Goal: Information Seeking & Learning: Learn about a topic

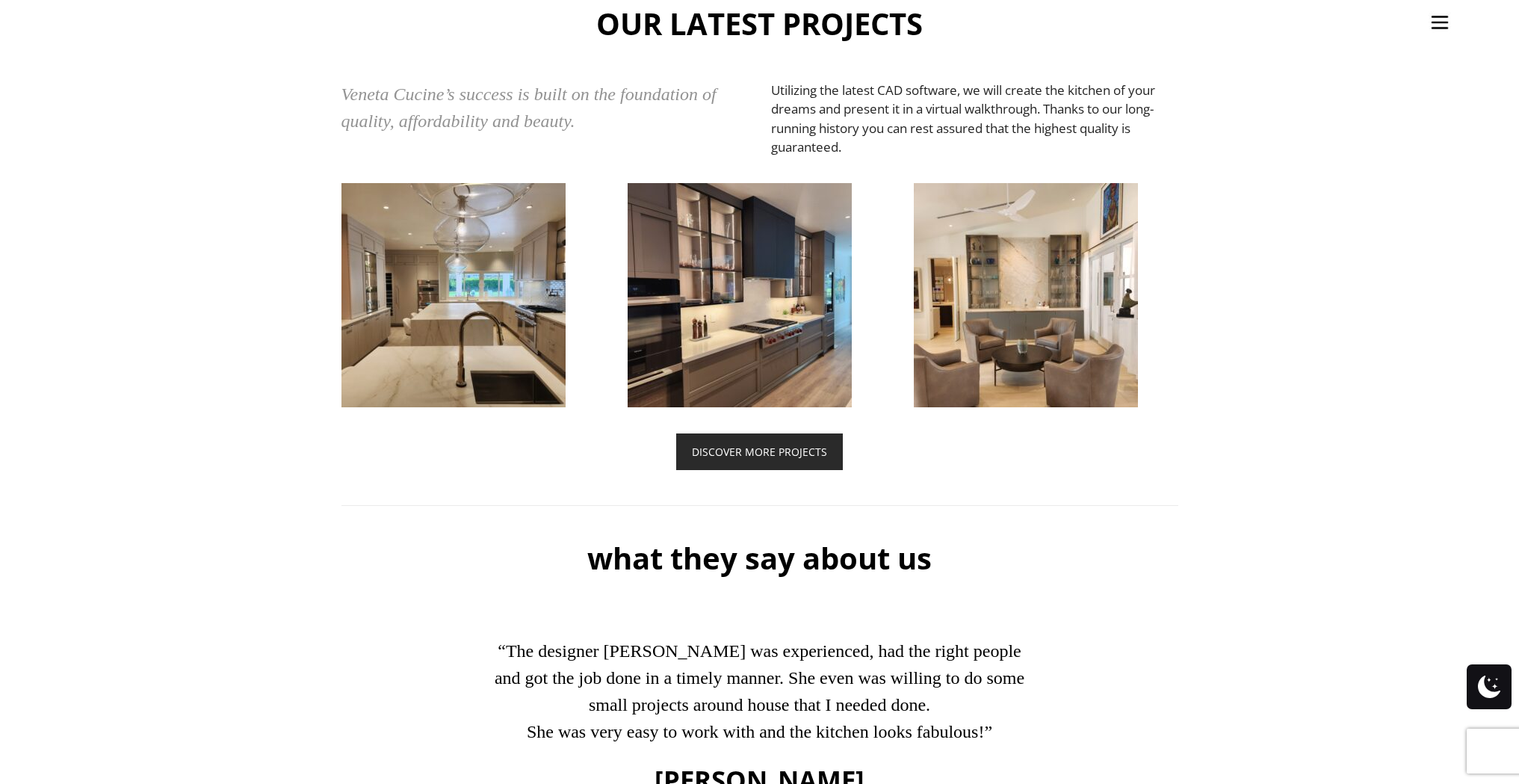
scroll to position [3563, 0]
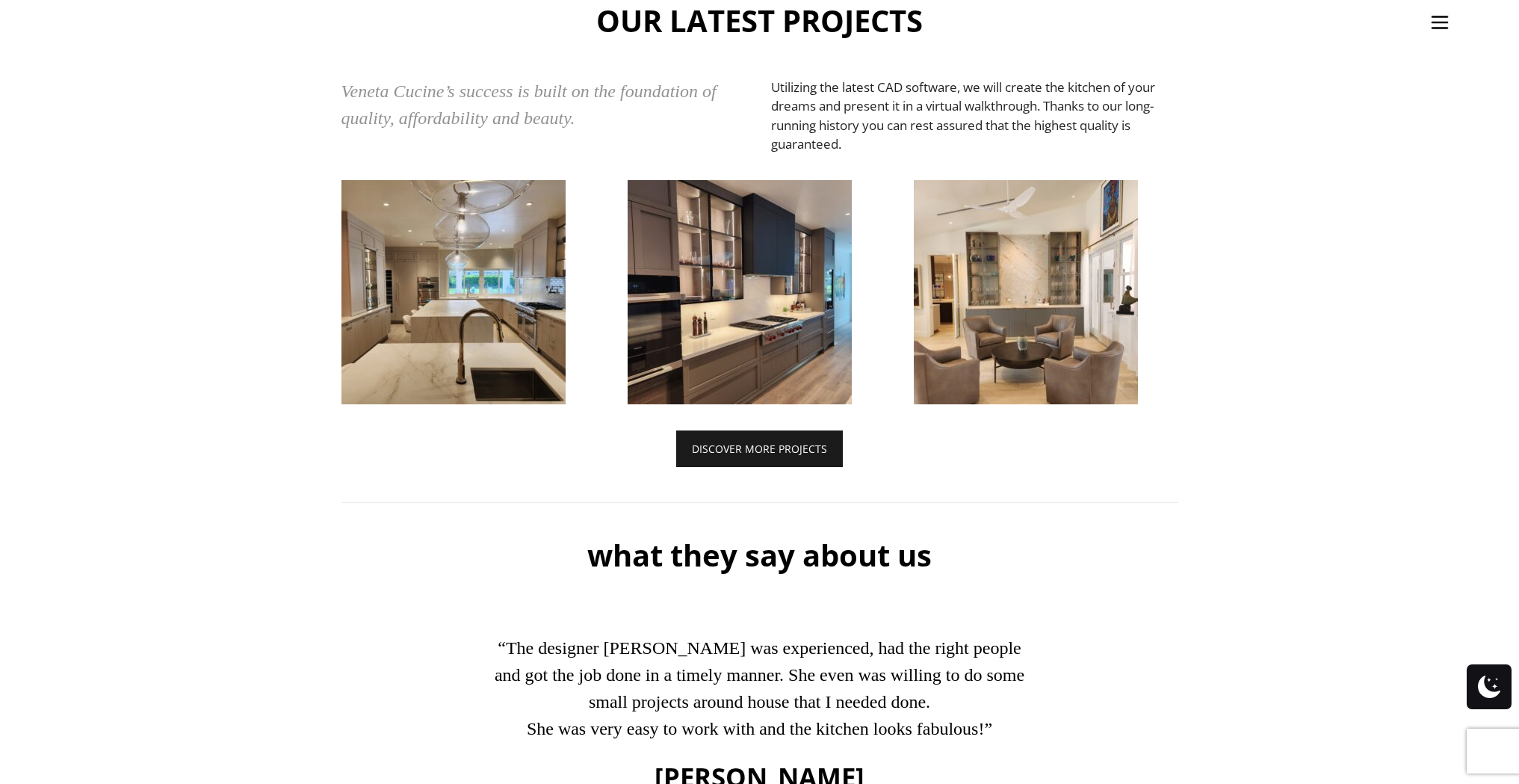
click at [763, 462] on link "DISCOVER MORE PROJECTS" at bounding box center [759, 448] width 166 height 36
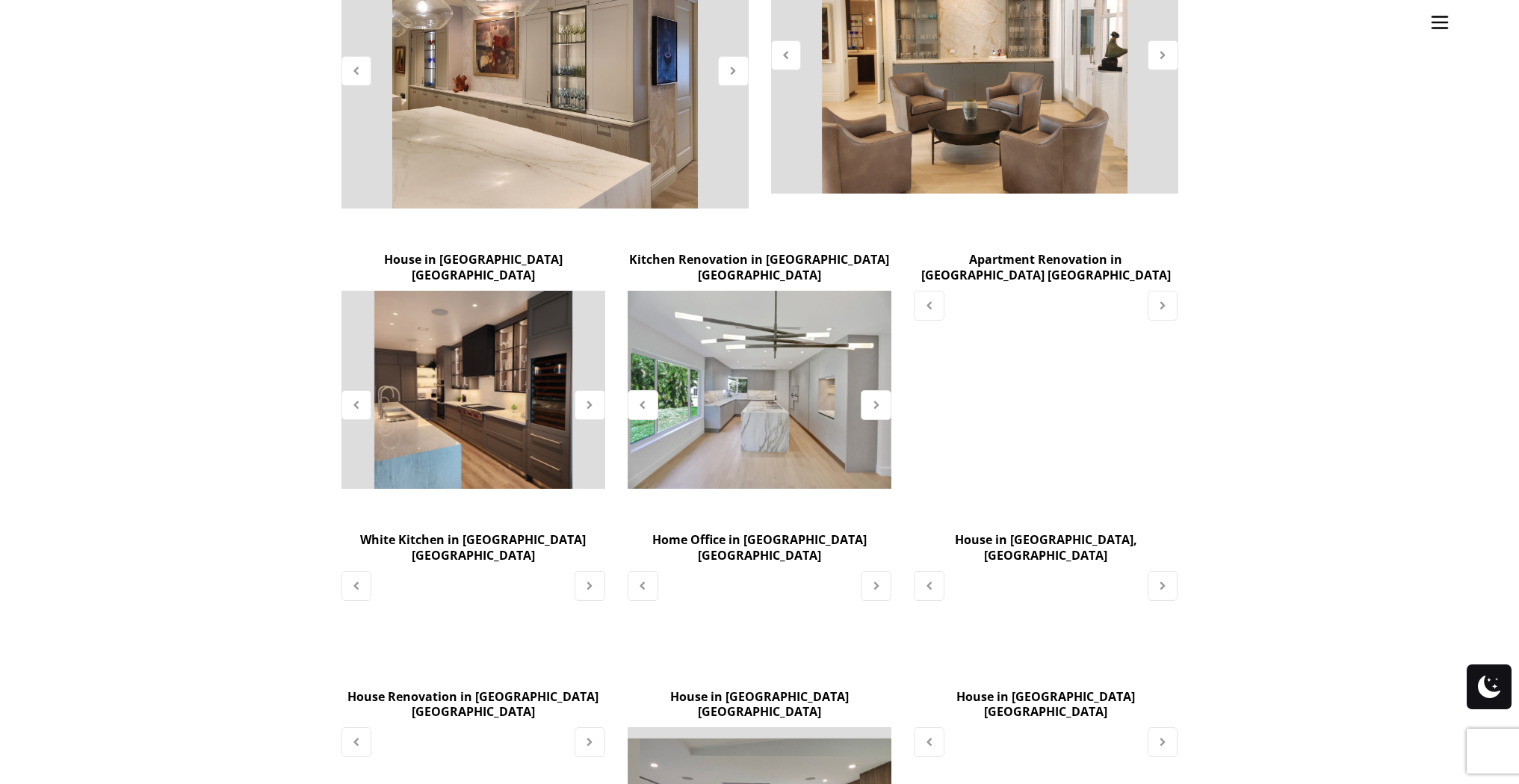
scroll to position [830, 0]
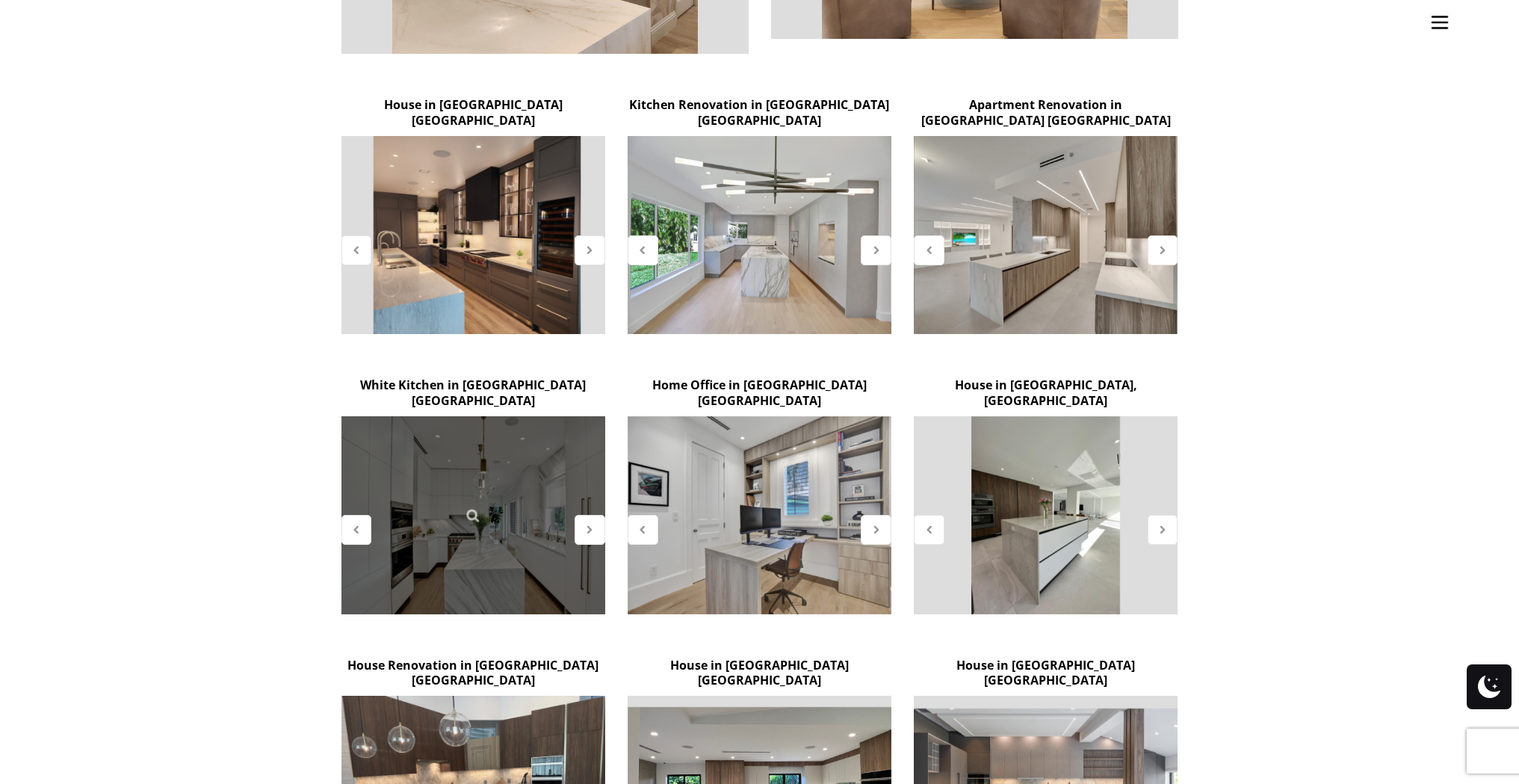
click at [493, 510] on div at bounding box center [473, 515] width 264 height 198
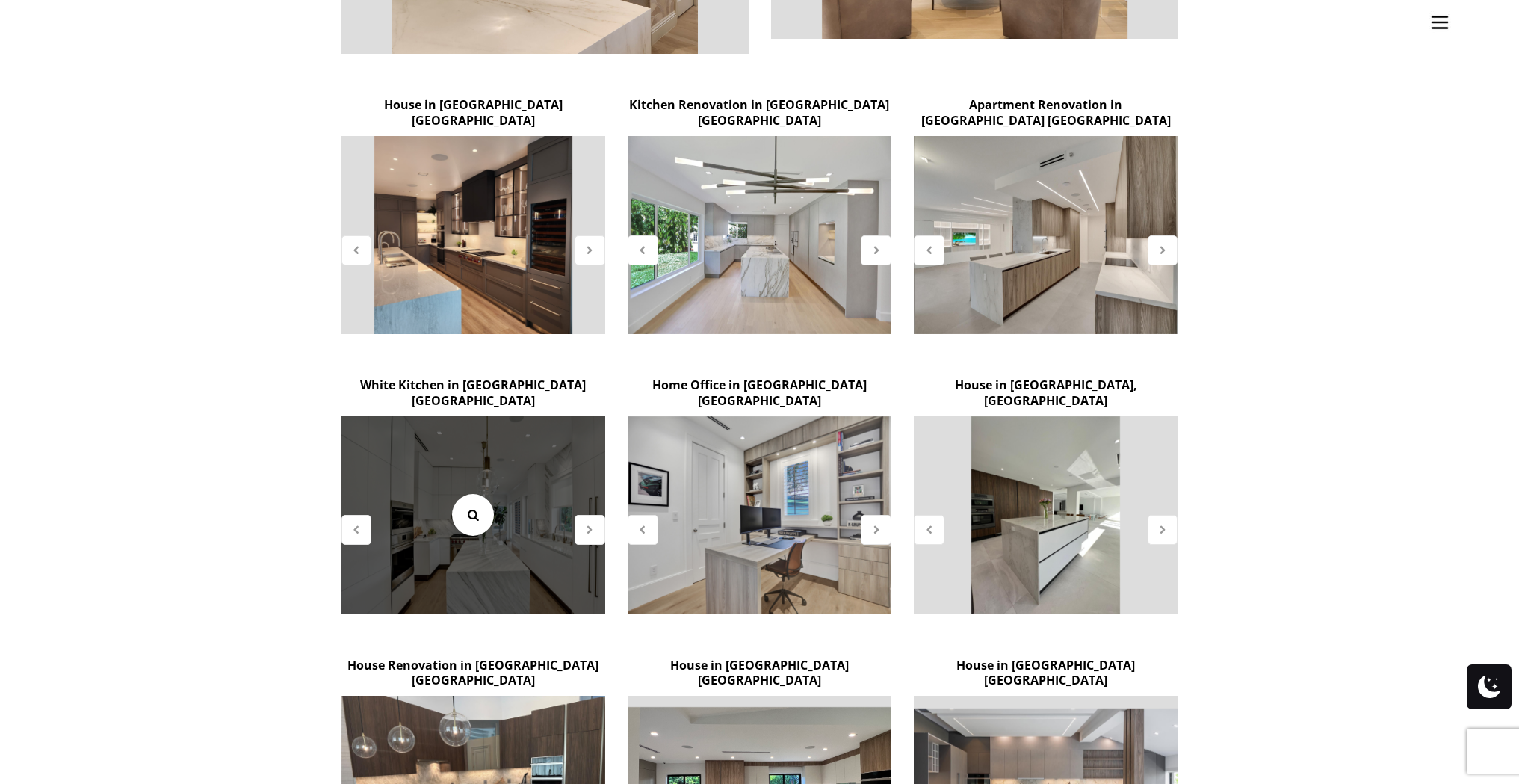
click at [471, 507] on icon at bounding box center [472, 514] width 16 height 16
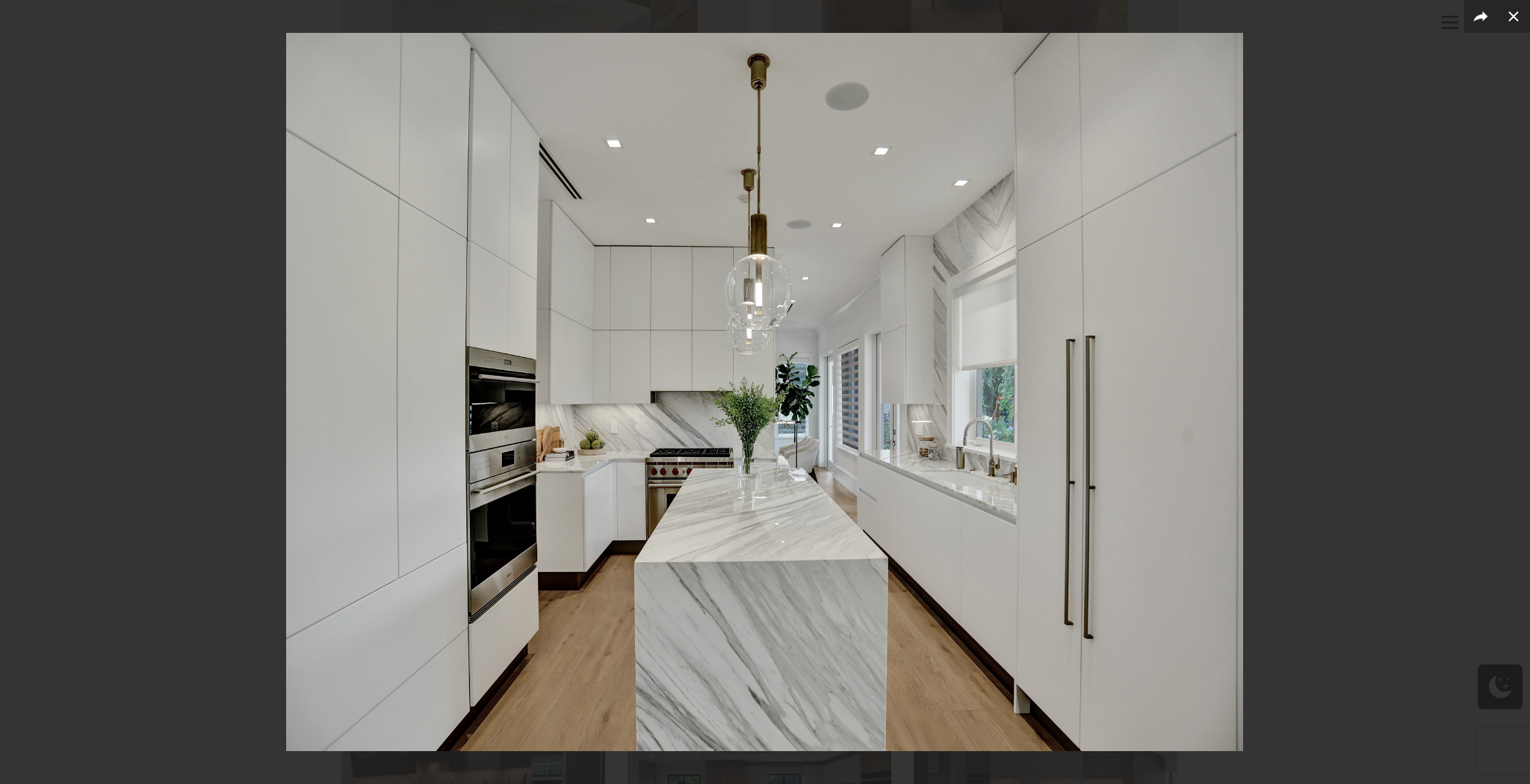
click at [1256, 247] on div at bounding box center [765, 392] width 1530 height 784
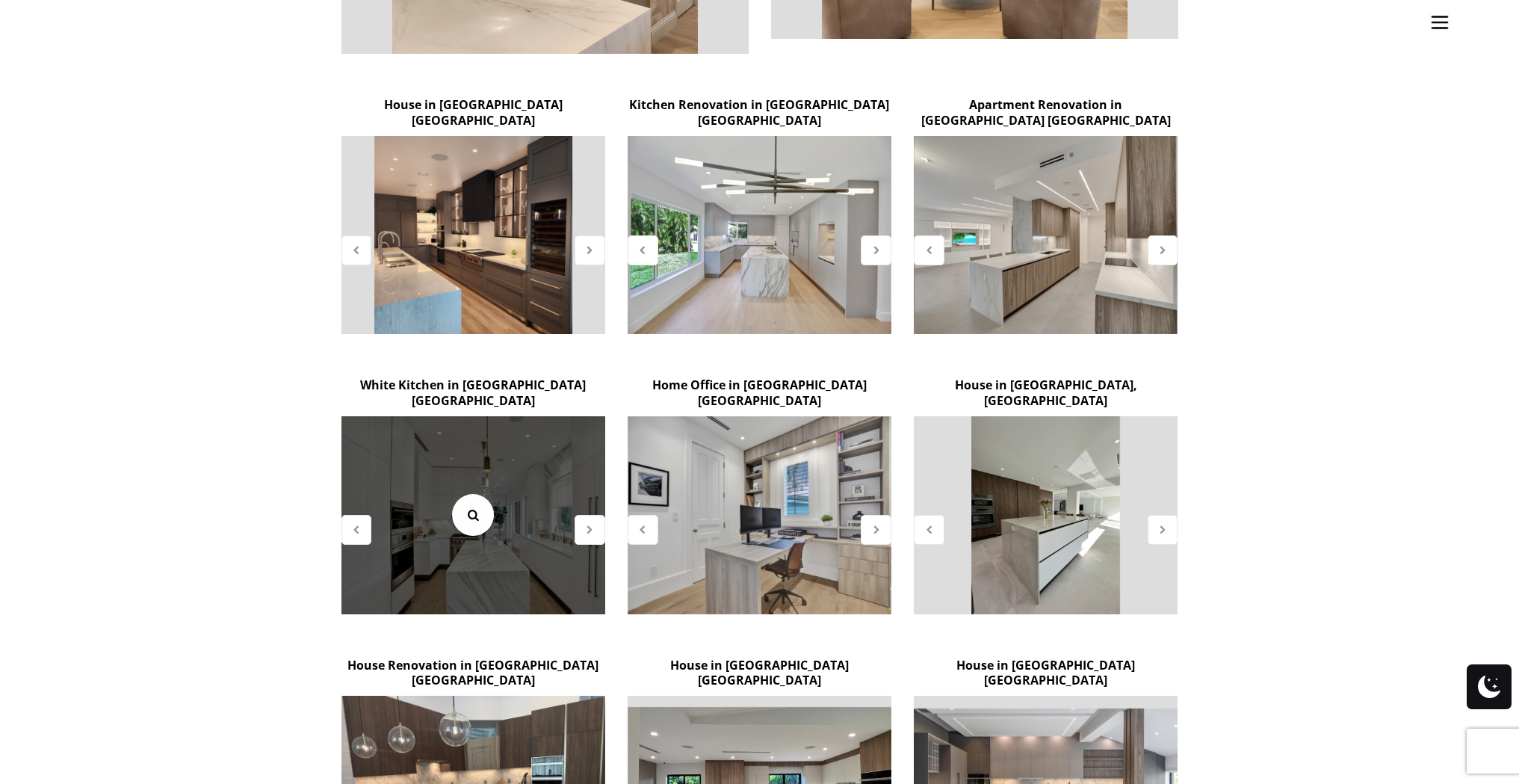
click at [471, 507] on icon at bounding box center [472, 514] width 16 height 16
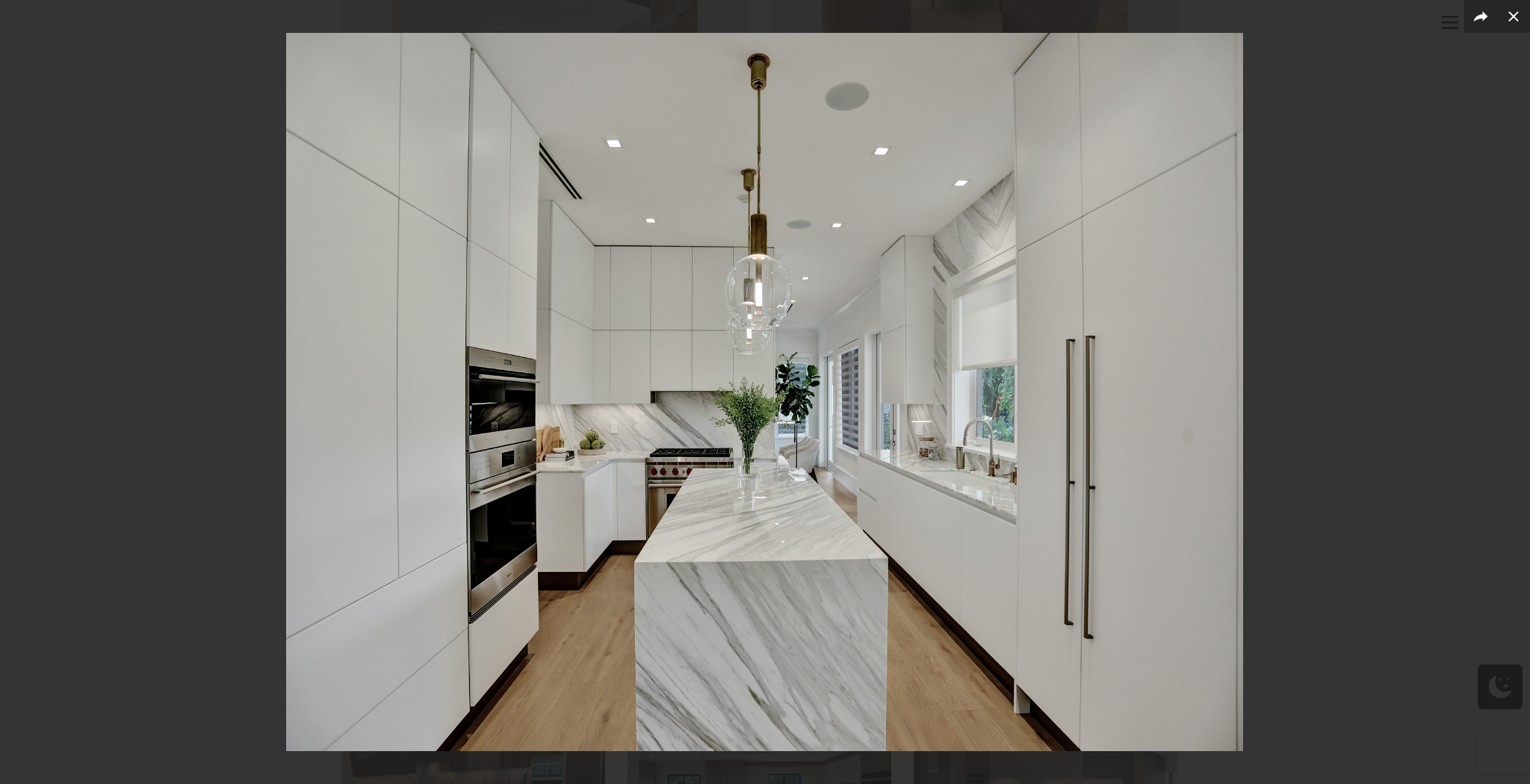
click at [1518, 349] on div at bounding box center [765, 392] width 1530 height 784
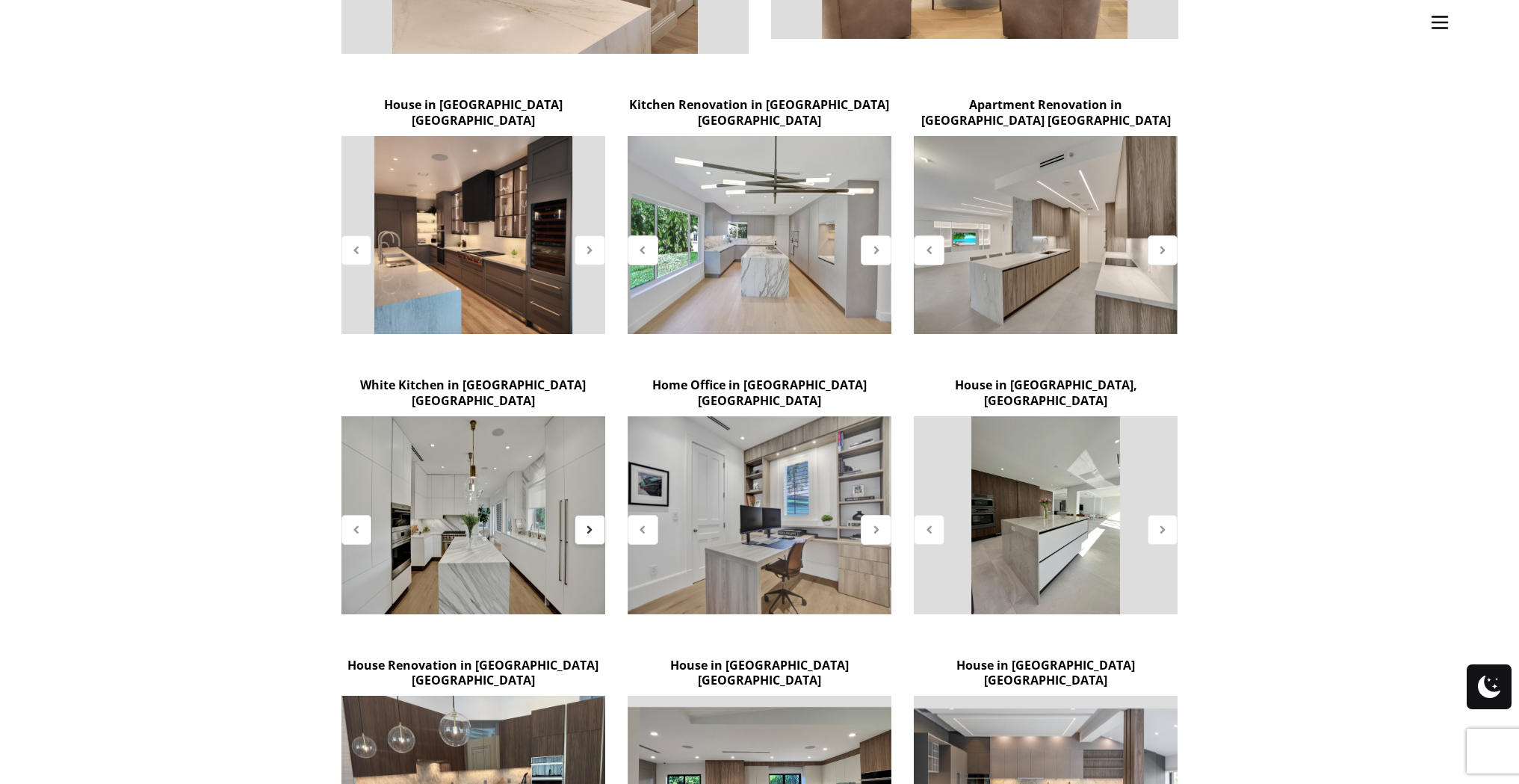
click at [599, 514] on div at bounding box center [590, 529] width 30 height 30
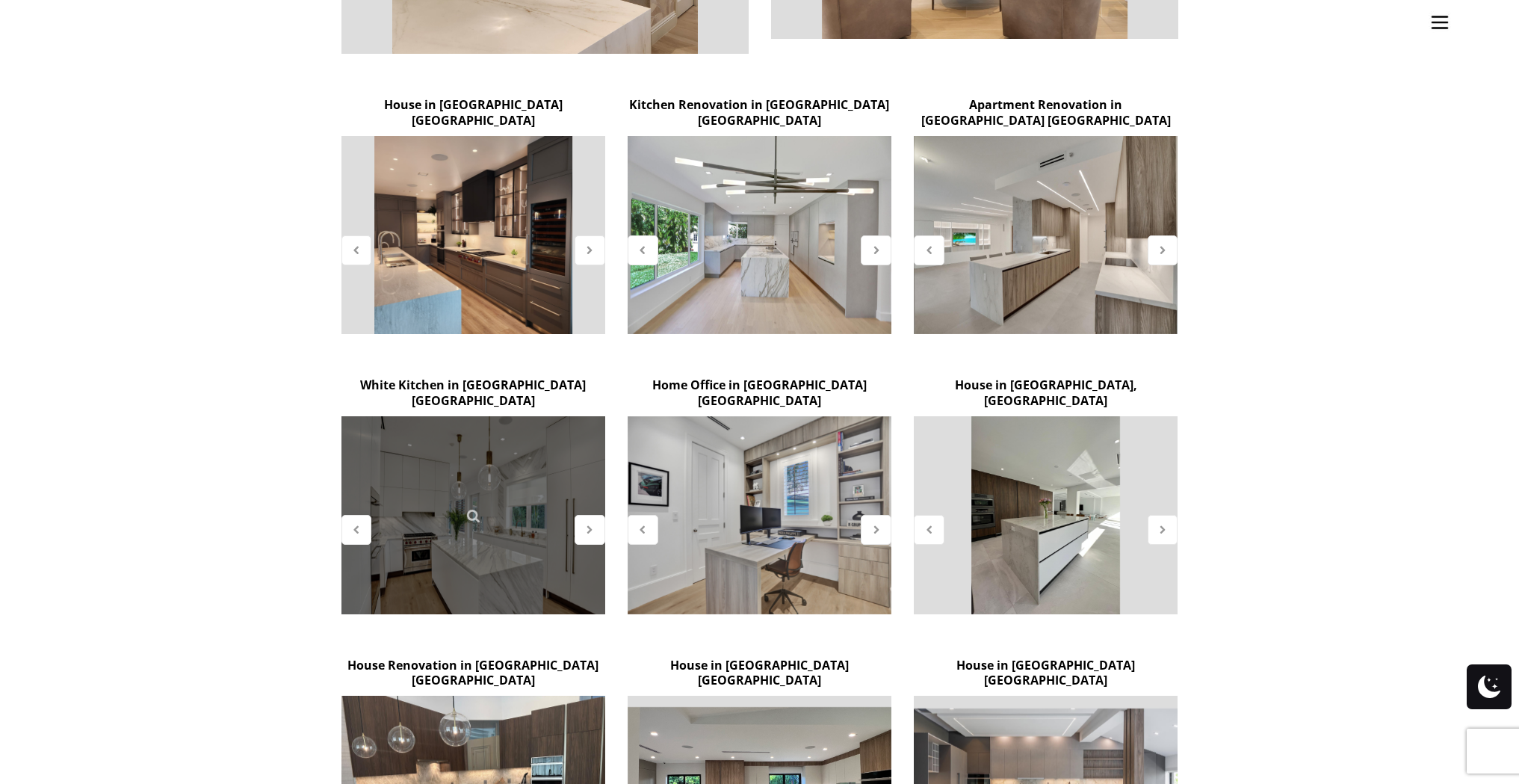
click at [506, 482] on div at bounding box center [473, 515] width 264 height 198
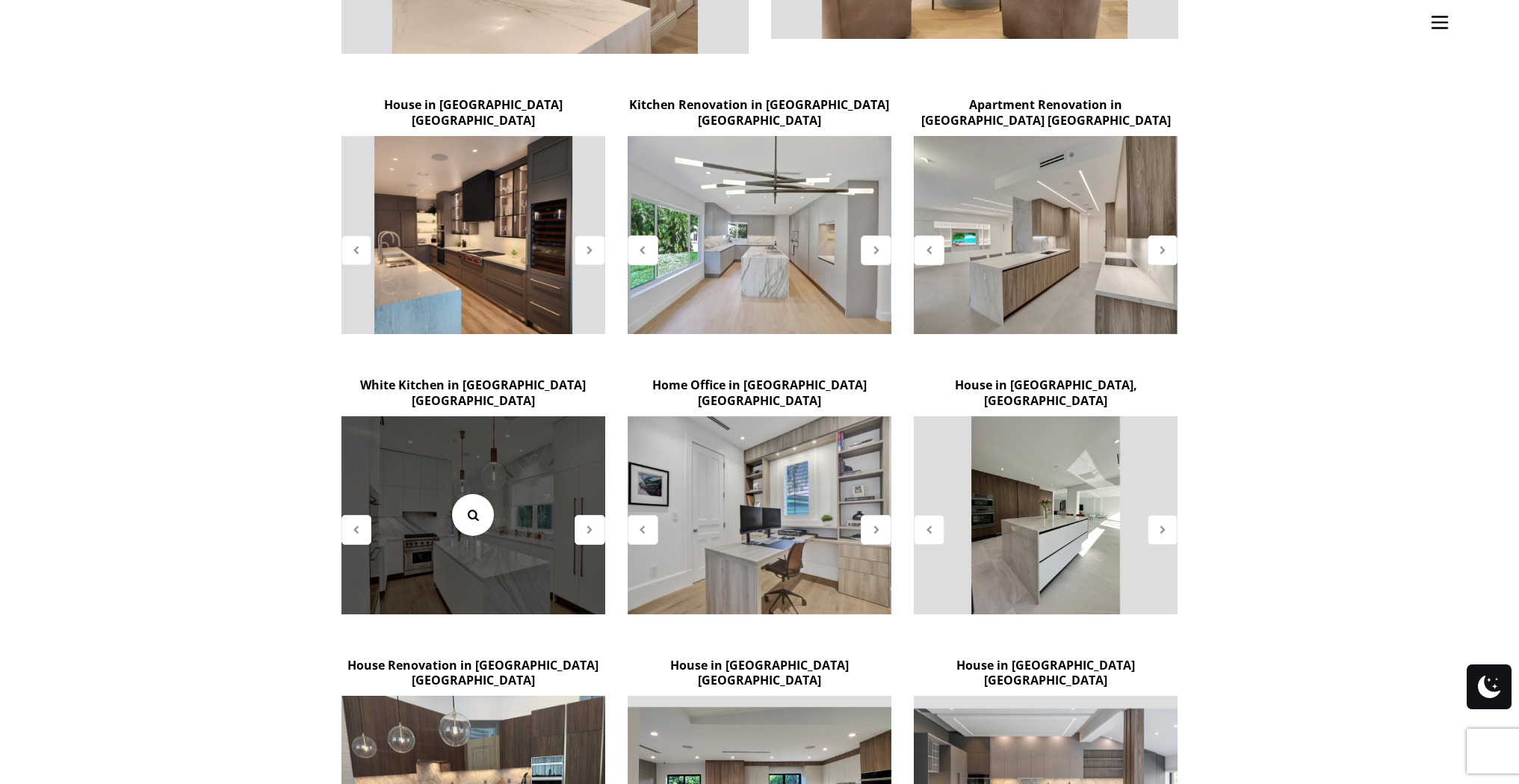
click at [480, 507] on icon at bounding box center [472, 514] width 16 height 16
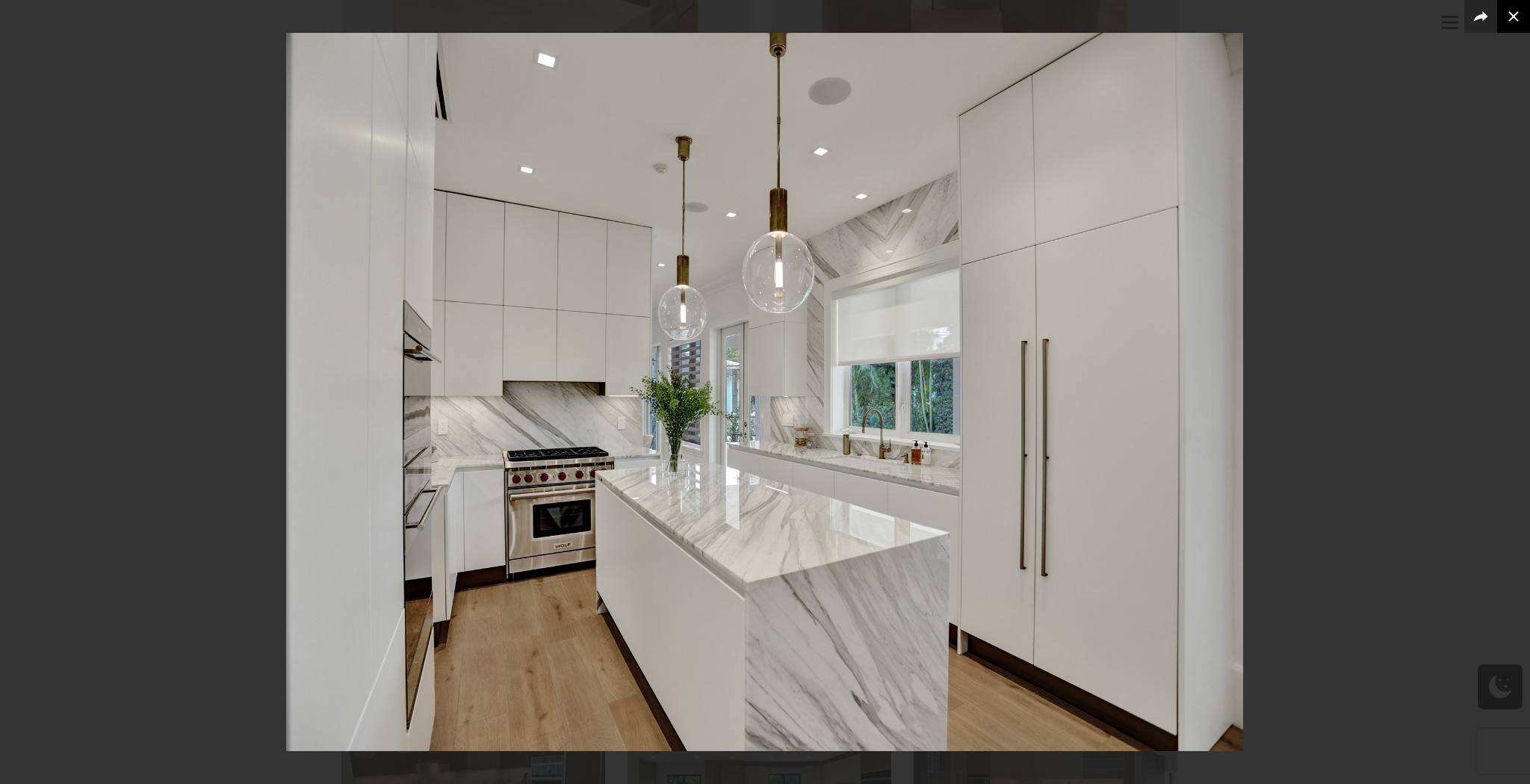
click at [1510, 6] on button at bounding box center [1513, 16] width 33 height 33
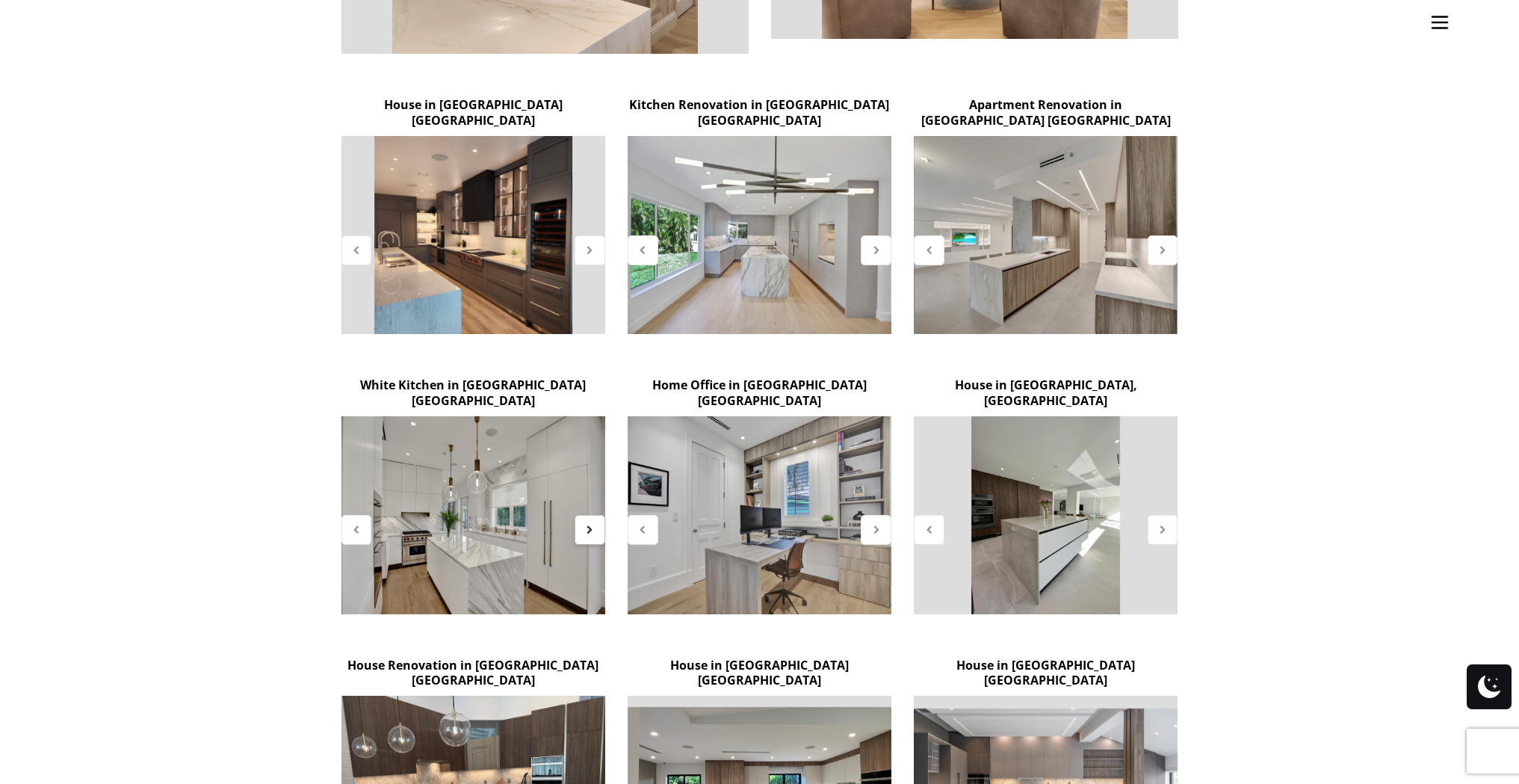
click at [600, 514] on div at bounding box center [590, 529] width 30 height 30
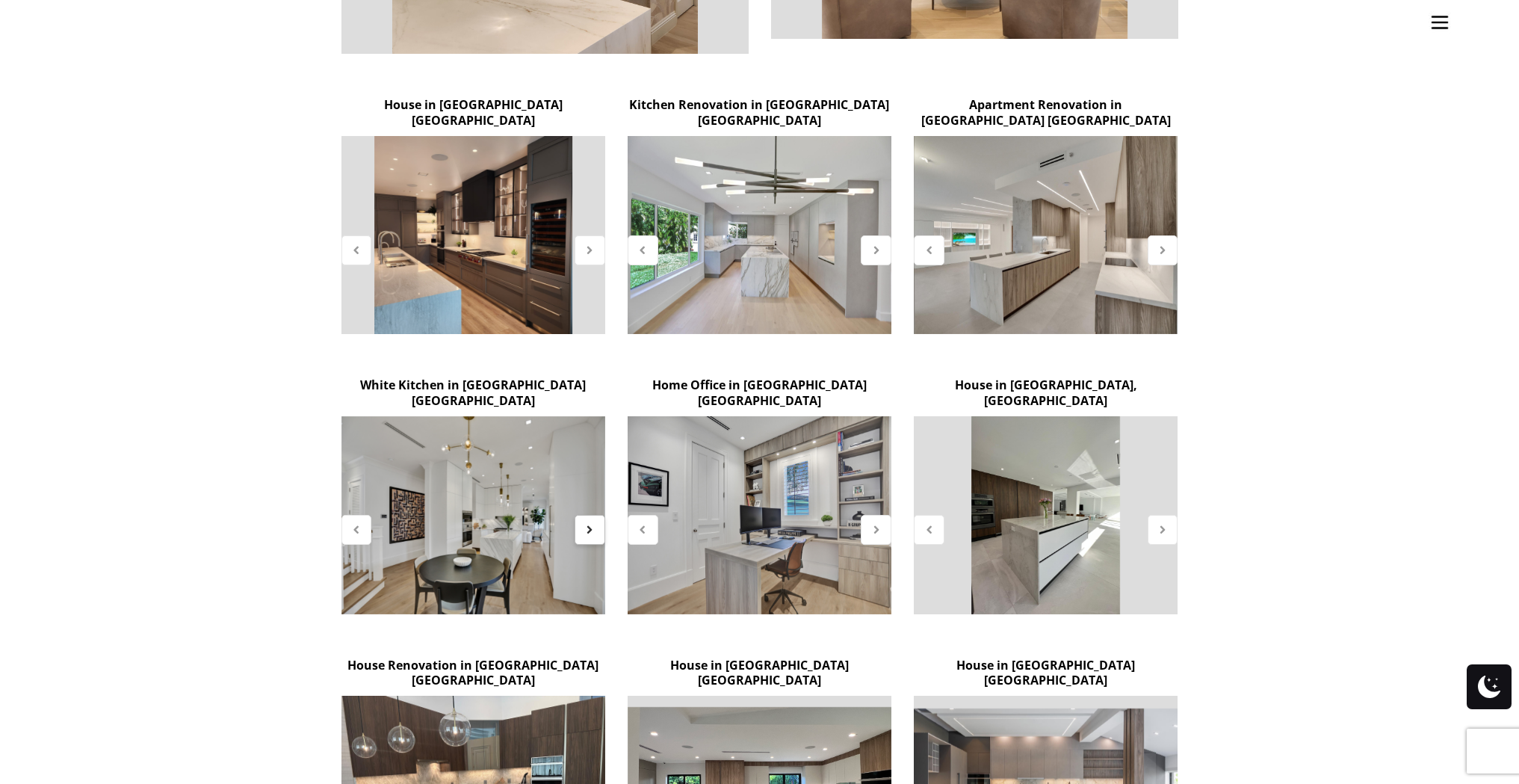
click at [591, 523] on icon at bounding box center [590, 529] width 13 height 13
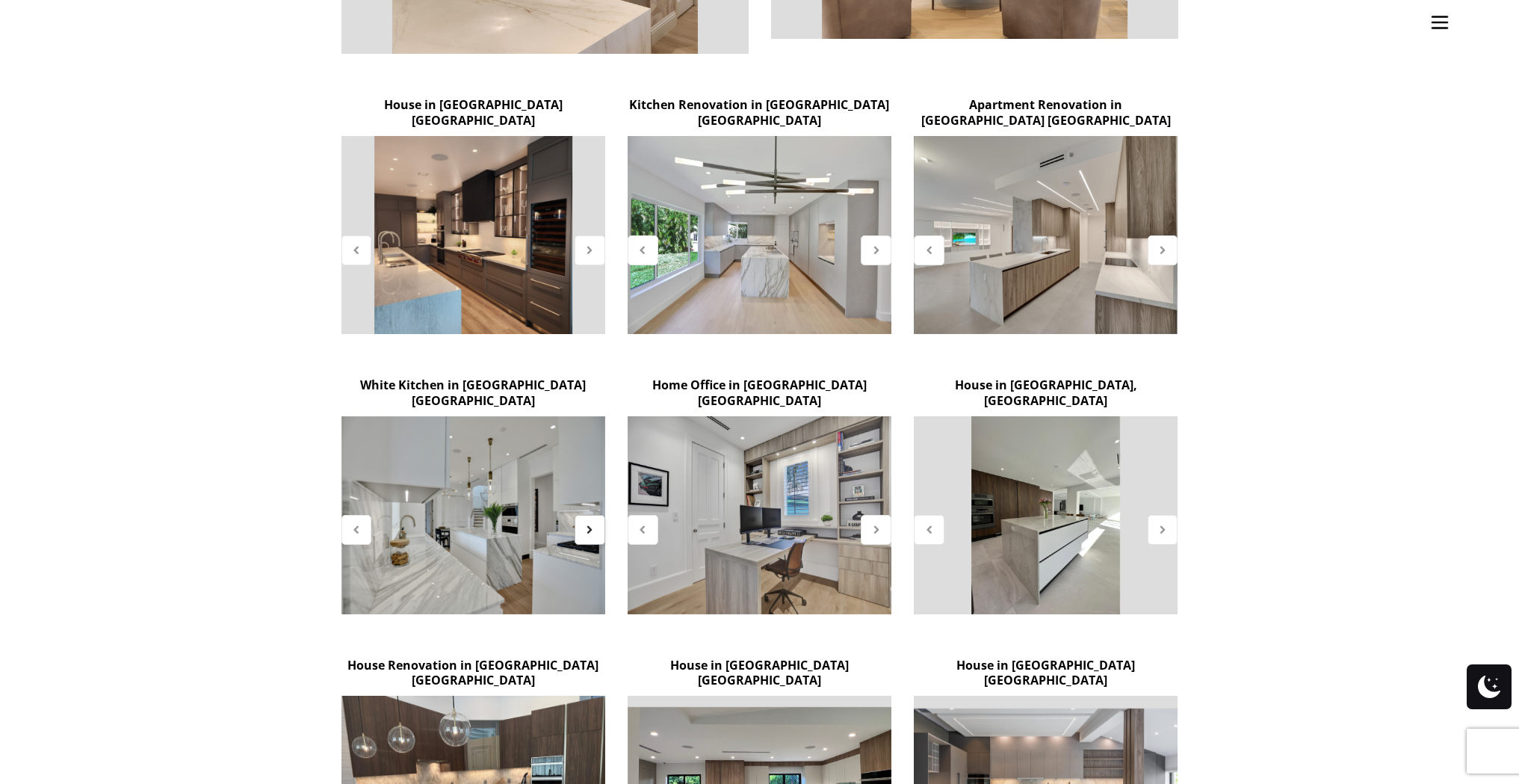
click at [591, 523] on icon at bounding box center [590, 529] width 13 height 13
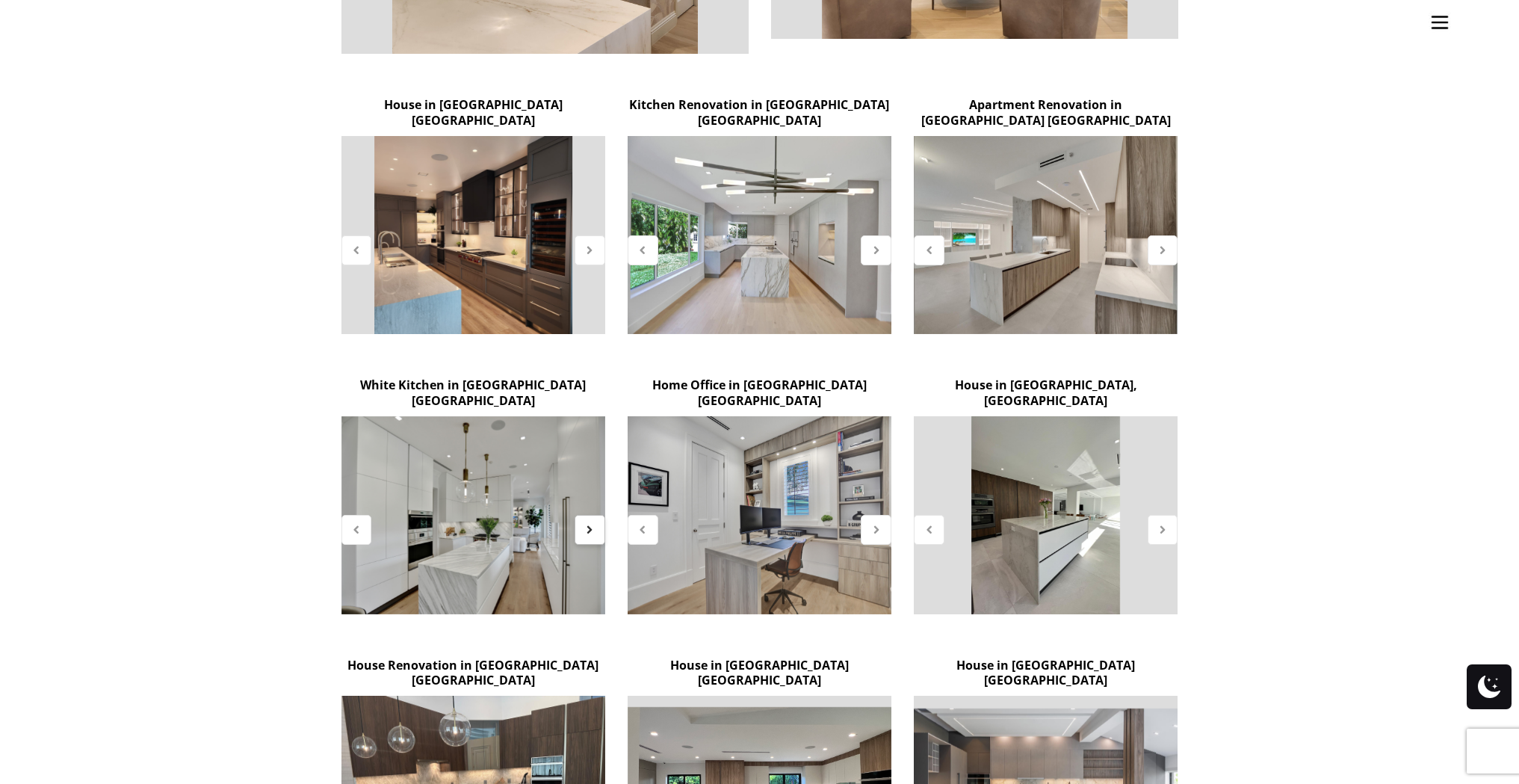
click at [591, 523] on icon at bounding box center [590, 529] width 13 height 13
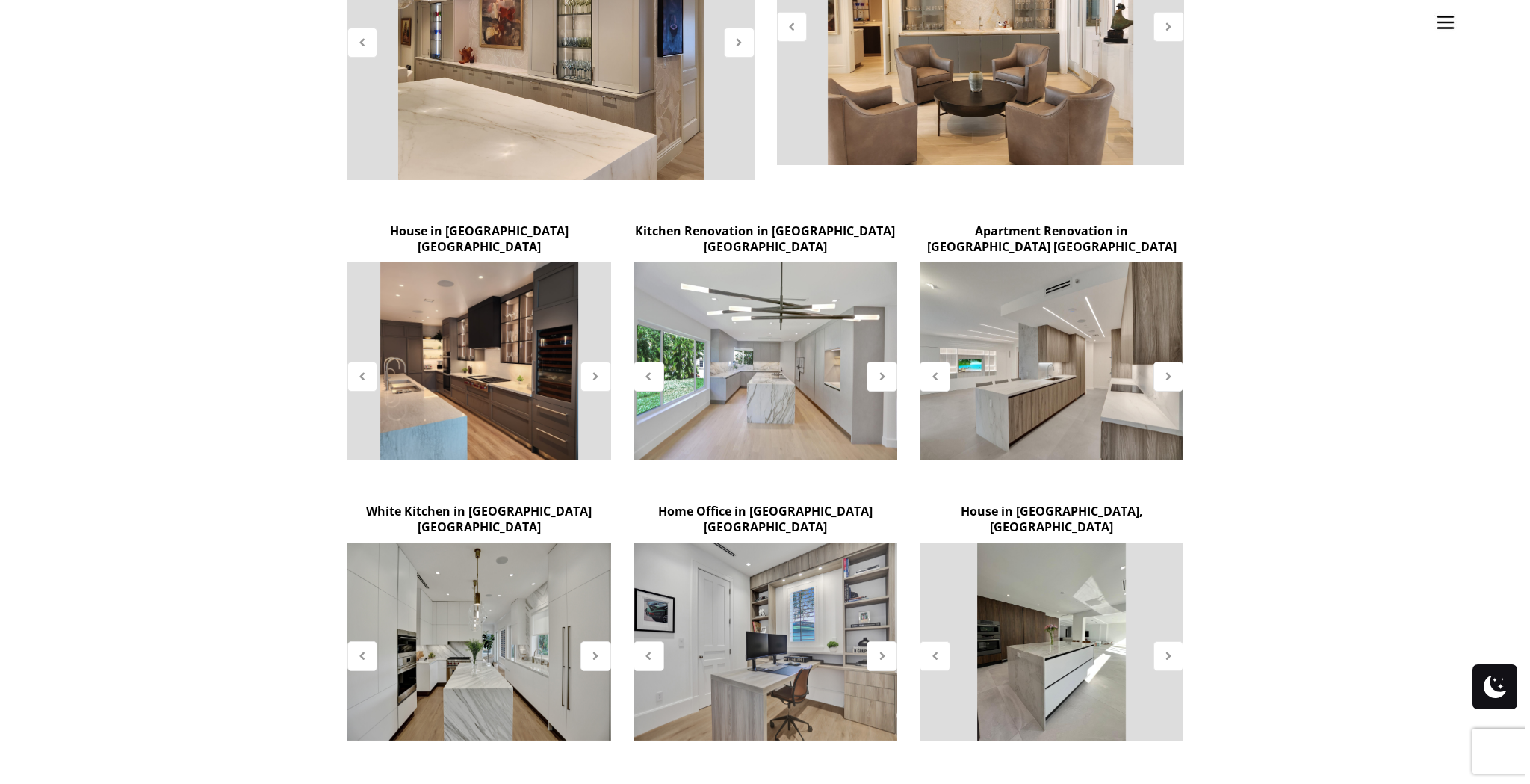
scroll to position [846, 0]
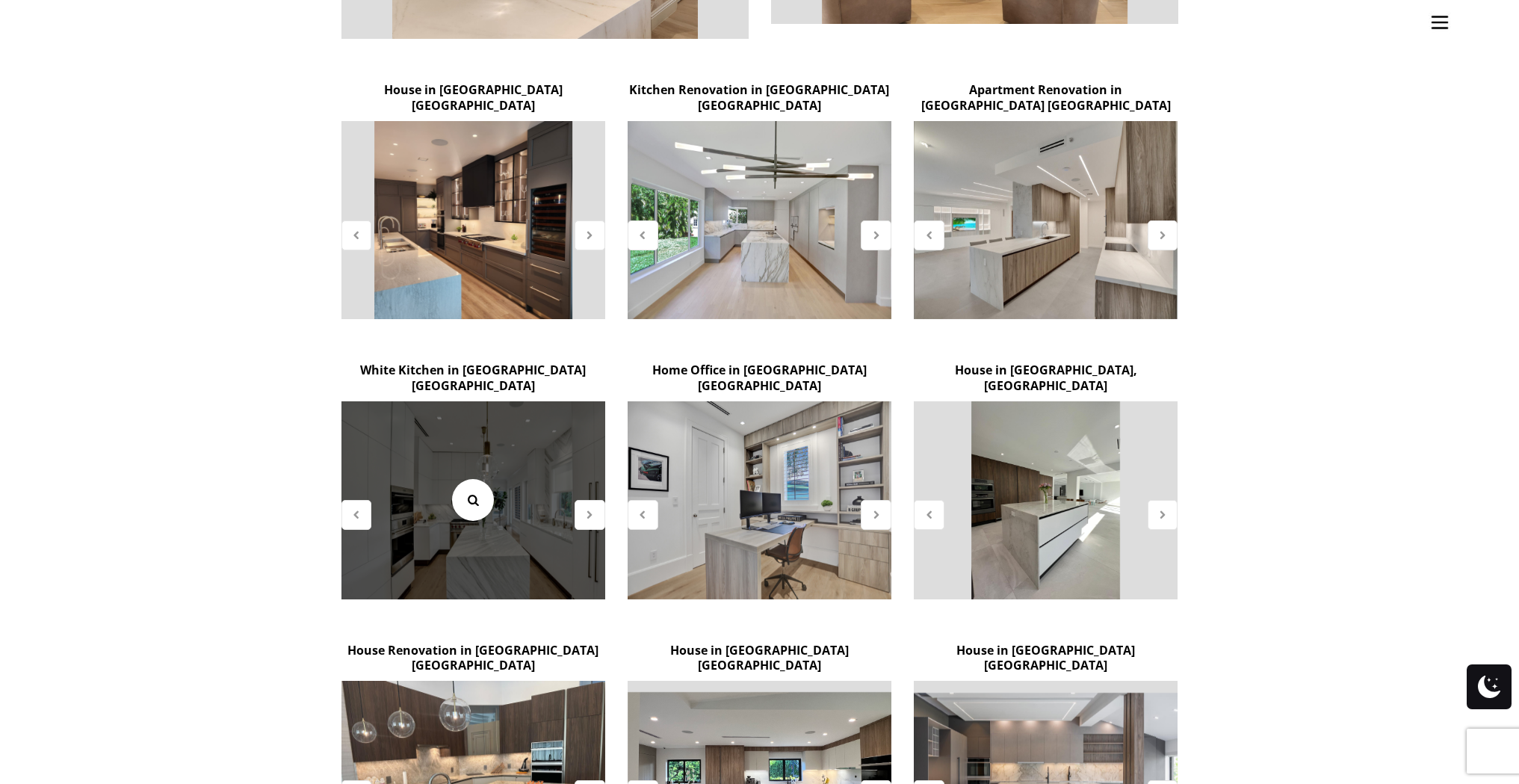
click at [485, 479] on link at bounding box center [473, 500] width 42 height 42
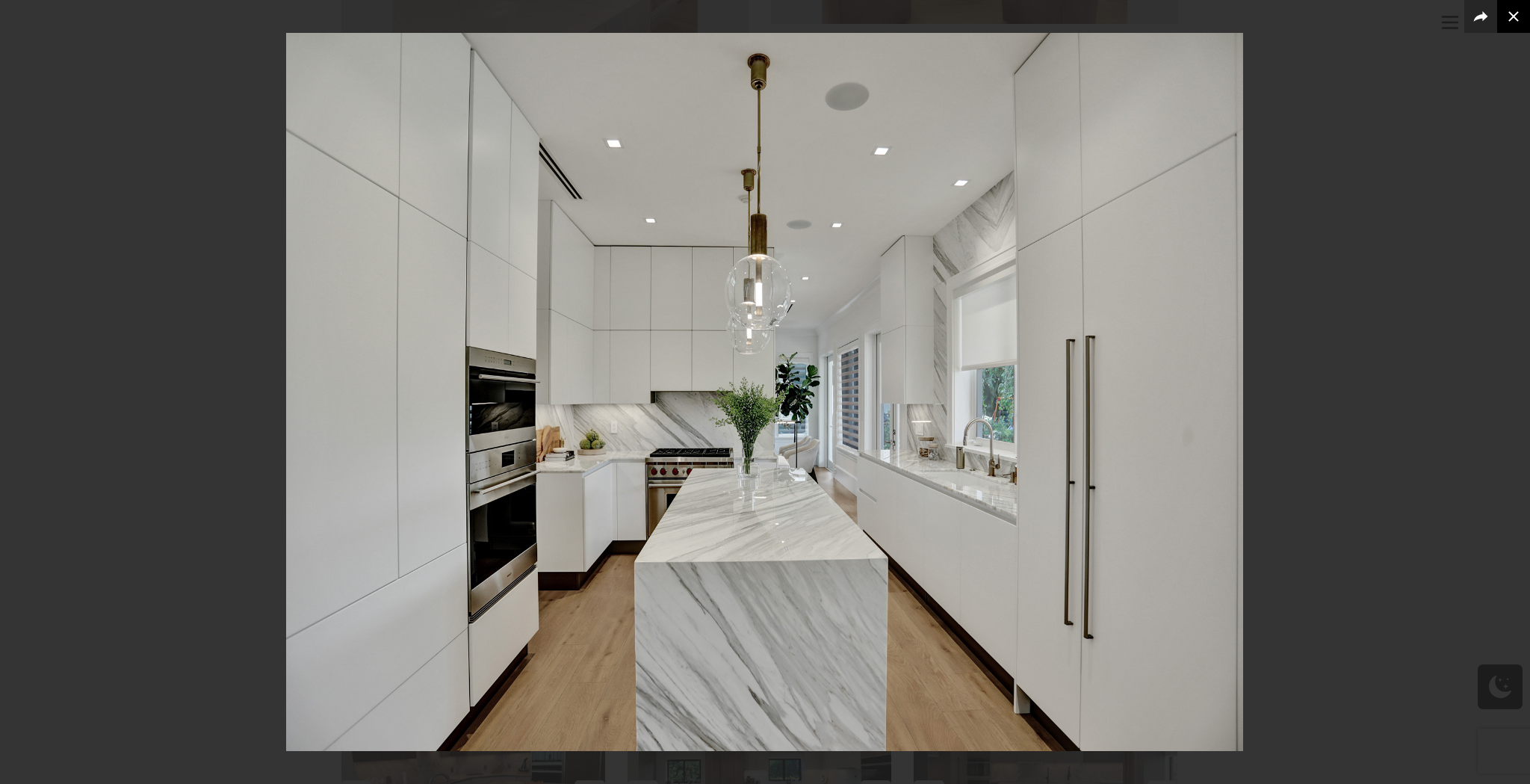
click at [1512, 14] on icon at bounding box center [1513, 16] width 18 height 18
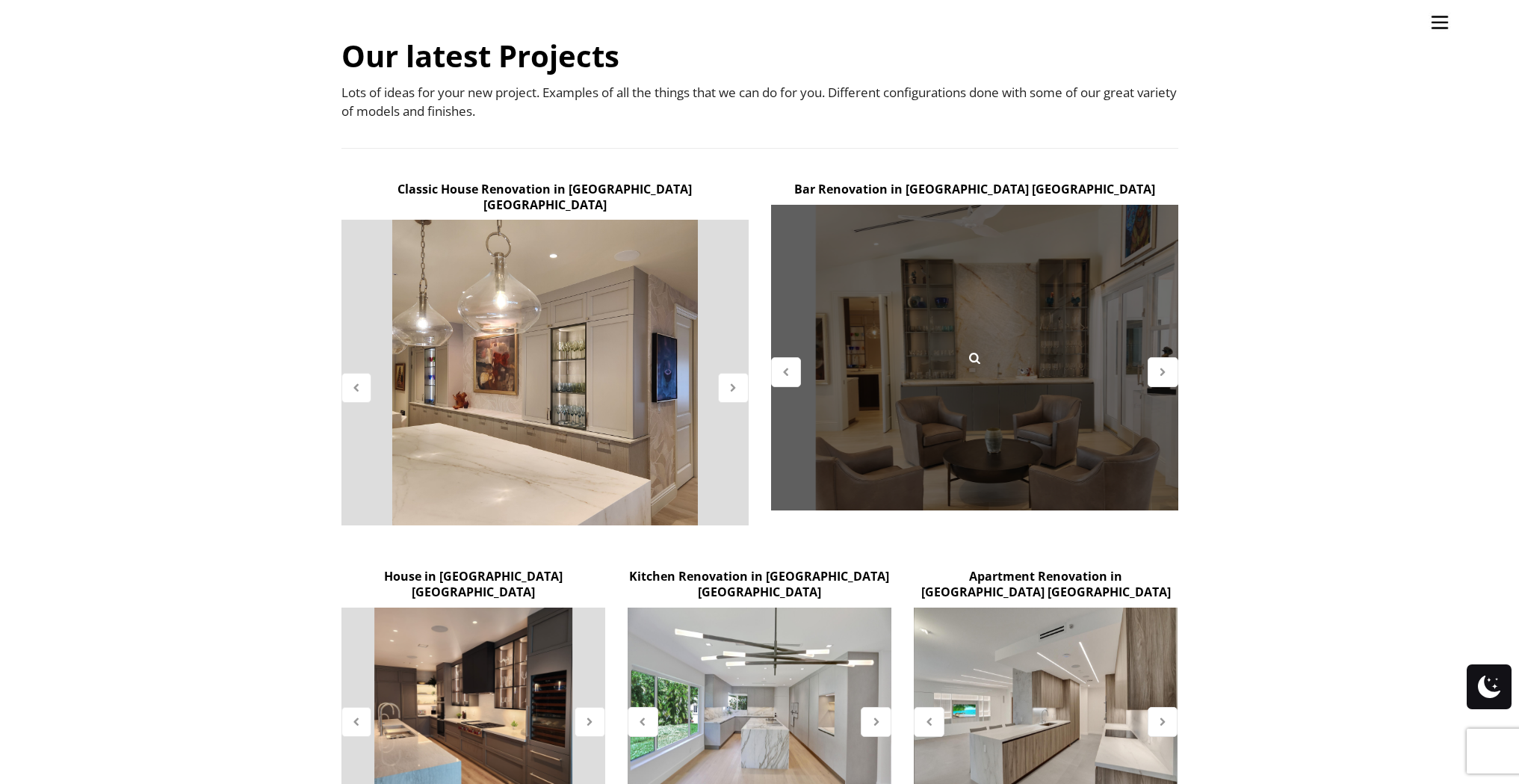
scroll to position [412, 0]
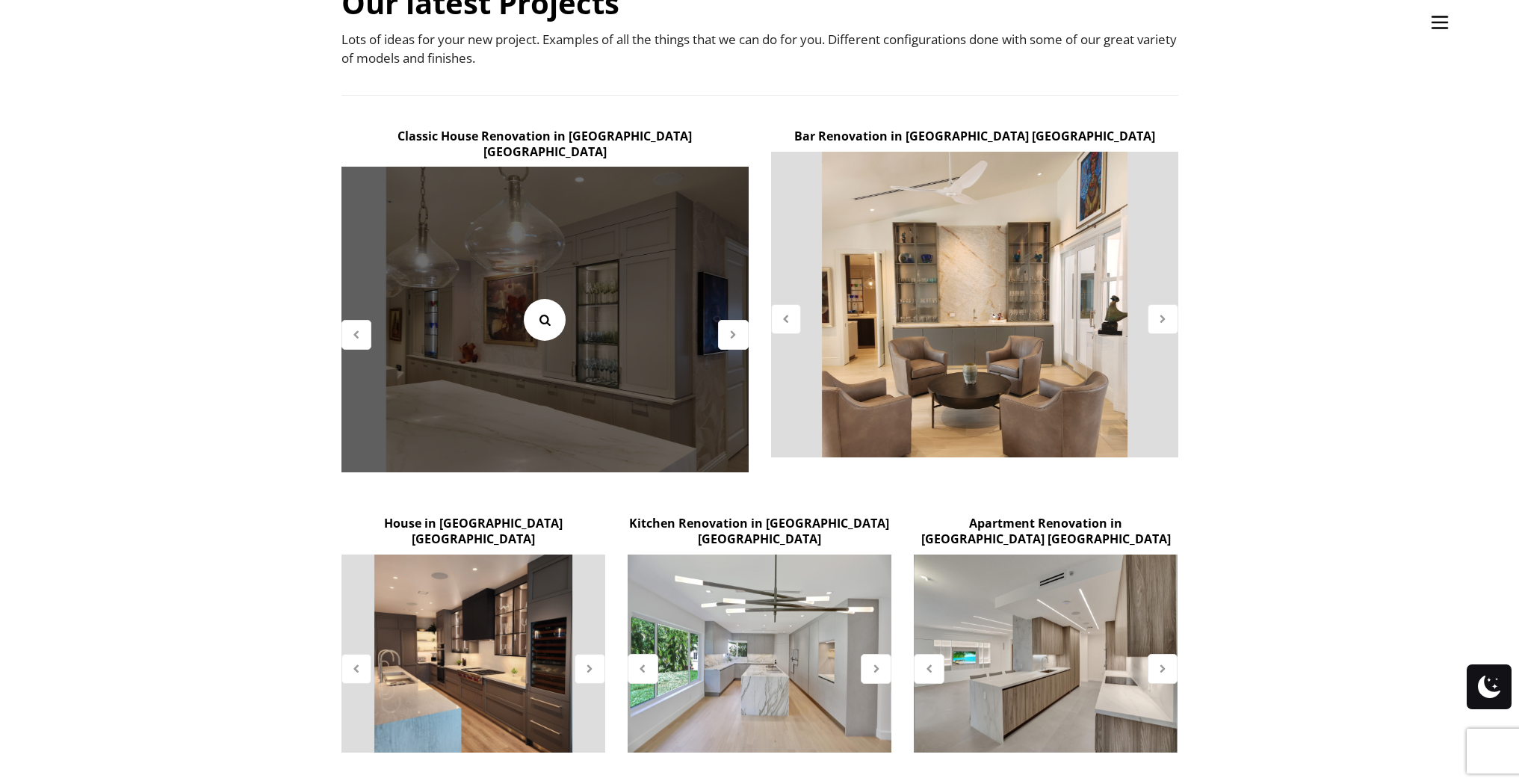
click at [539, 312] on icon at bounding box center [544, 319] width 16 height 16
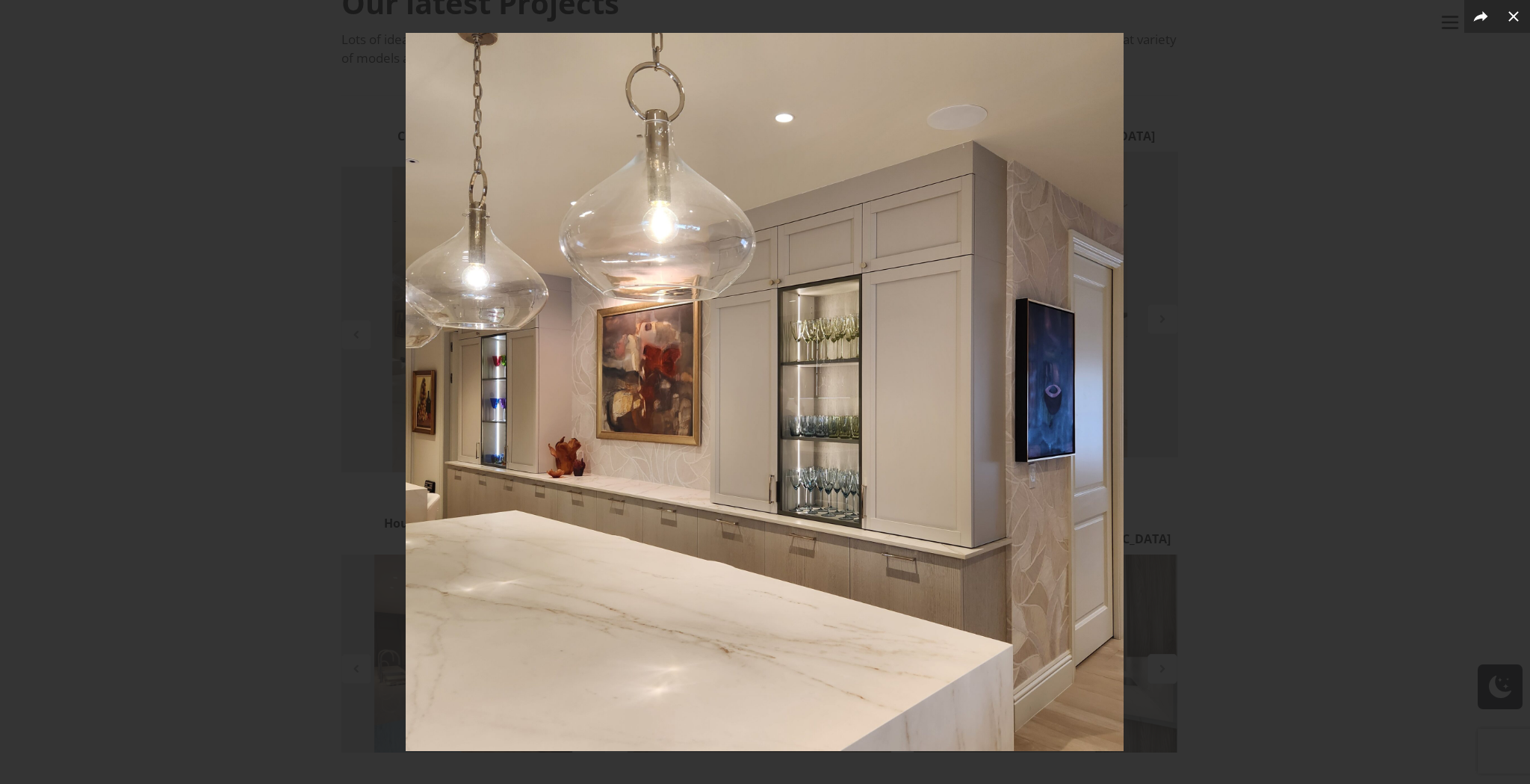
click at [1504, 421] on div at bounding box center [765, 392] width 1530 height 784
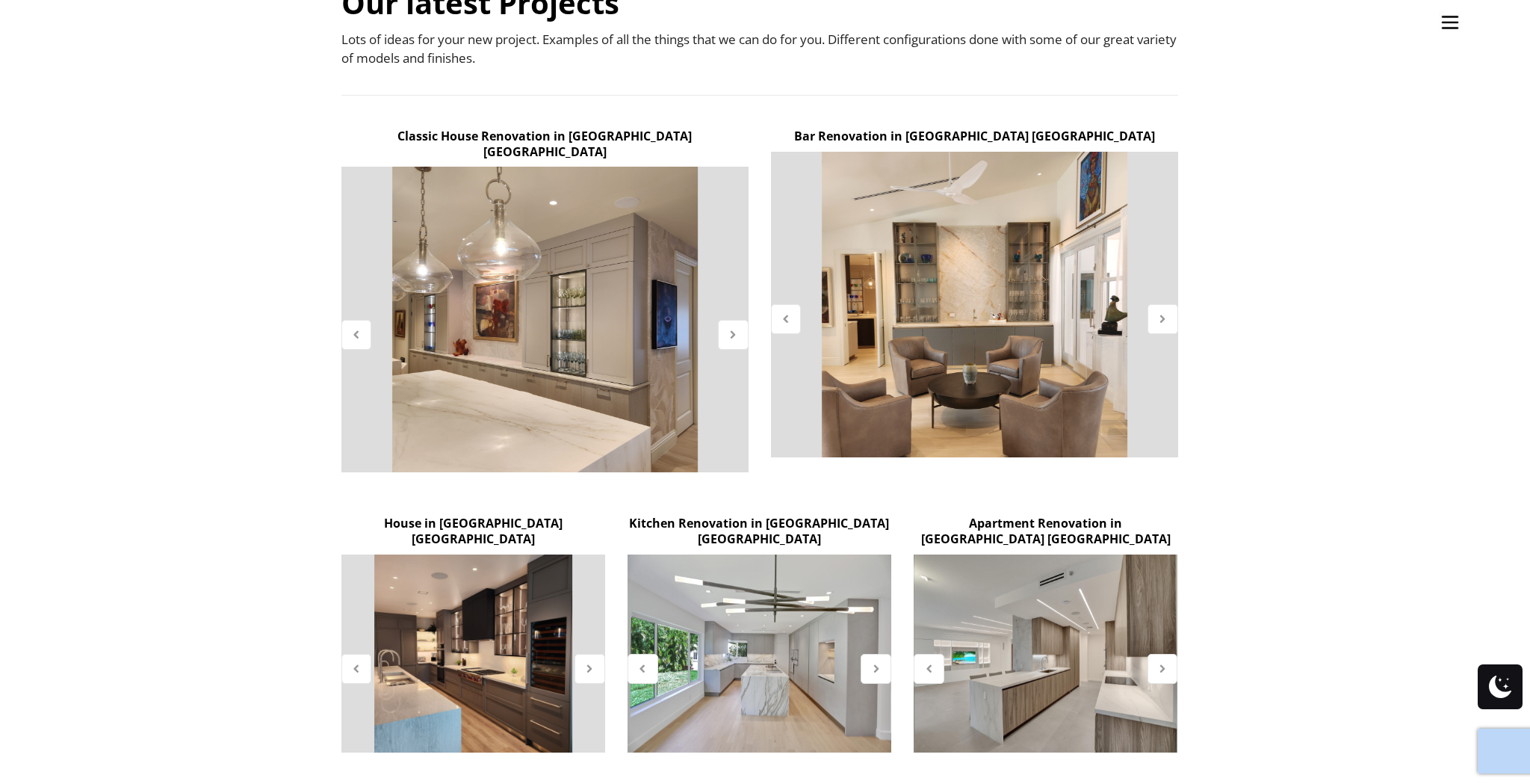
click at [1504, 420] on div at bounding box center [765, 392] width 1530 height 784
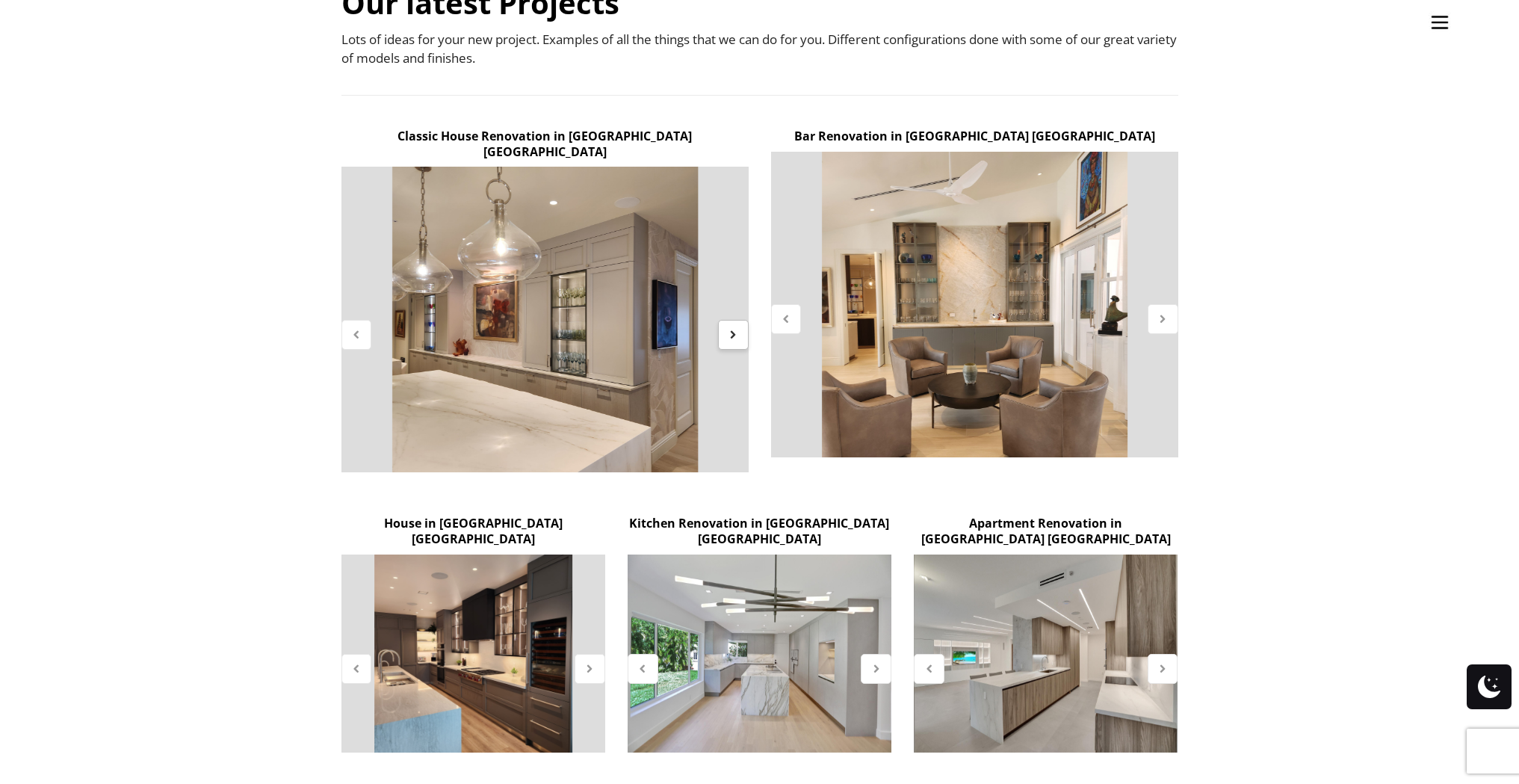
click at [737, 328] on icon at bounding box center [732, 334] width 13 height 13
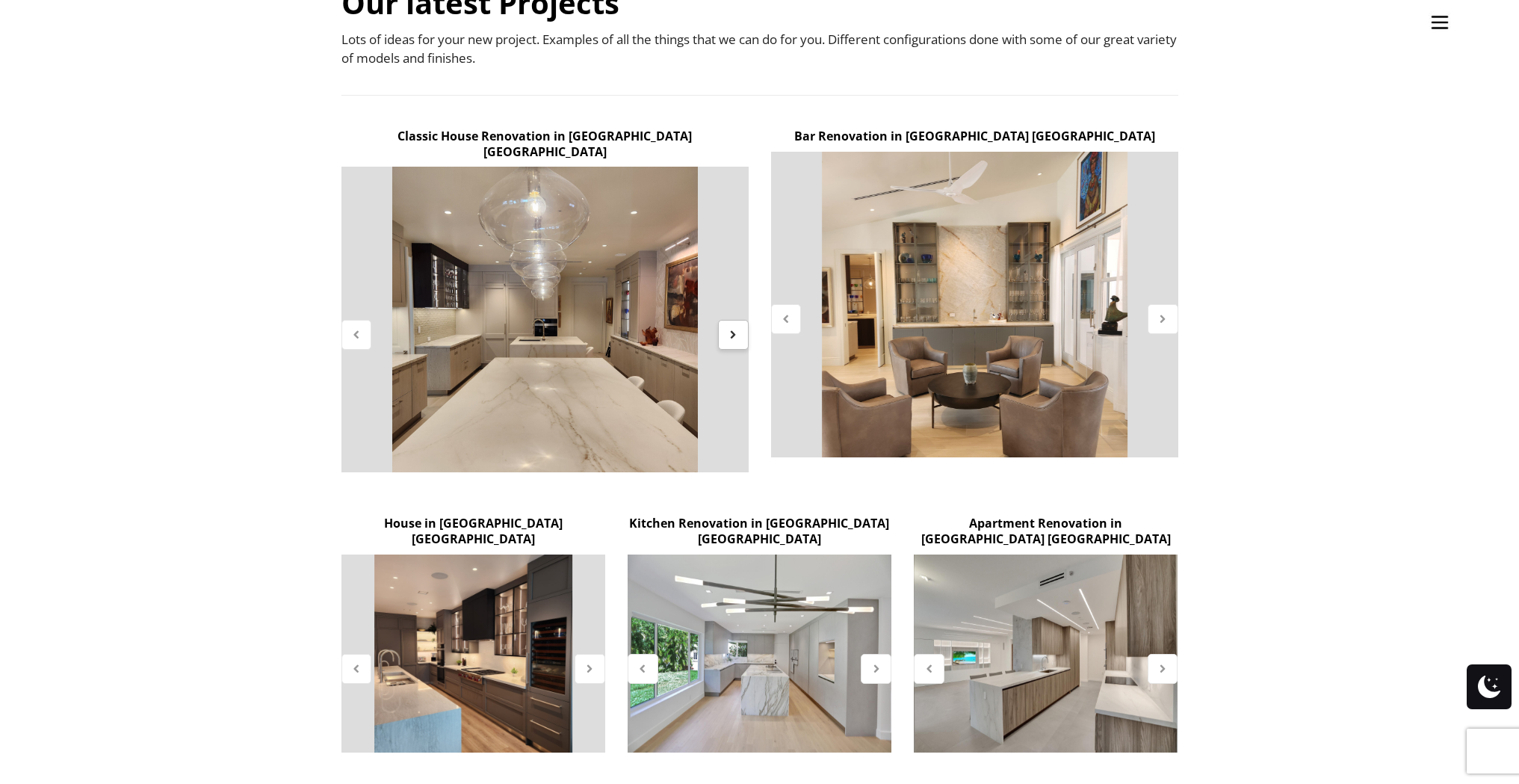
click at [737, 328] on icon at bounding box center [732, 334] width 13 height 13
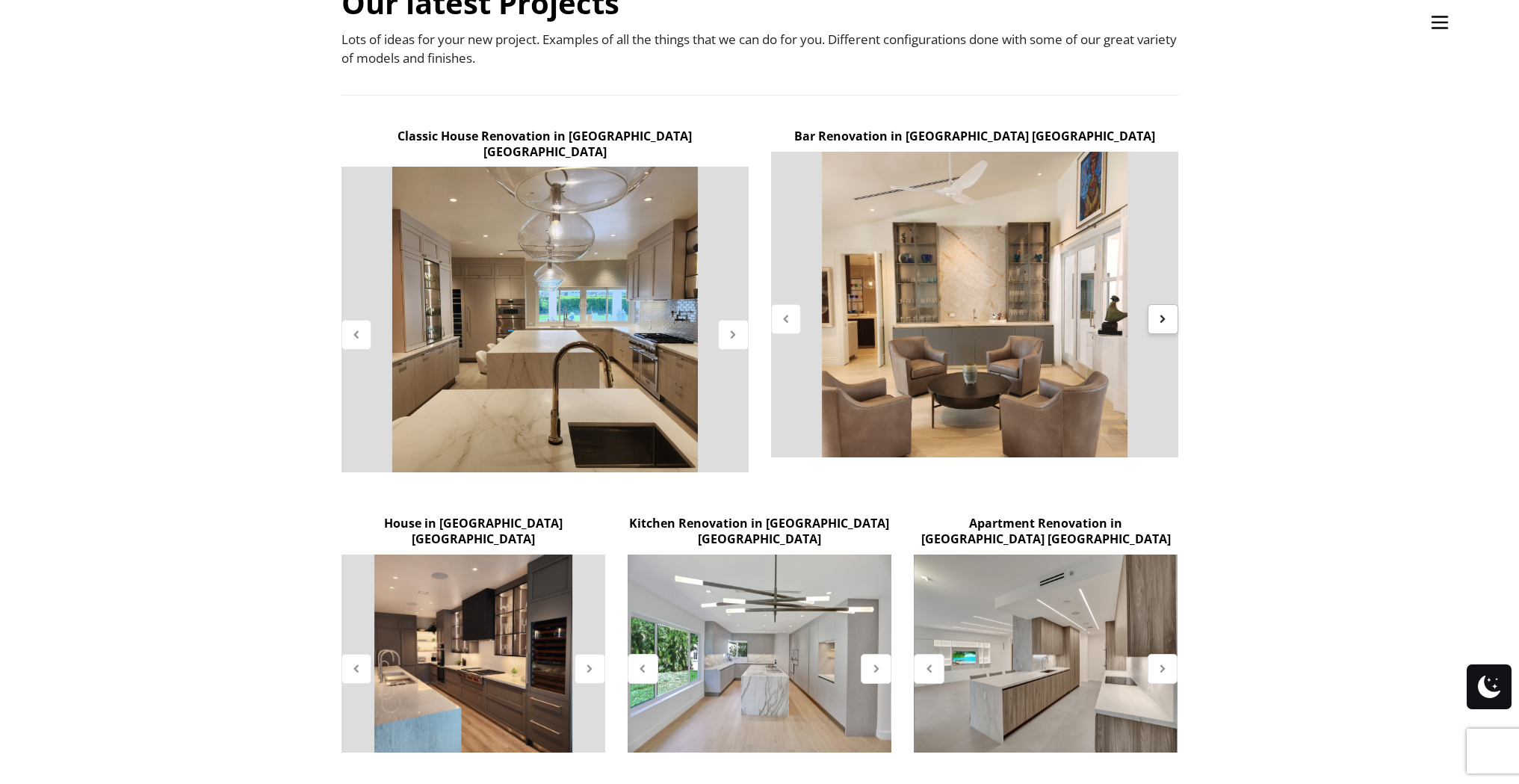
click at [1151, 313] on div at bounding box center [1162, 318] width 30 height 30
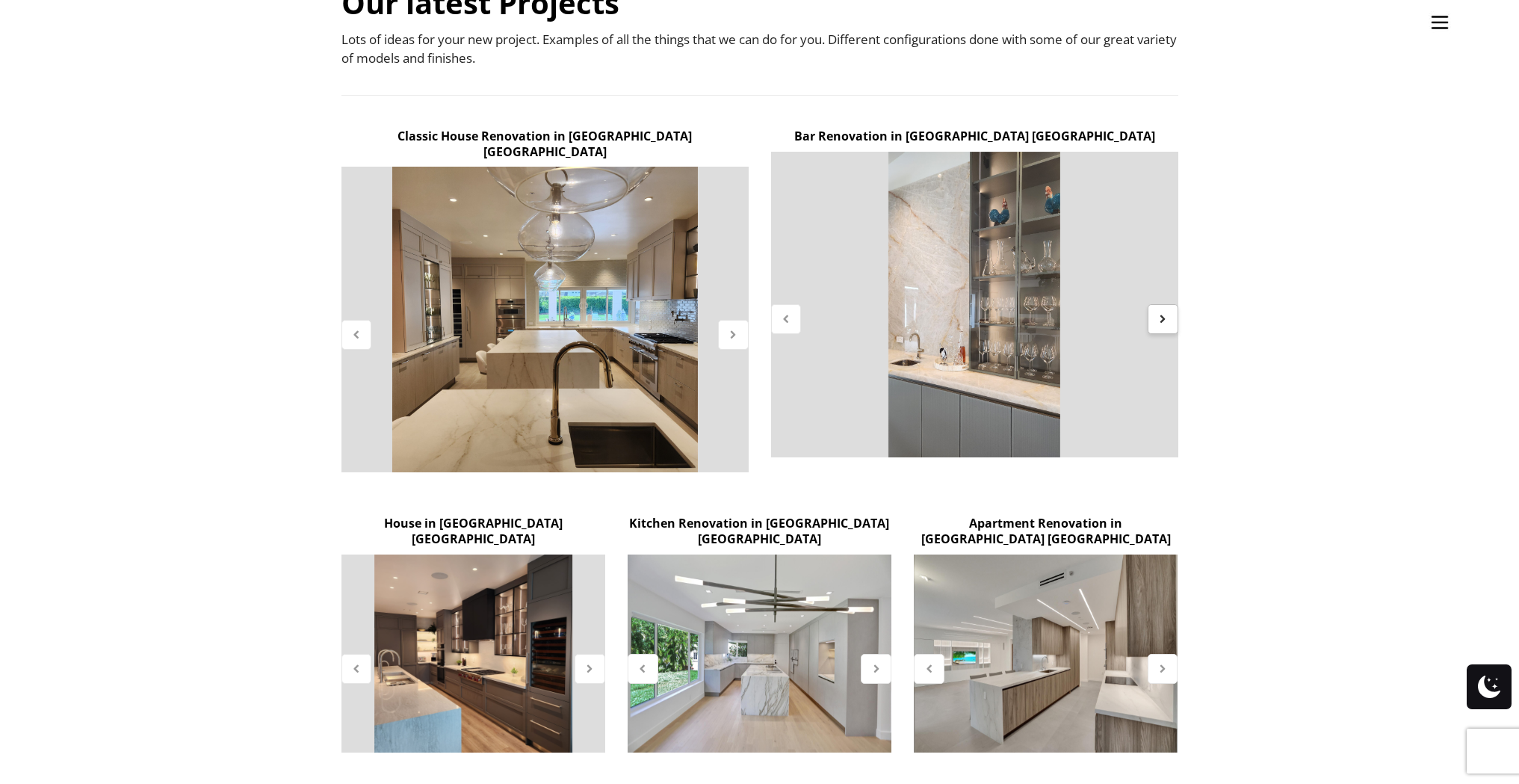
click at [1154, 313] on div at bounding box center [1162, 318] width 30 height 30
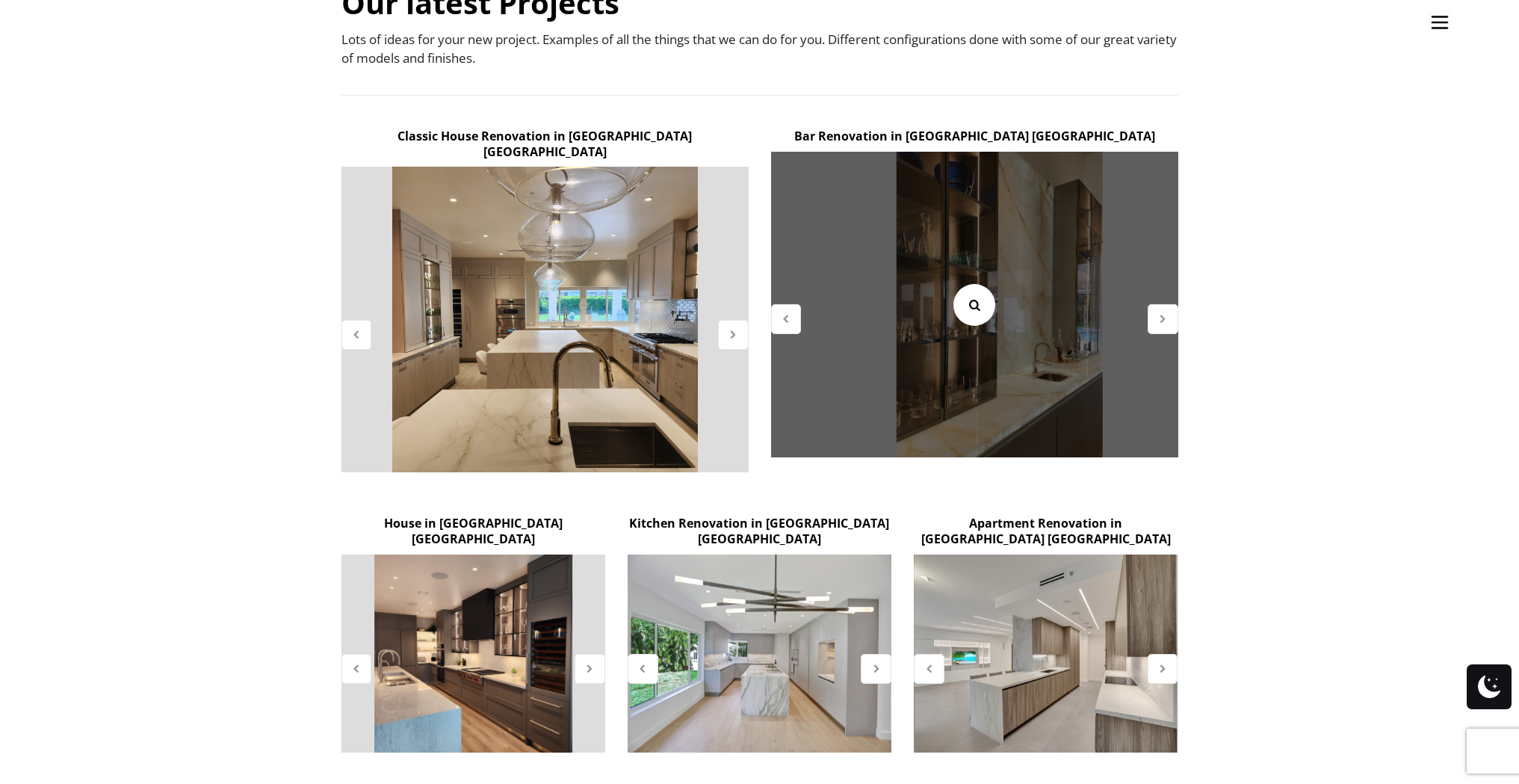
click at [983, 297] on icon at bounding box center [973, 304] width 16 height 16
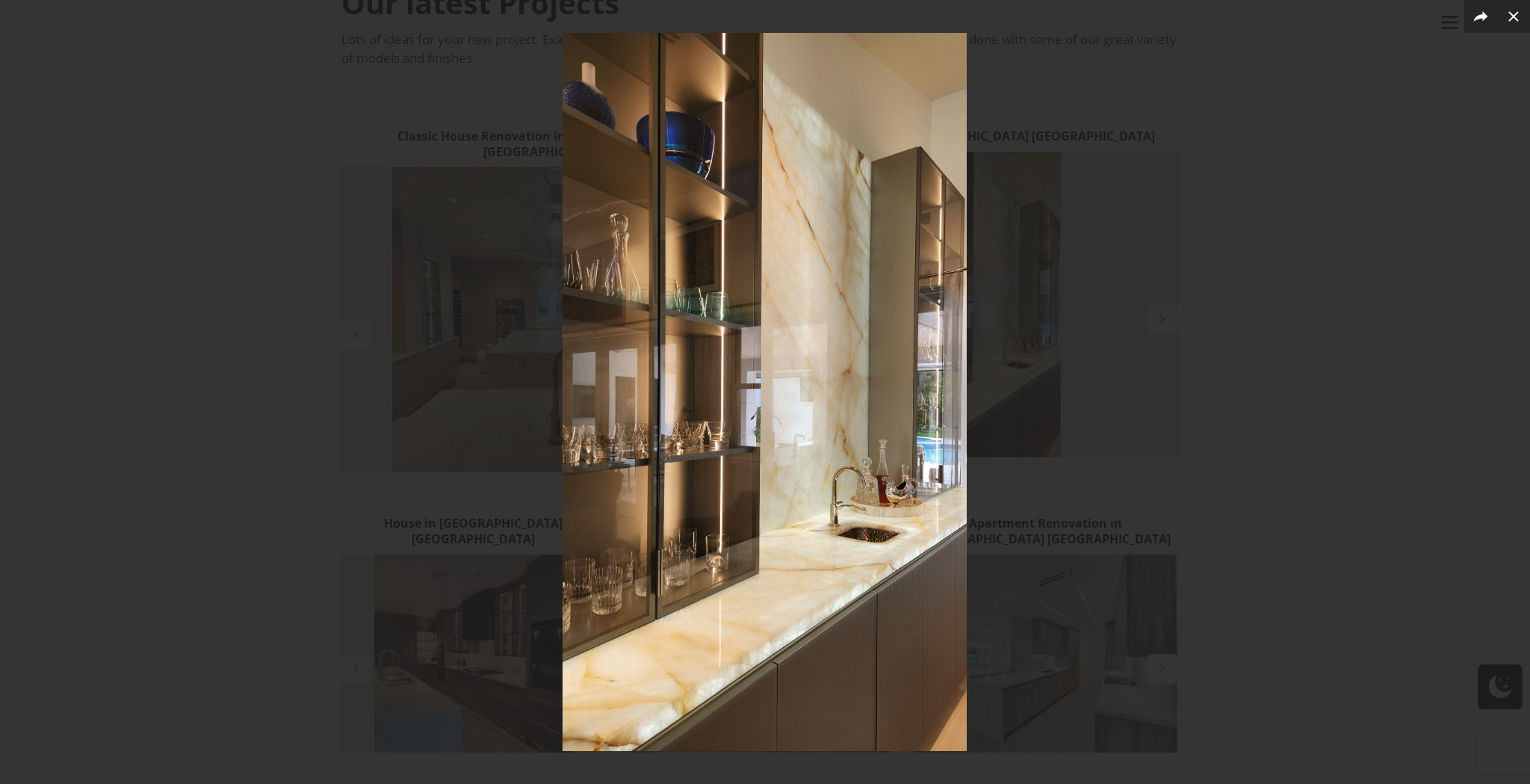
click at [1334, 339] on div at bounding box center [765, 392] width 1530 height 784
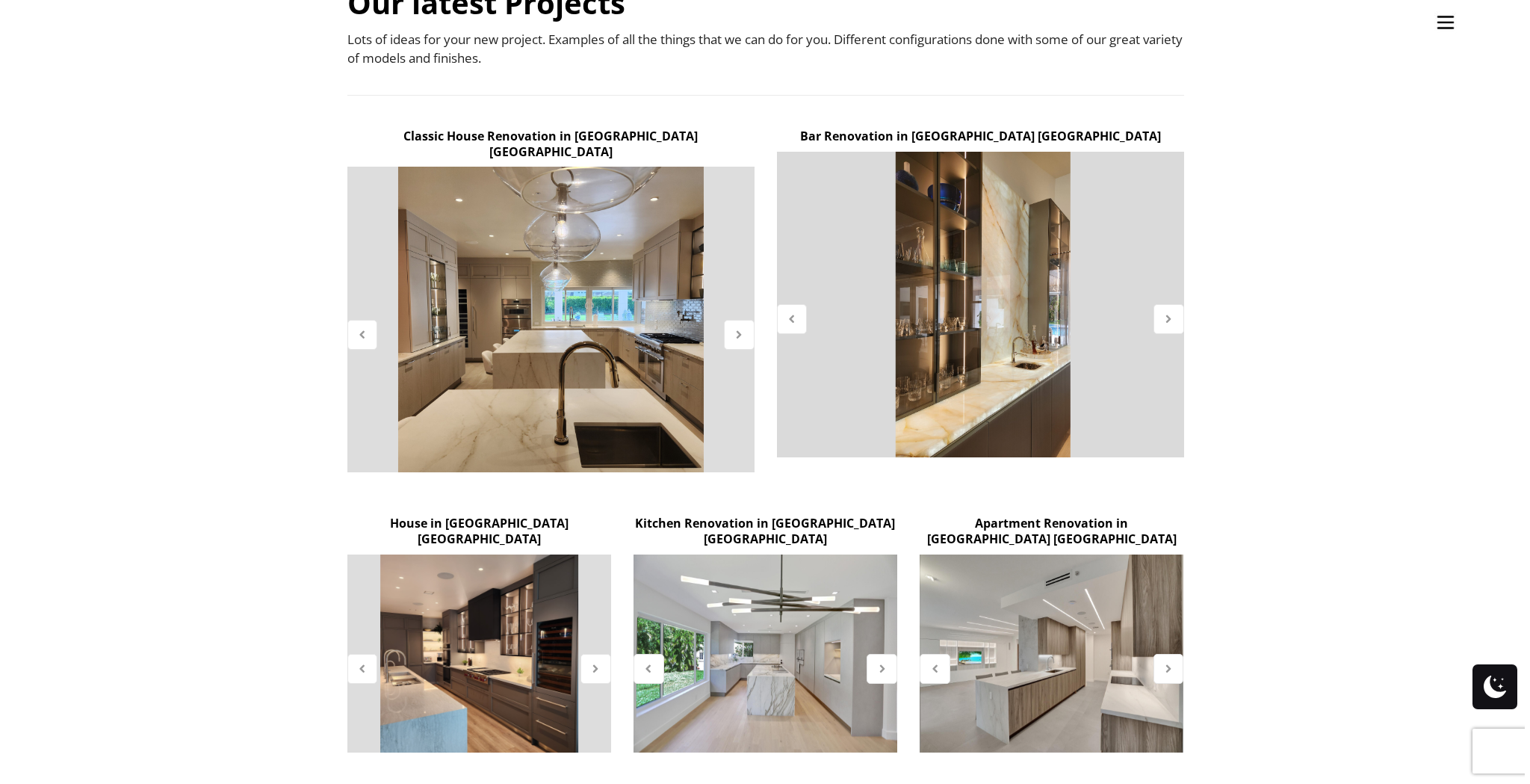
scroll to position [684, 0]
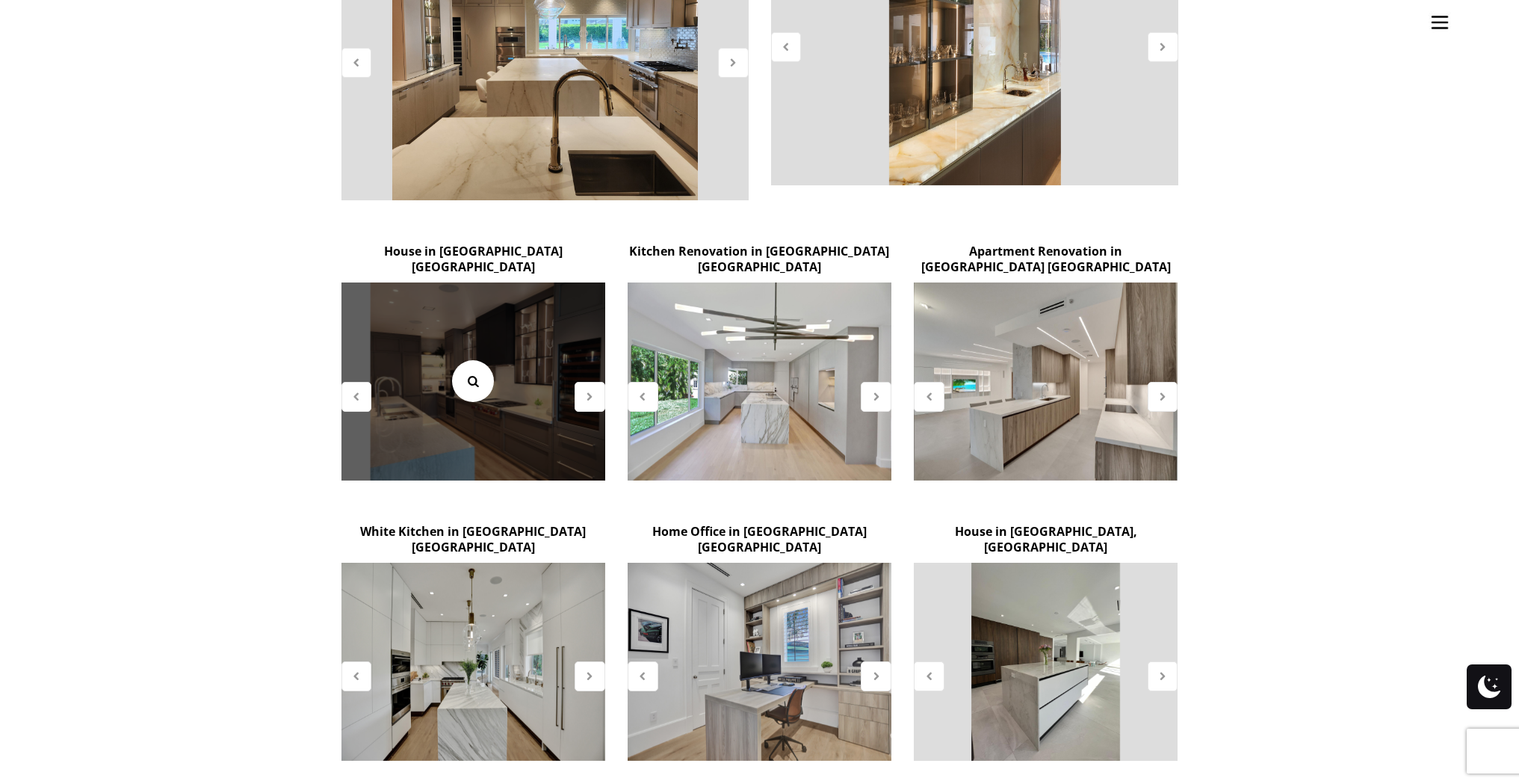
click at [473, 373] on icon at bounding box center [472, 380] width 16 height 16
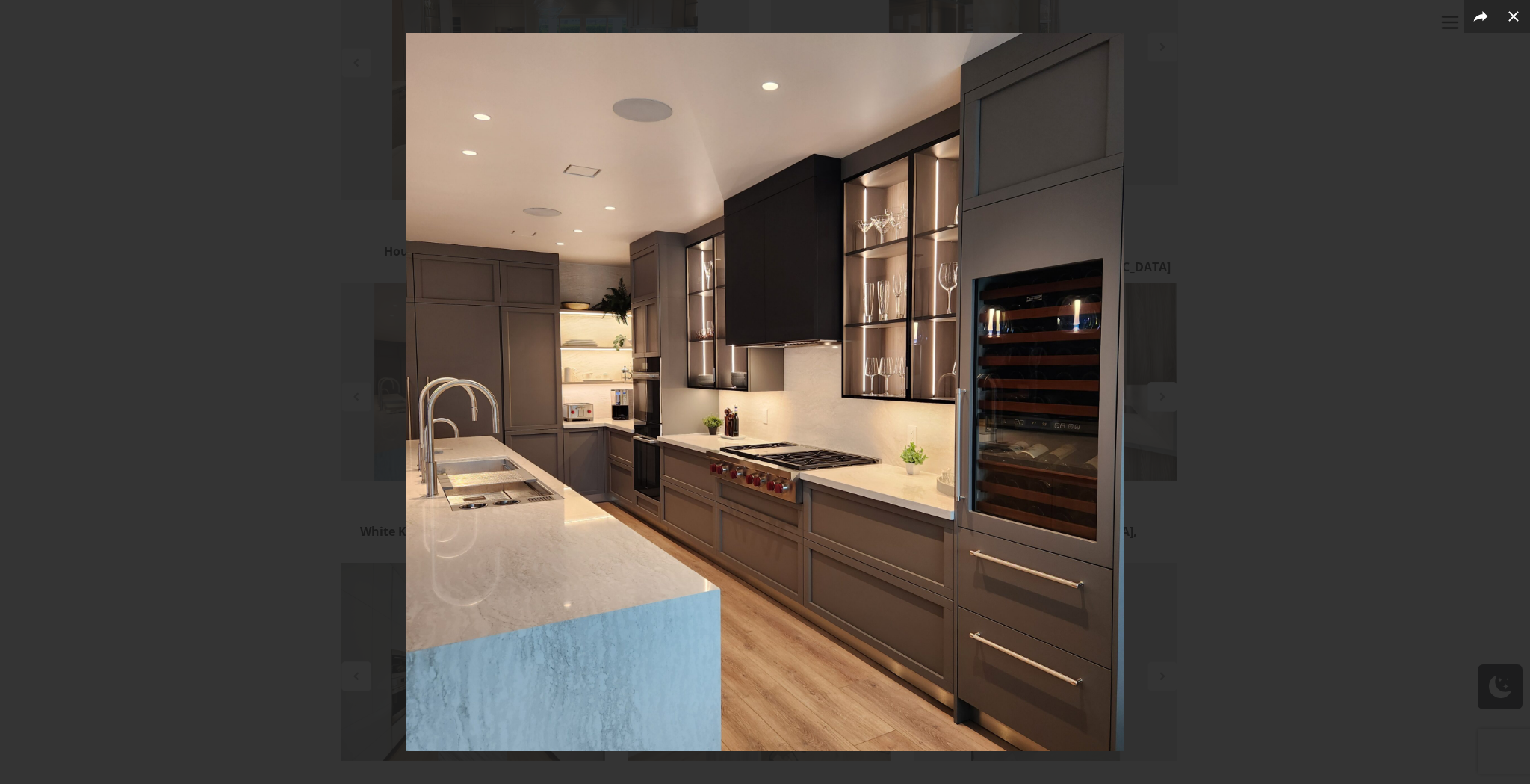
click at [1448, 238] on div at bounding box center [765, 392] width 1530 height 784
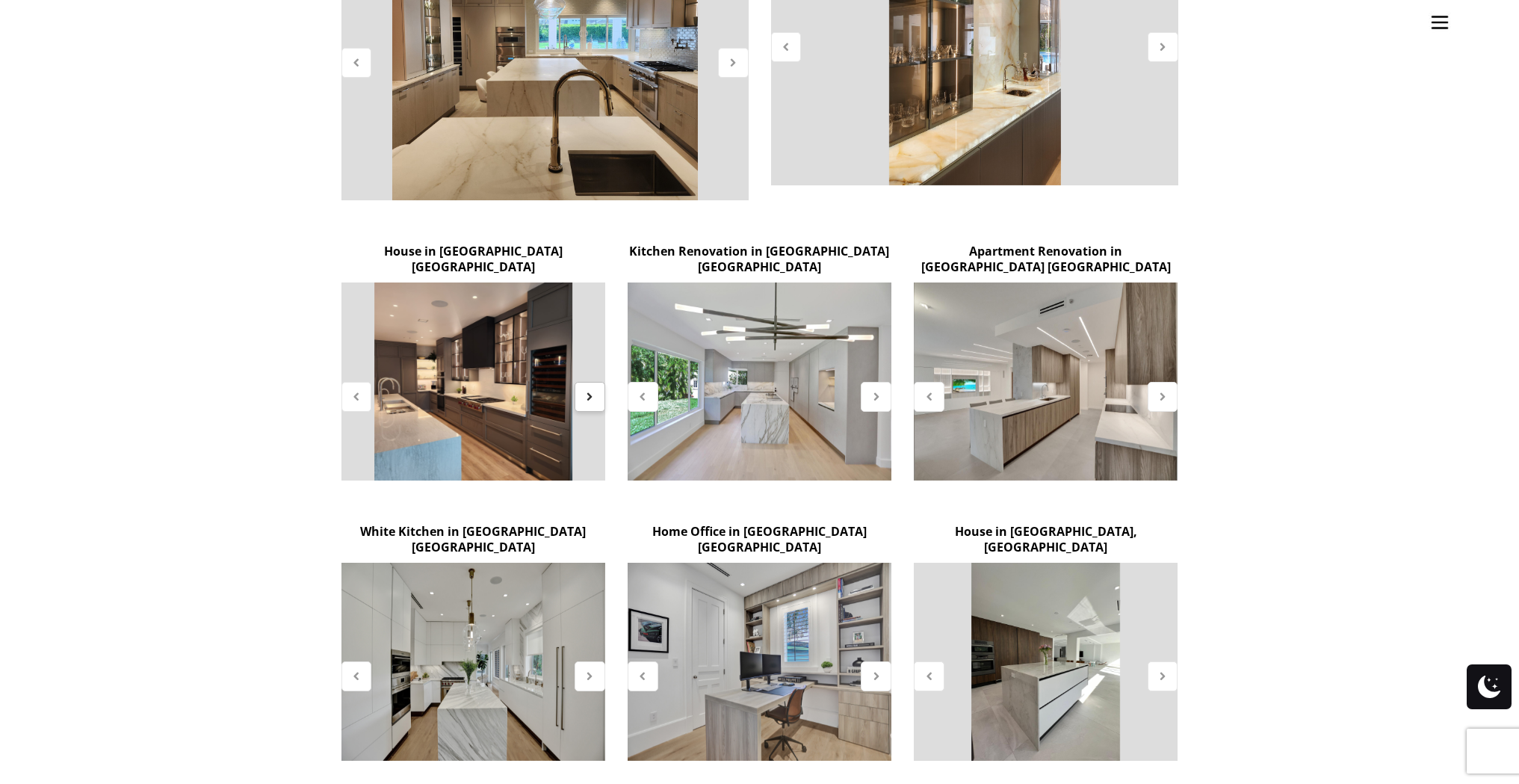
click at [585, 390] on icon at bounding box center [590, 396] width 13 height 13
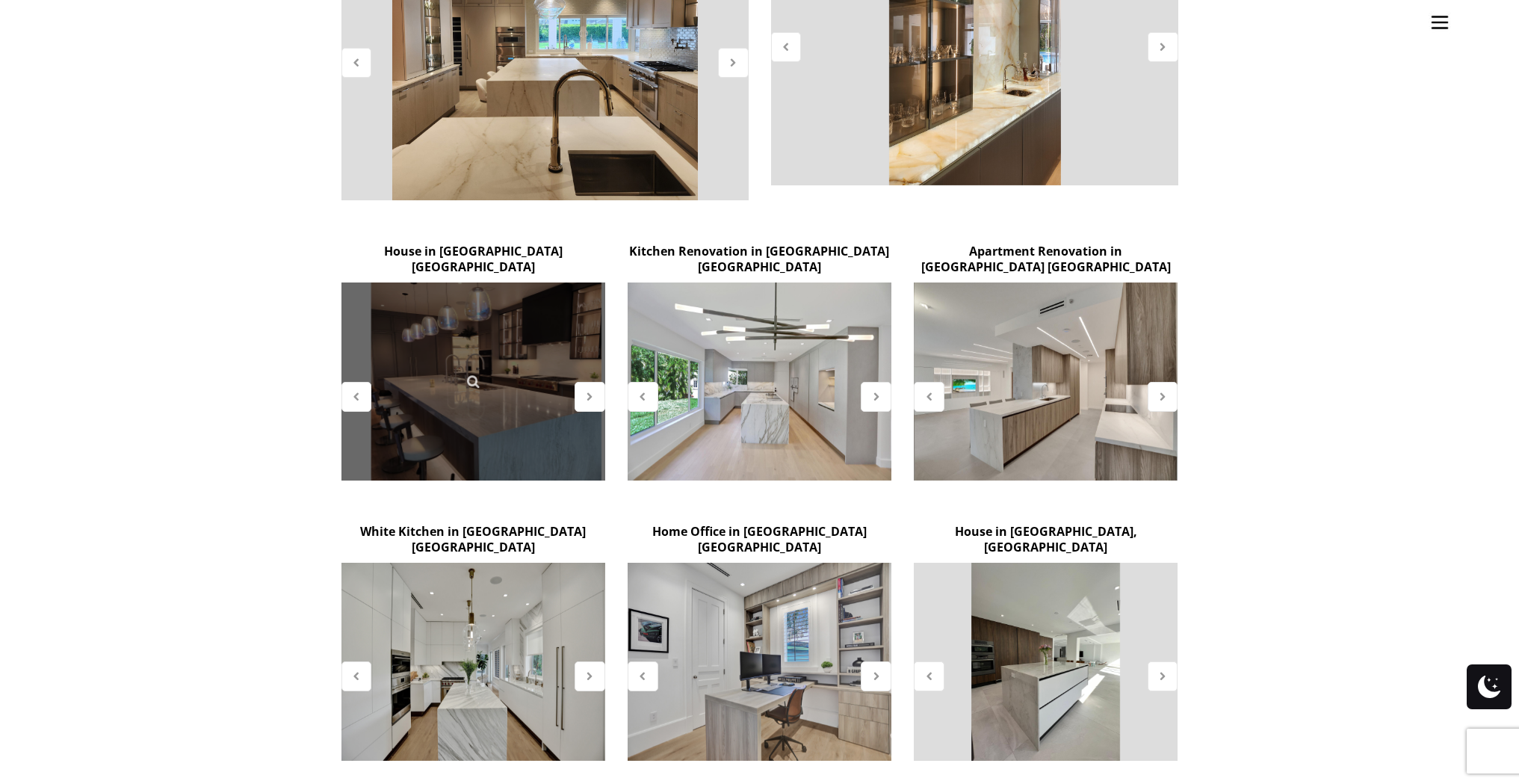
click at [504, 369] on div at bounding box center [473, 381] width 264 height 198
click at [471, 373] on icon at bounding box center [472, 380] width 16 height 16
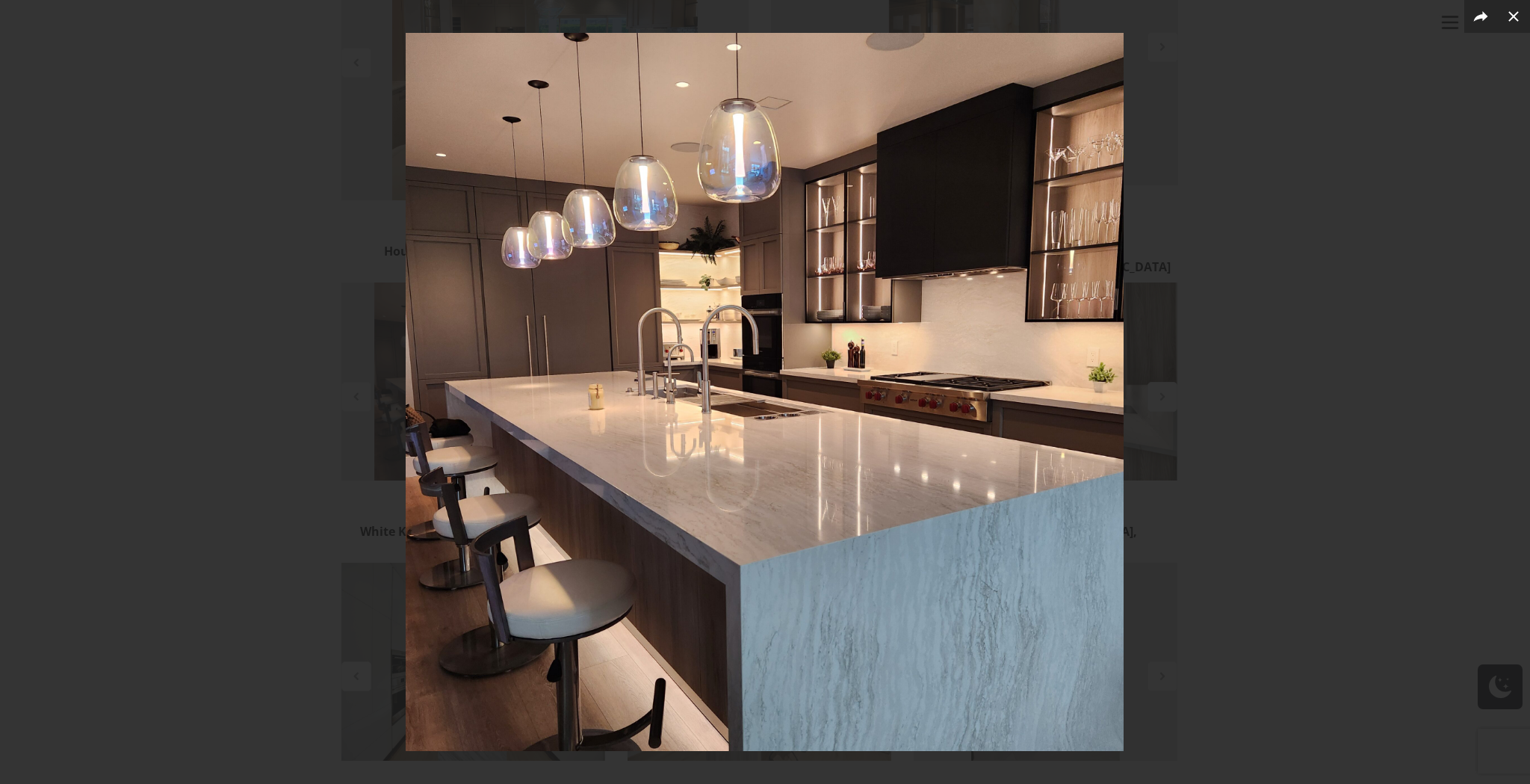
click at [1433, 365] on div at bounding box center [765, 392] width 1530 height 784
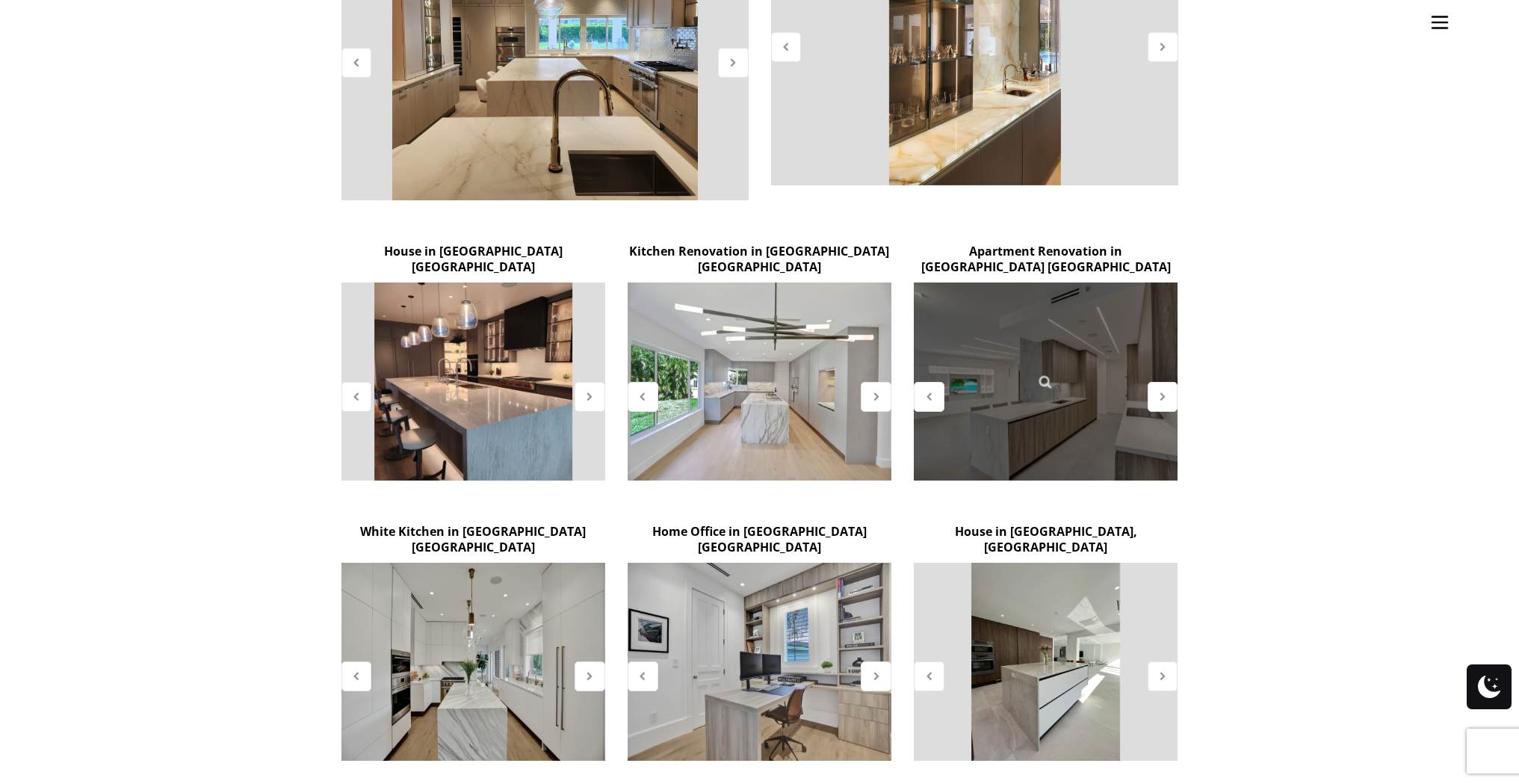
click at [1080, 380] on div at bounding box center [1046, 381] width 264 height 198
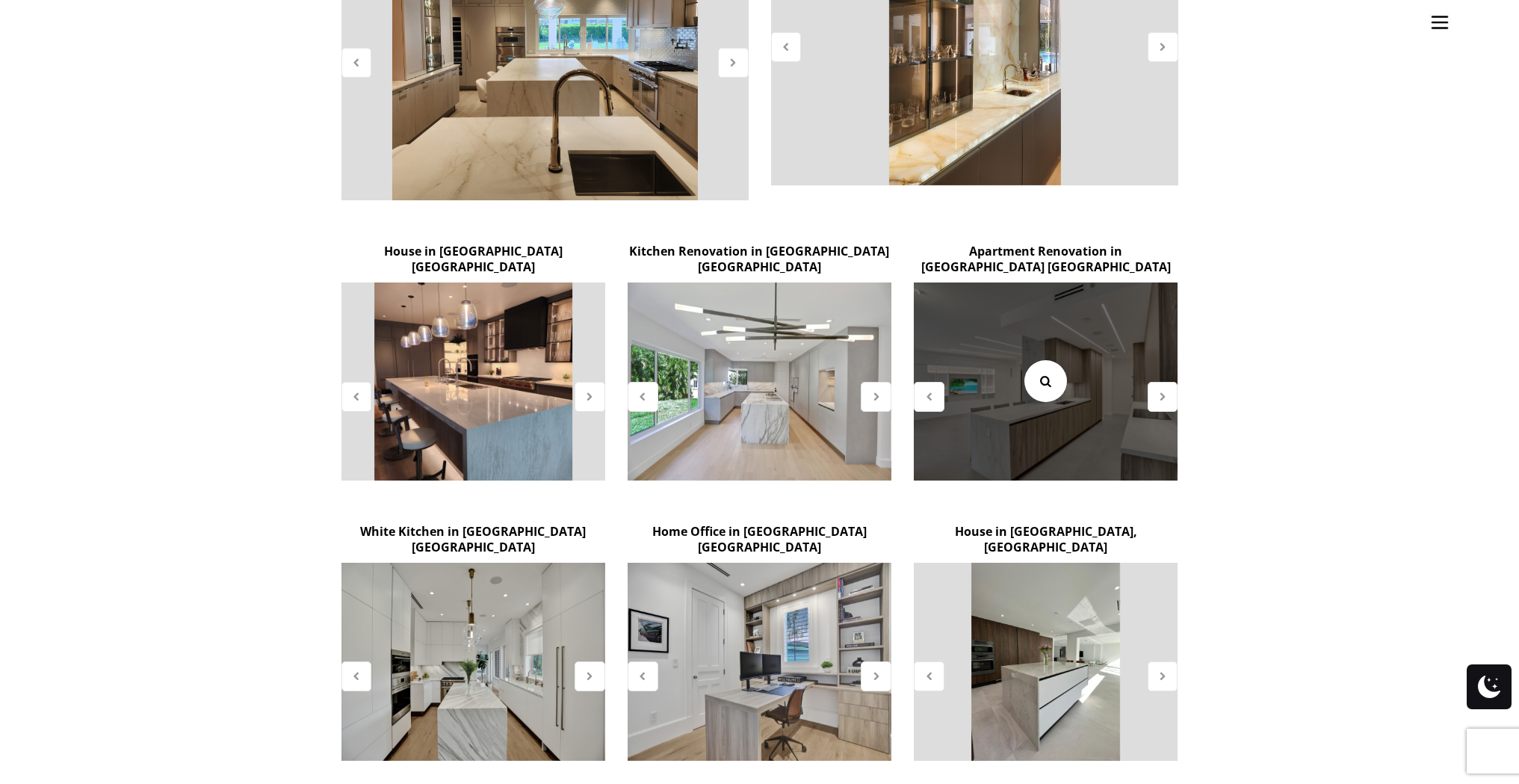
click at [1051, 373] on icon at bounding box center [1044, 380] width 16 height 16
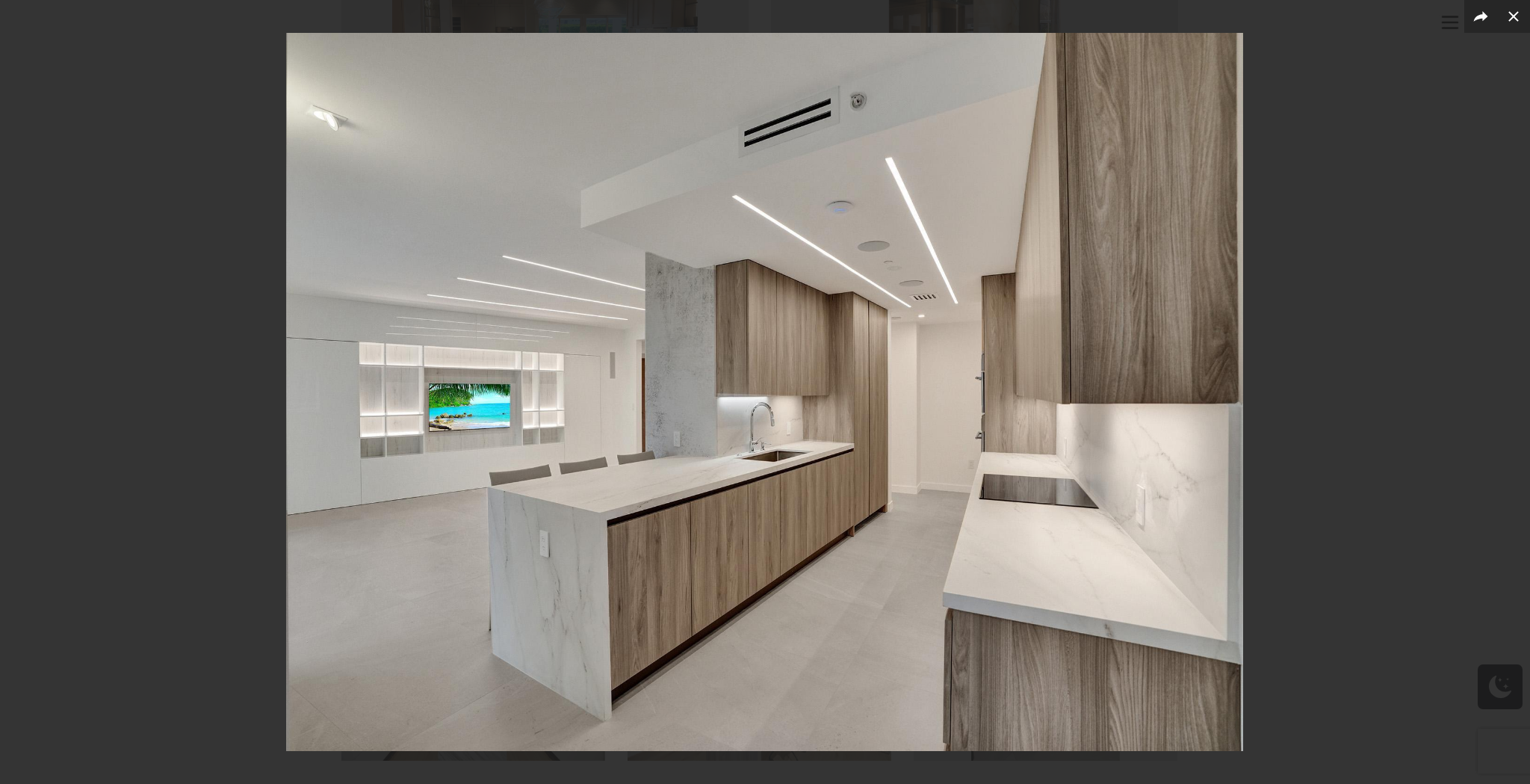
click at [1341, 348] on div at bounding box center [765, 392] width 1530 height 784
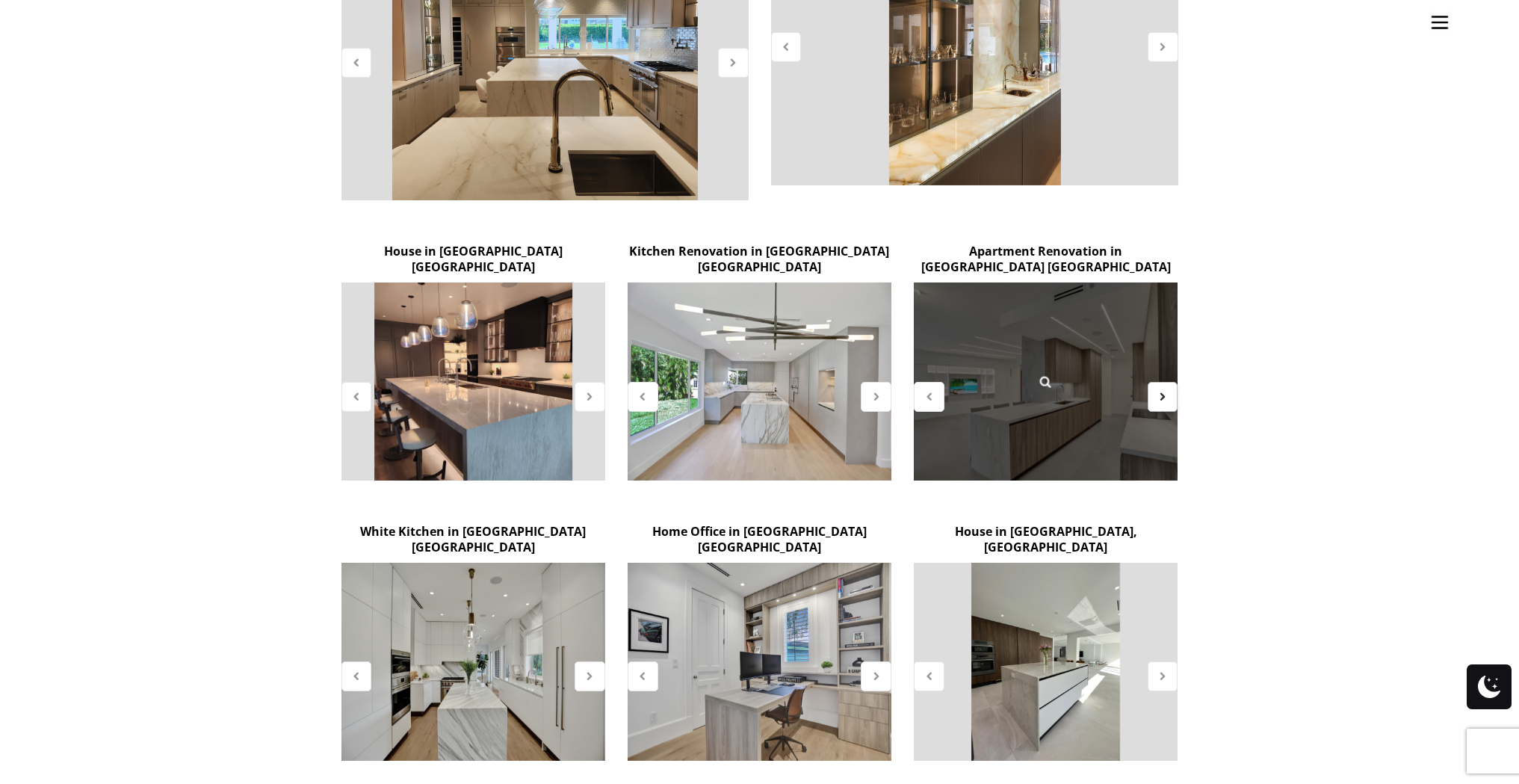
click at [1169, 382] on div at bounding box center [1162, 396] width 30 height 30
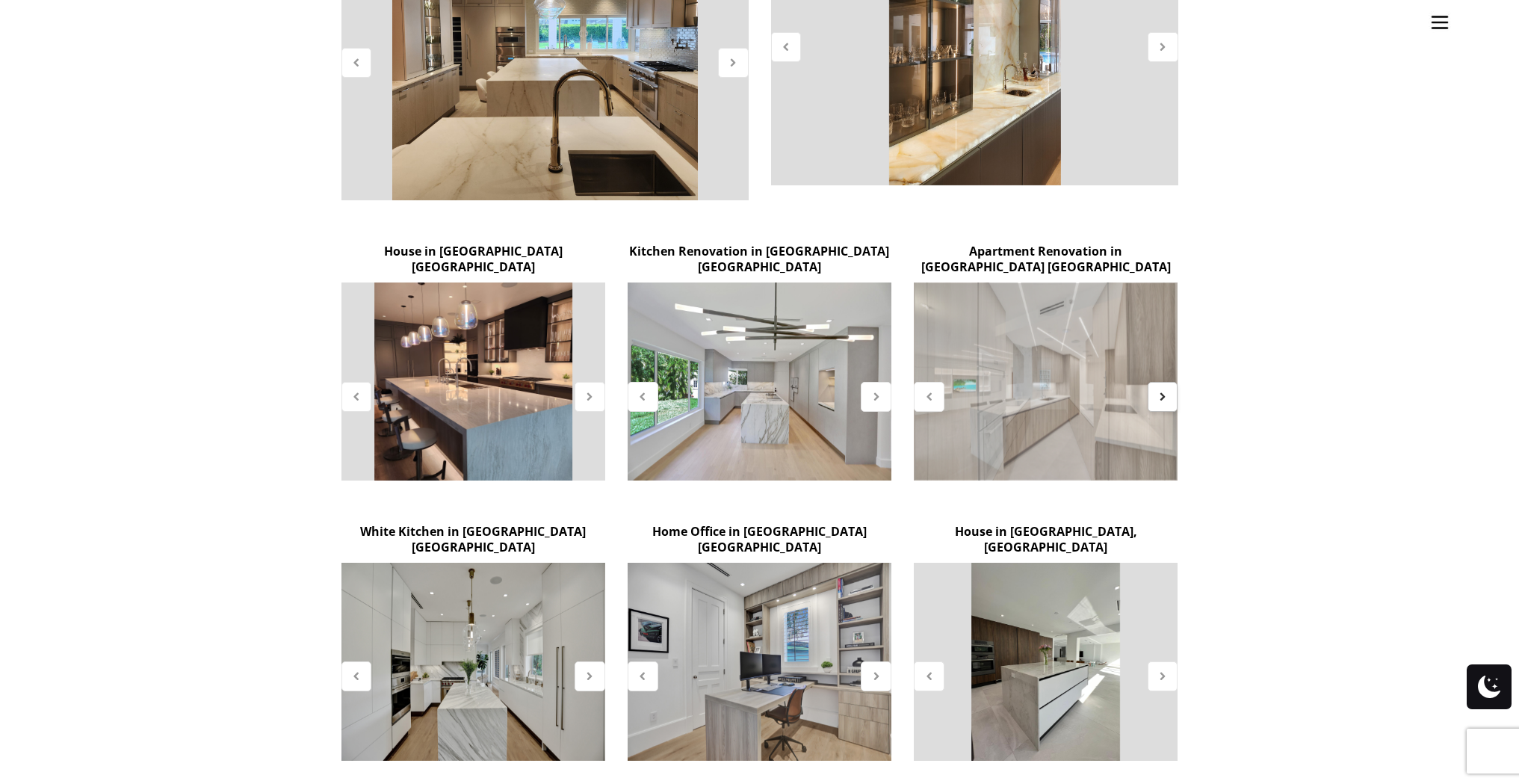
click at [1169, 382] on div at bounding box center [1162, 396] width 30 height 30
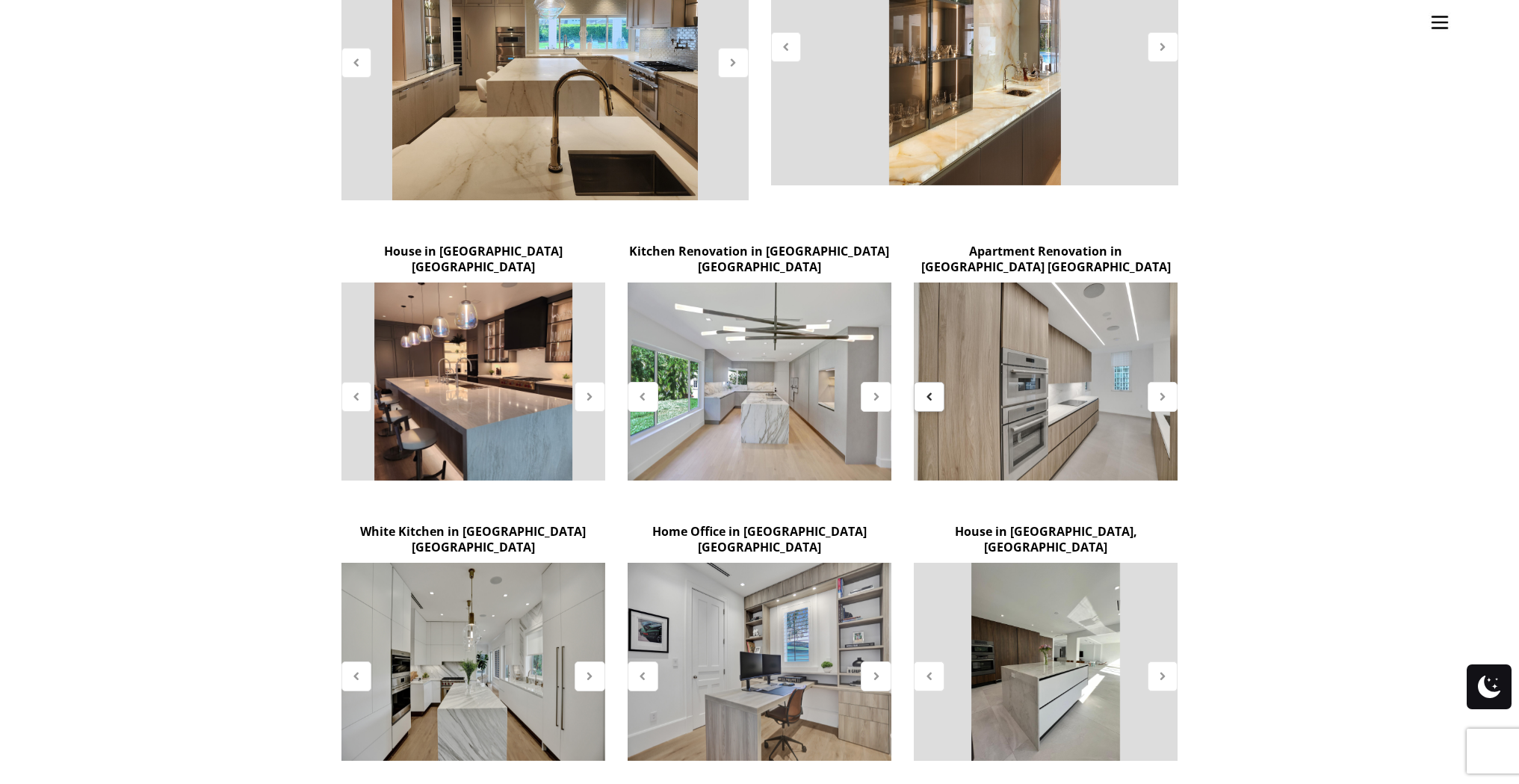
click at [928, 390] on icon at bounding box center [928, 396] width 13 height 13
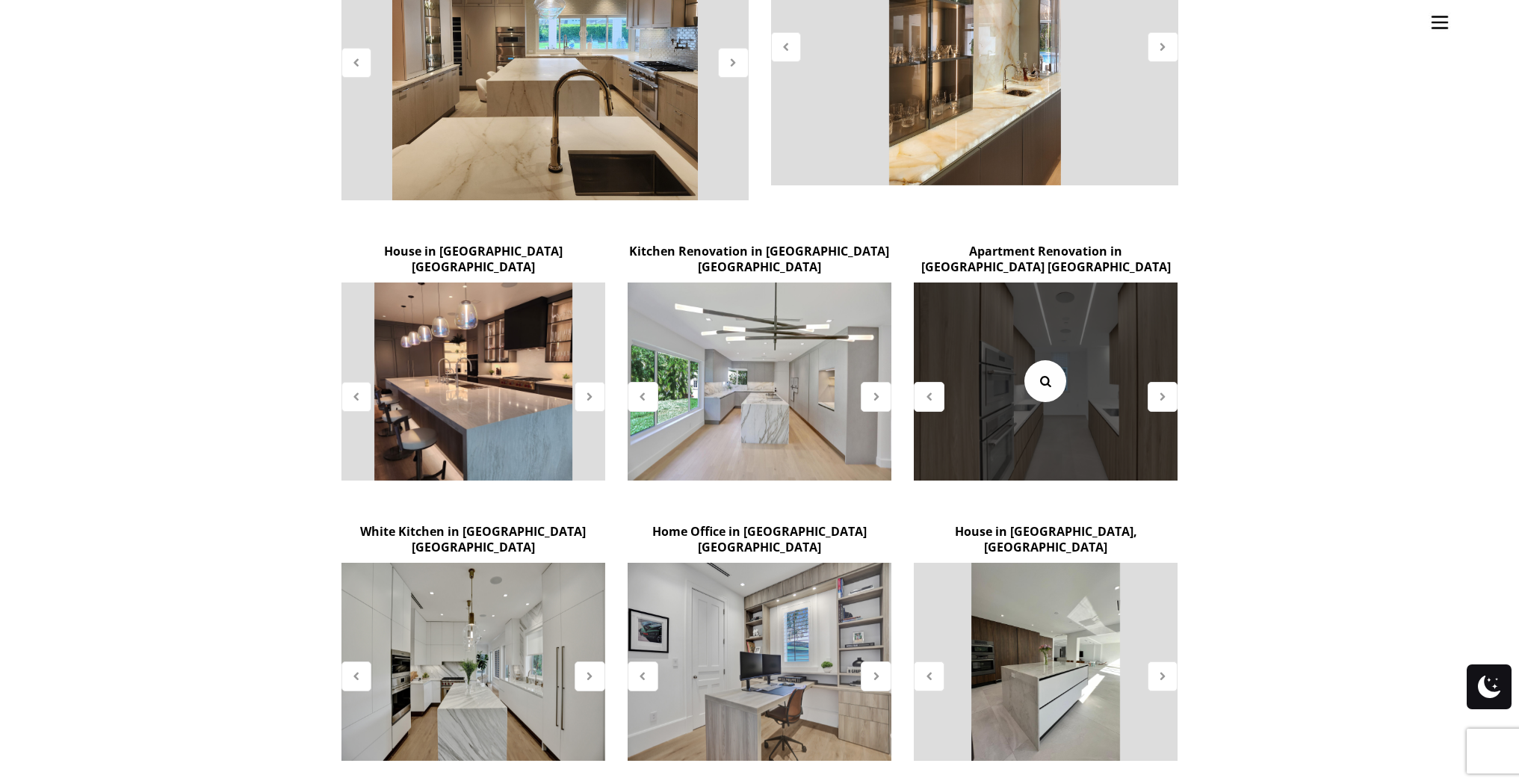
click at [1049, 373] on icon at bounding box center [1044, 380] width 16 height 16
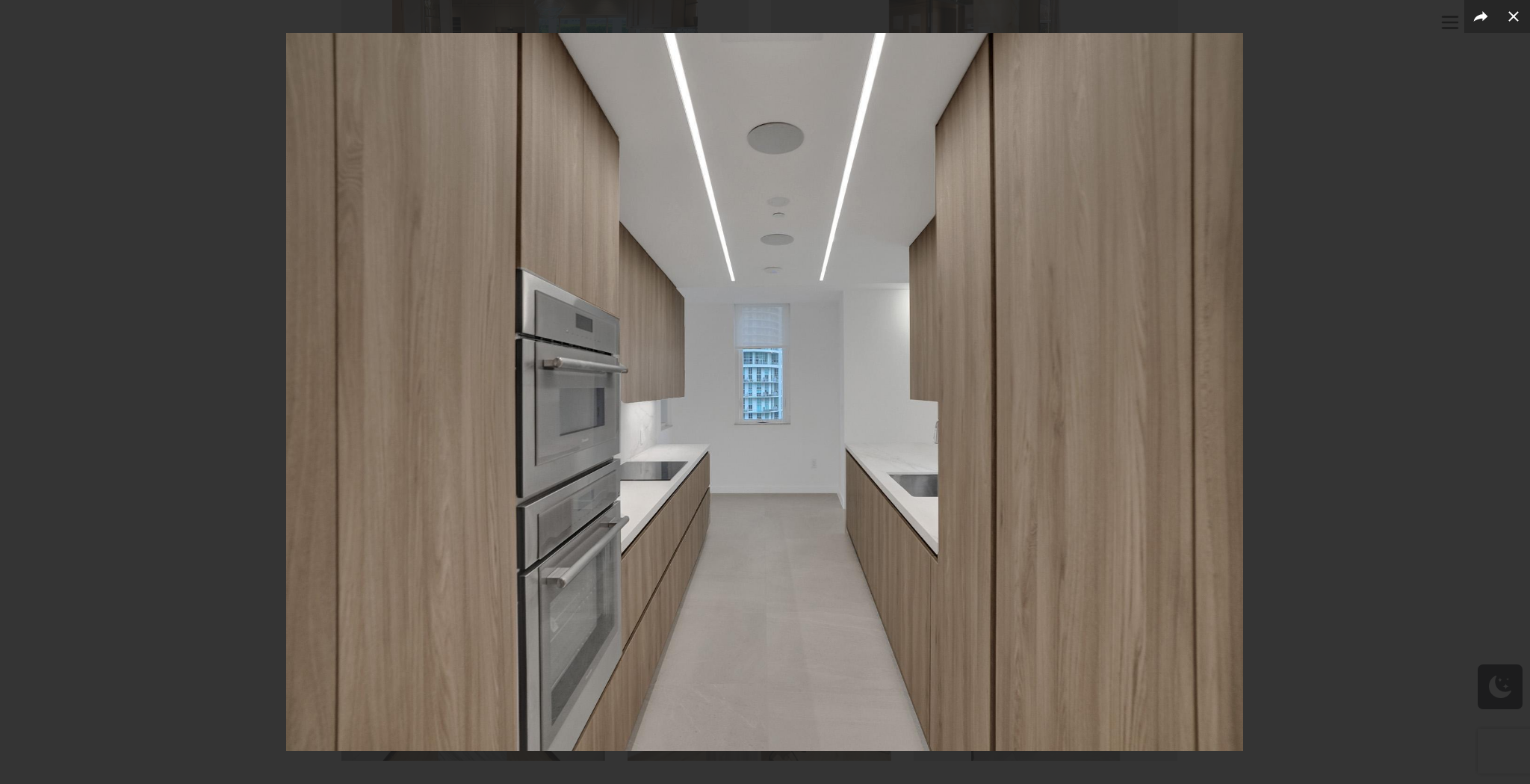
click at [1445, 332] on div at bounding box center [765, 392] width 1530 height 784
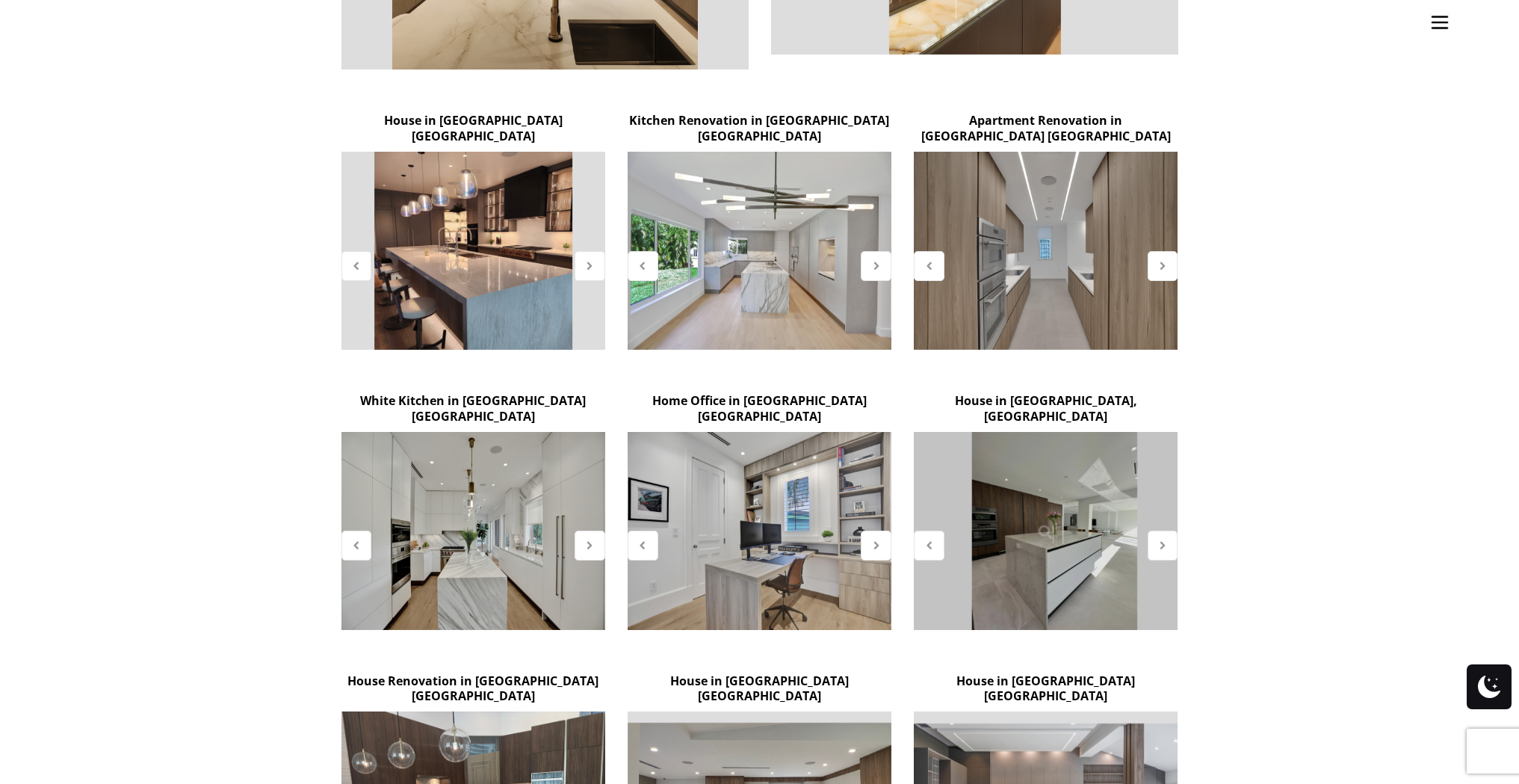
scroll to position [945, 0]
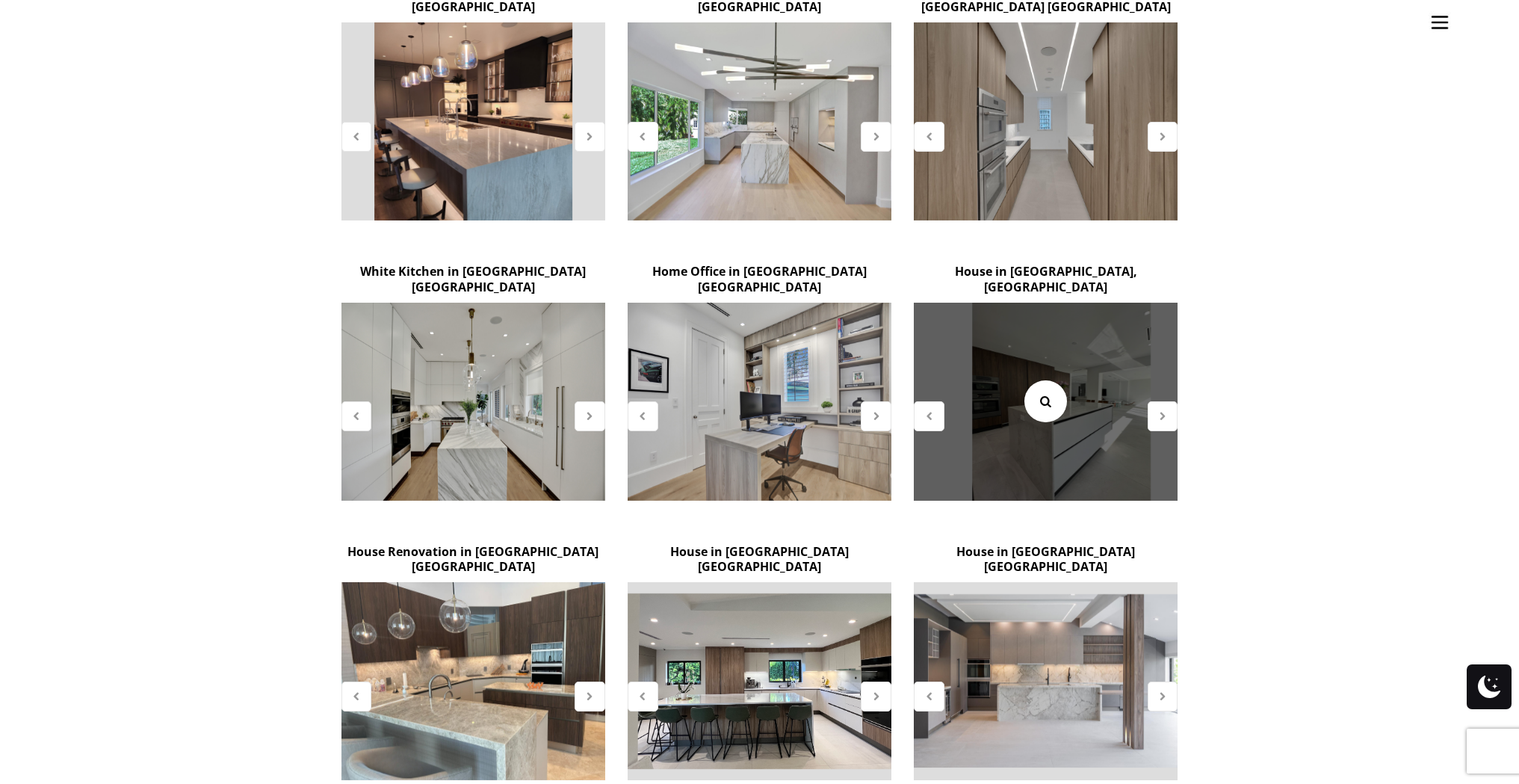
click at [1043, 393] on icon at bounding box center [1044, 400] width 16 height 16
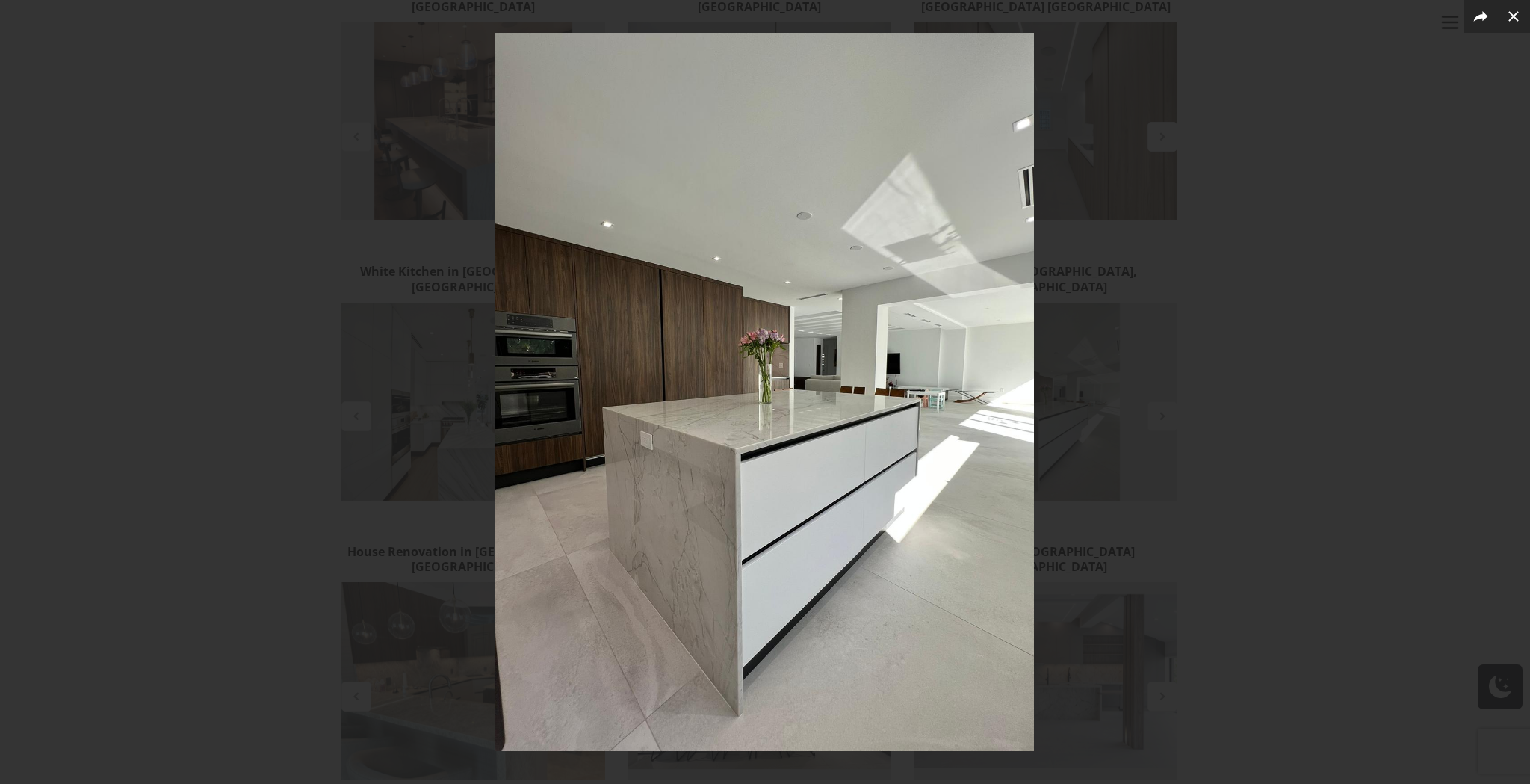
click at [1166, 510] on div at bounding box center [765, 392] width 1530 height 784
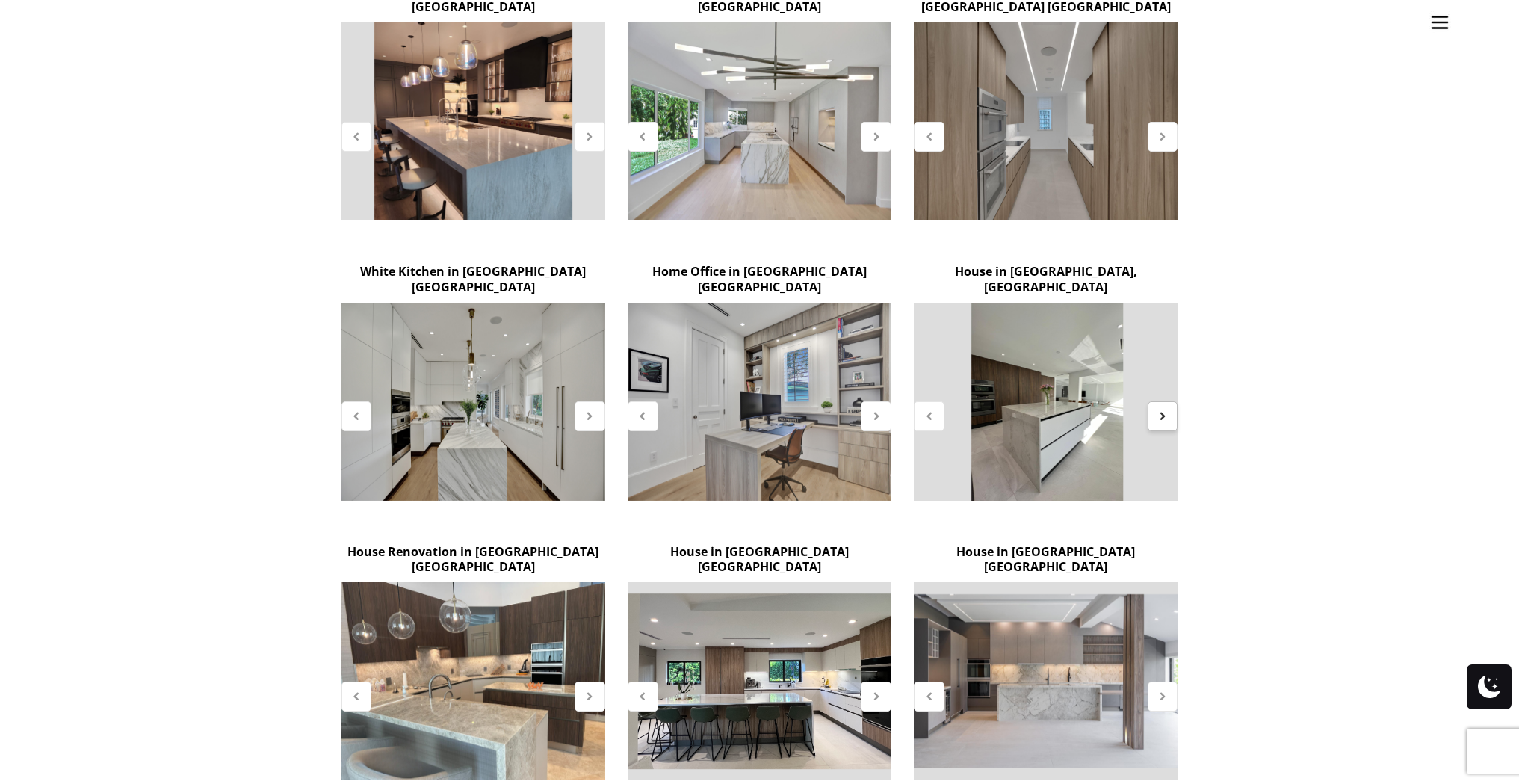
click at [1163, 401] on div at bounding box center [1162, 416] width 30 height 30
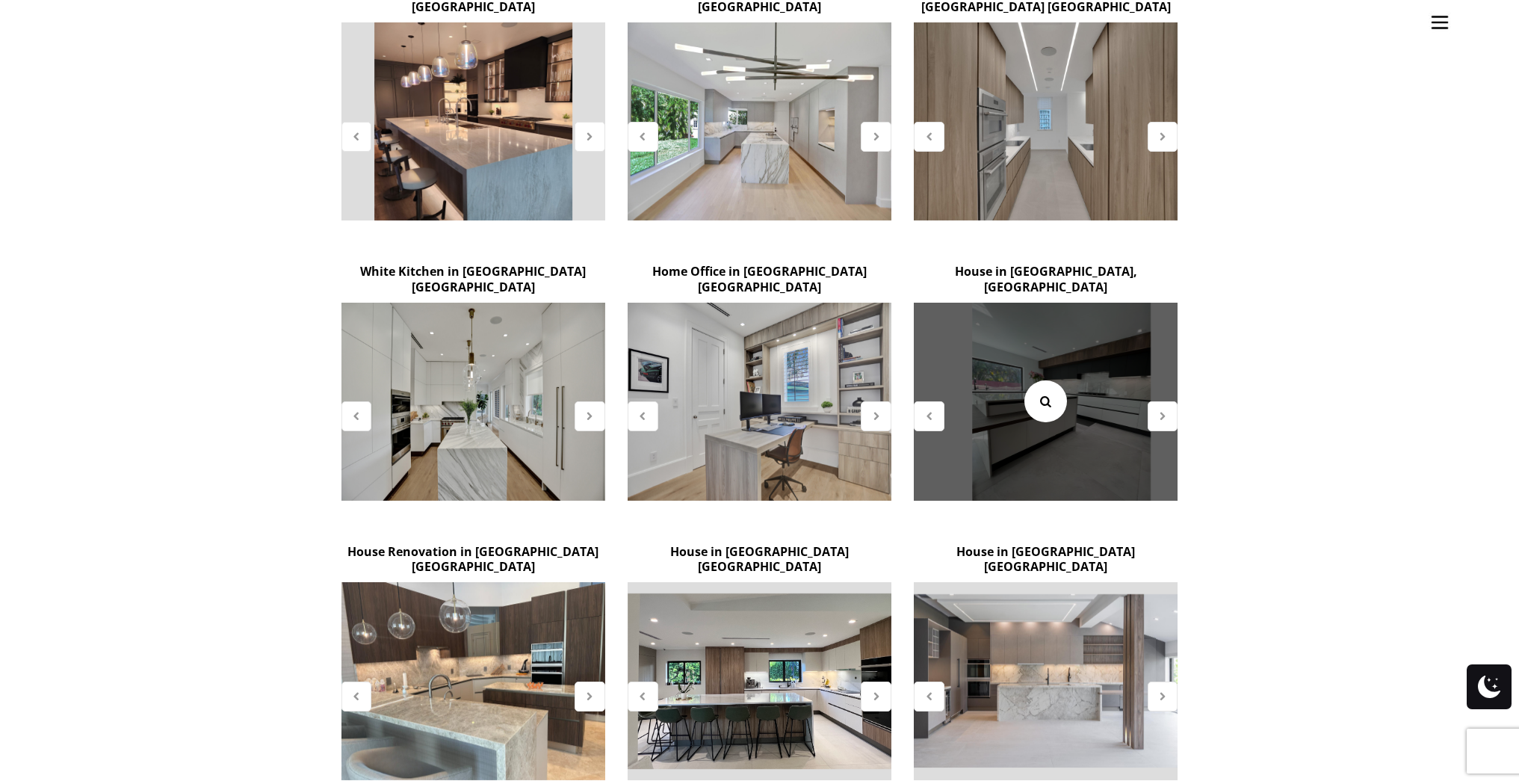
click at [1038, 393] on icon at bounding box center [1044, 400] width 16 height 16
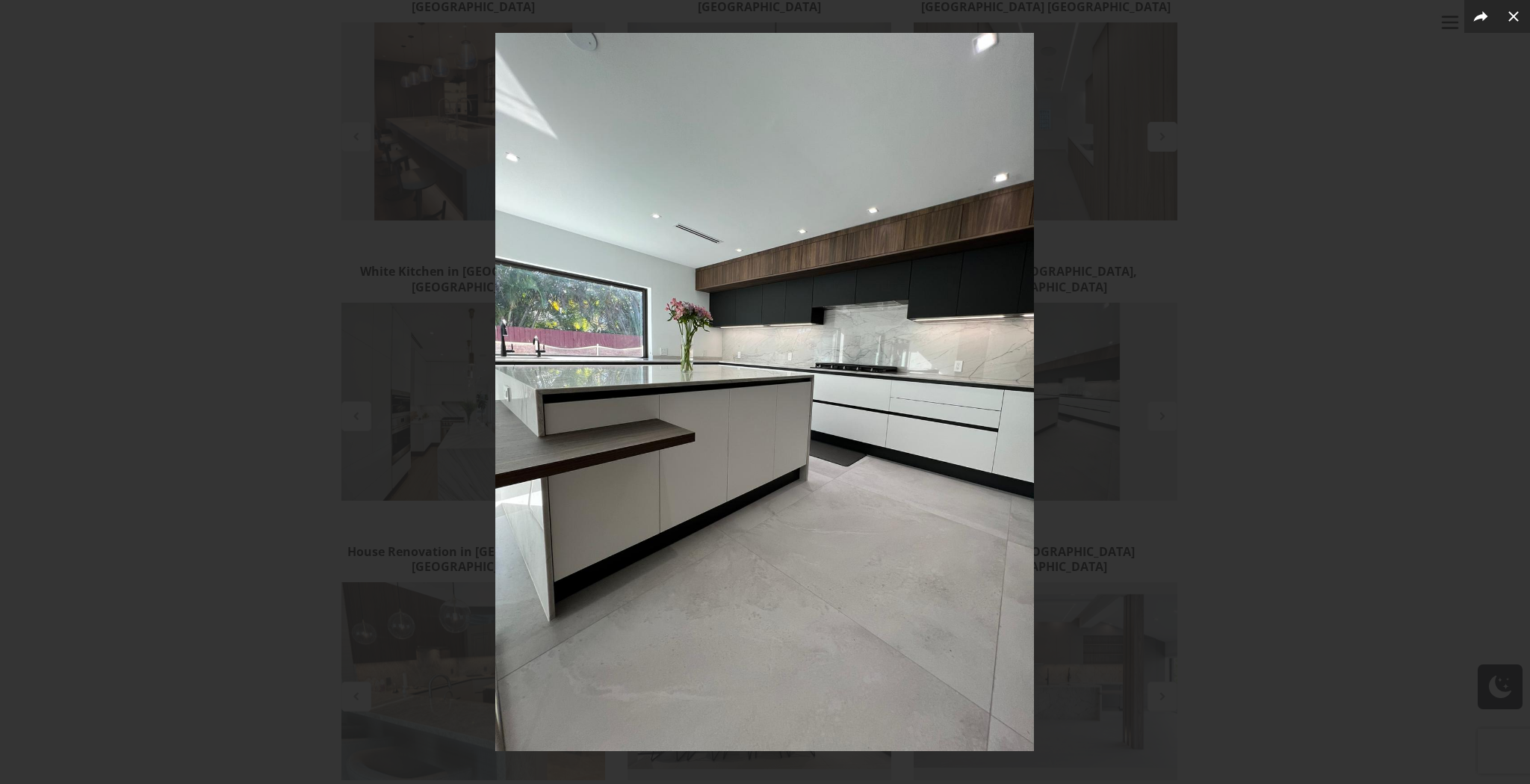
click at [1206, 339] on div at bounding box center [765, 392] width 1530 height 784
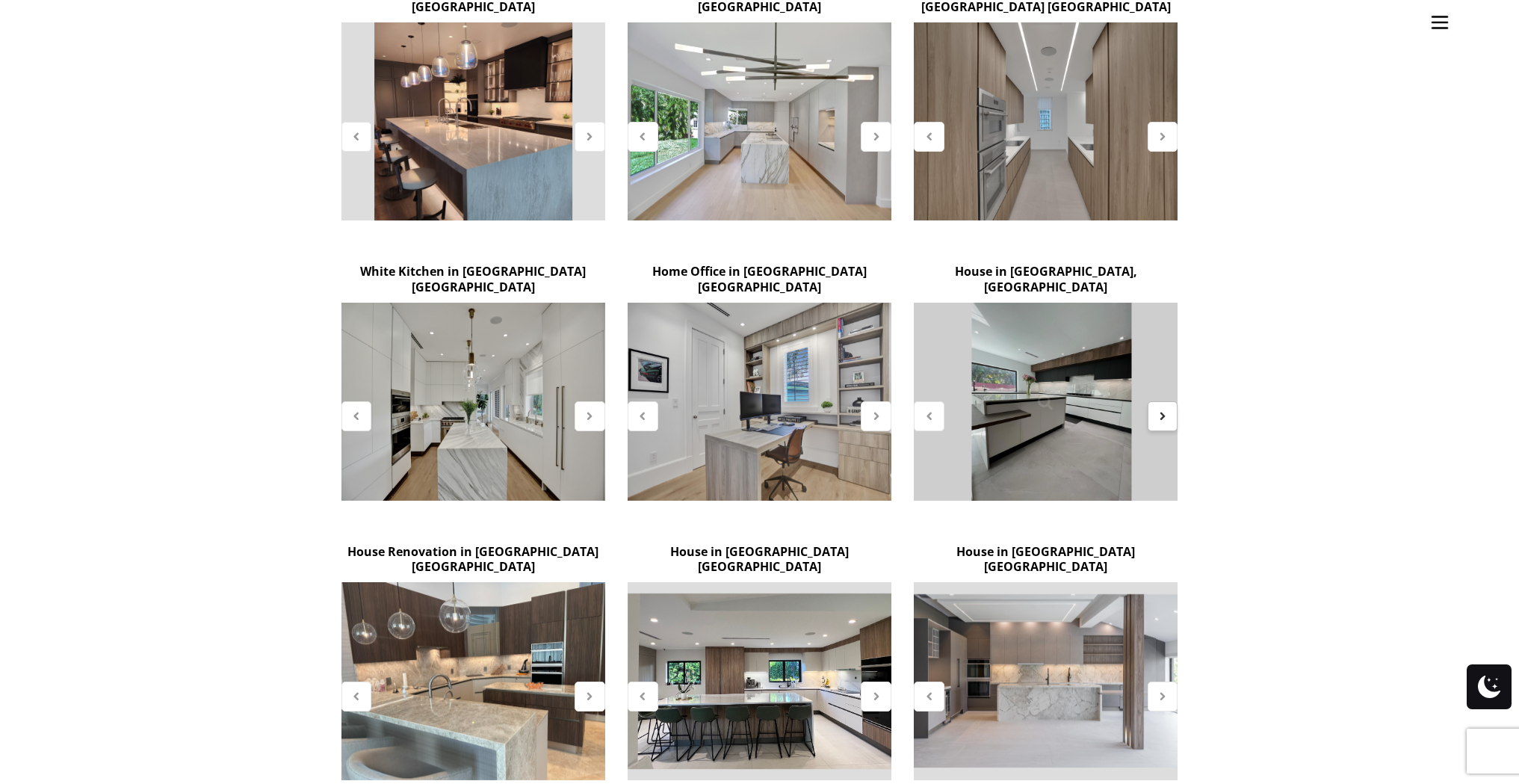
click at [1156, 401] on div at bounding box center [1162, 416] width 30 height 30
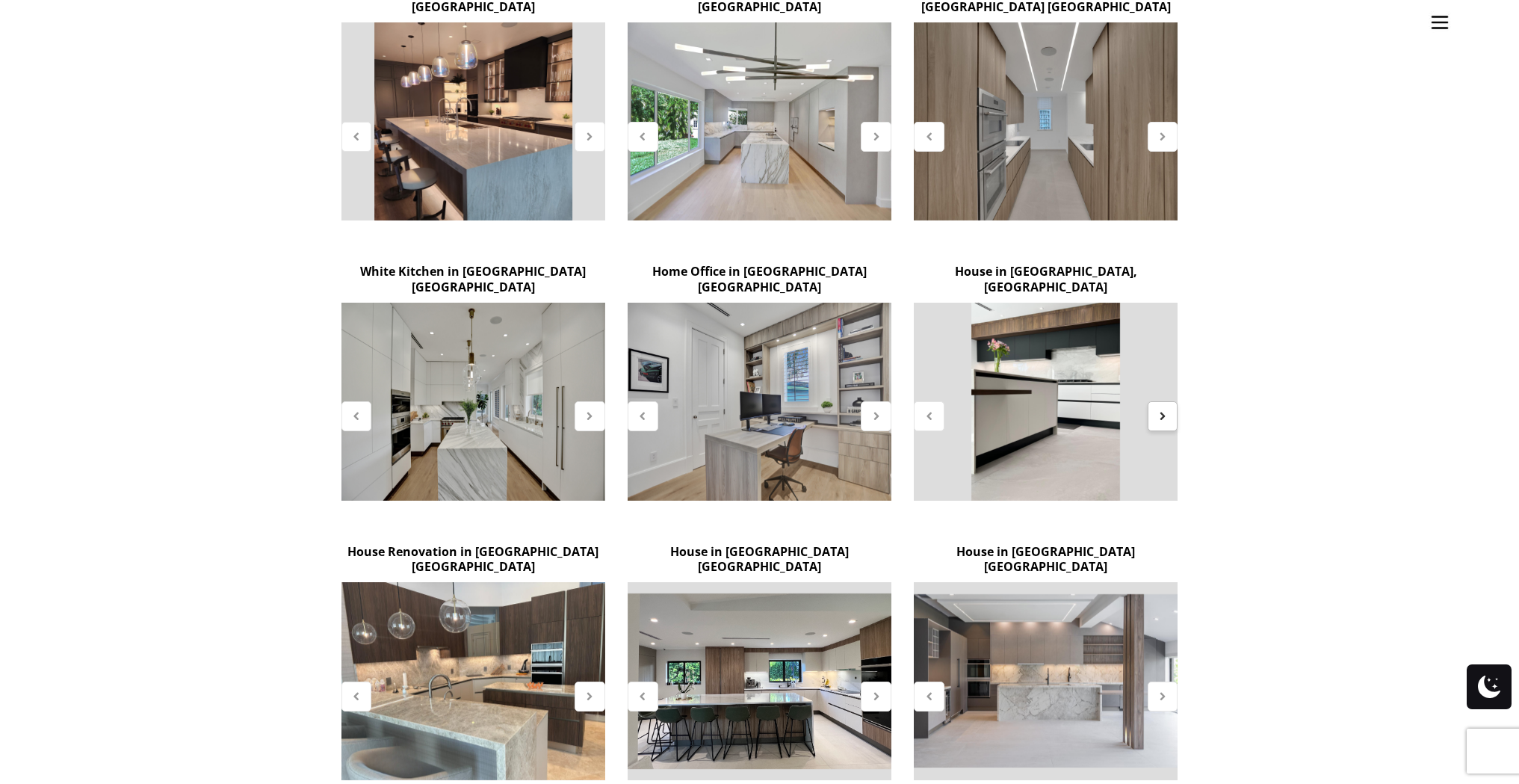
click at [1156, 401] on div at bounding box center [1162, 416] width 30 height 30
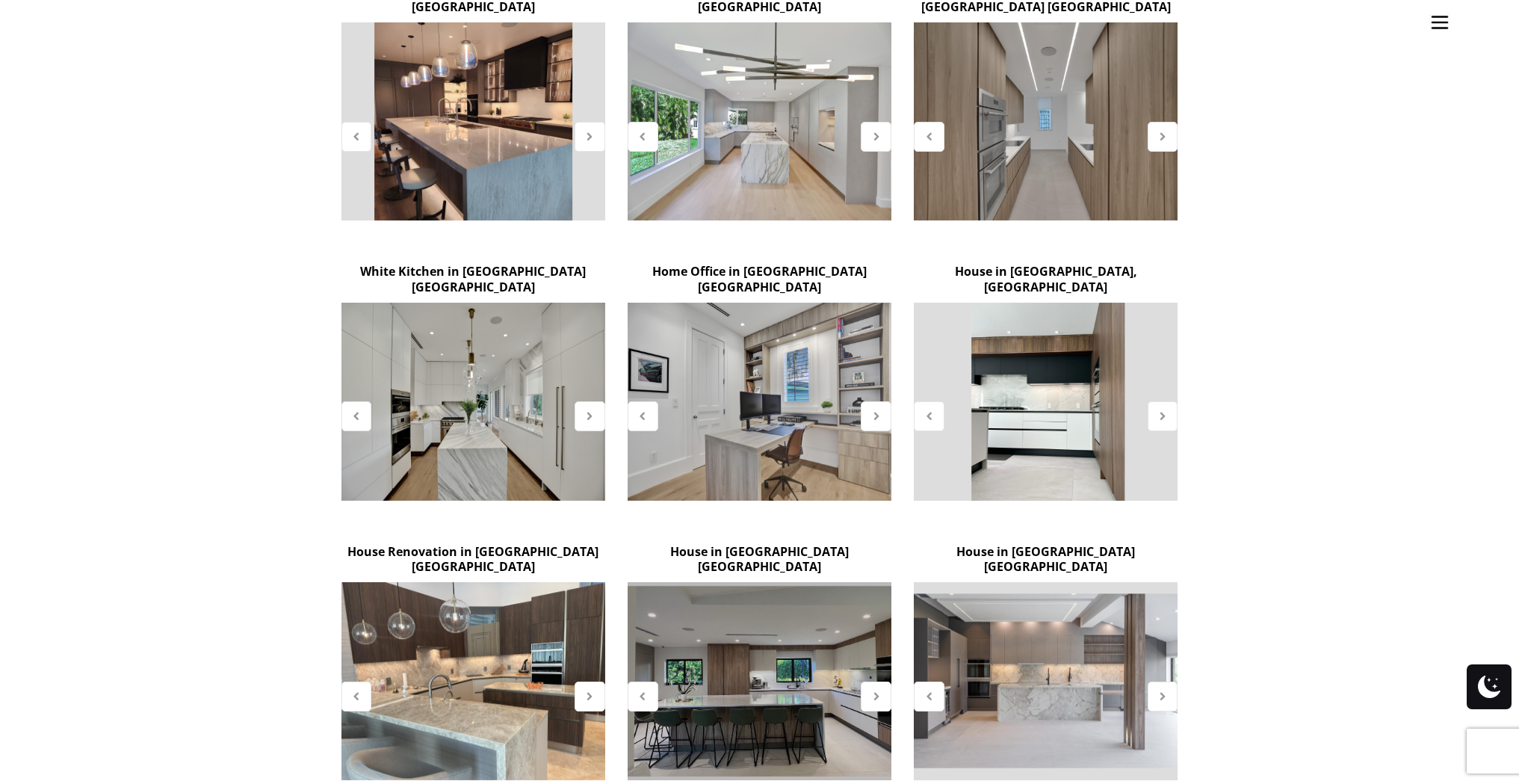
scroll to position [1084, 0]
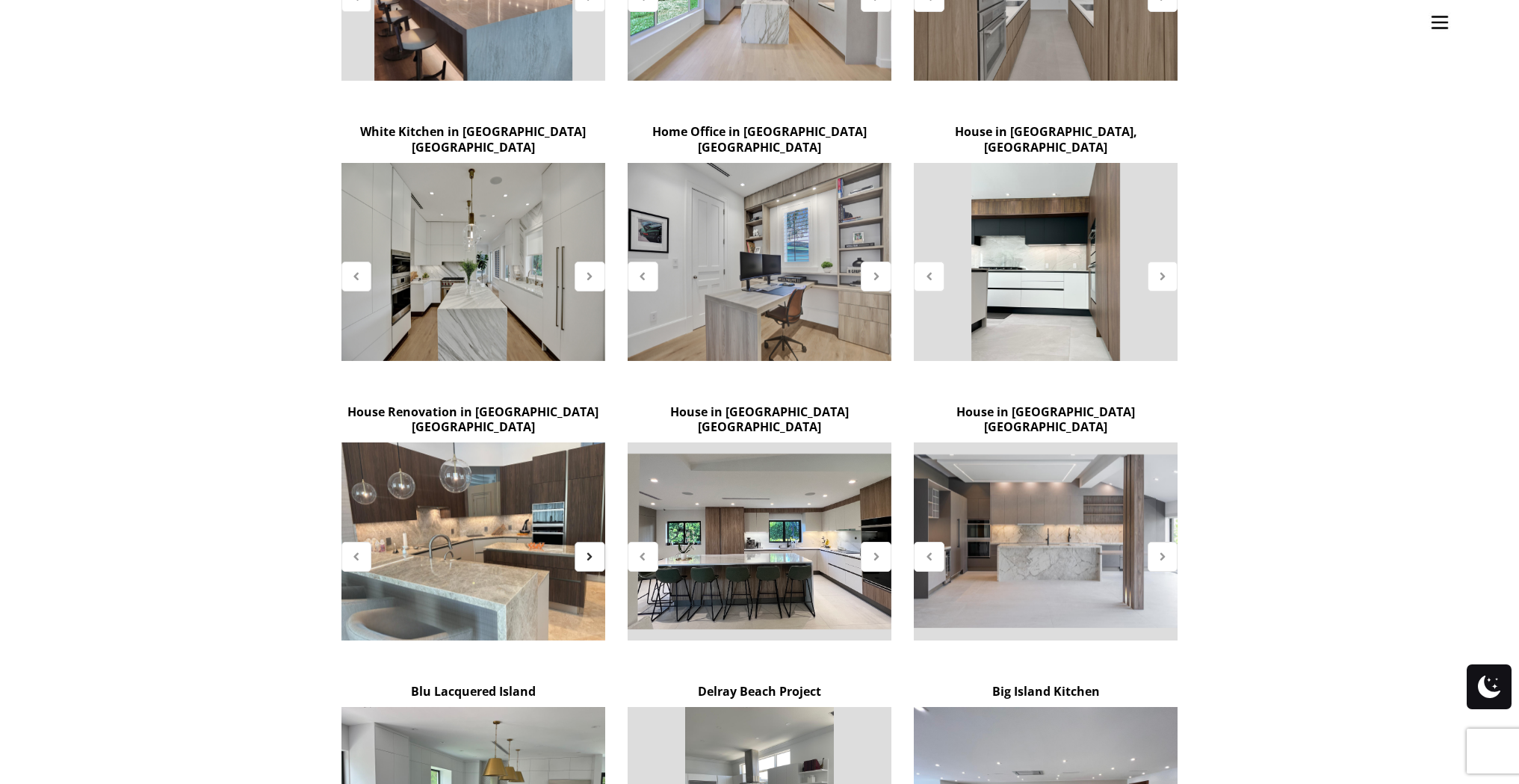
click at [589, 550] on icon at bounding box center [590, 556] width 13 height 13
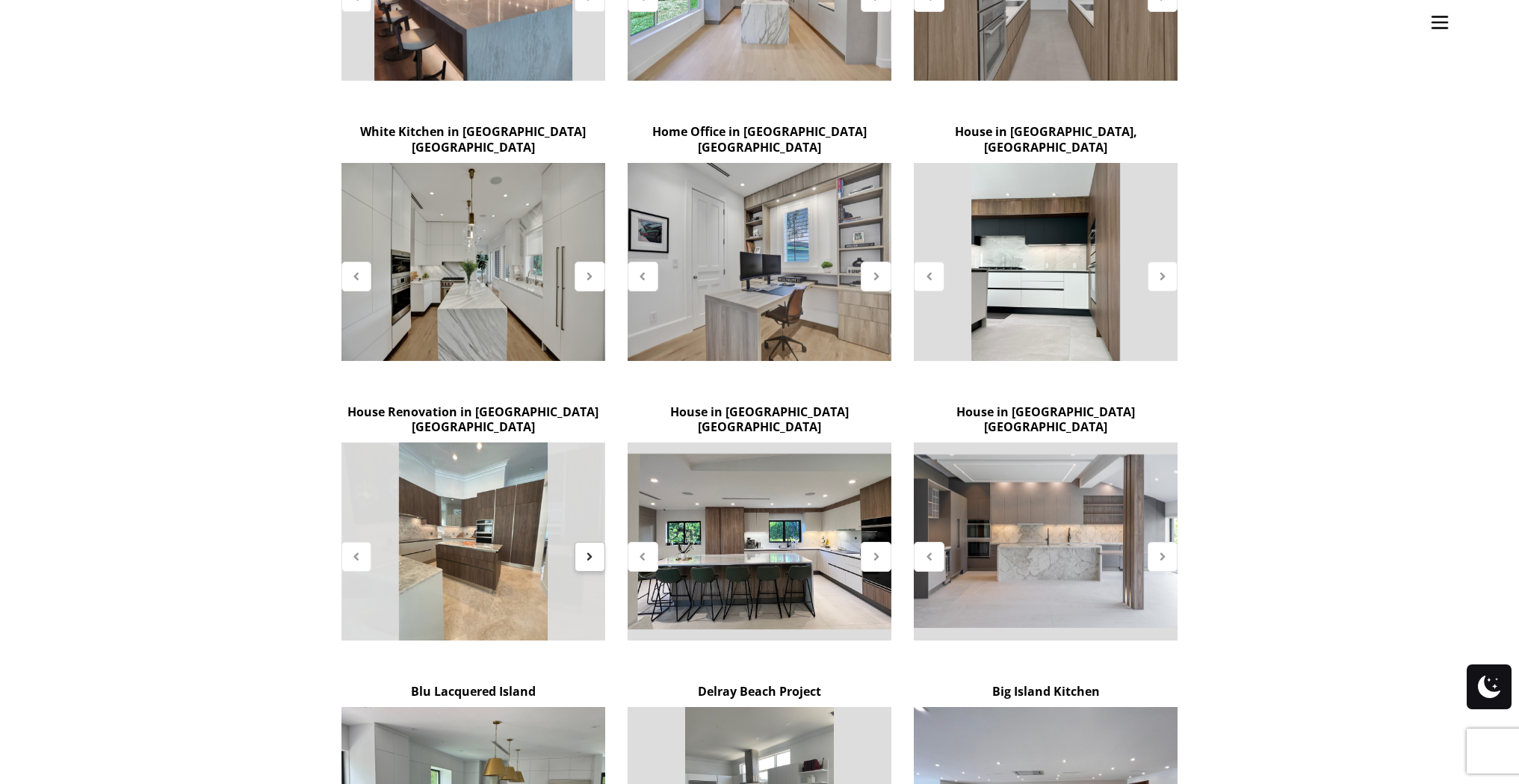
click at [589, 550] on icon at bounding box center [590, 556] width 13 height 13
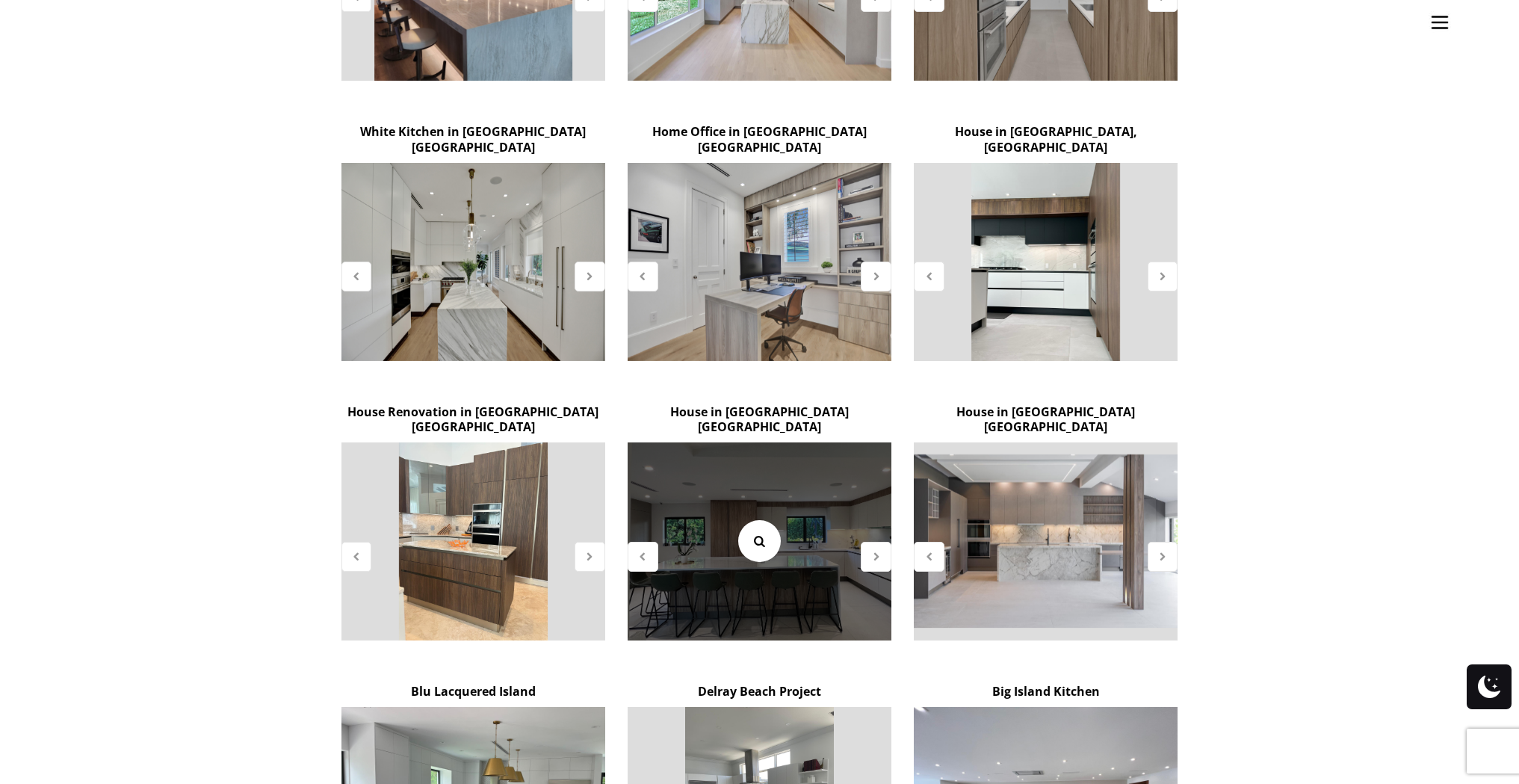
click at [743, 520] on link at bounding box center [760, 542] width 42 height 42
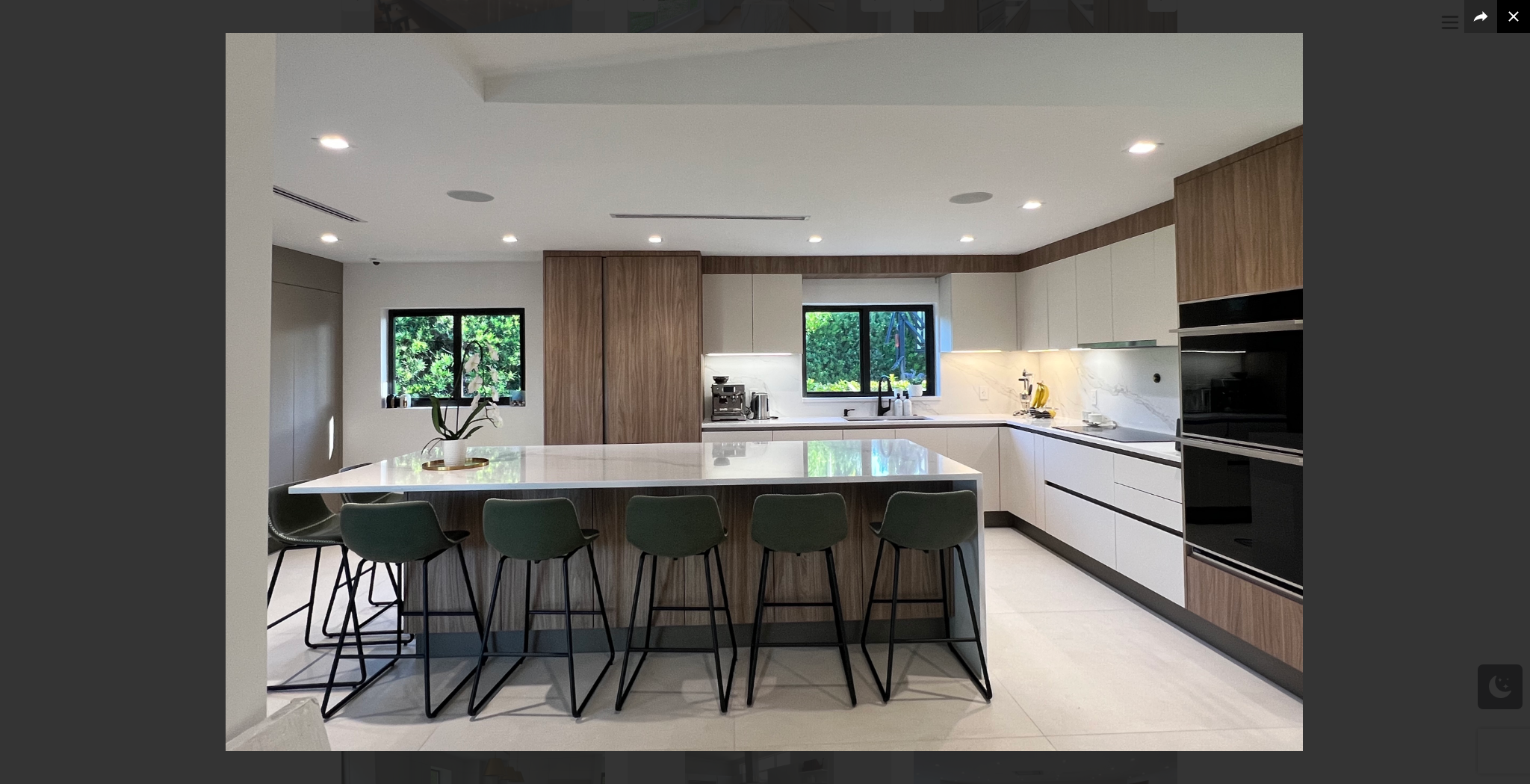
click at [1518, 9] on icon at bounding box center [1513, 16] width 18 height 18
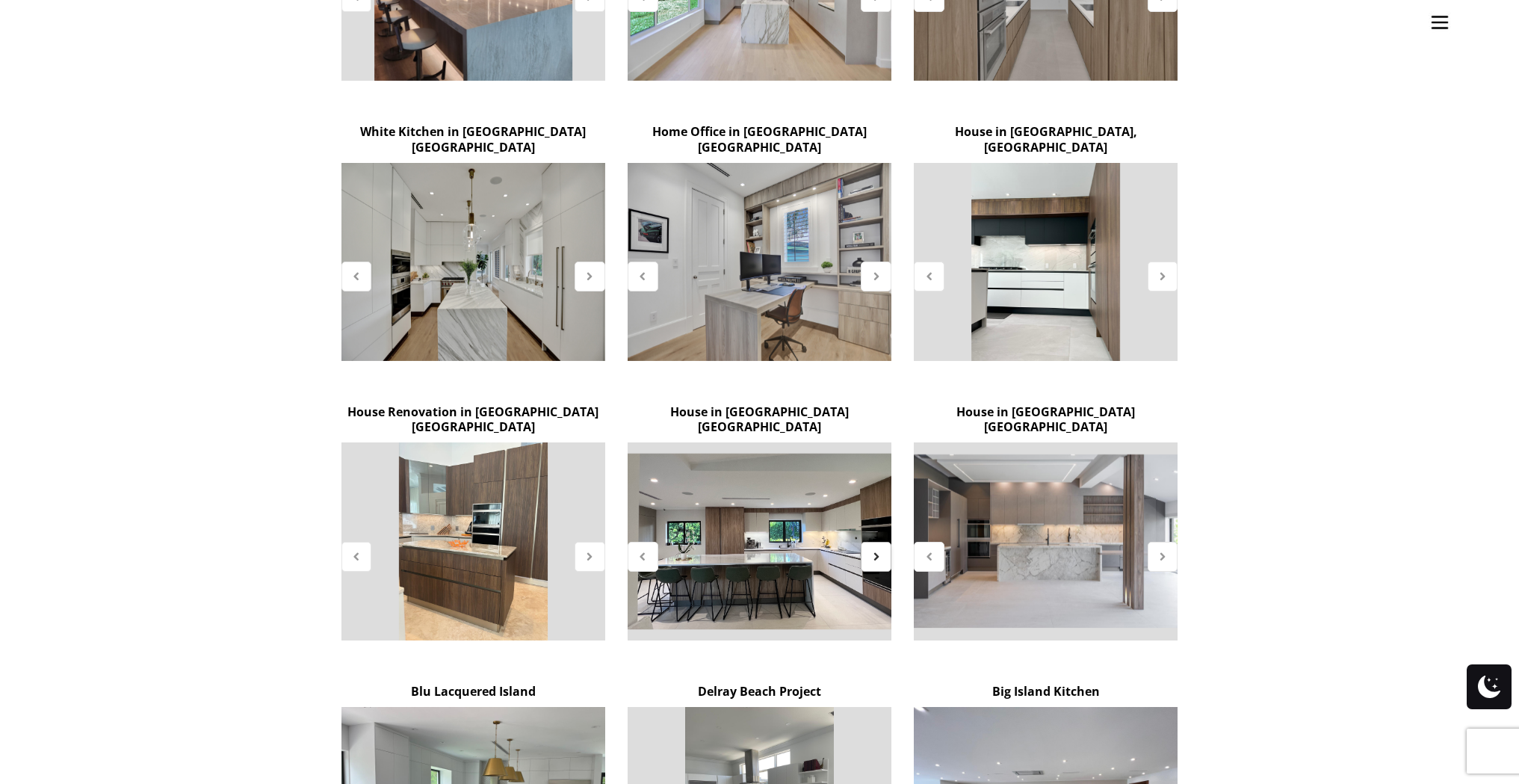
click at [874, 550] on icon at bounding box center [875, 556] width 13 height 13
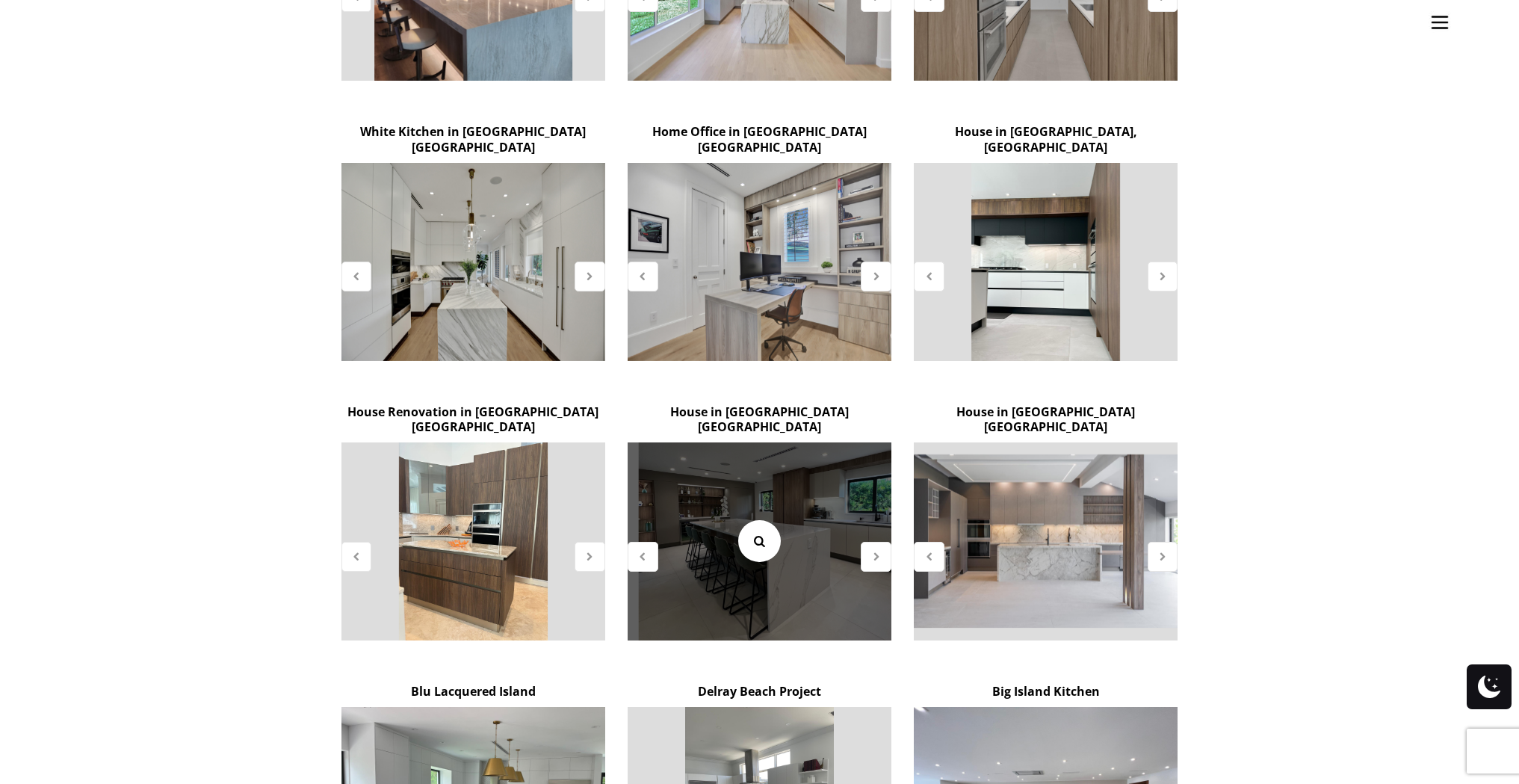
click at [762, 533] on icon at bounding box center [759, 541] width 16 height 16
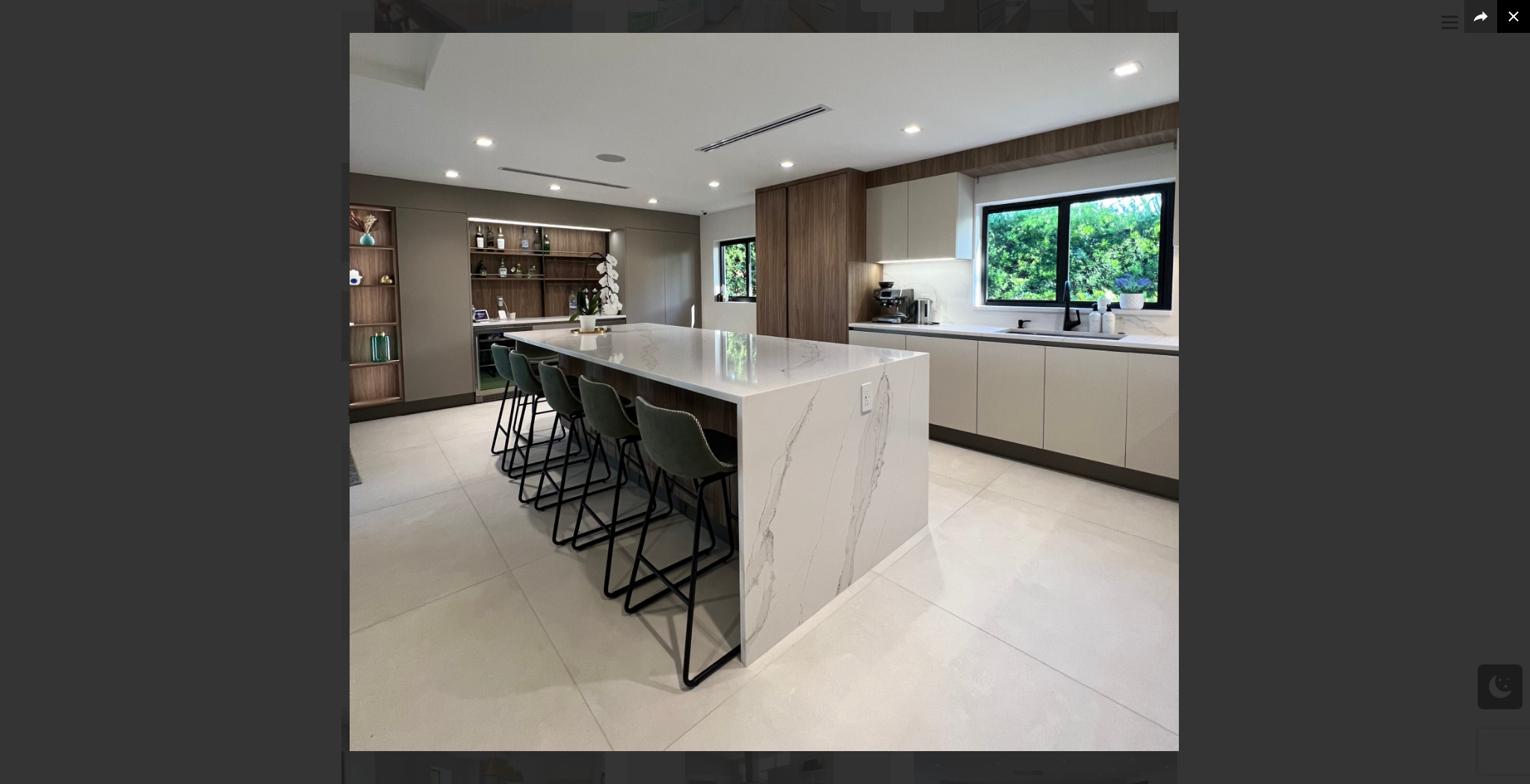
click at [1518, 31] on button at bounding box center [1513, 16] width 33 height 33
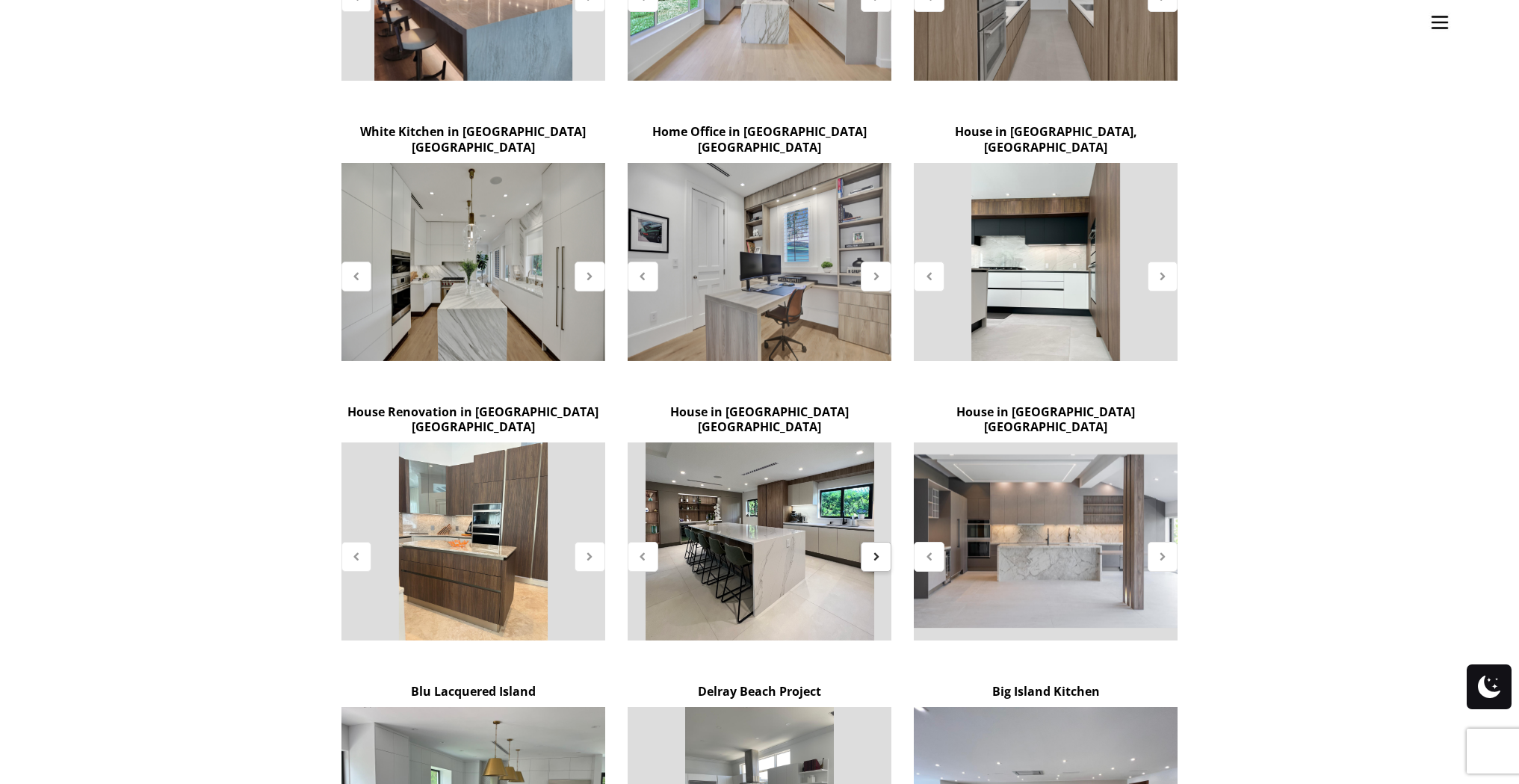
click at [881, 542] on div at bounding box center [876, 556] width 30 height 30
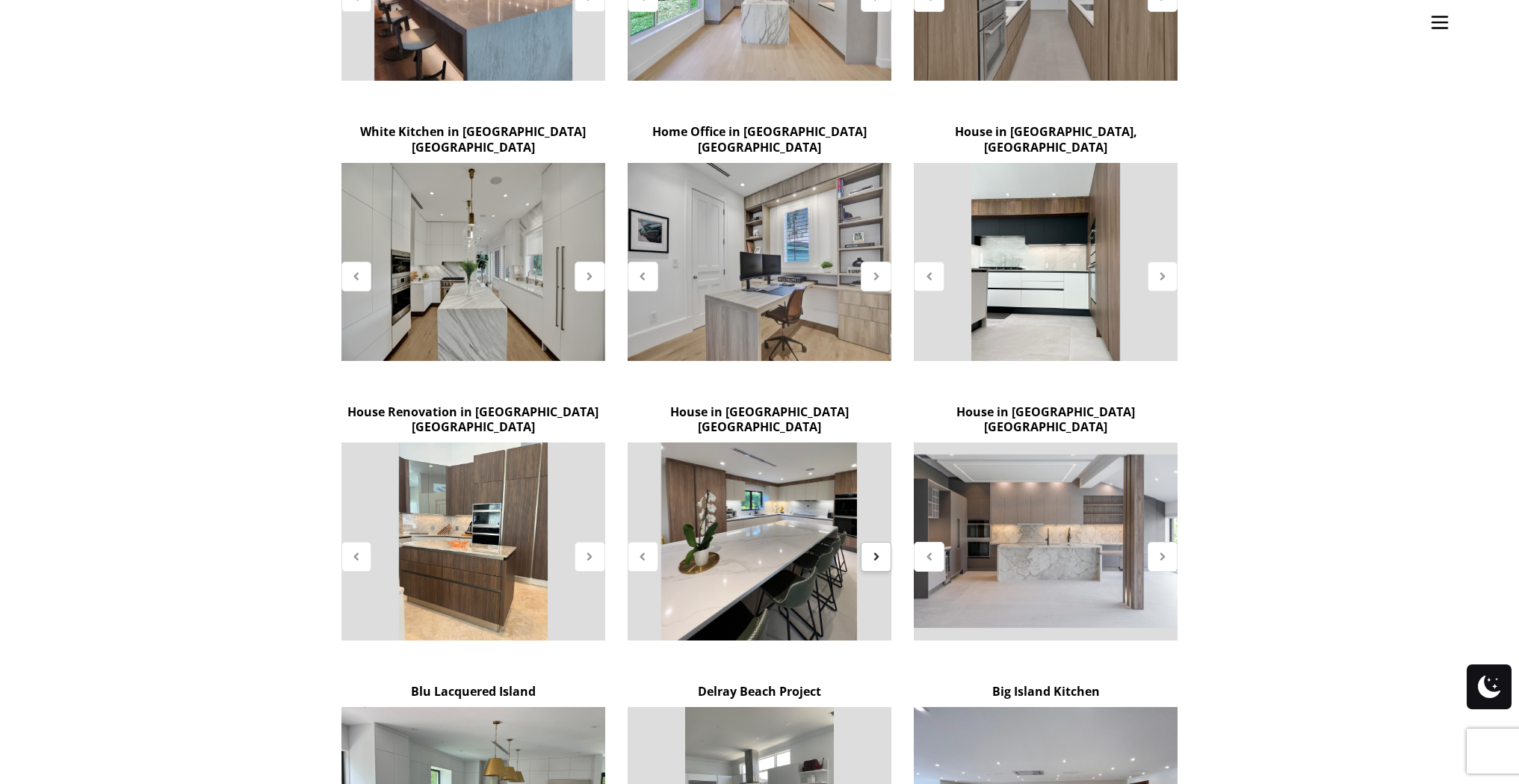
click at [876, 550] on icon at bounding box center [875, 556] width 13 height 13
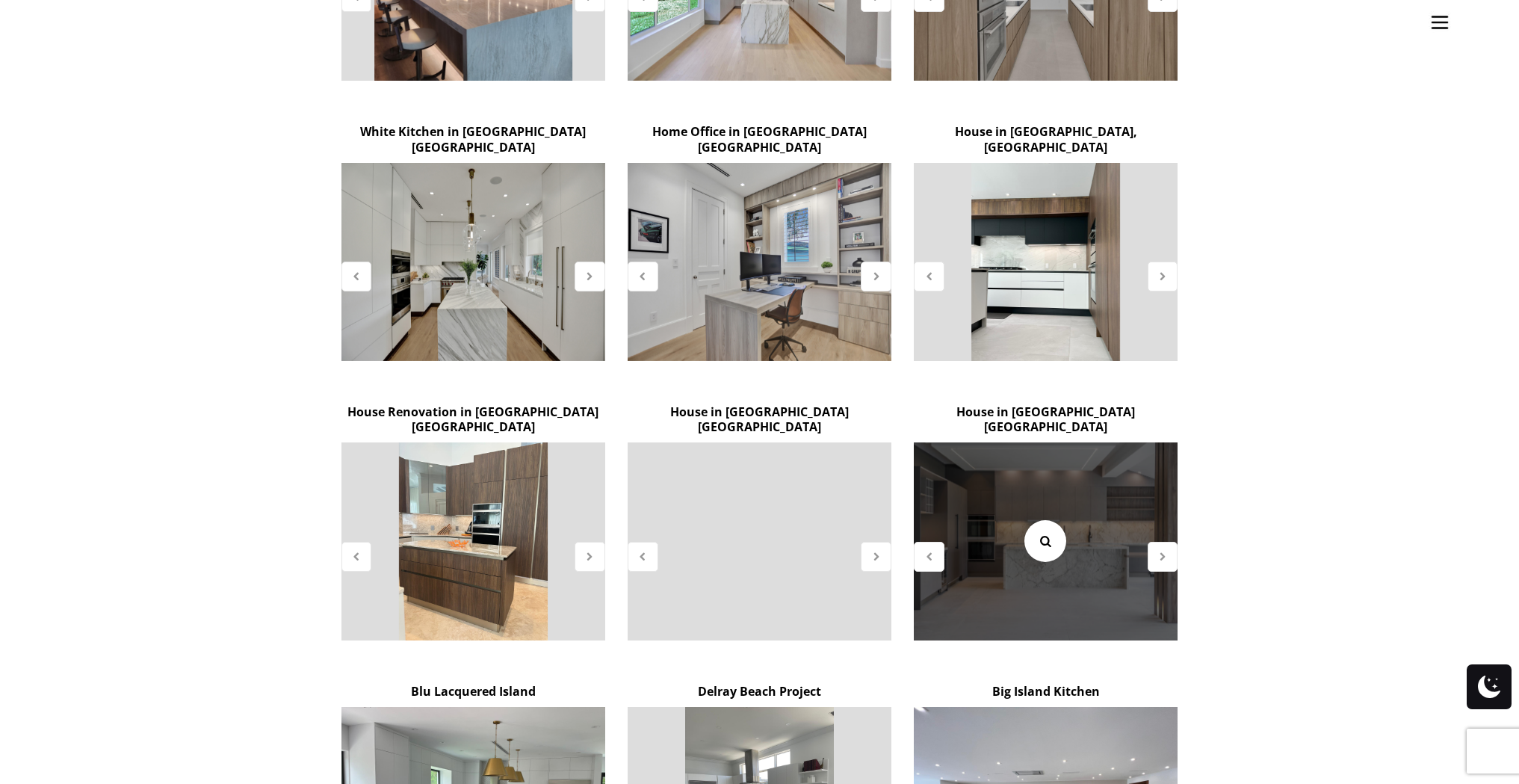
click at [1049, 533] on icon at bounding box center [1044, 541] width 16 height 16
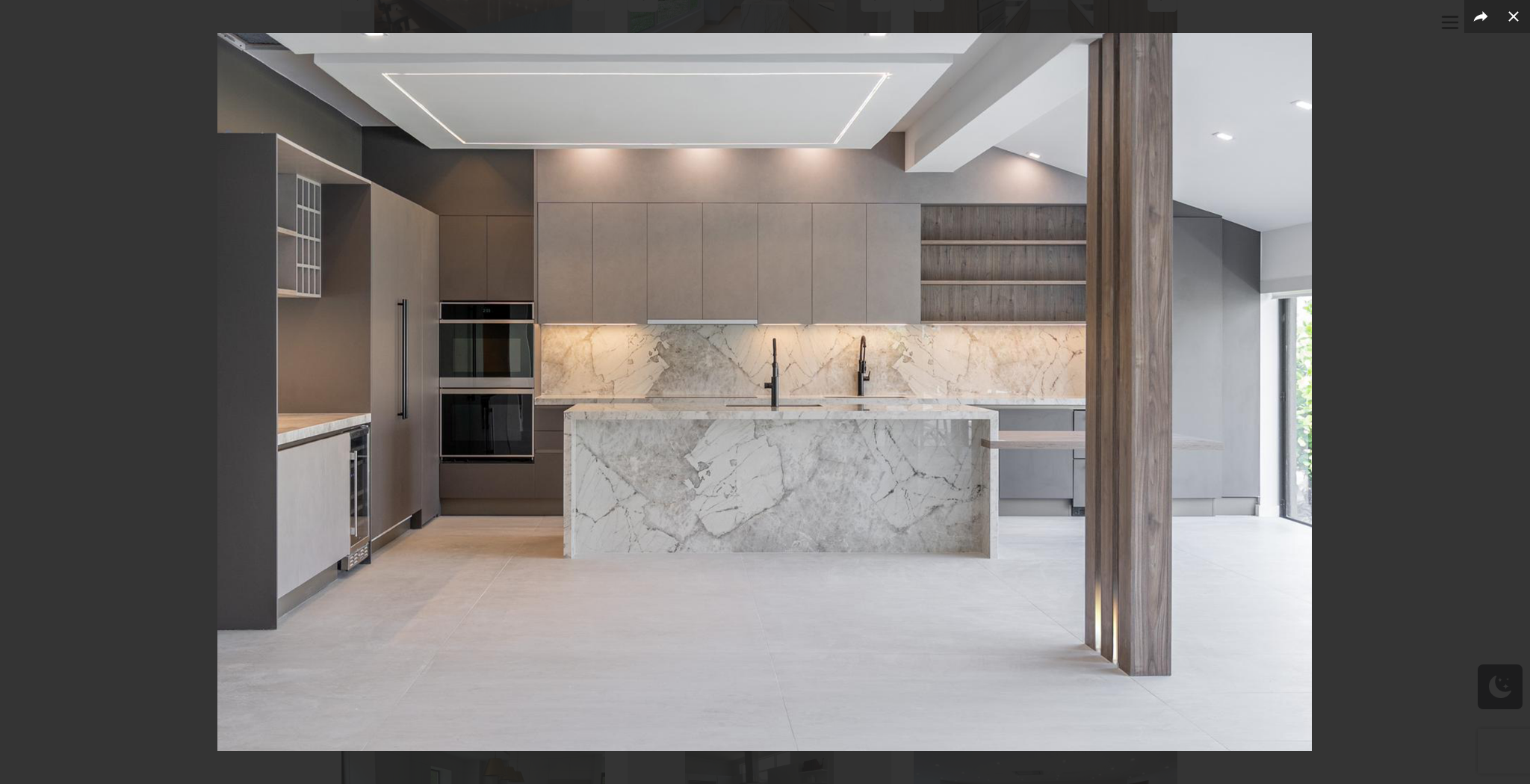
click at [1370, 379] on div at bounding box center [765, 392] width 1530 height 784
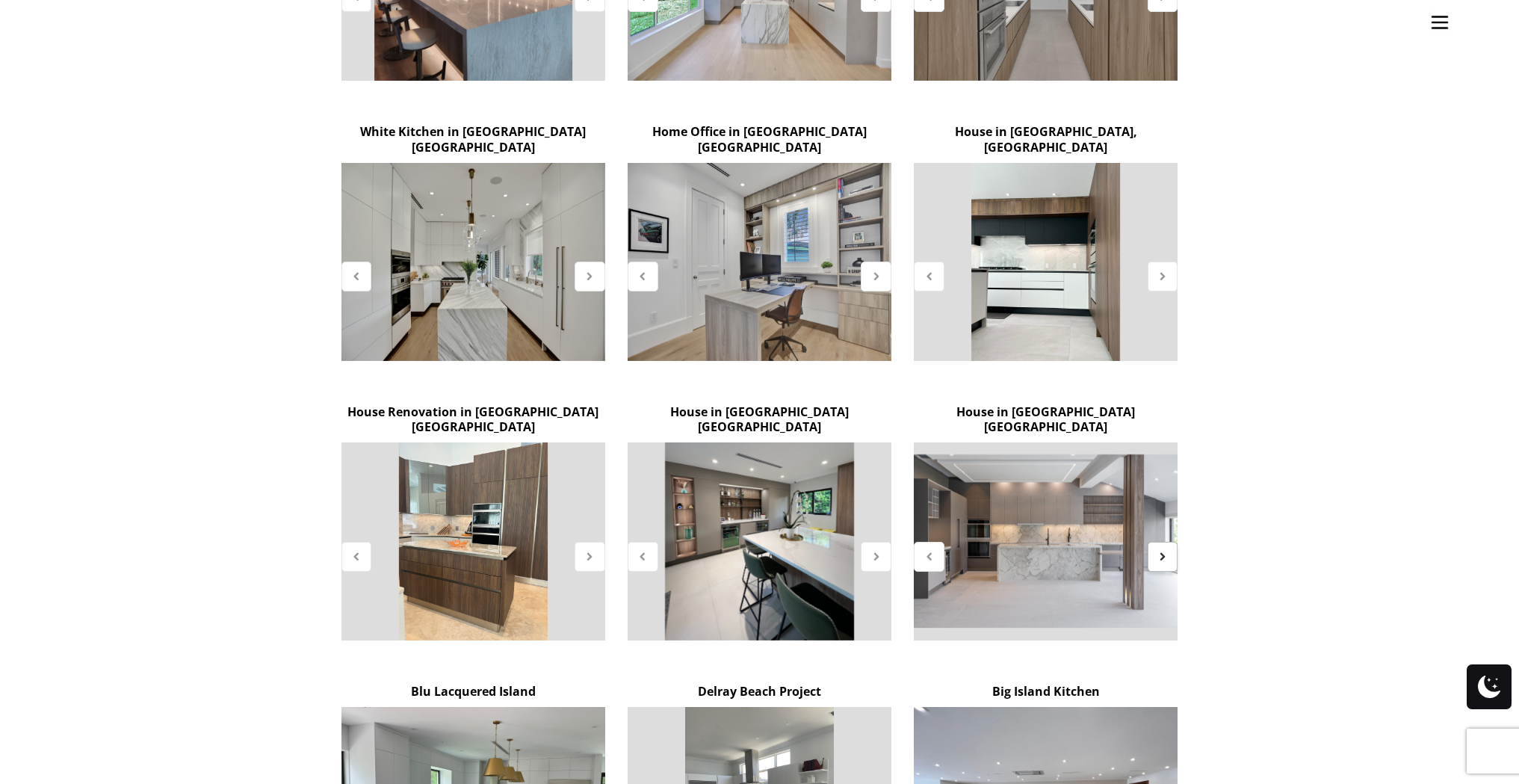
click at [1168, 550] on icon at bounding box center [1162, 556] width 13 height 13
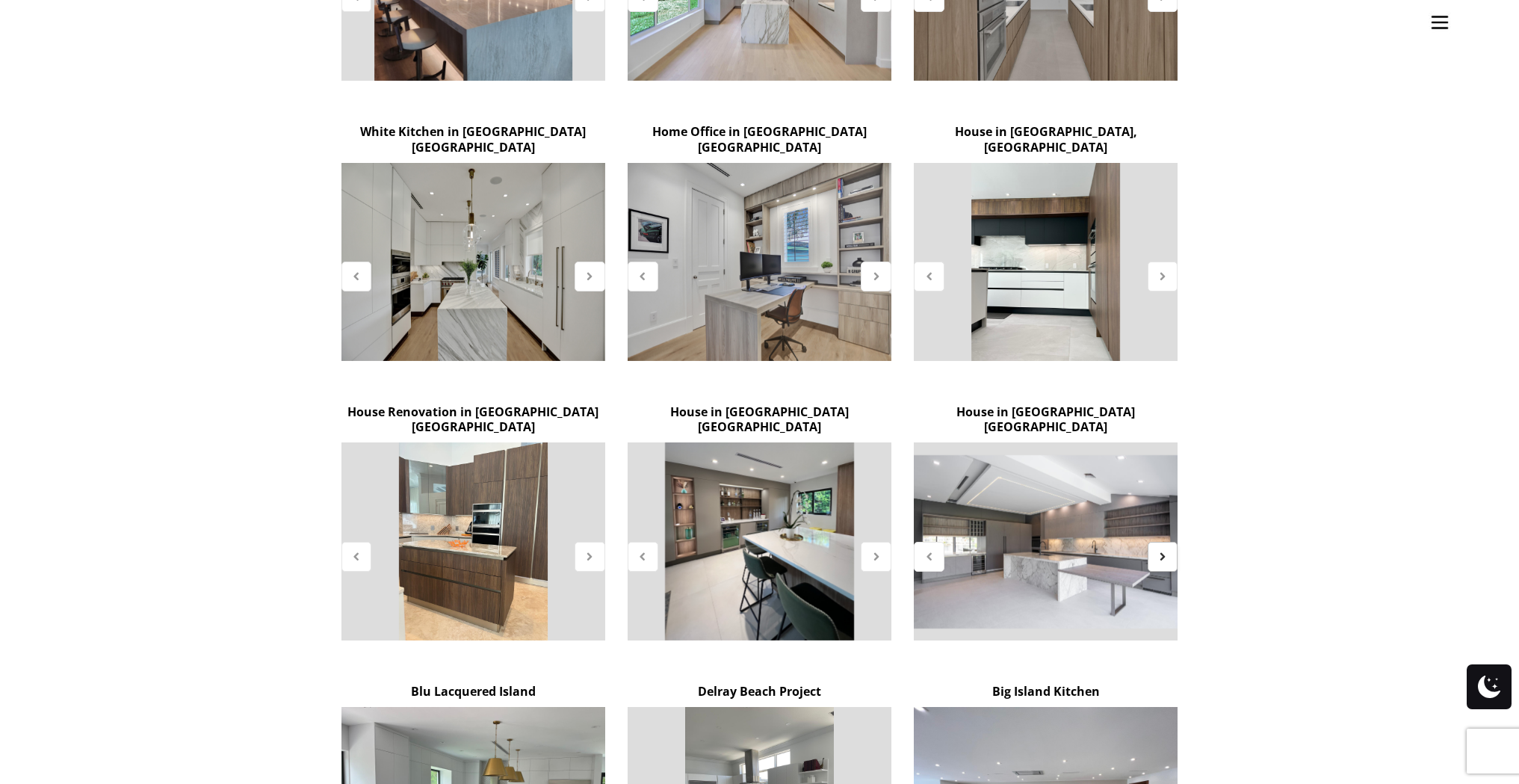
click at [1168, 550] on icon at bounding box center [1162, 556] width 13 height 13
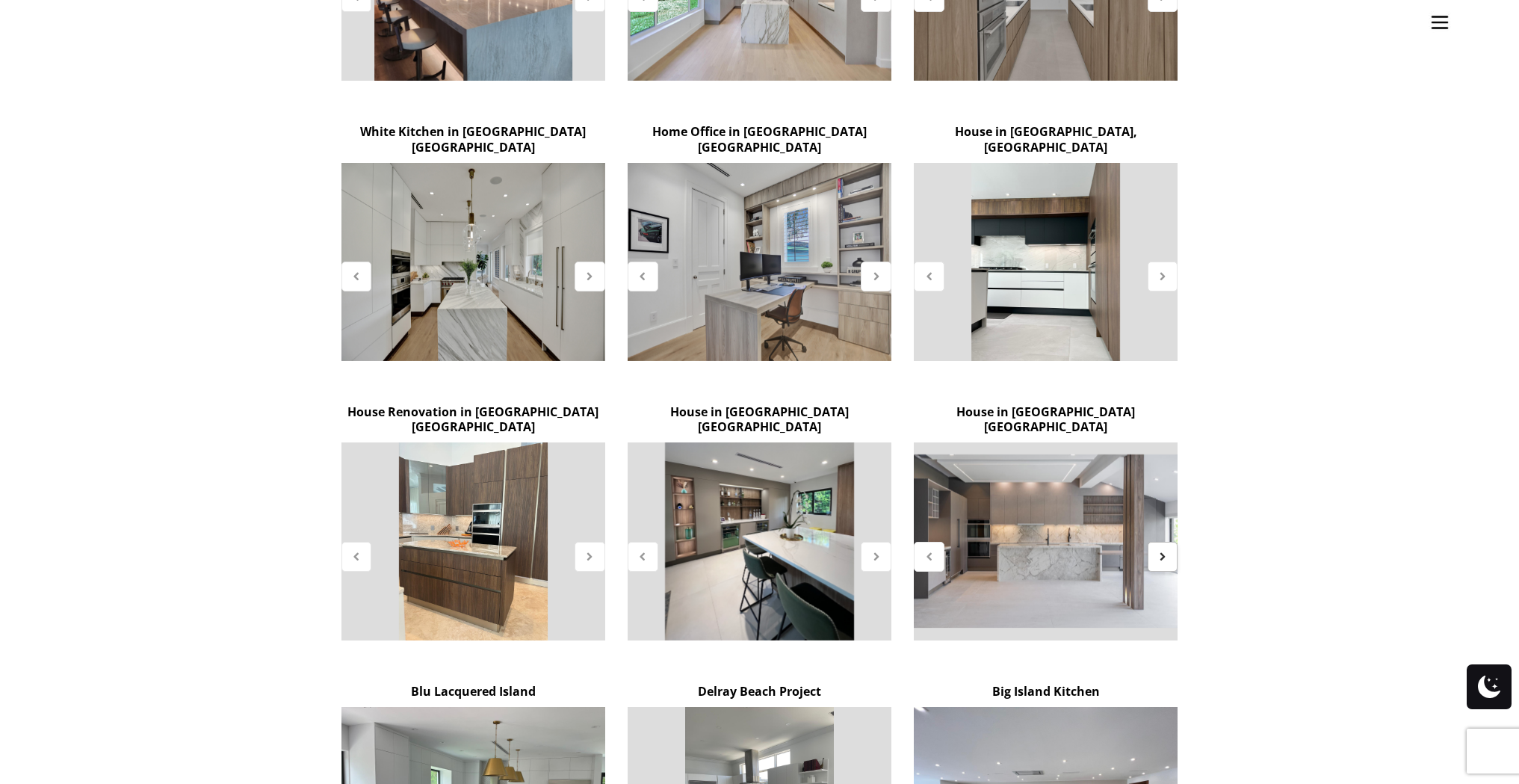
click at [1157, 550] on icon at bounding box center [1162, 556] width 13 height 13
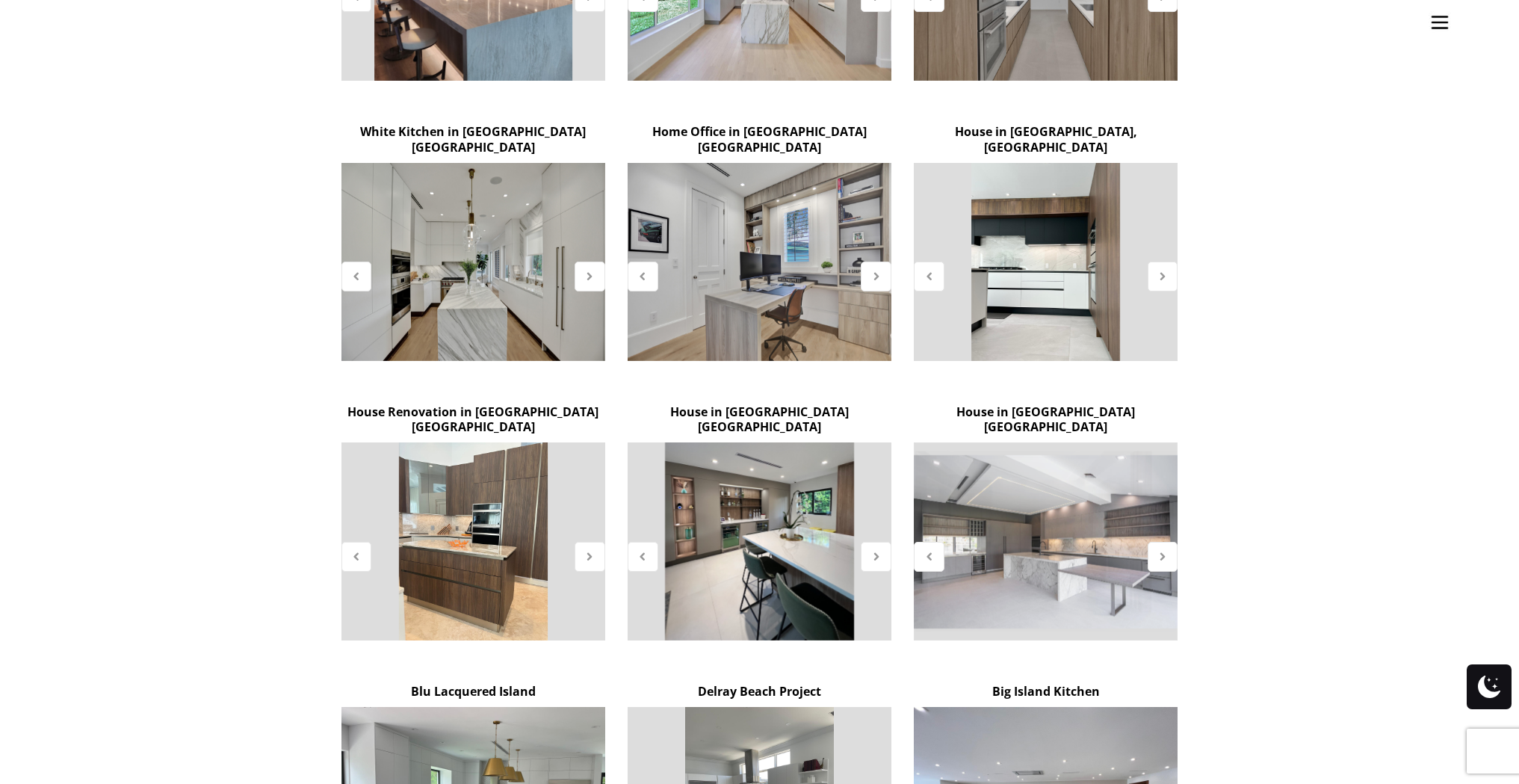
scroll to position [1383, 0]
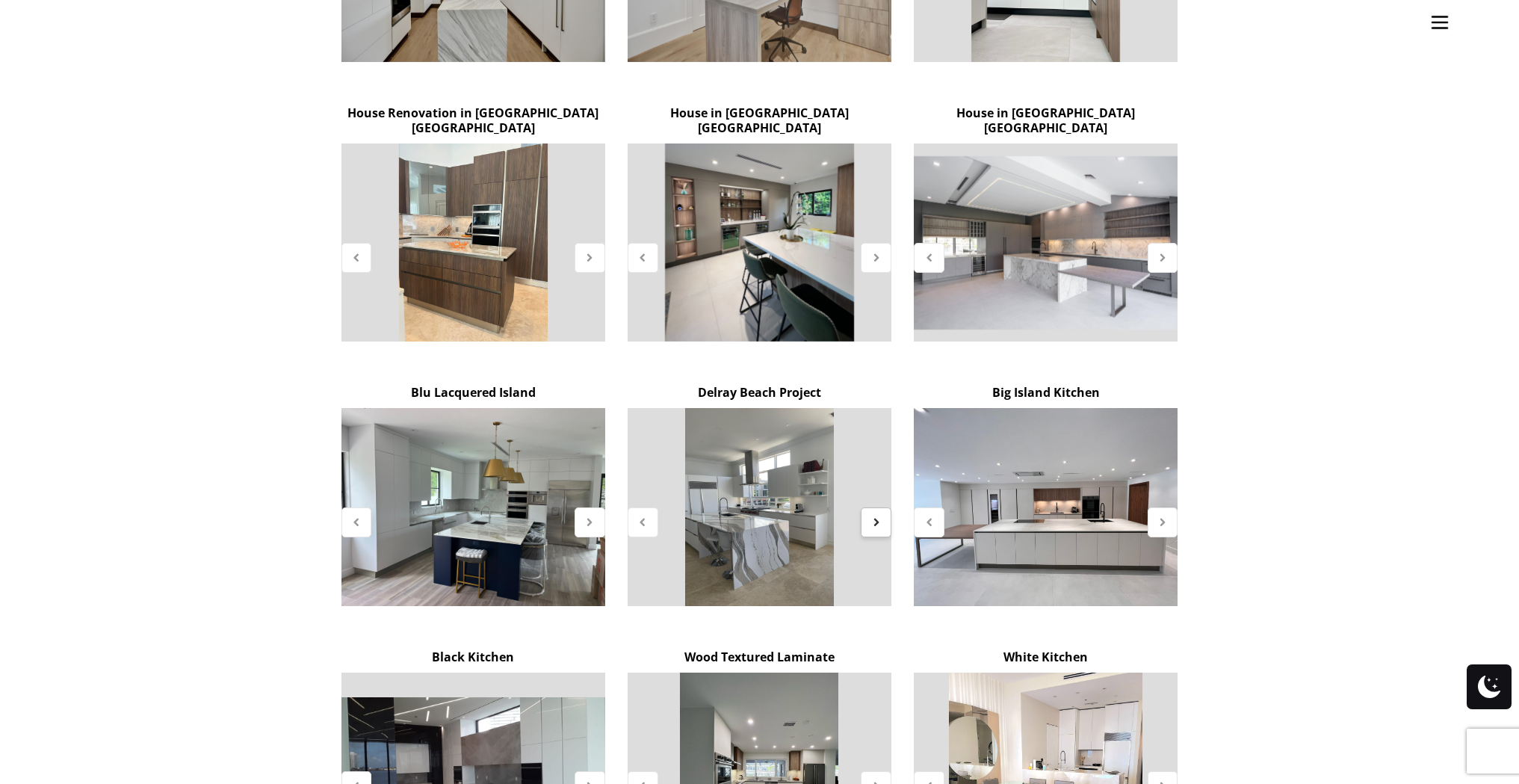
click at [880, 515] on icon at bounding box center [875, 521] width 13 height 13
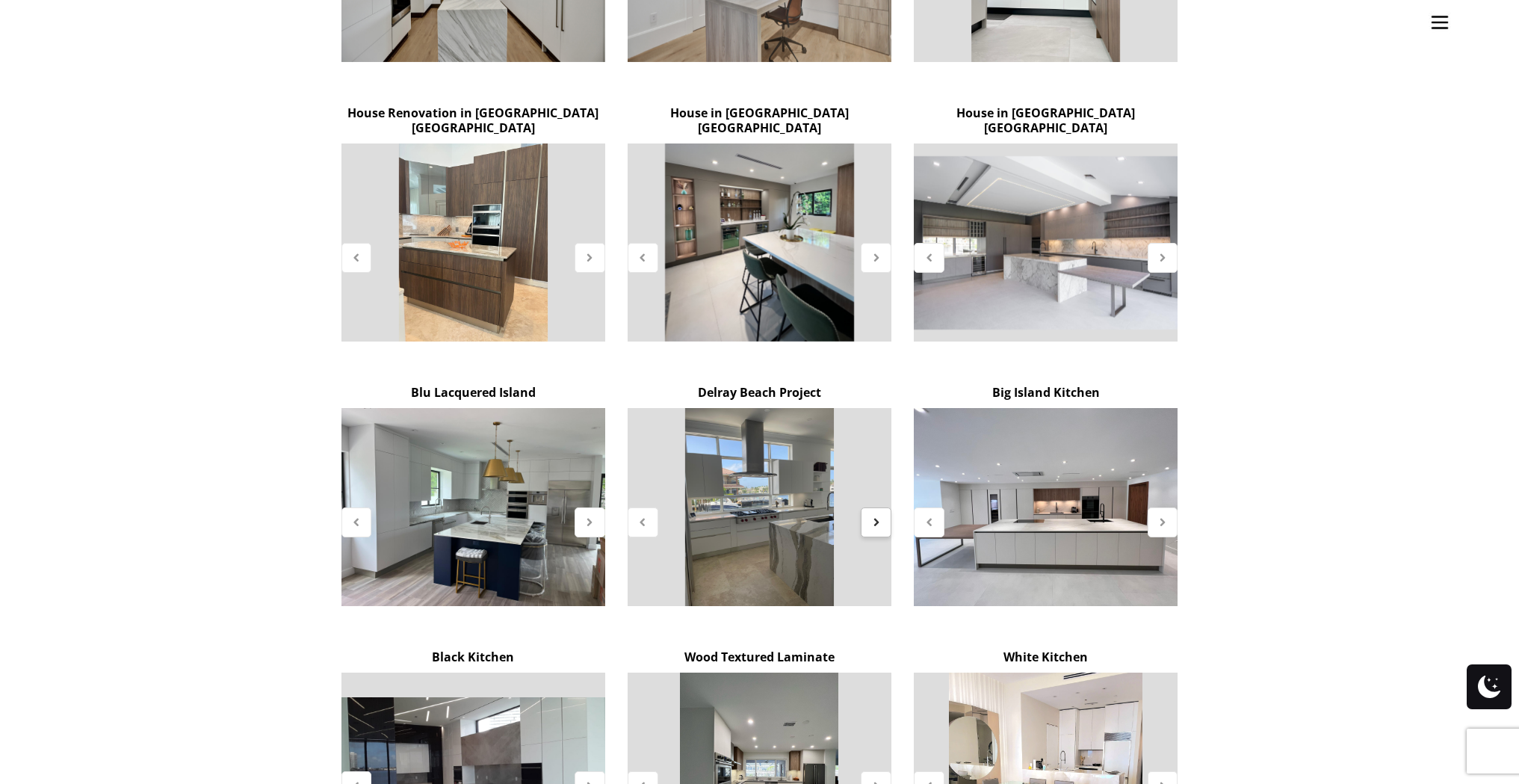
click at [880, 515] on icon at bounding box center [875, 521] width 13 height 13
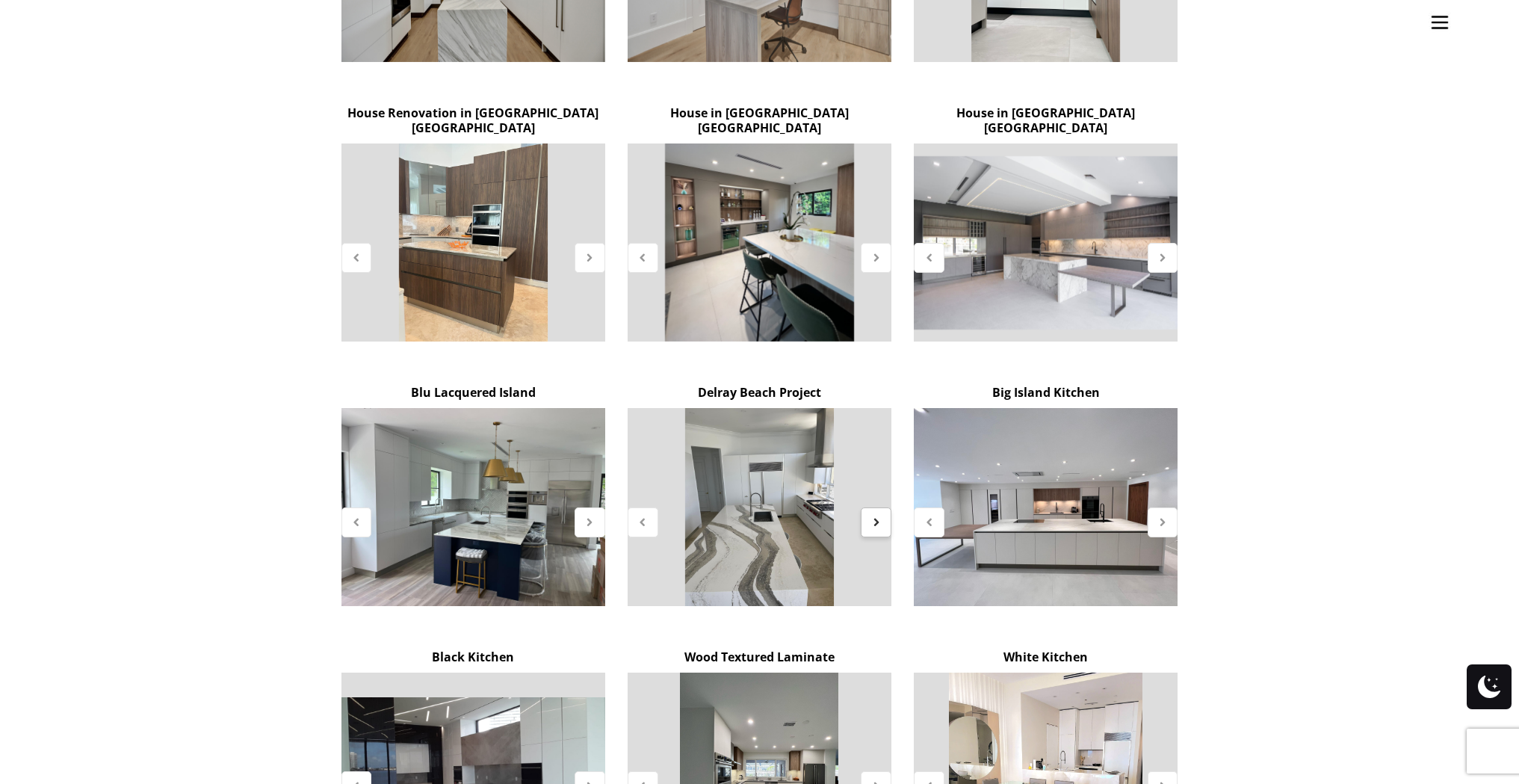
click at [880, 515] on icon at bounding box center [875, 521] width 13 height 13
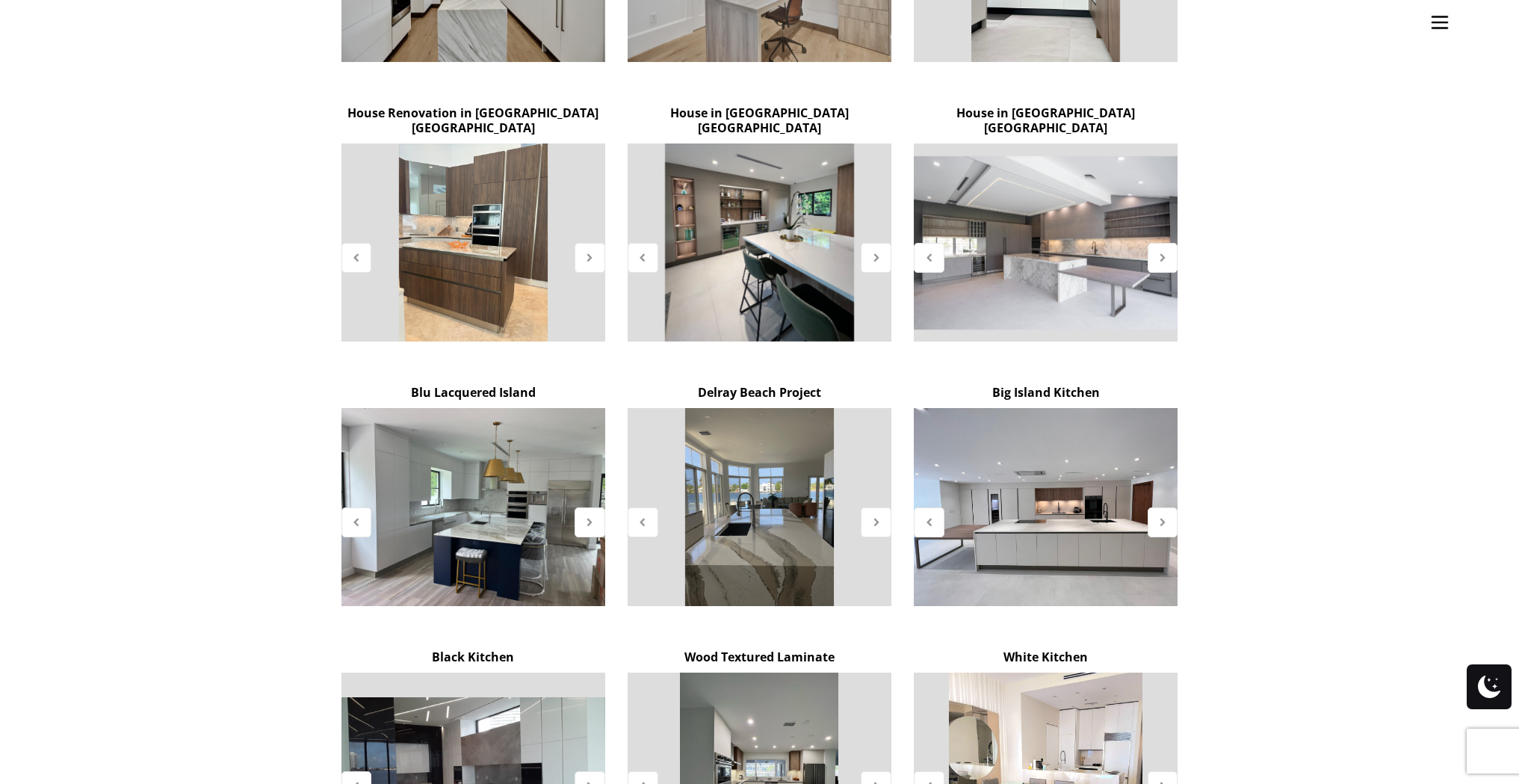
scroll to position [1505, 0]
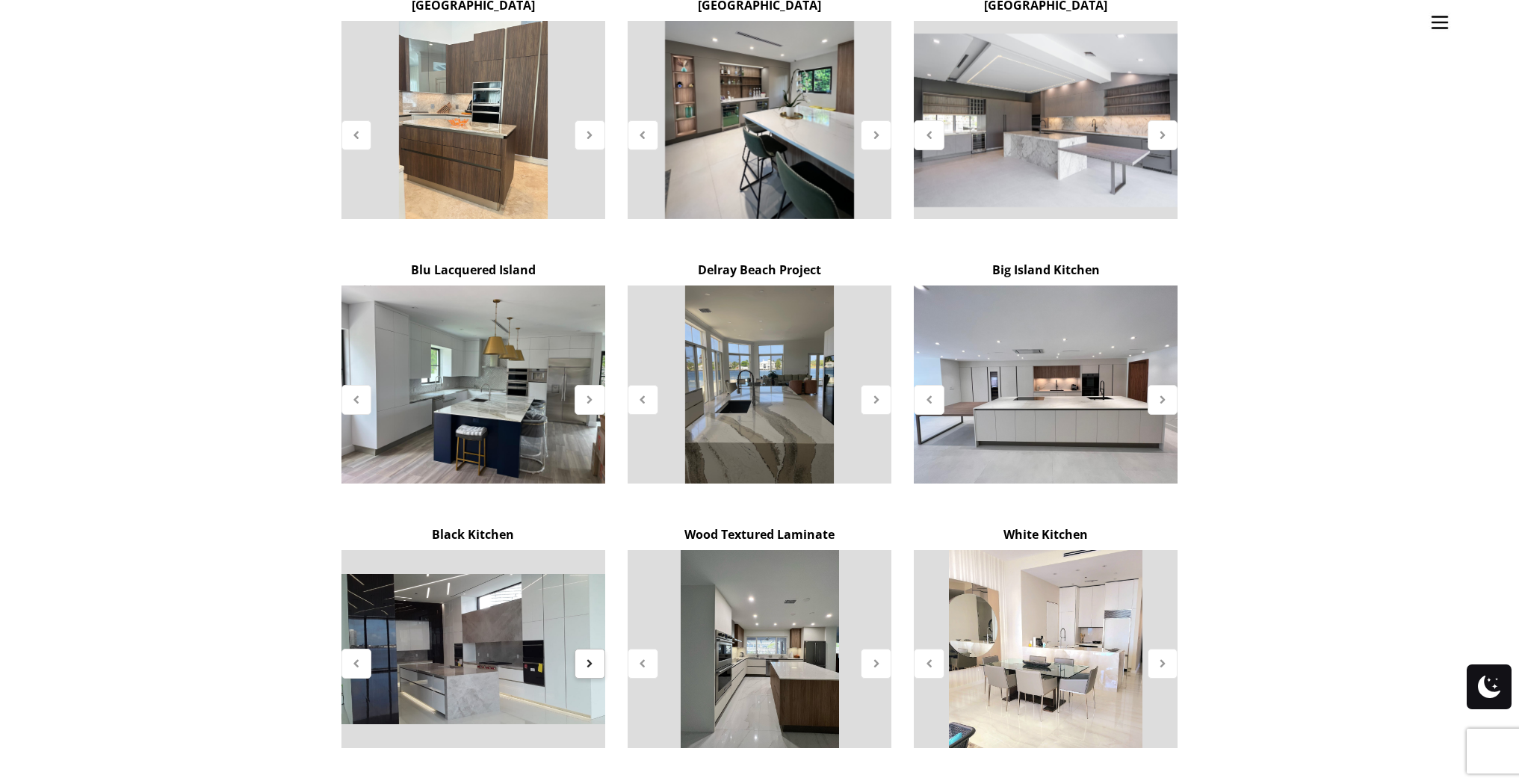
click at [591, 649] on div at bounding box center [590, 663] width 30 height 30
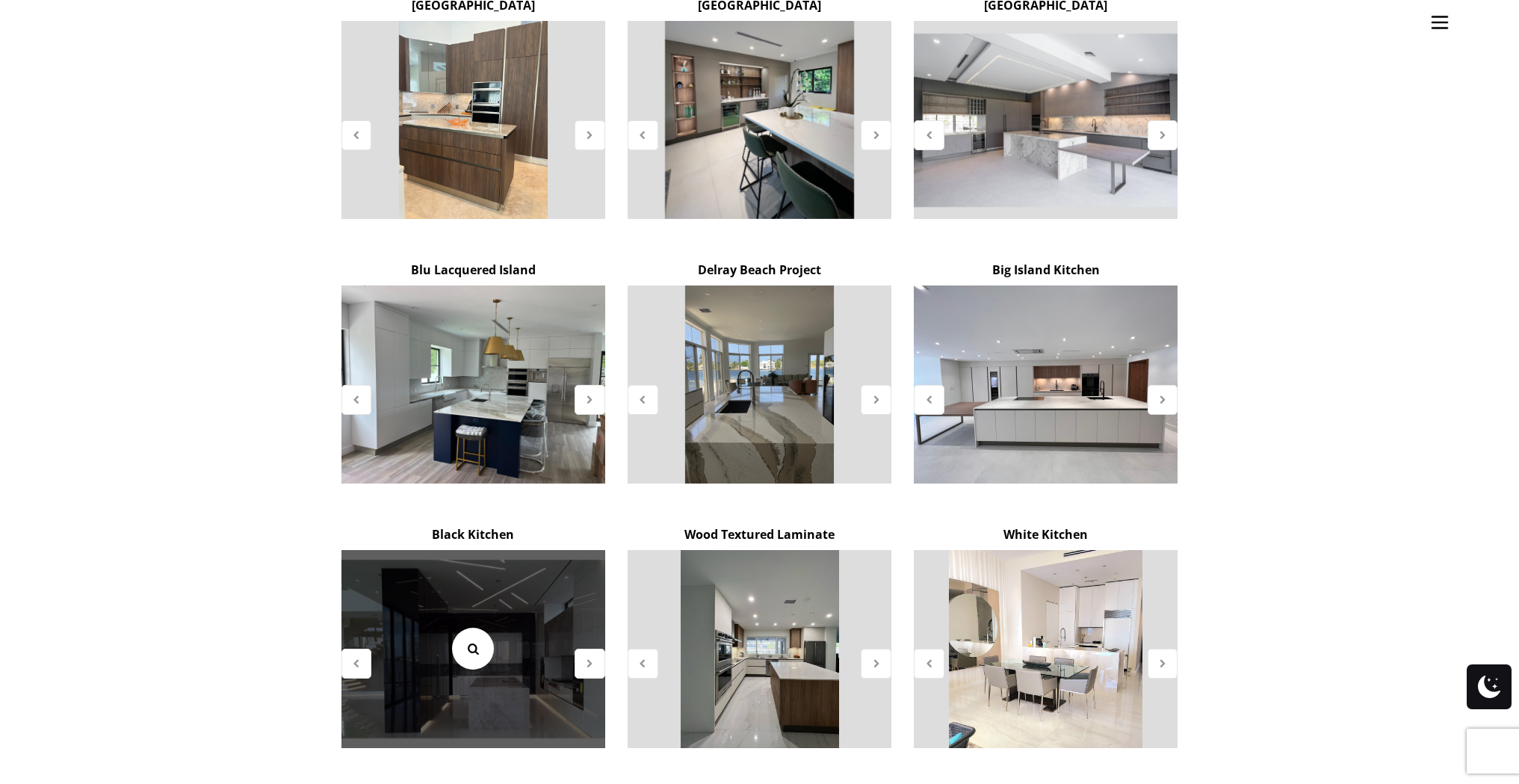
click at [483, 628] on link at bounding box center [473, 649] width 42 height 42
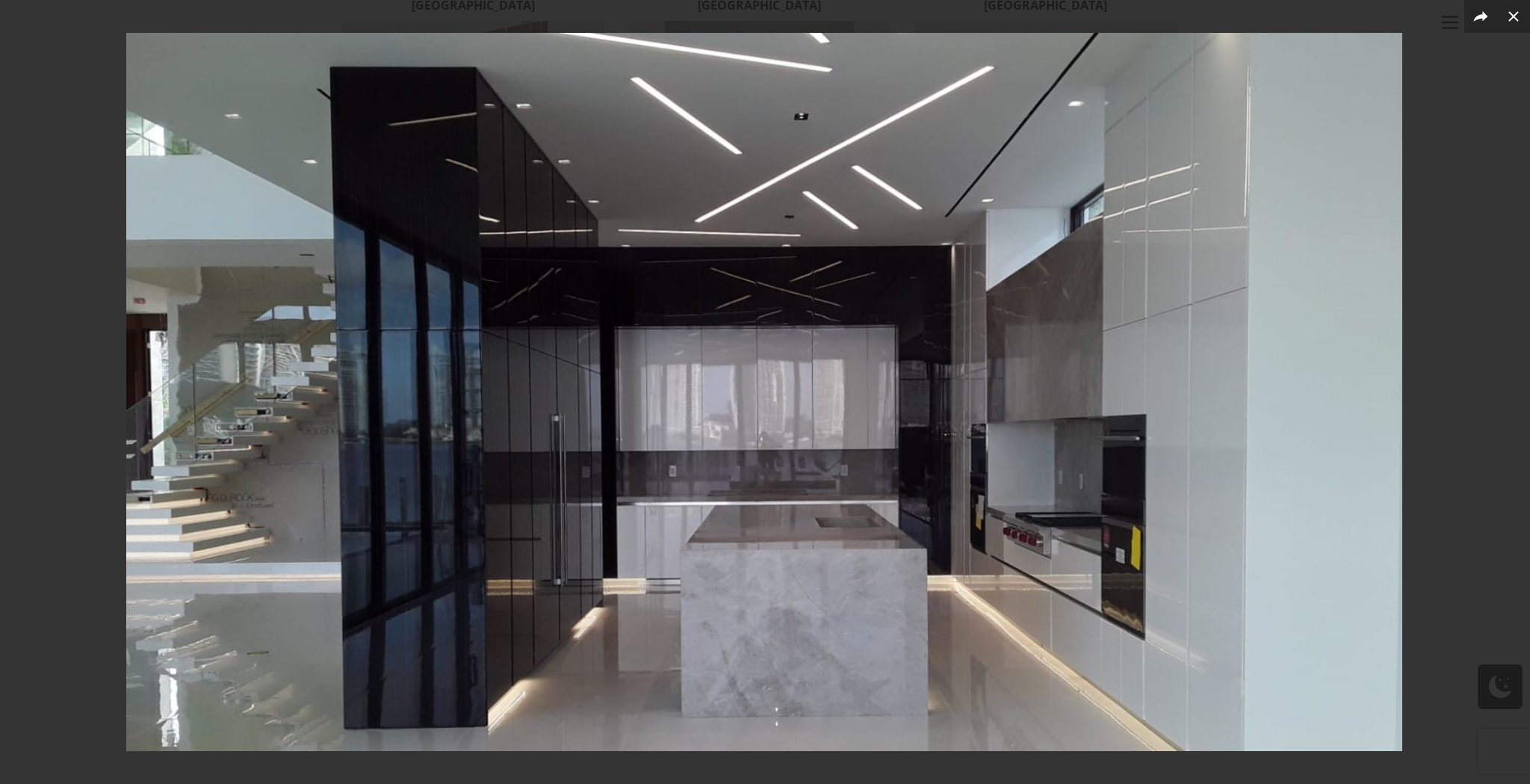
click at [1340, 325] on img at bounding box center [764, 392] width 1276 height 718
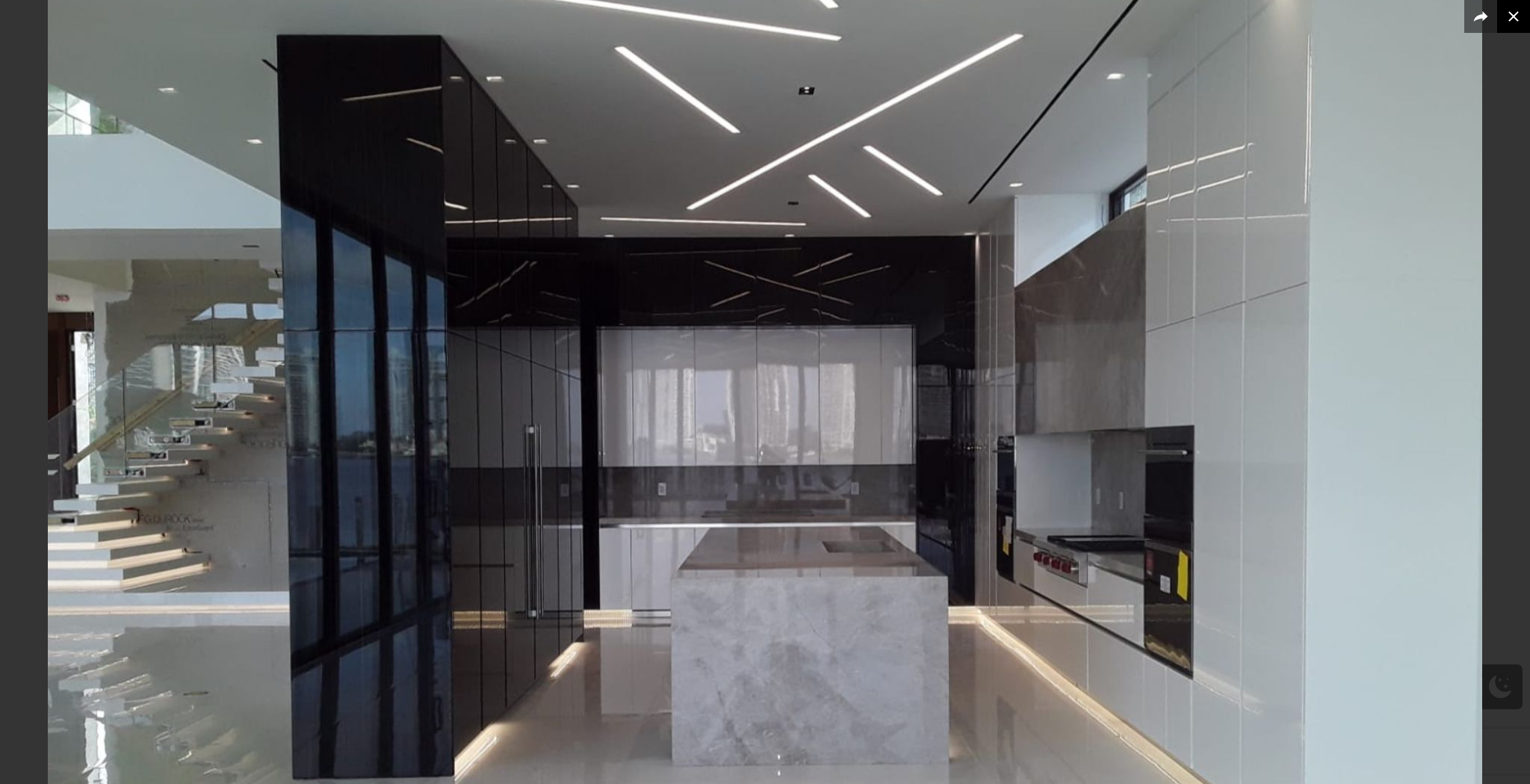
click at [1511, 13] on icon at bounding box center [1513, 16] width 18 height 18
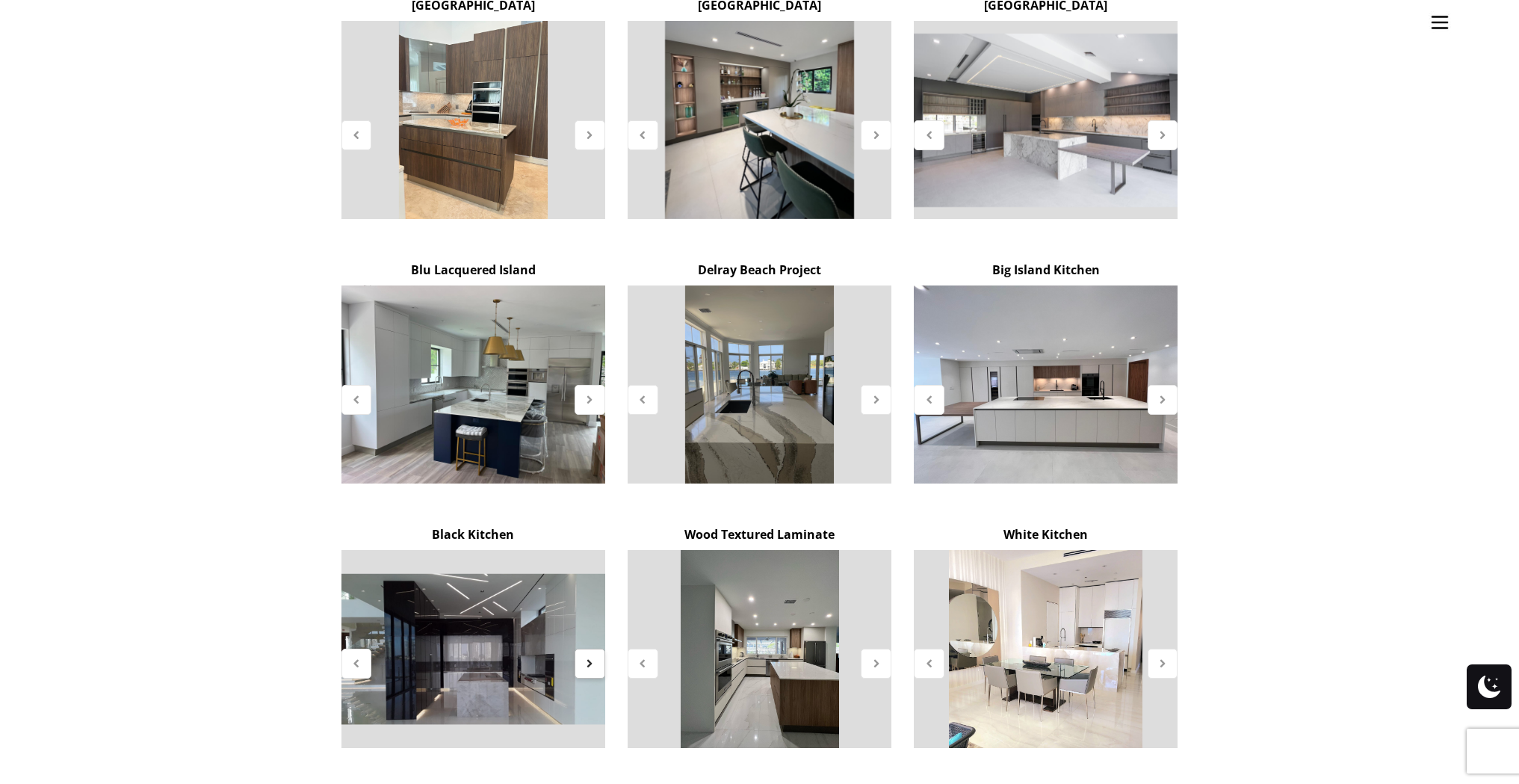
click at [591, 649] on div at bounding box center [590, 663] width 30 height 30
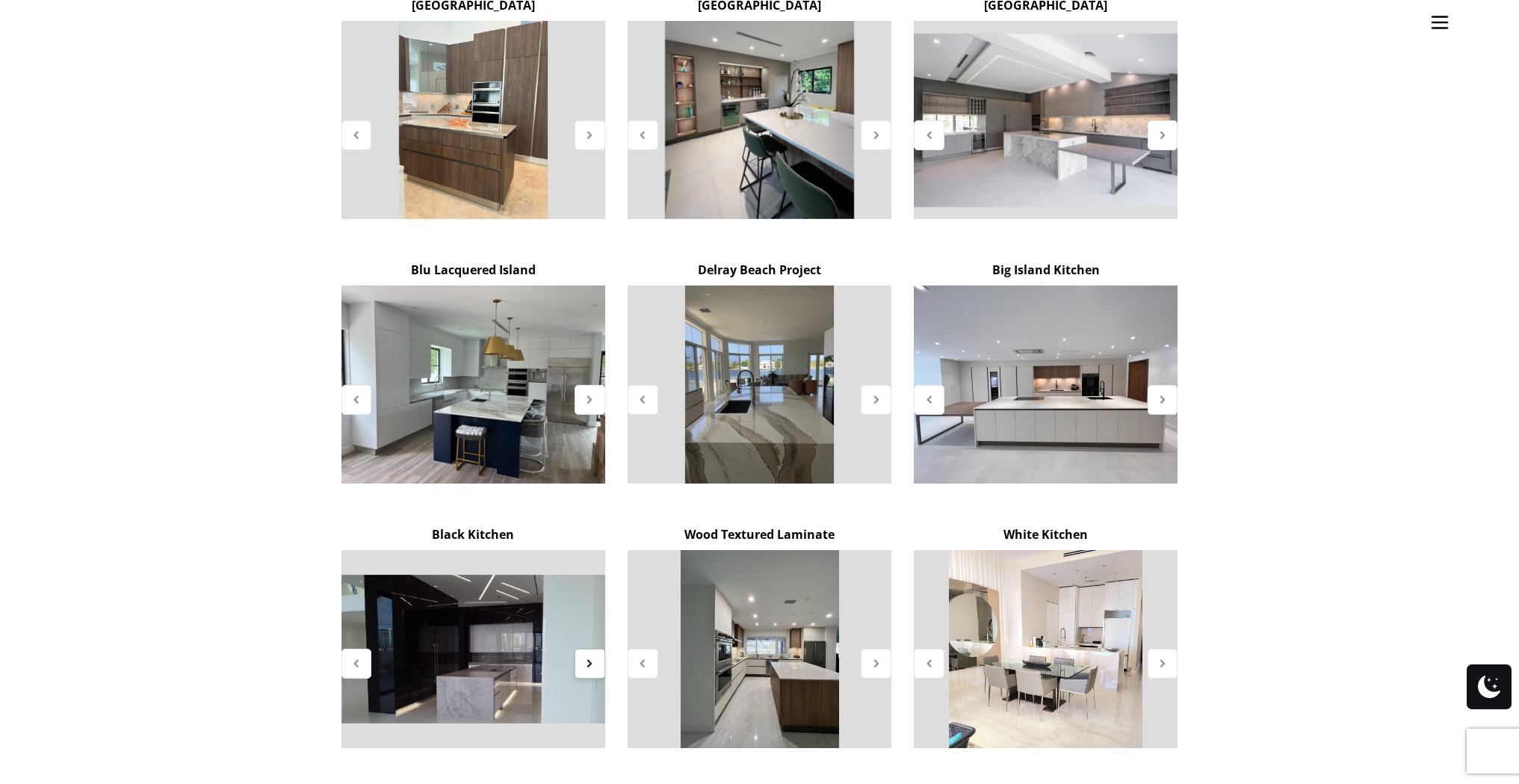
click at [591, 649] on div at bounding box center [590, 663] width 30 height 30
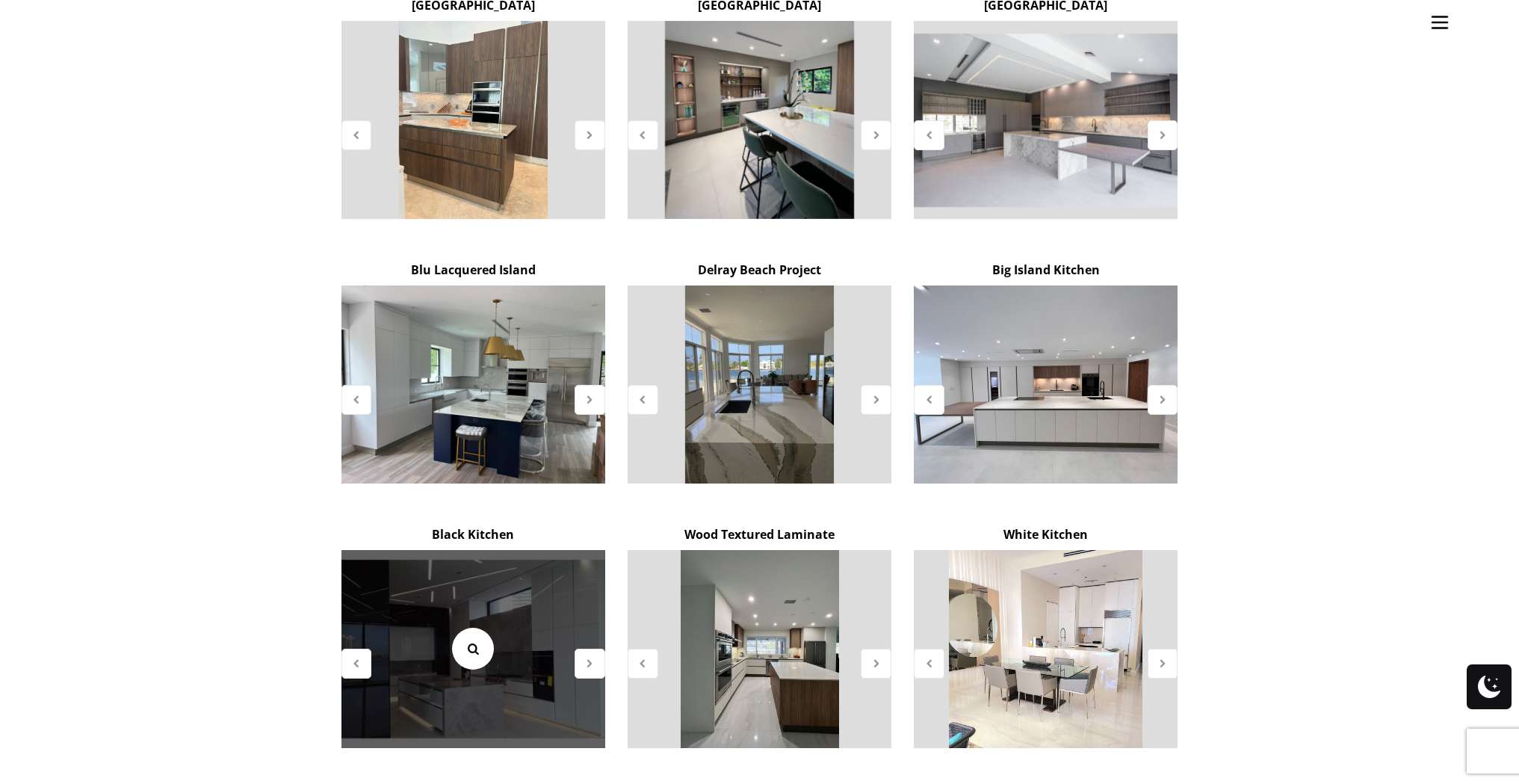
click at [478, 640] on icon at bounding box center [472, 648] width 16 height 16
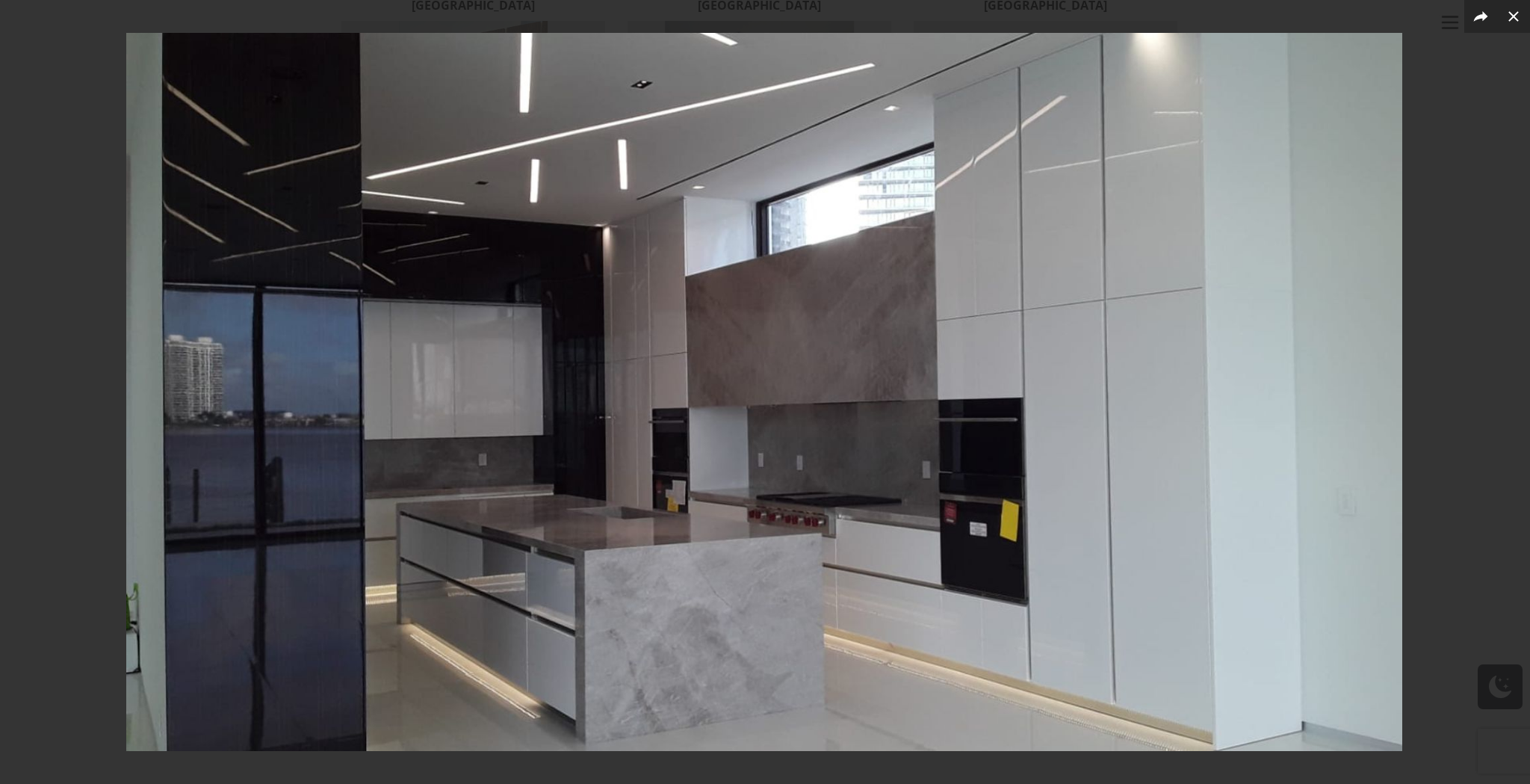
click at [1293, 346] on img at bounding box center [764, 392] width 1276 height 718
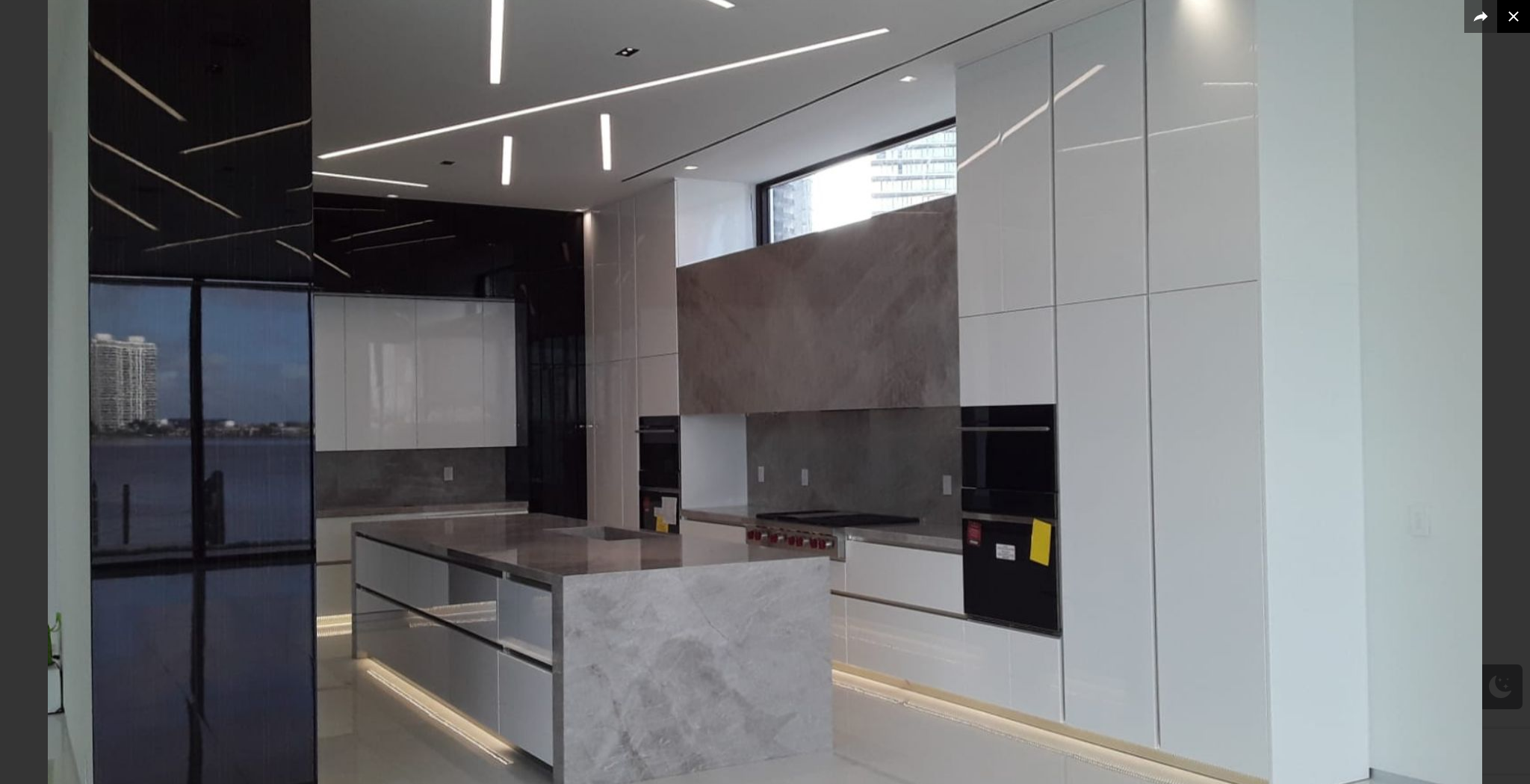
click at [1510, 6] on button at bounding box center [1513, 16] width 33 height 33
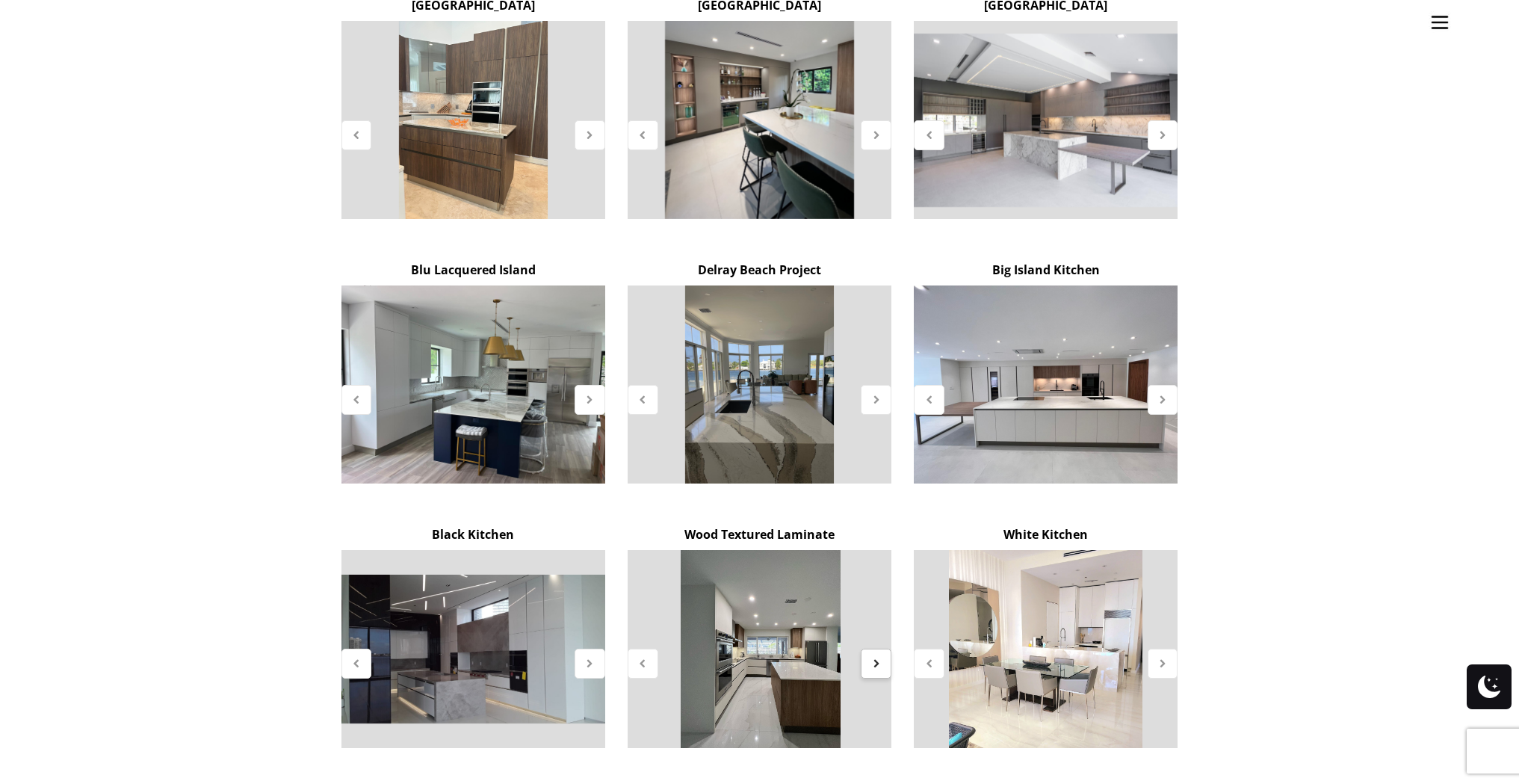
click at [874, 656] on icon at bounding box center [875, 662] width 13 height 13
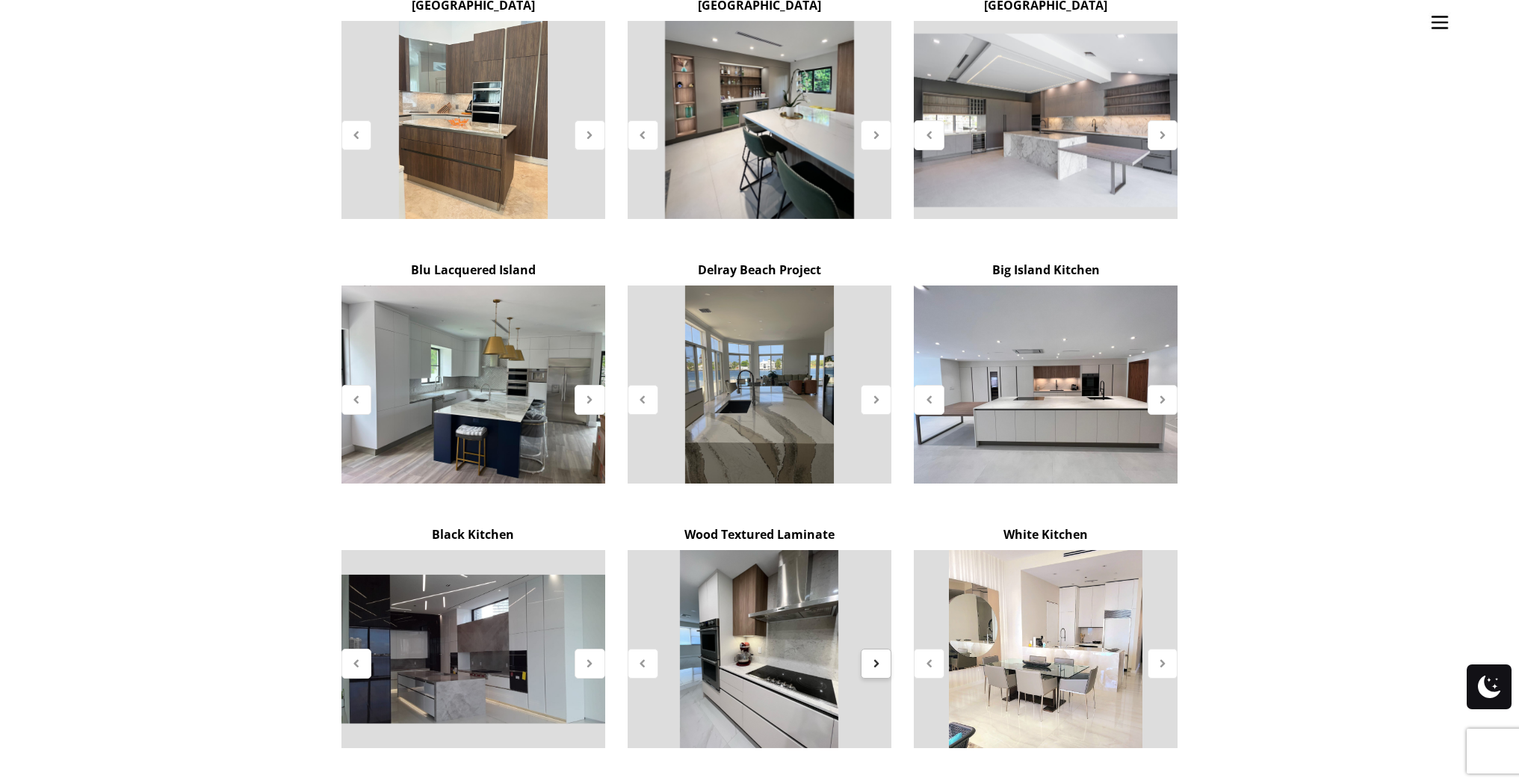
click at [874, 656] on icon at bounding box center [875, 662] width 13 height 13
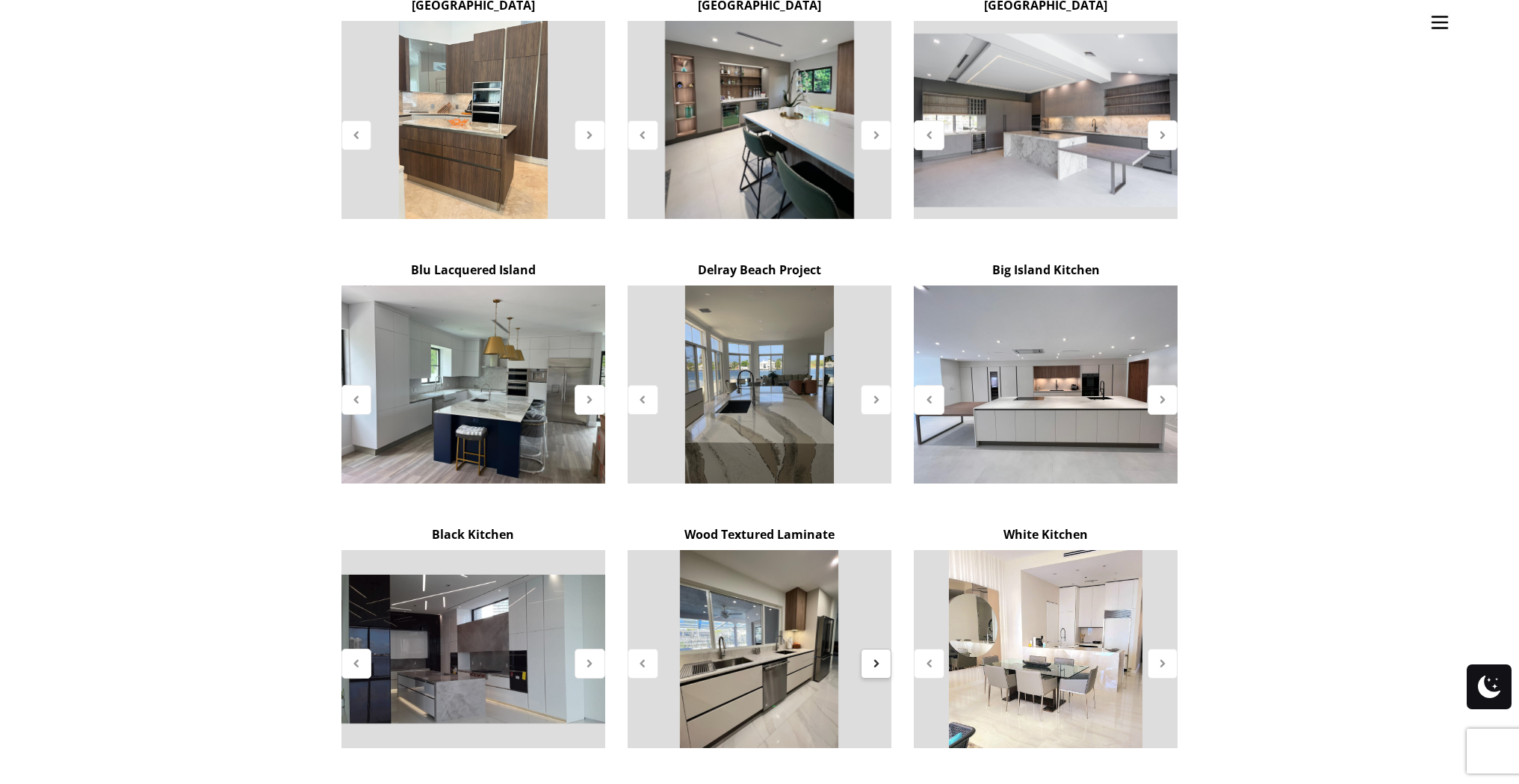
click at [874, 656] on icon at bounding box center [875, 662] width 13 height 13
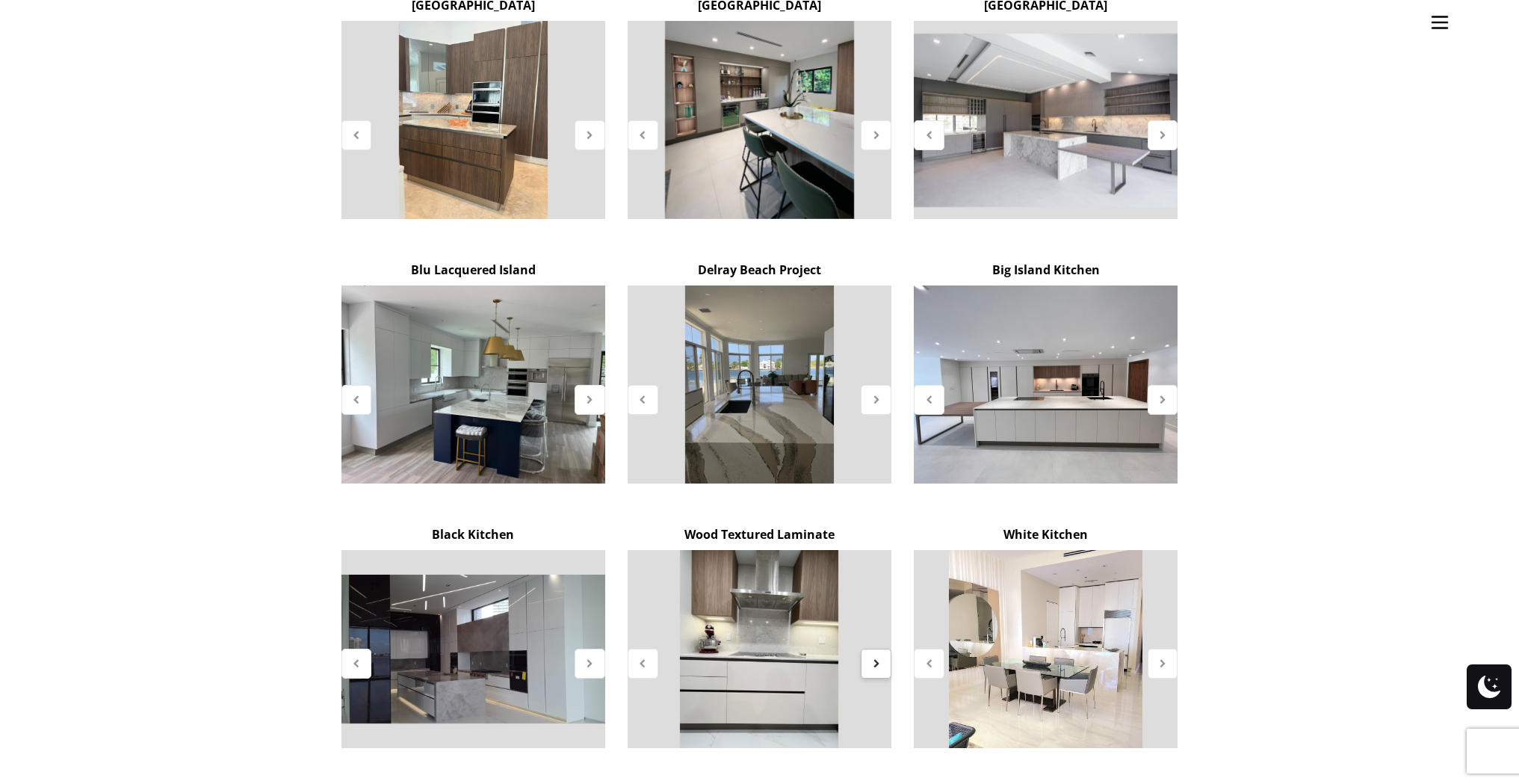
click at [874, 656] on icon at bounding box center [875, 662] width 13 height 13
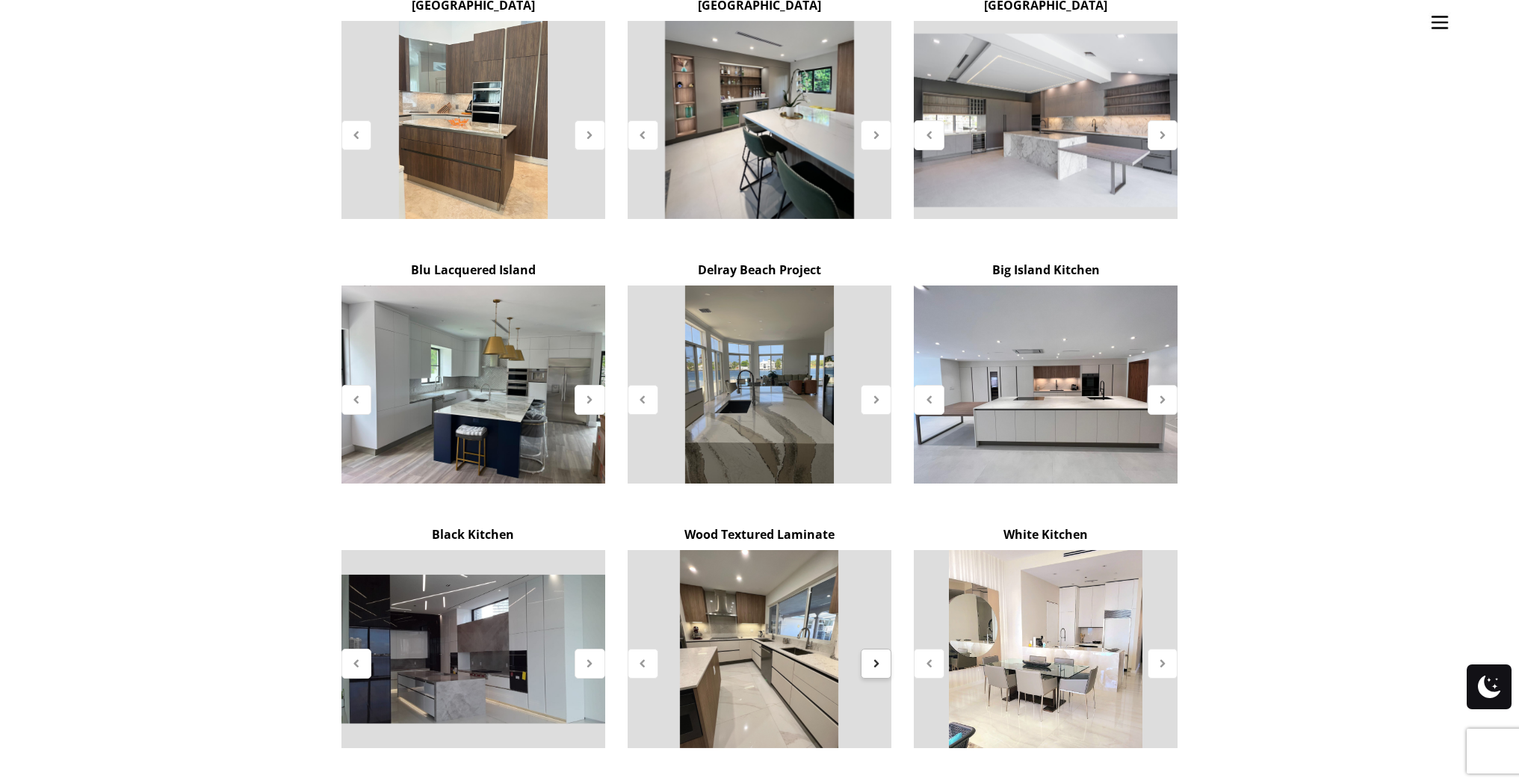
click at [874, 656] on icon at bounding box center [875, 662] width 13 height 13
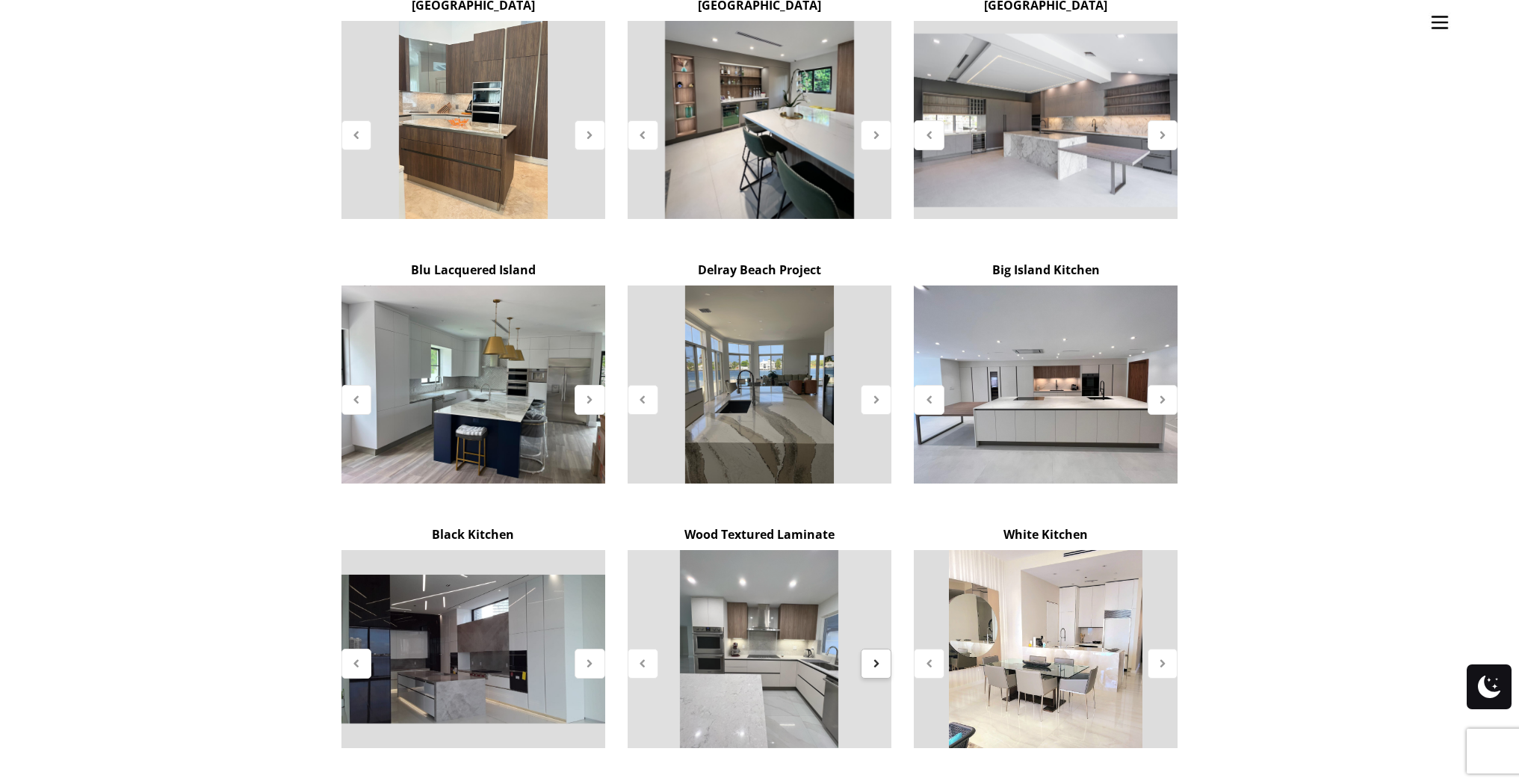
click at [874, 656] on icon at bounding box center [875, 662] width 13 height 13
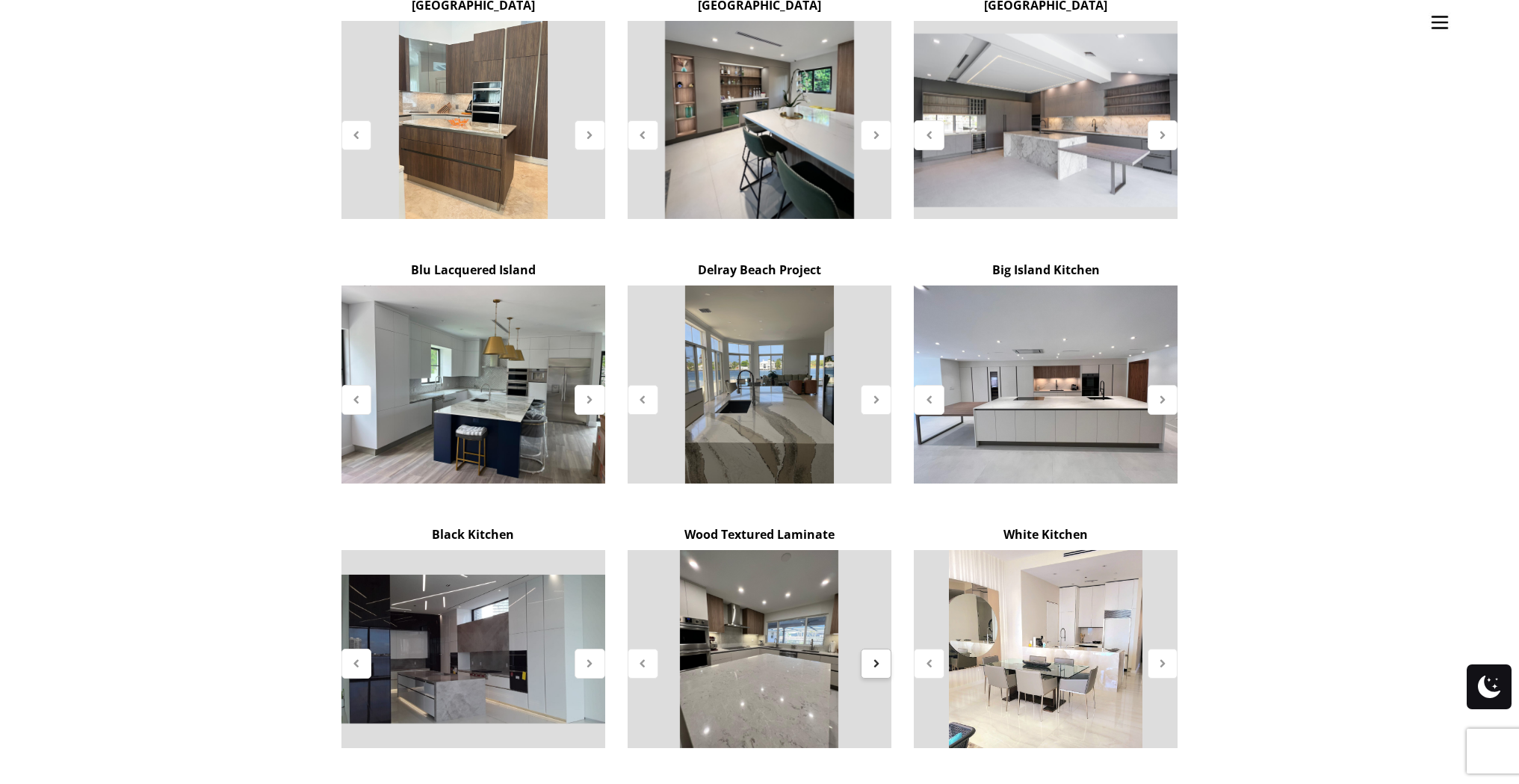
click at [874, 656] on icon at bounding box center [875, 662] width 13 height 13
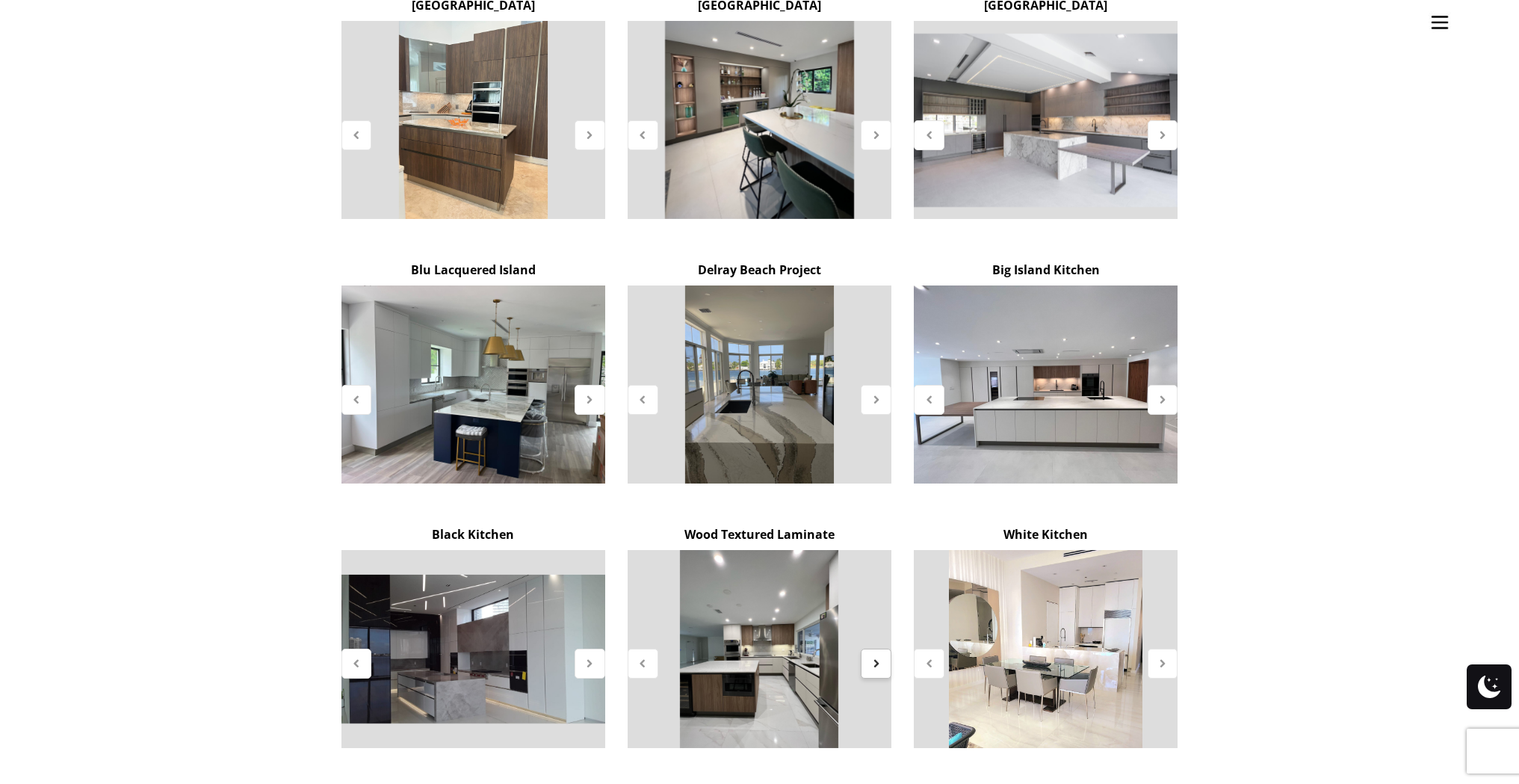
click at [874, 656] on icon at bounding box center [875, 662] width 13 height 13
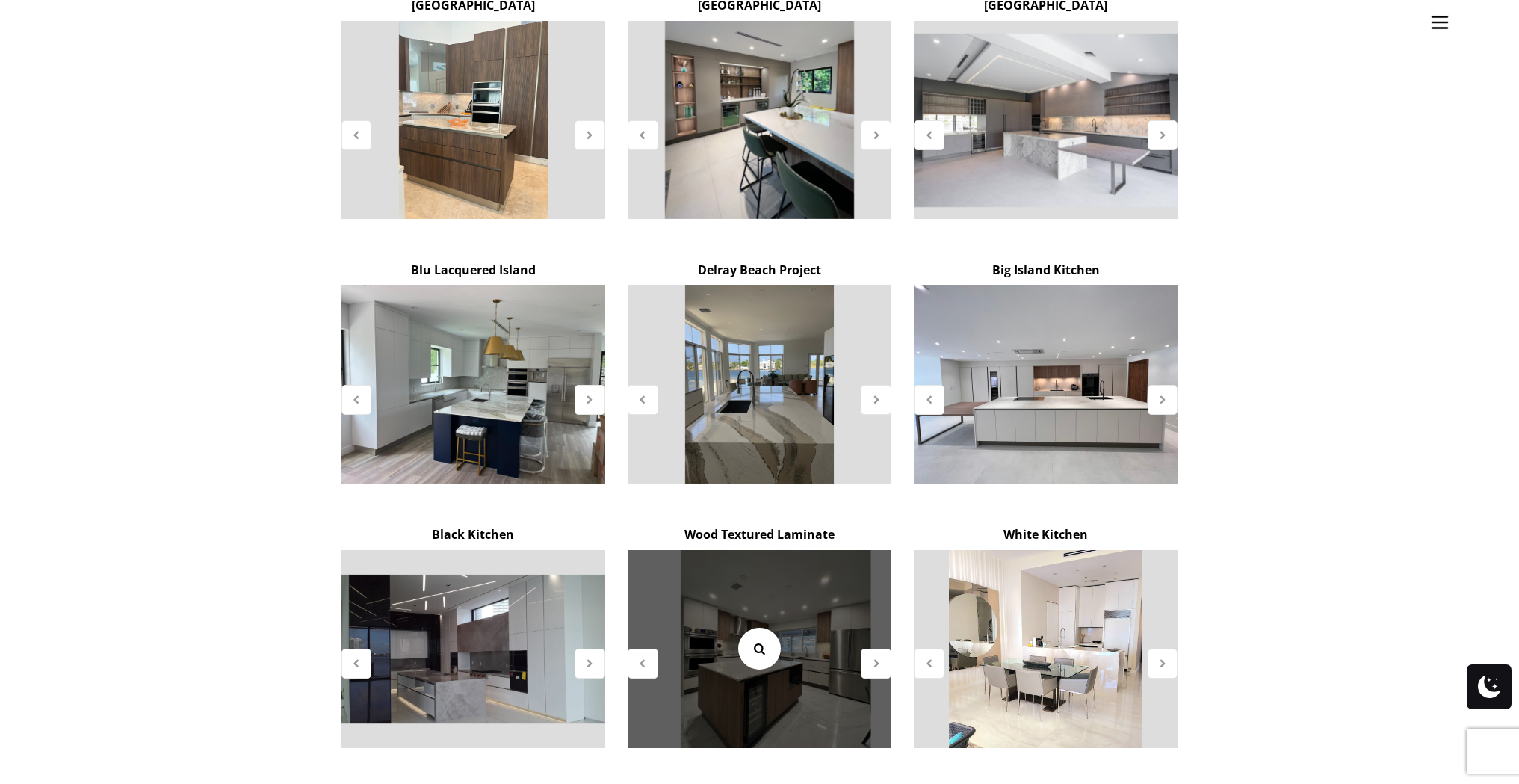
click at [764, 640] on icon at bounding box center [759, 648] width 16 height 16
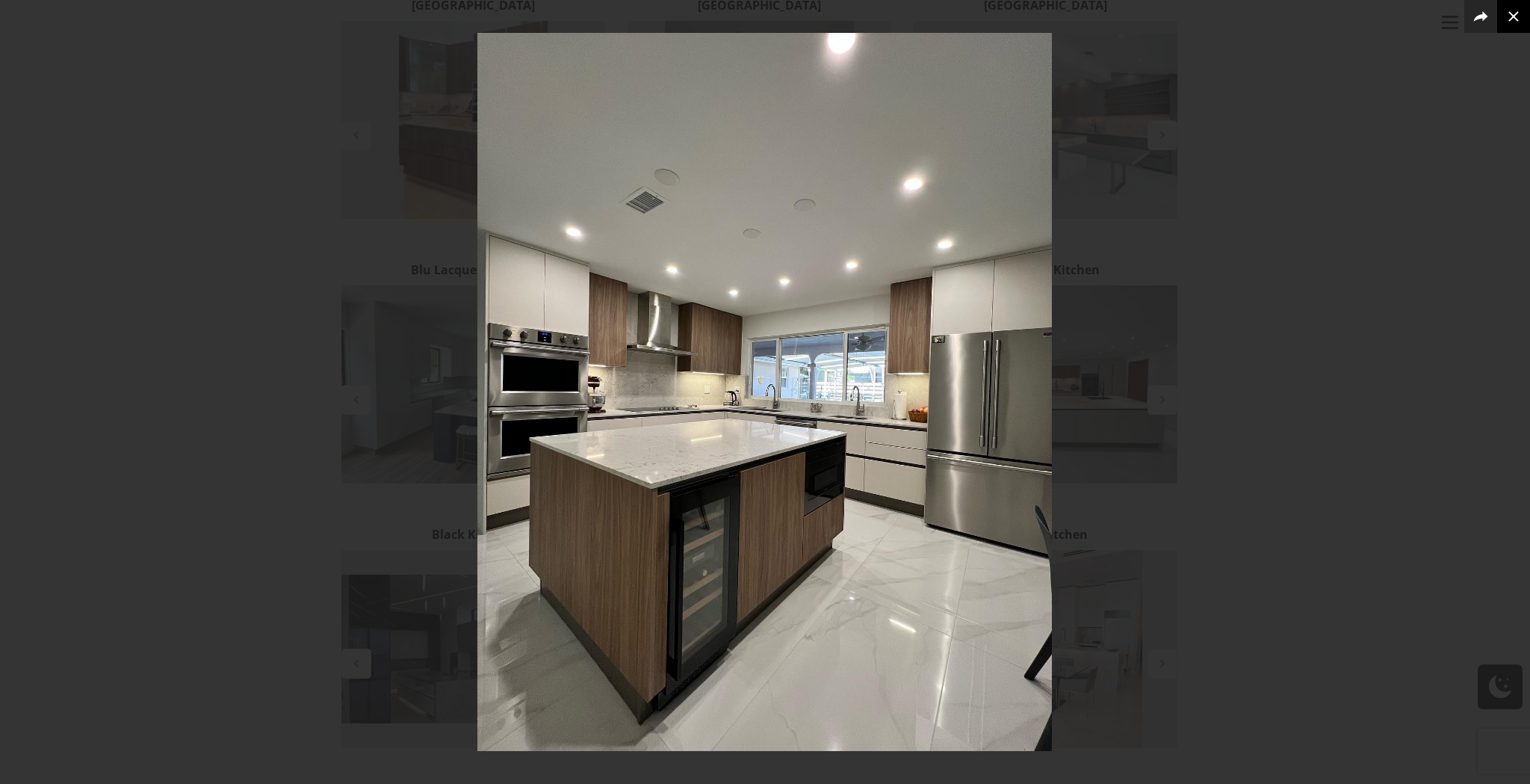
click at [1516, 18] on icon at bounding box center [1513, 16] width 18 height 18
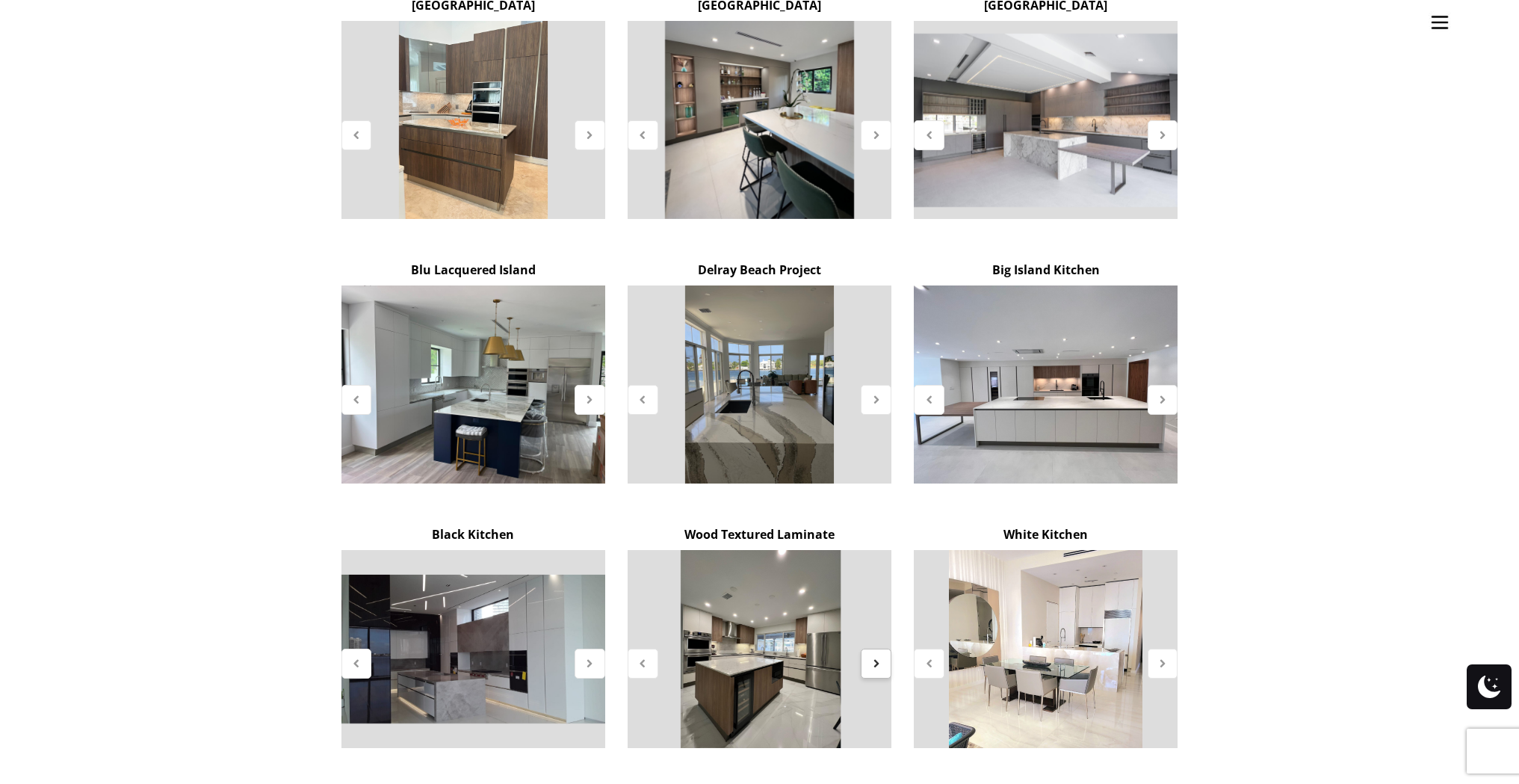
click at [878, 649] on div at bounding box center [876, 663] width 30 height 30
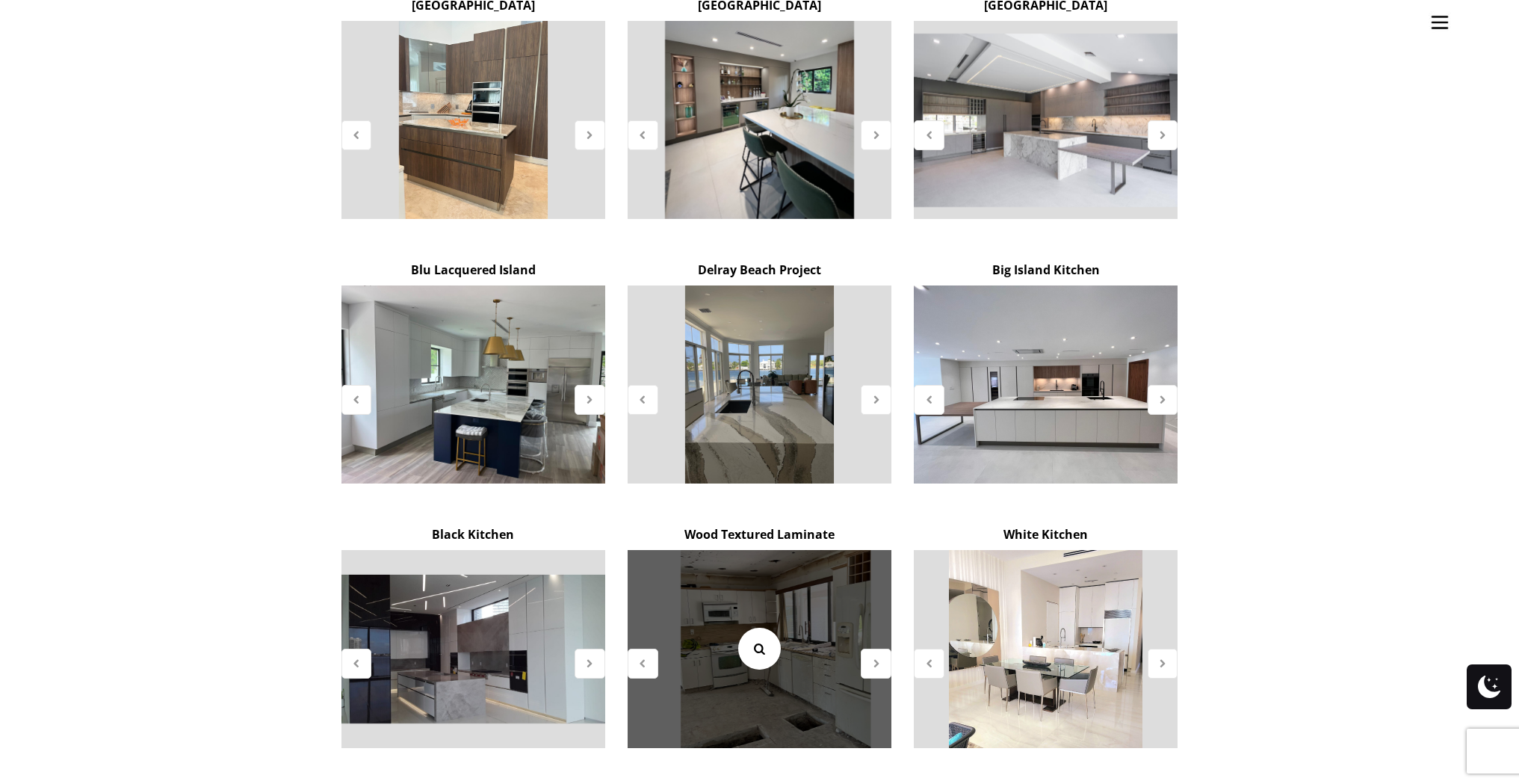
click at [754, 640] on icon at bounding box center [759, 648] width 16 height 16
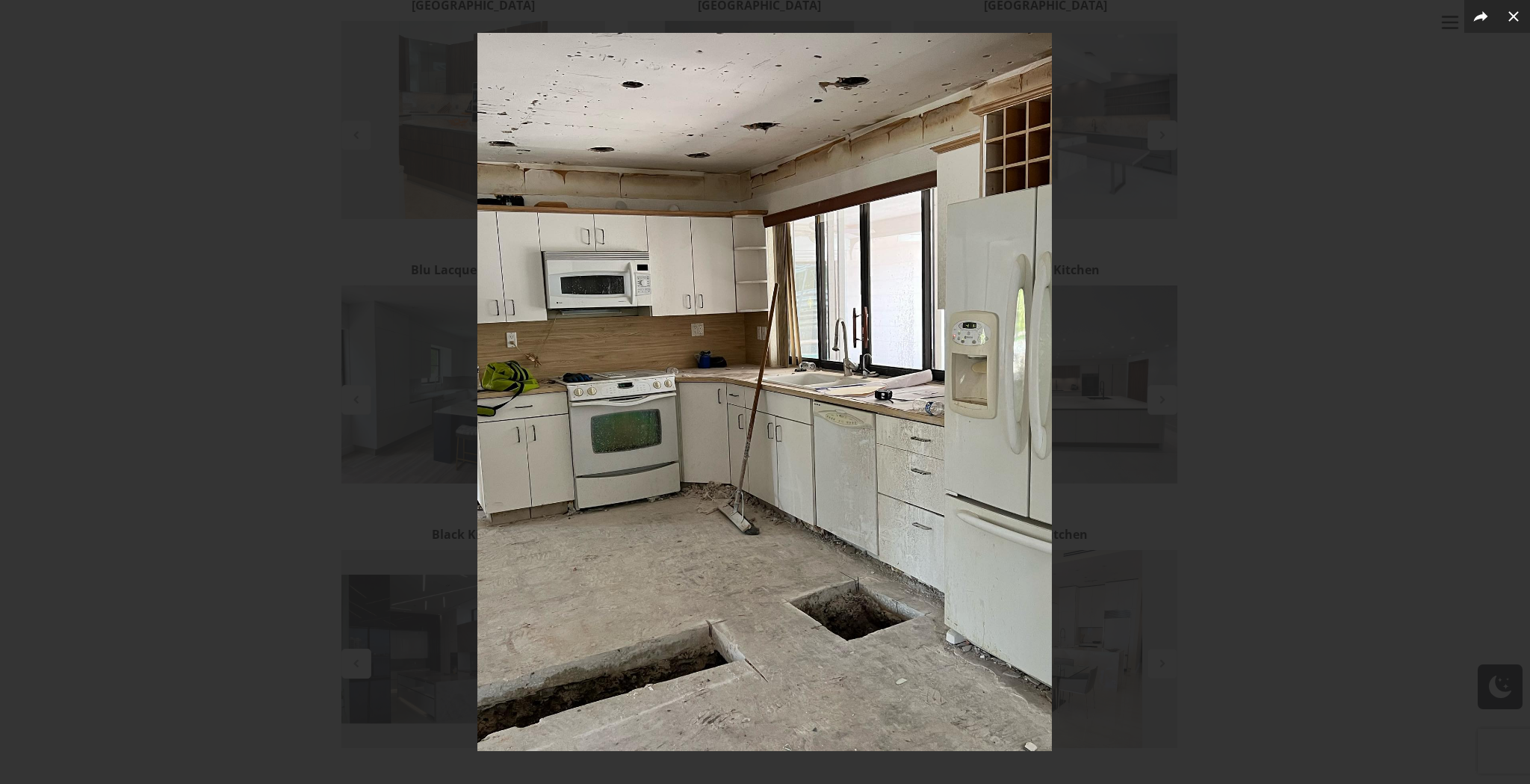
click at [1322, 522] on div at bounding box center [765, 392] width 1530 height 784
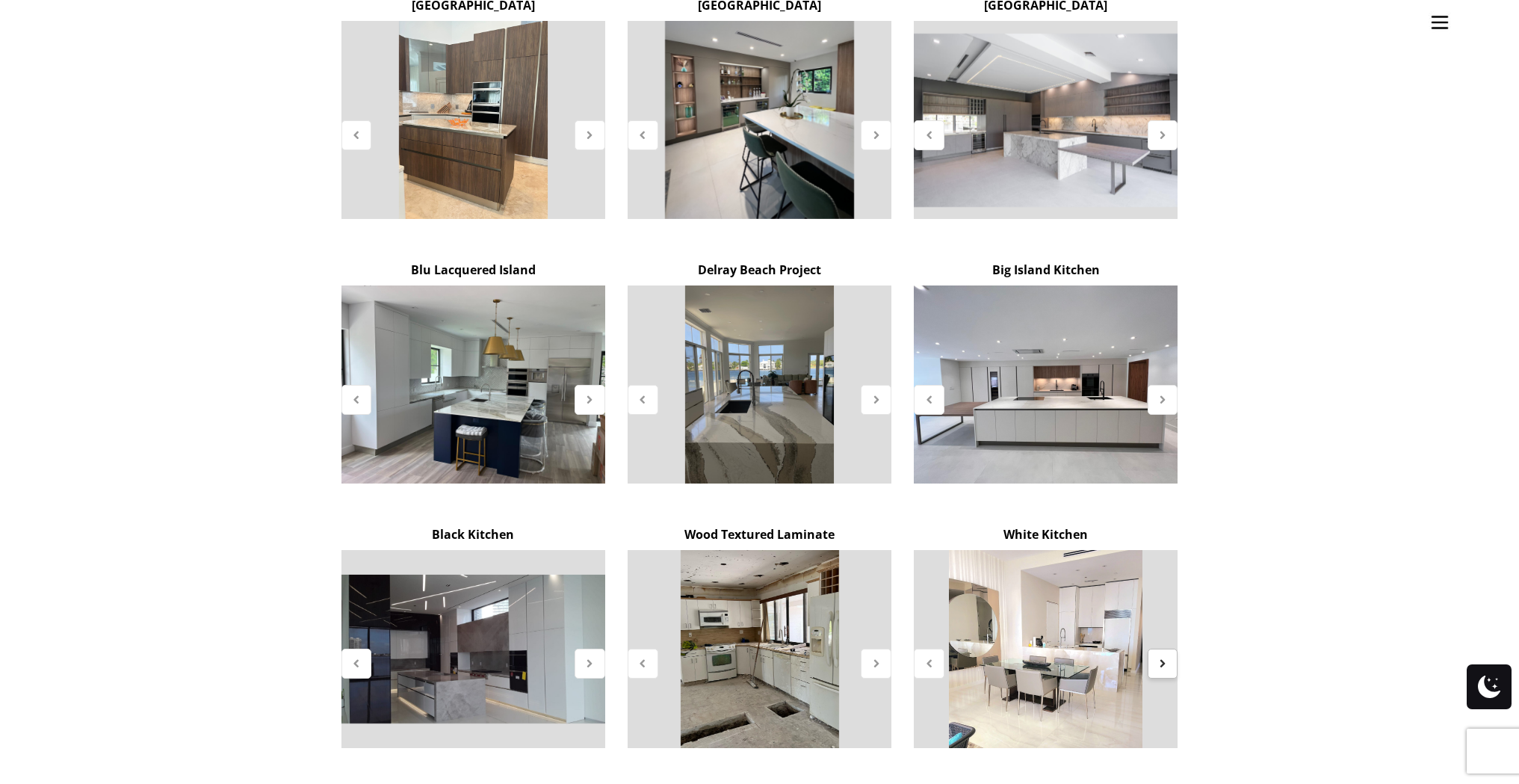
click at [1166, 649] on div at bounding box center [1162, 663] width 30 height 30
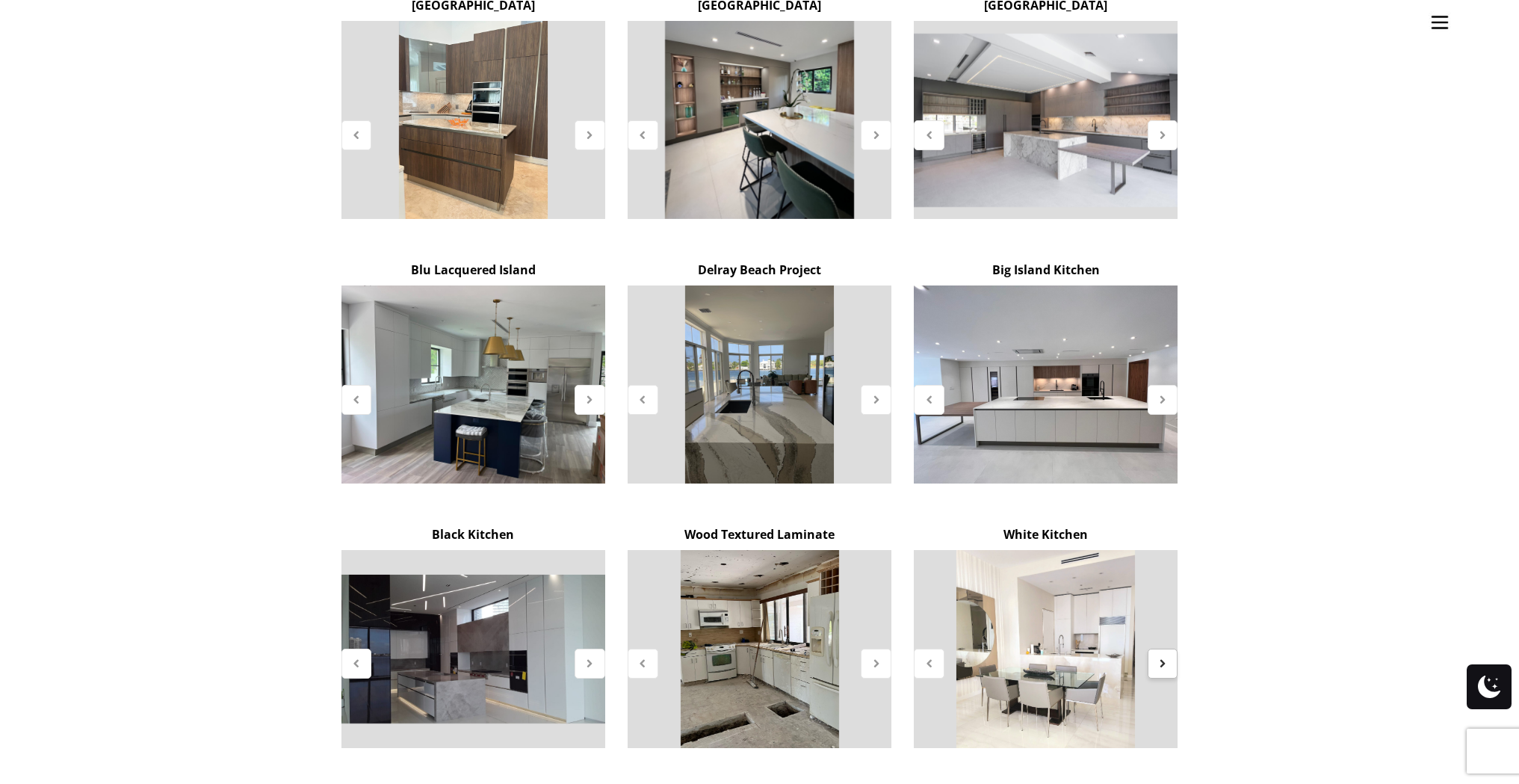
click at [1166, 649] on div at bounding box center [1162, 663] width 30 height 30
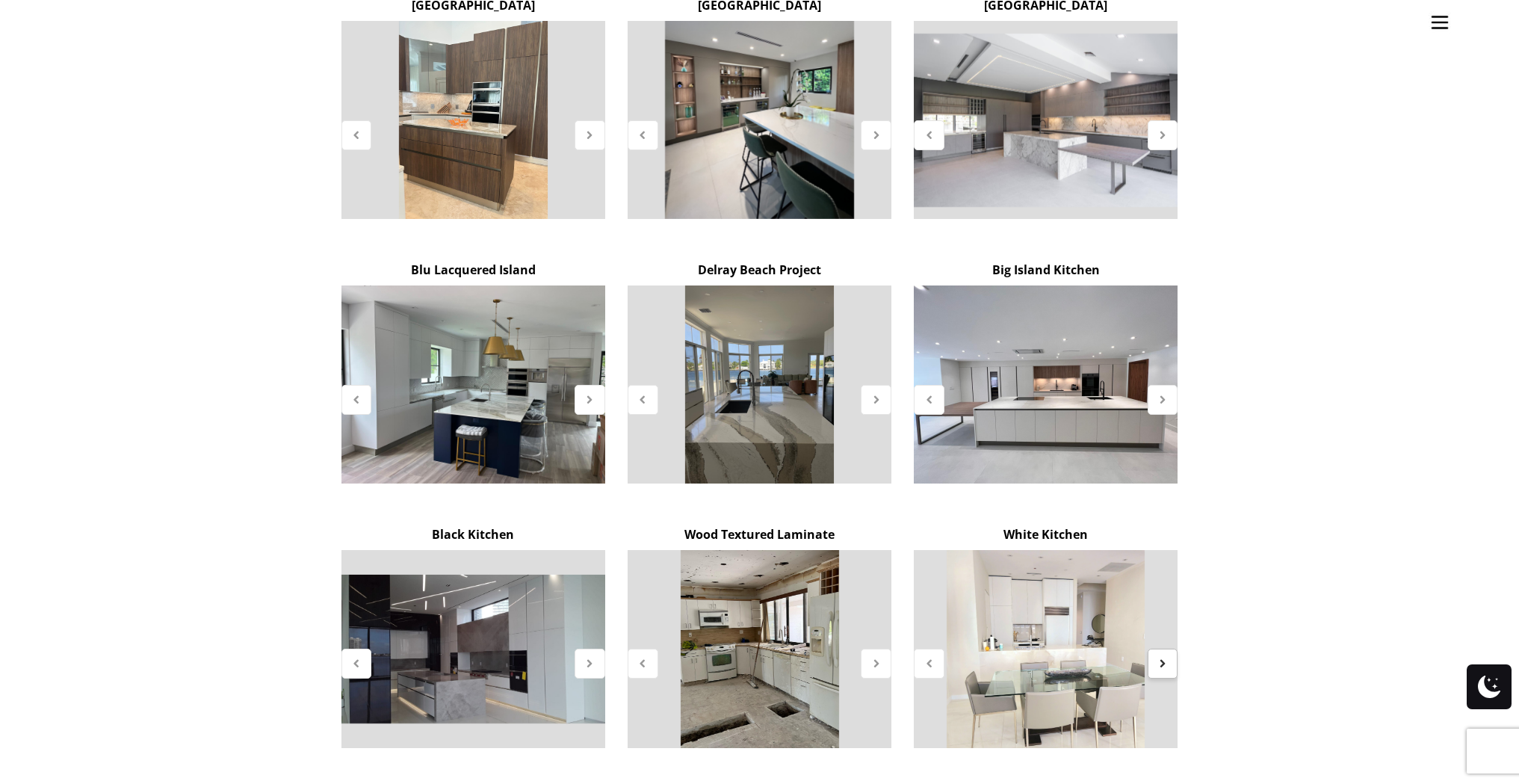
click at [1166, 649] on div at bounding box center [1162, 663] width 30 height 30
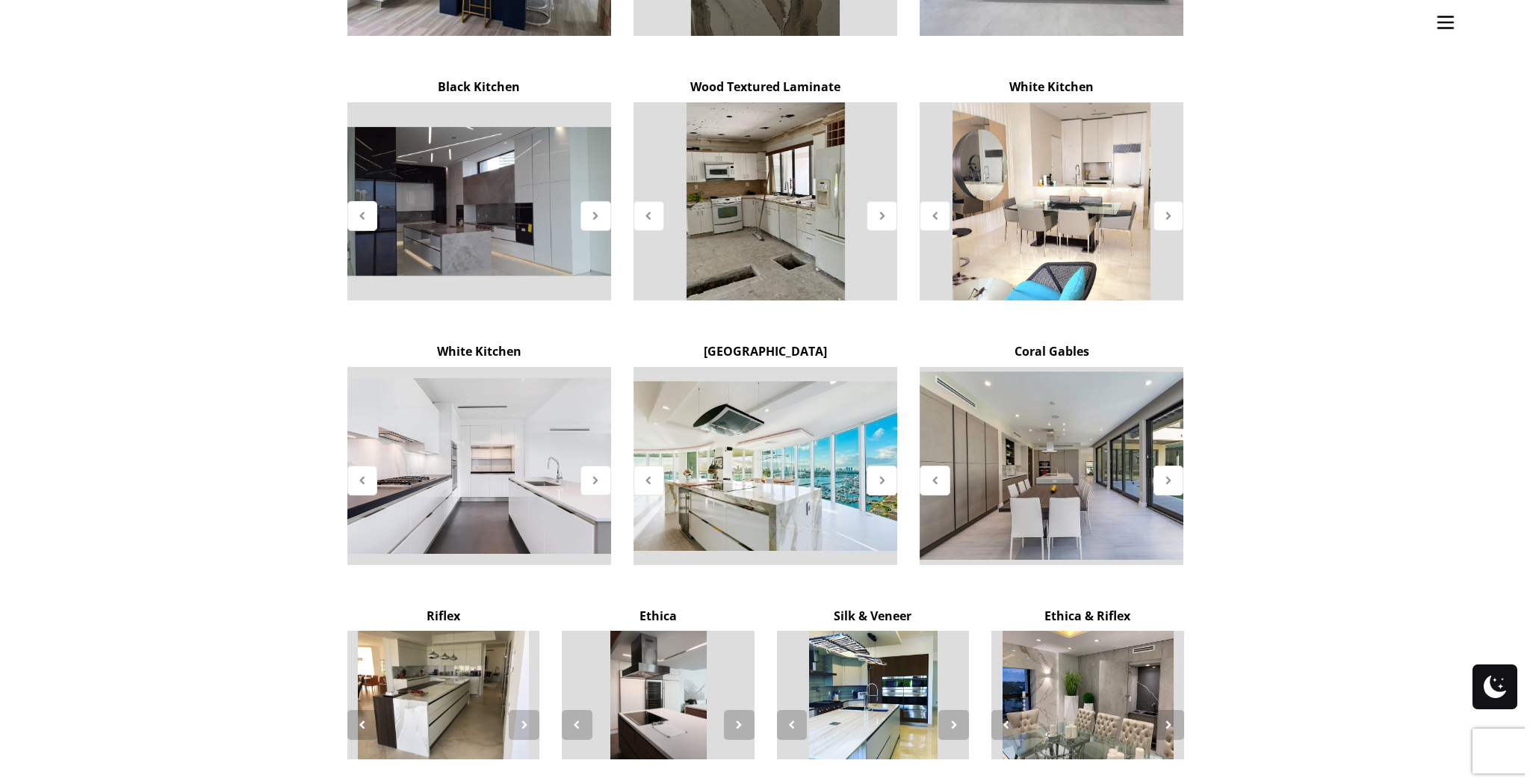
scroll to position [1956, 0]
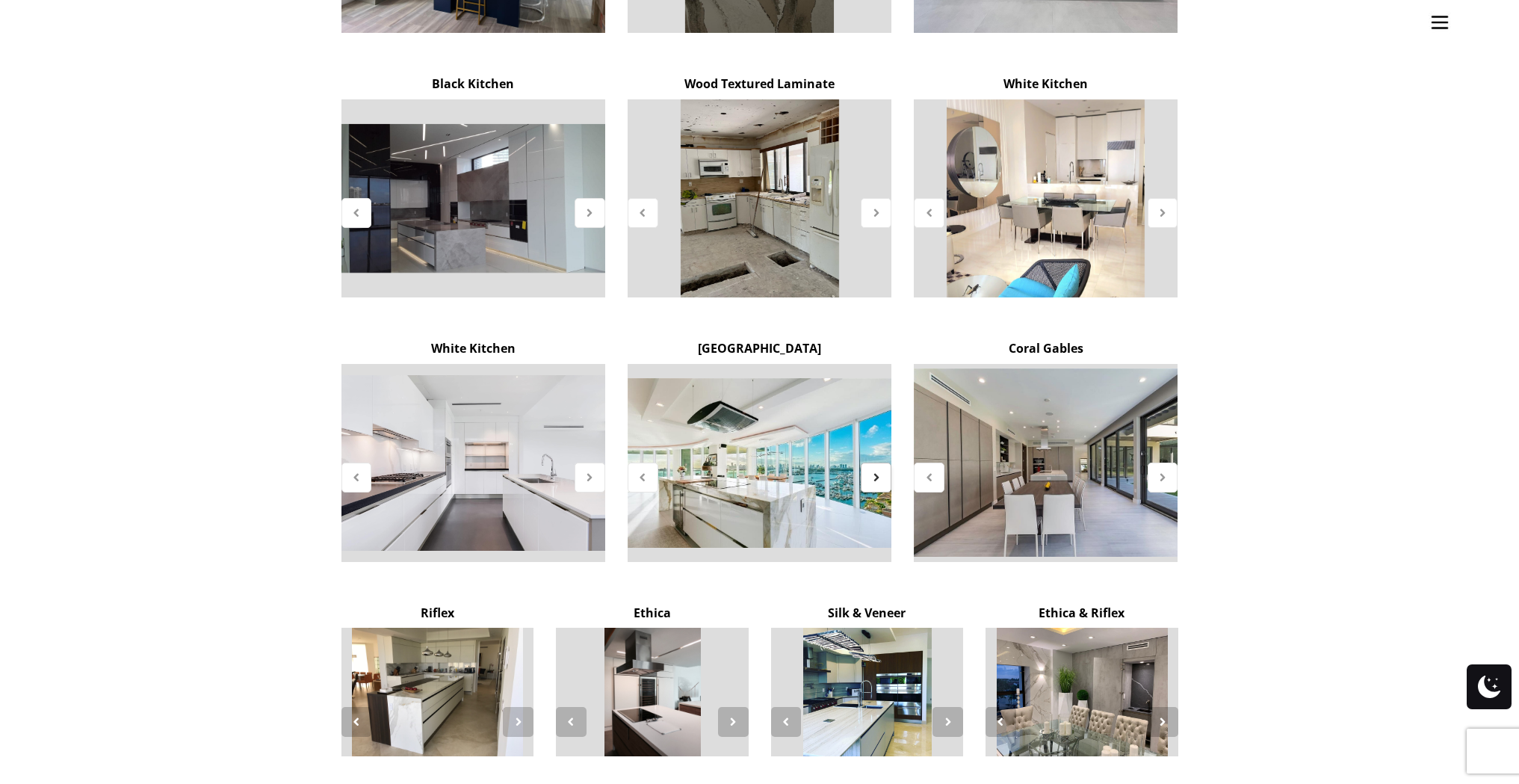
click at [880, 471] on icon at bounding box center [875, 476] width 13 height 13
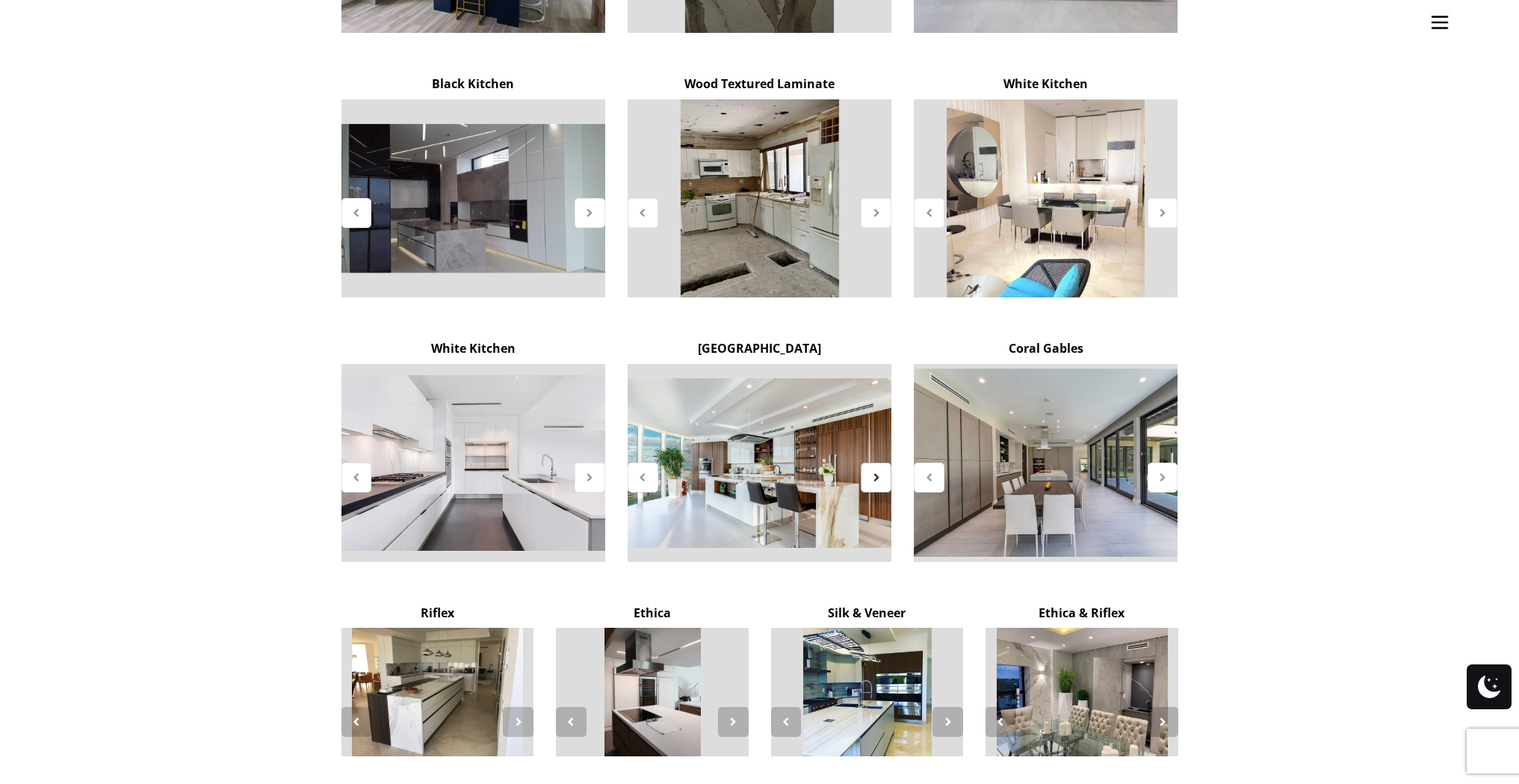
click at [878, 471] on icon at bounding box center [875, 476] width 13 height 13
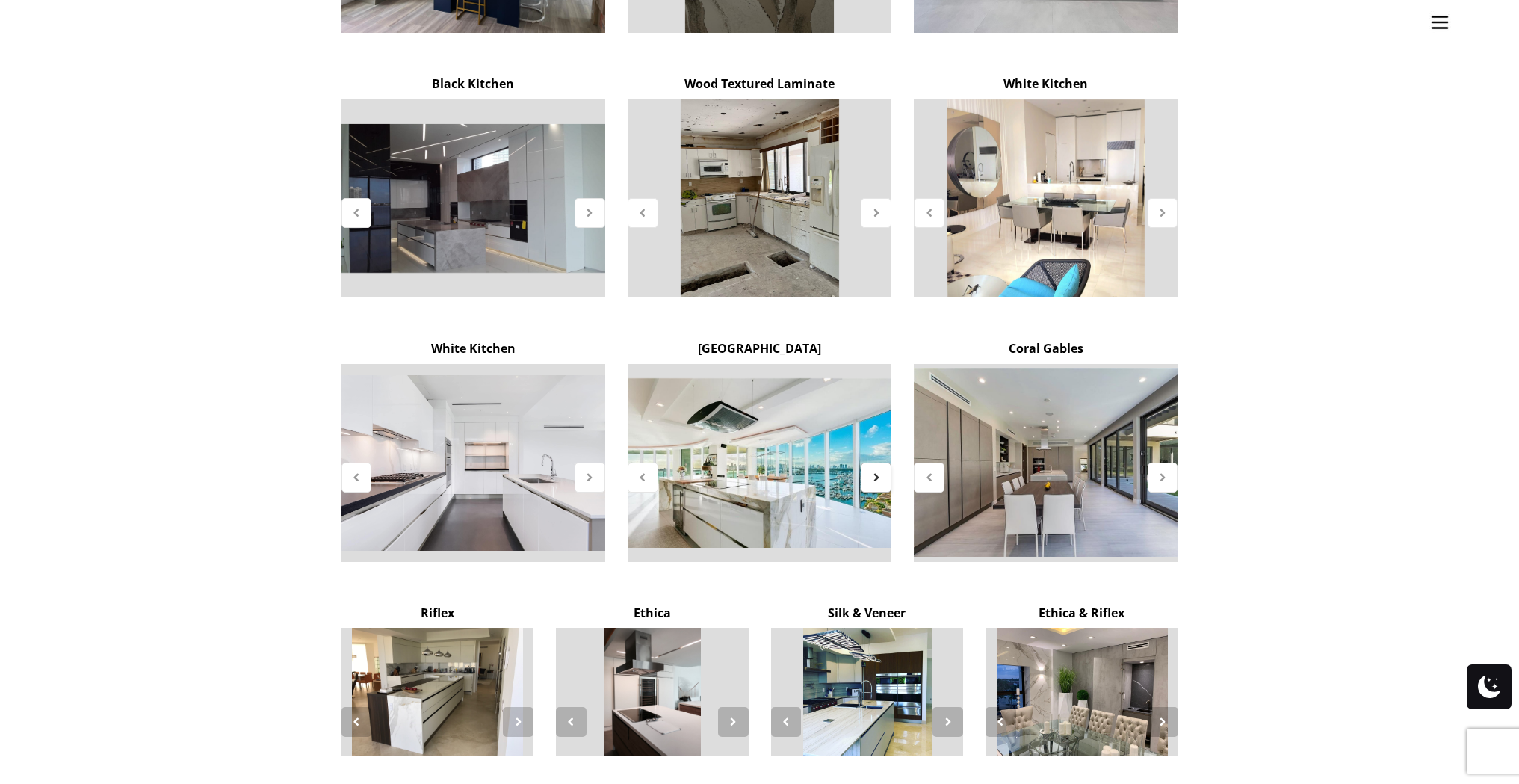
click at [878, 471] on icon at bounding box center [875, 476] width 13 height 13
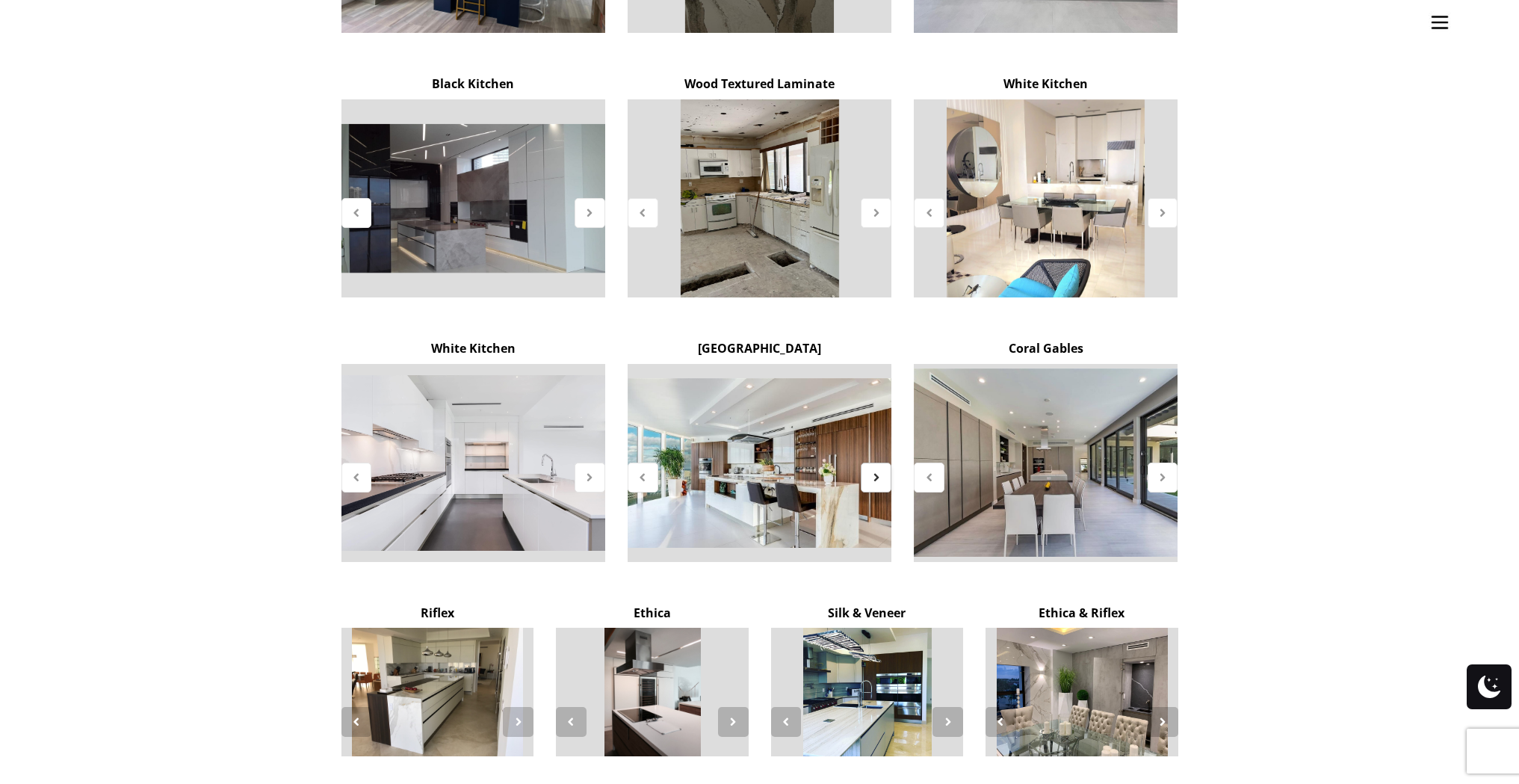
click at [878, 471] on icon at bounding box center [875, 476] width 13 height 13
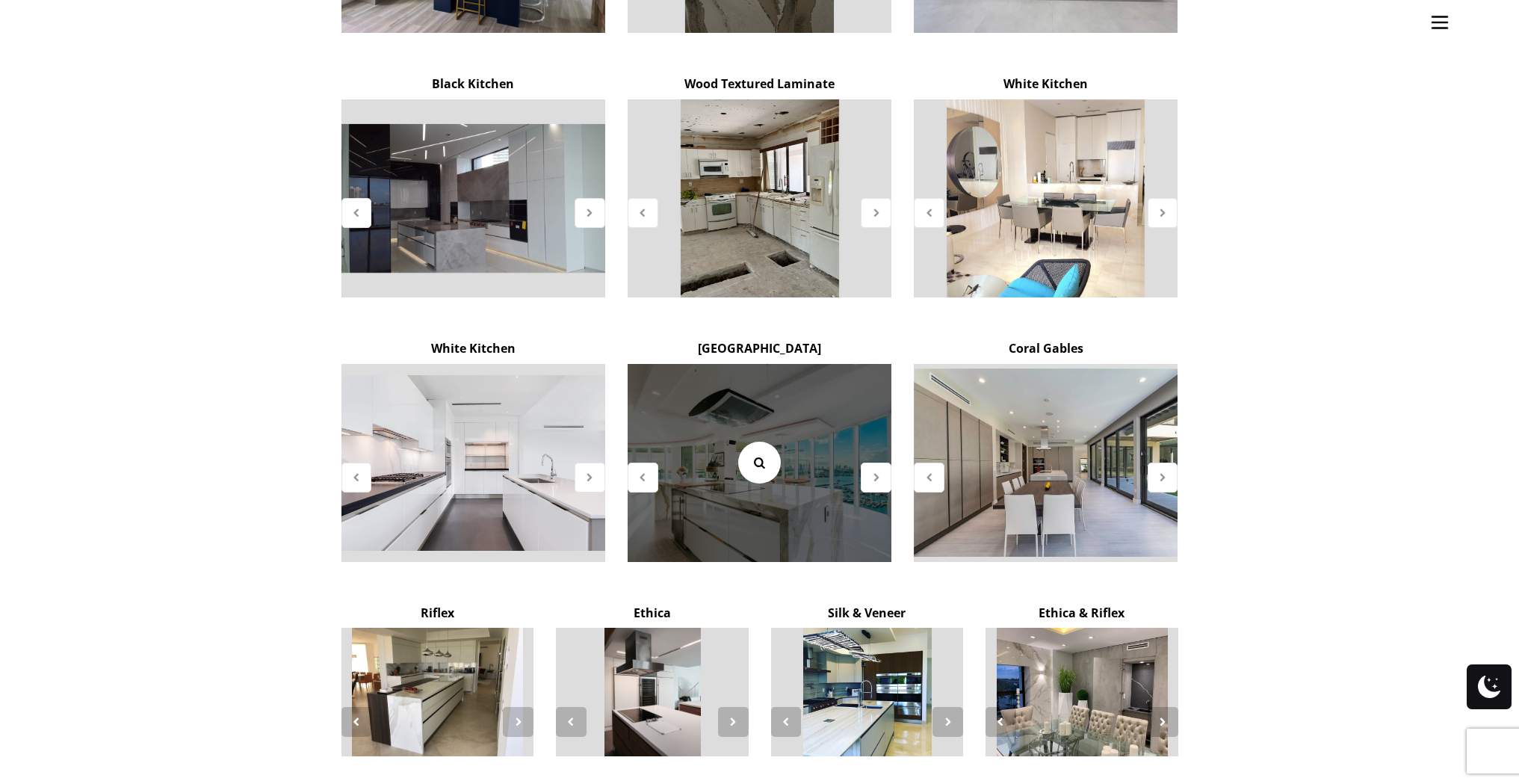
click at [751, 442] on link at bounding box center [760, 463] width 42 height 42
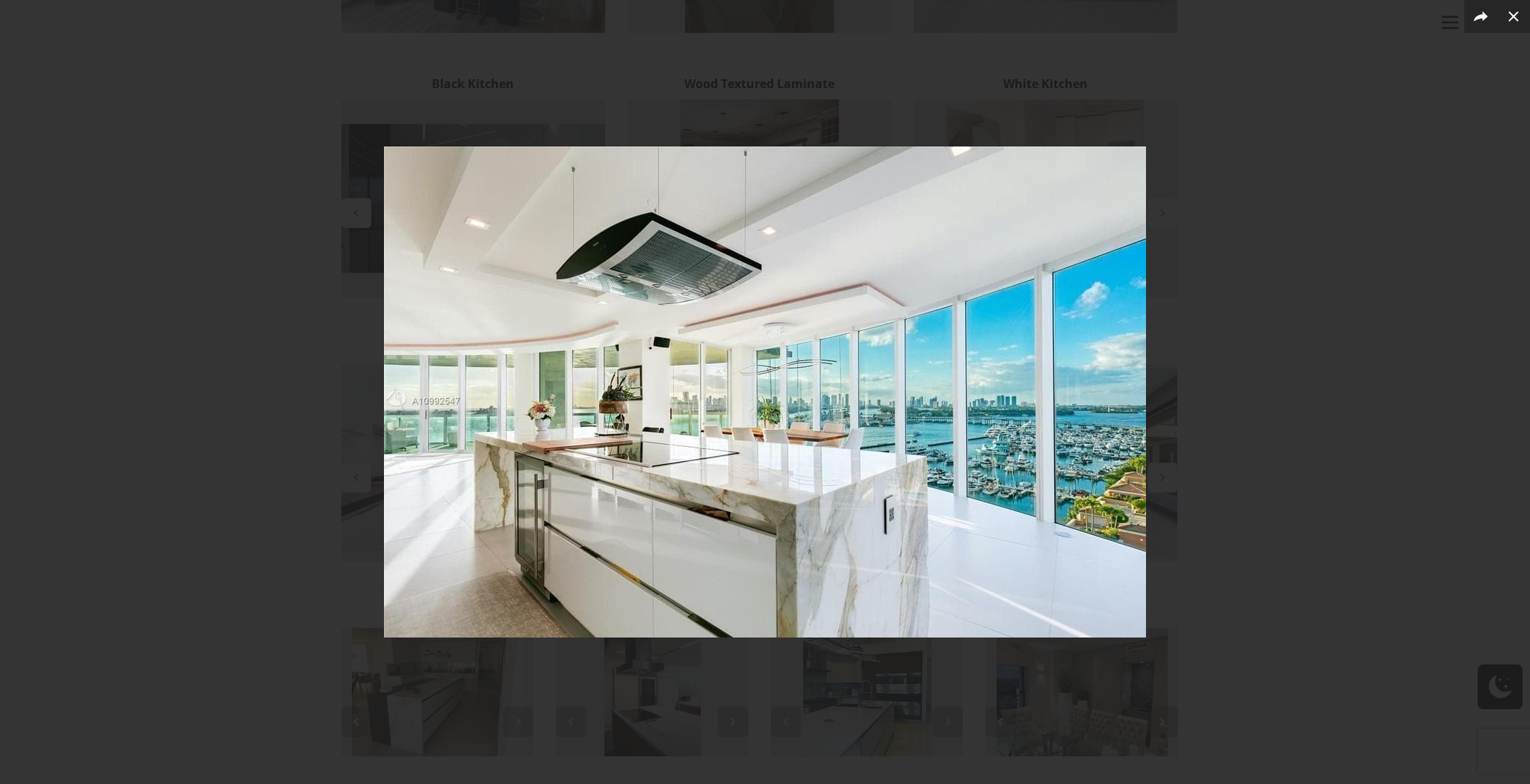
click at [1279, 373] on div at bounding box center [765, 392] width 1530 height 784
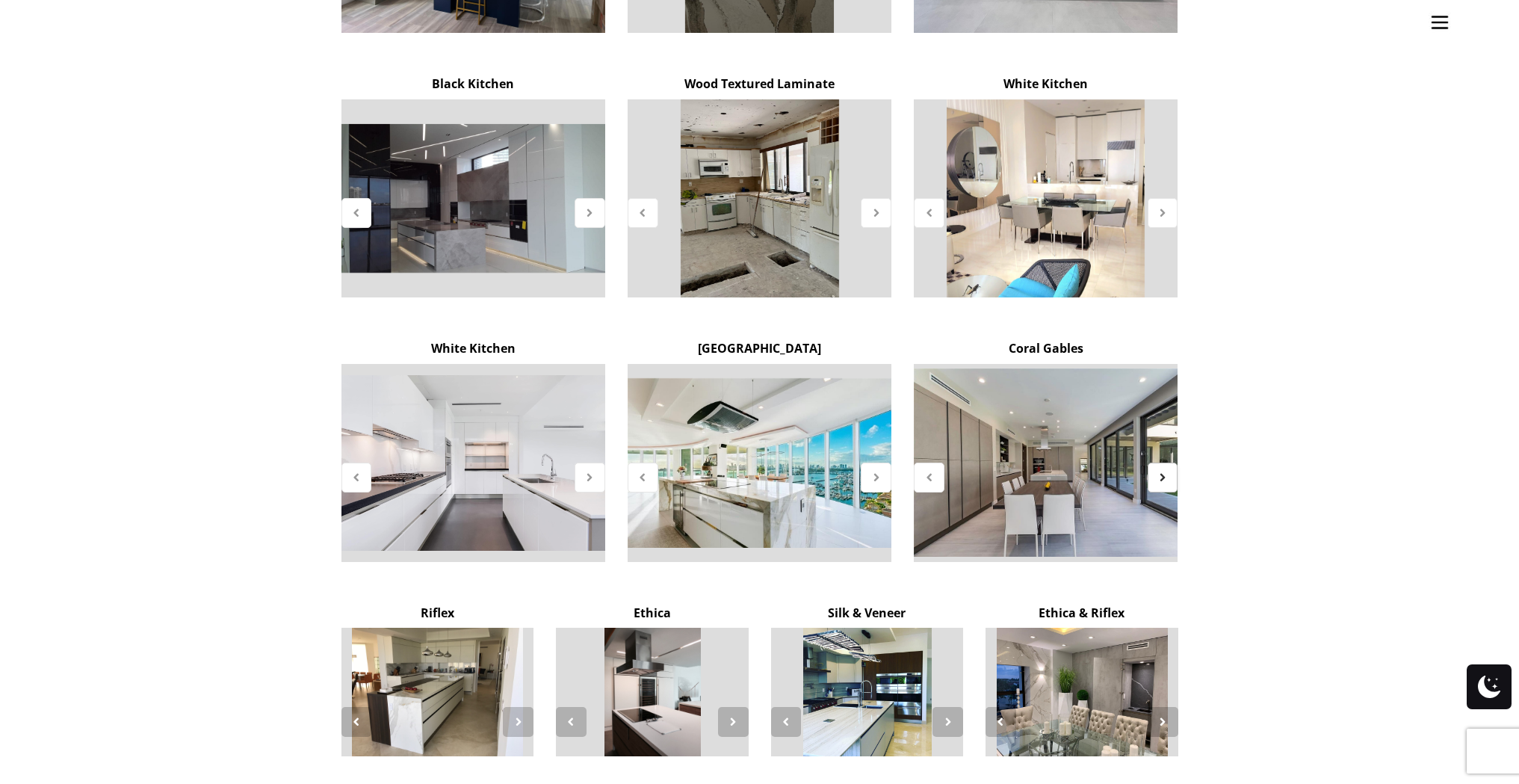
click at [1172, 462] on div at bounding box center [1162, 476] width 30 height 30
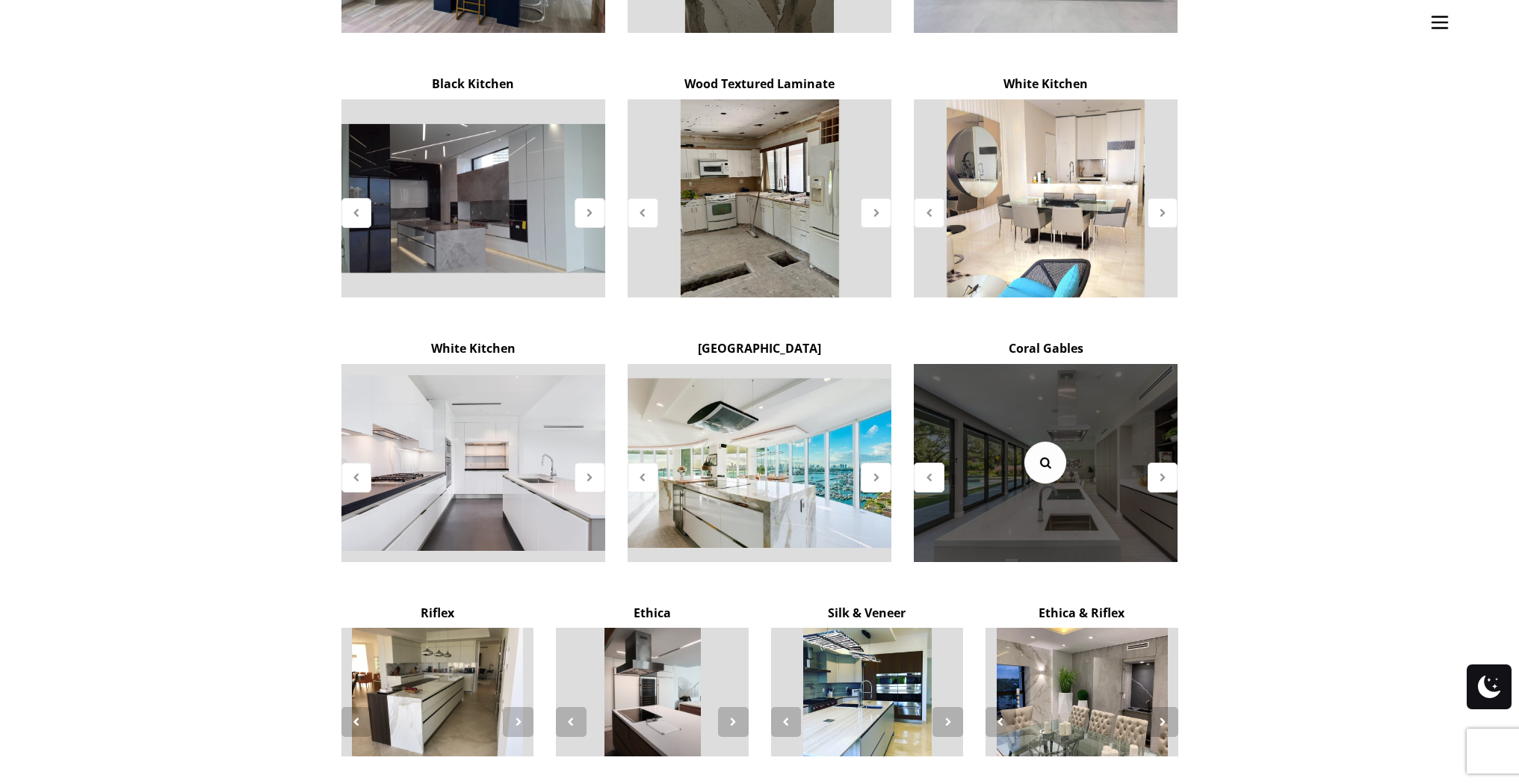
click at [1048, 442] on link at bounding box center [1045, 463] width 42 height 42
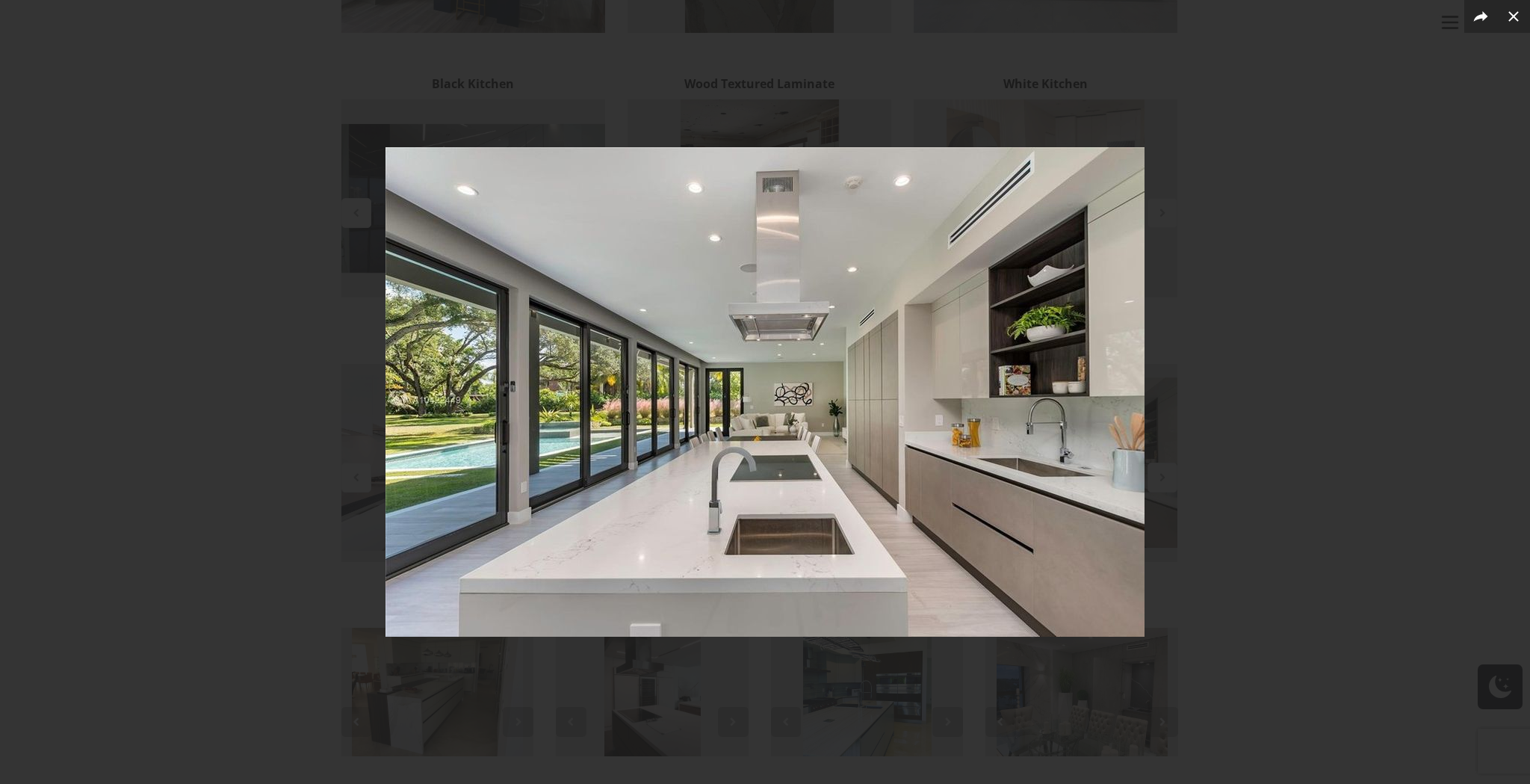
click at [1245, 341] on div at bounding box center [765, 392] width 1530 height 784
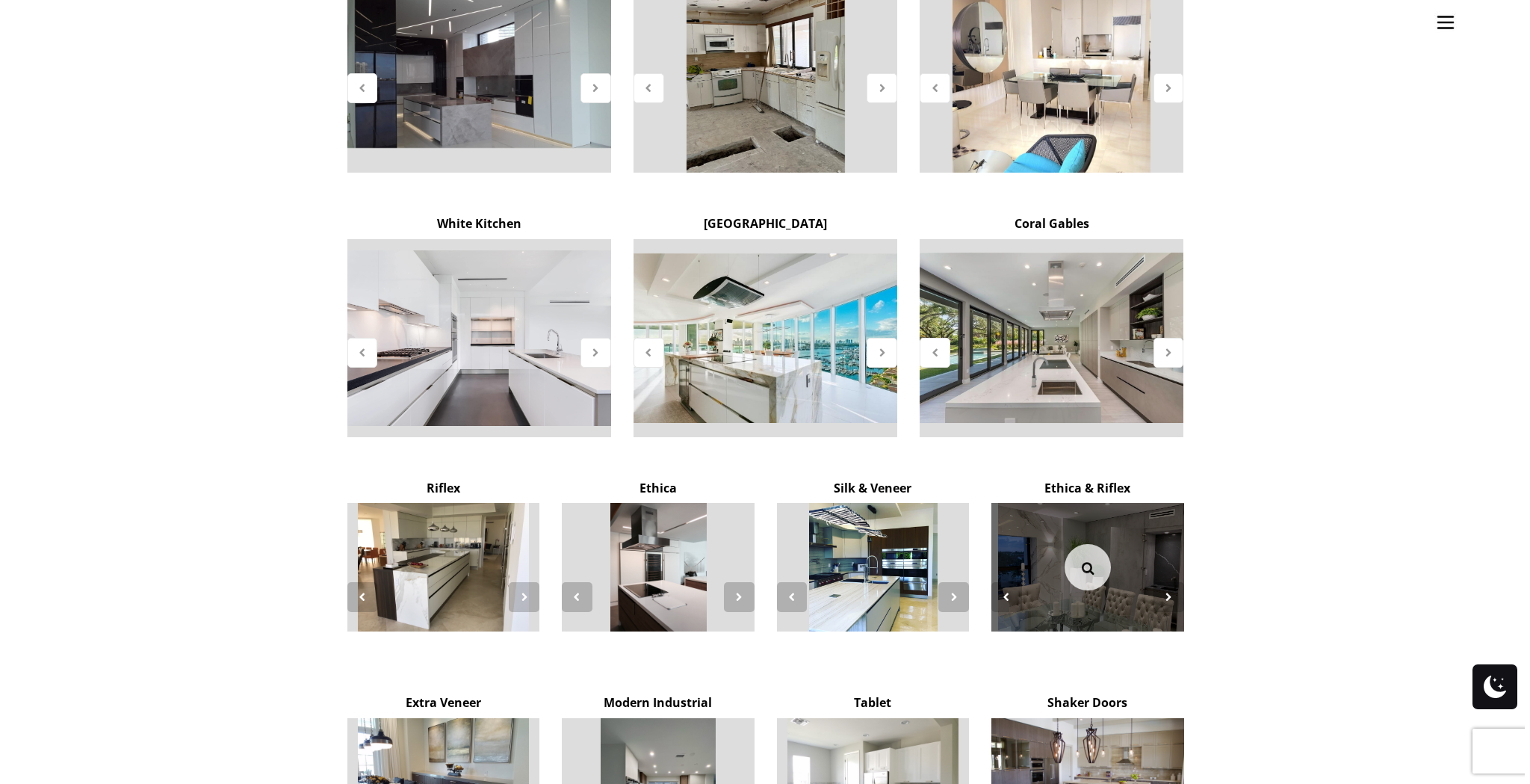
scroll to position [2219, 0]
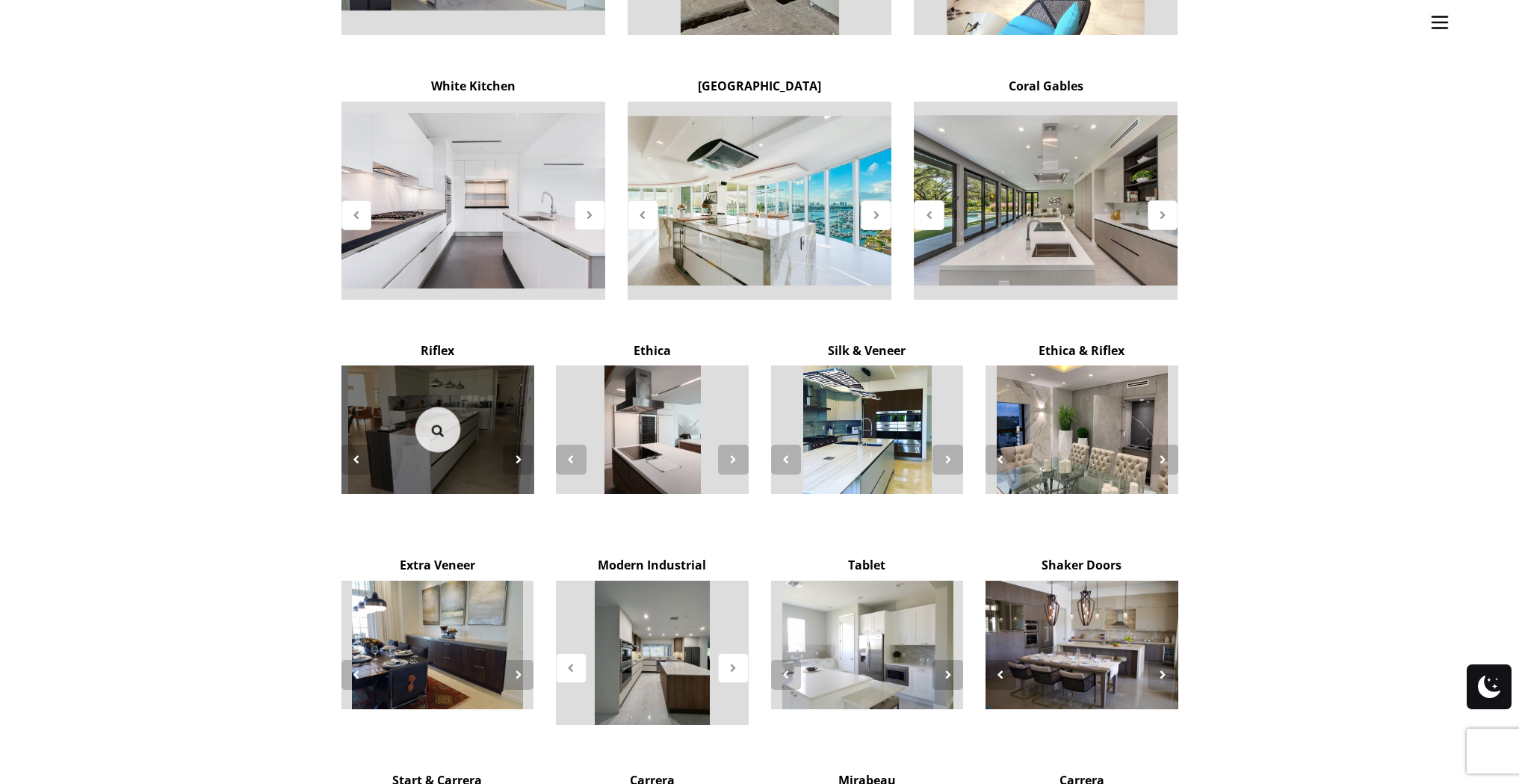
click at [431, 407] on link at bounding box center [438, 430] width 46 height 46
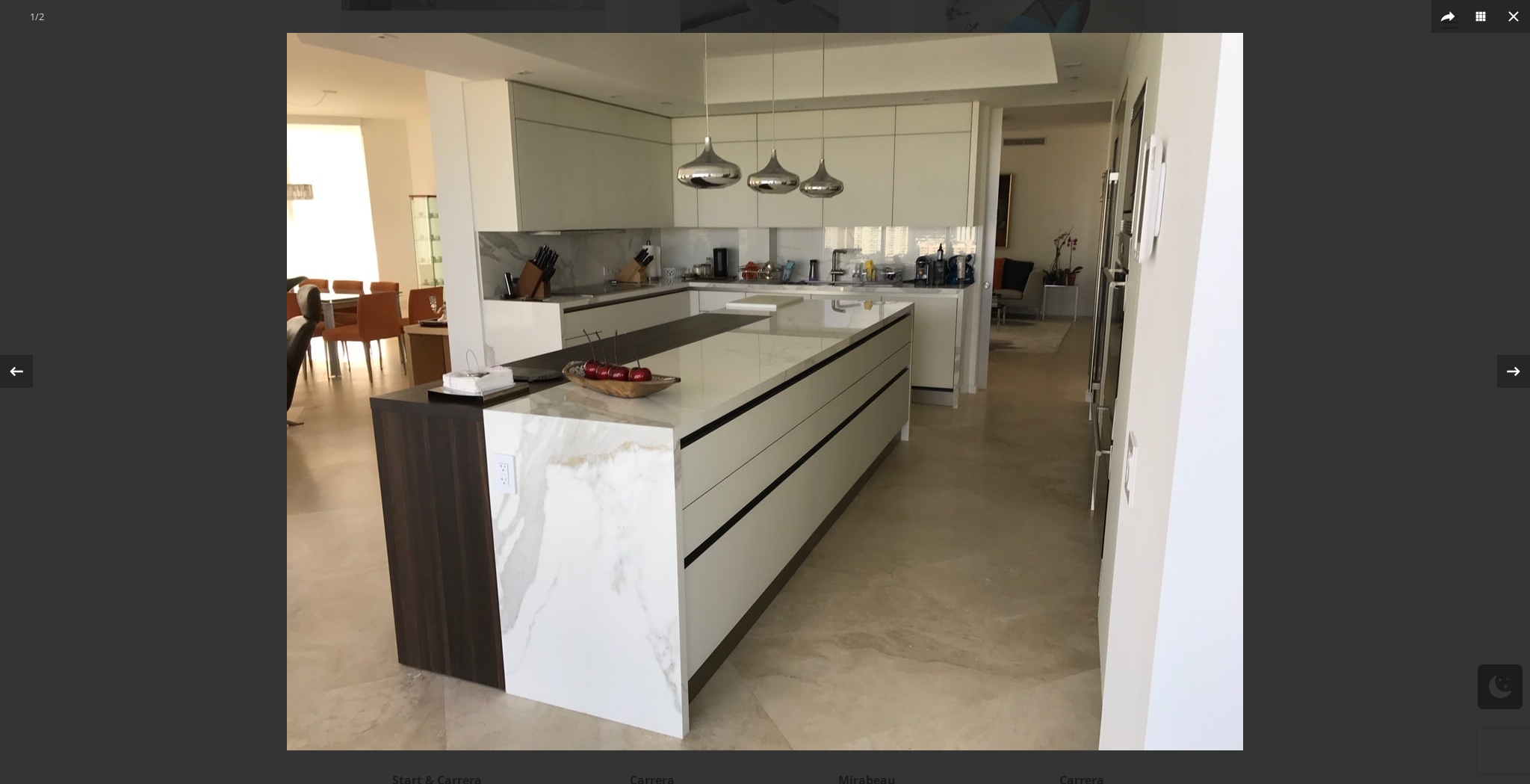
click at [1358, 367] on div at bounding box center [765, 392] width 1530 height 784
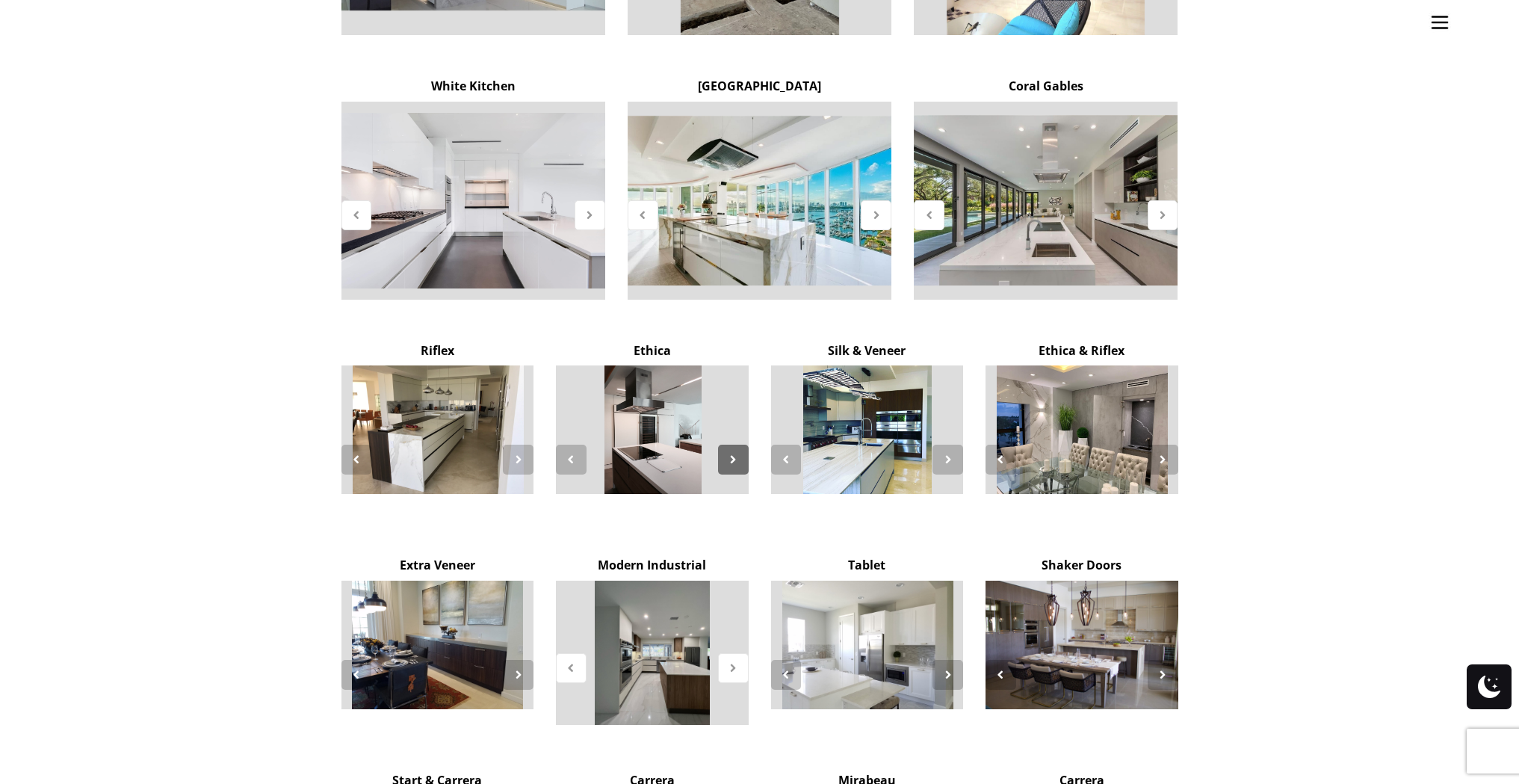
click at [738, 453] on icon at bounding box center [732, 459] width 13 height 13
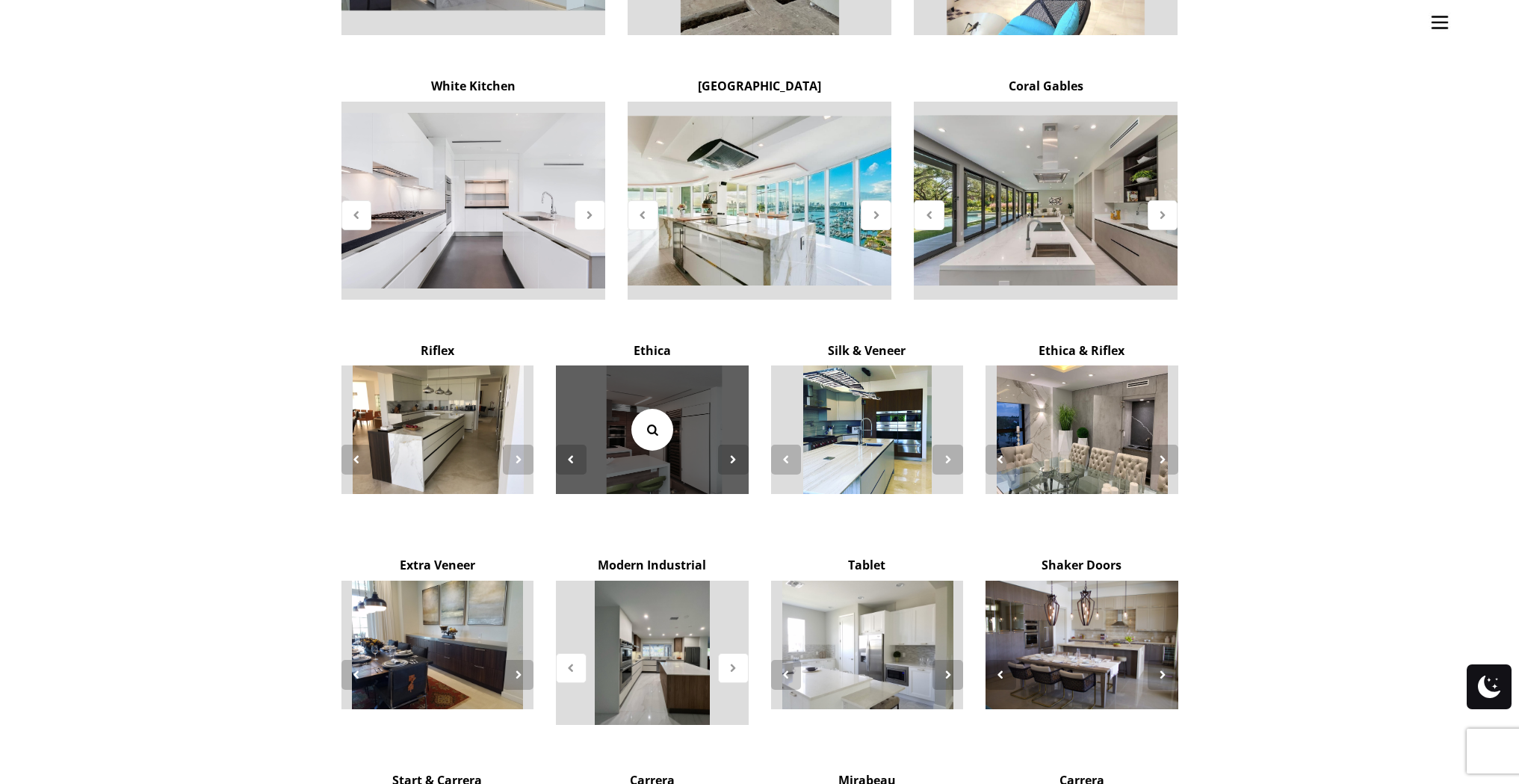
click at [657, 422] on icon at bounding box center [651, 429] width 16 height 16
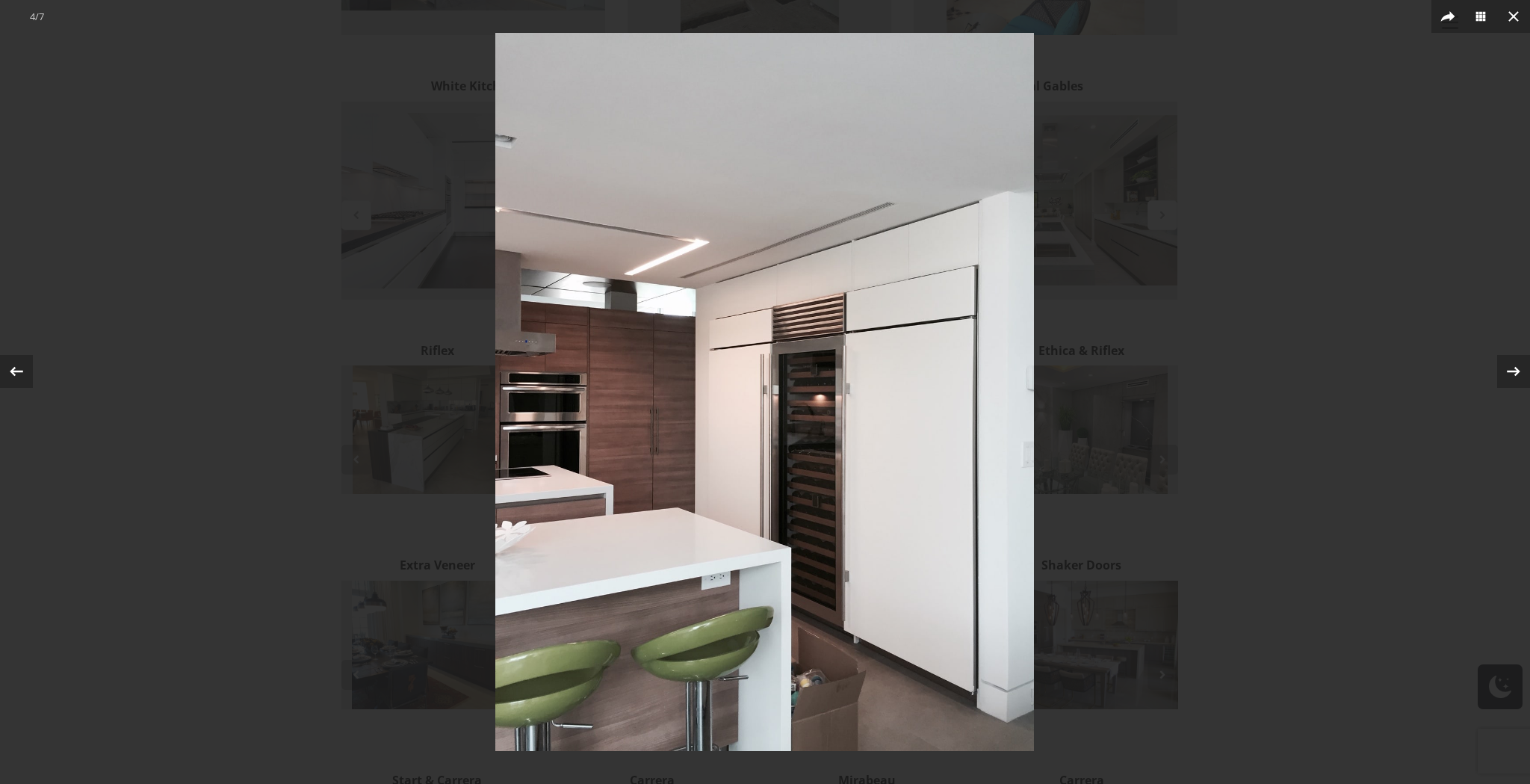
click at [1248, 339] on div at bounding box center [765, 392] width 1530 height 784
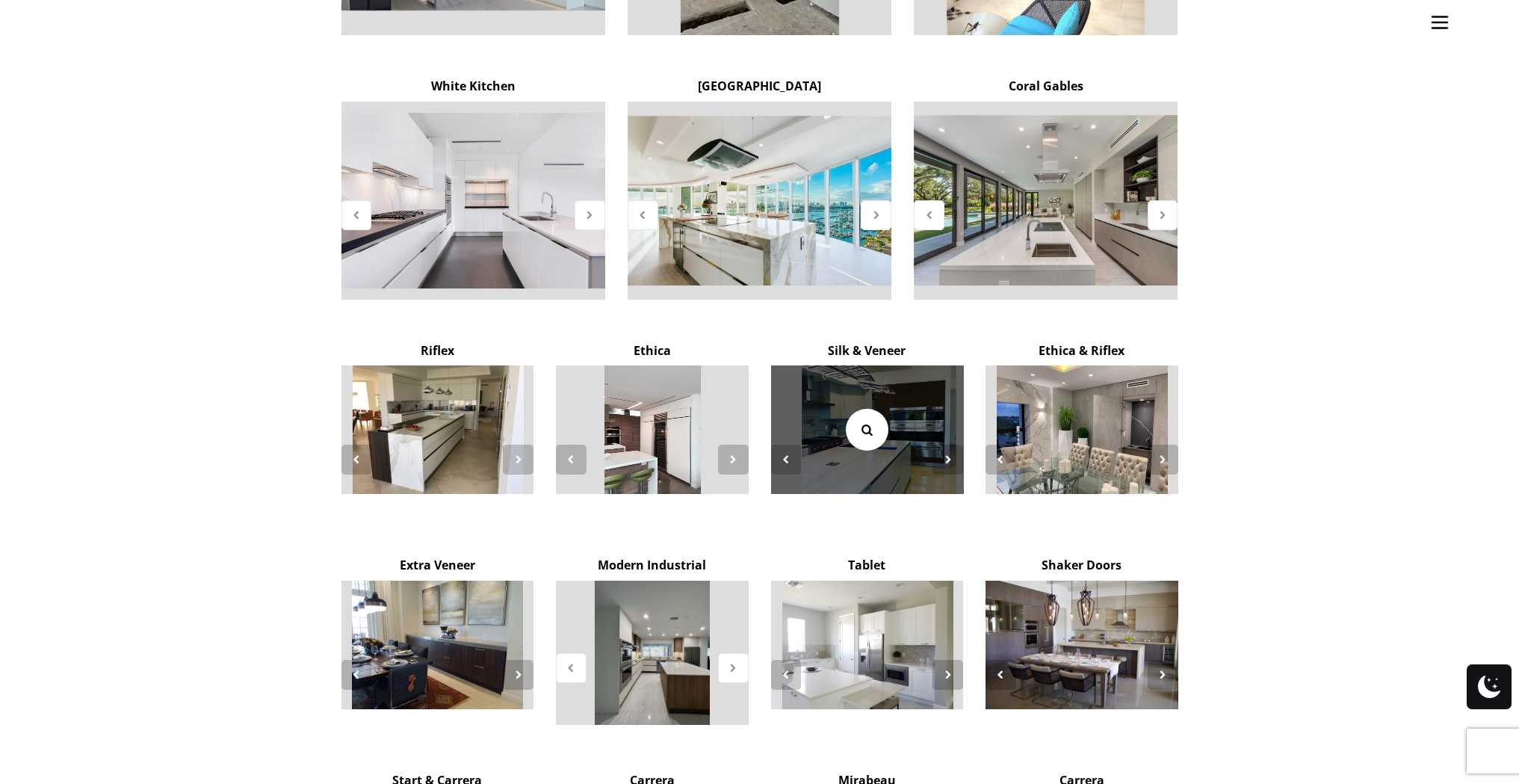
click at [874, 422] on icon at bounding box center [866, 429] width 16 height 16
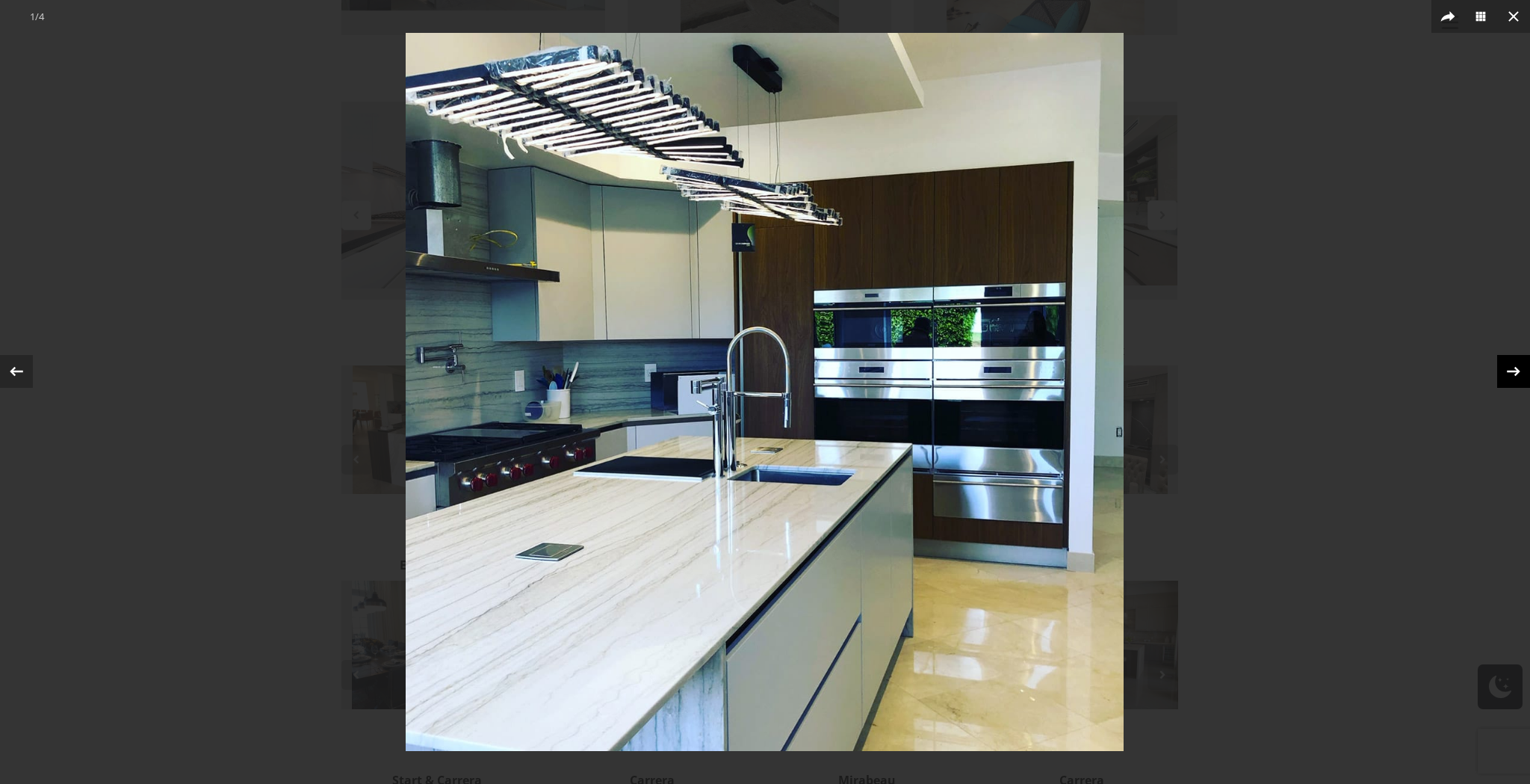
click at [1511, 369] on icon at bounding box center [1513, 371] width 23 height 23
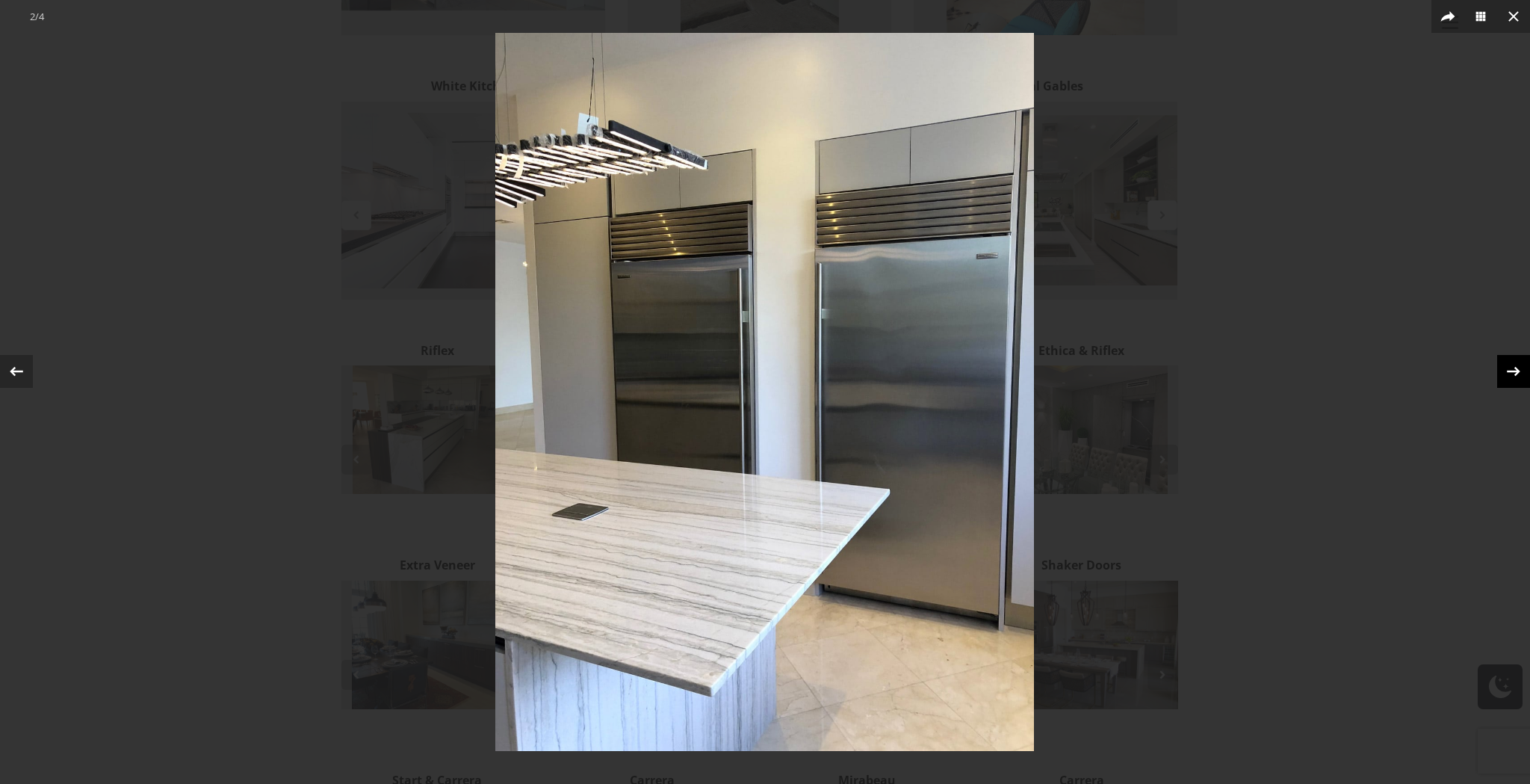
click at [1511, 369] on icon at bounding box center [1513, 371] width 23 height 23
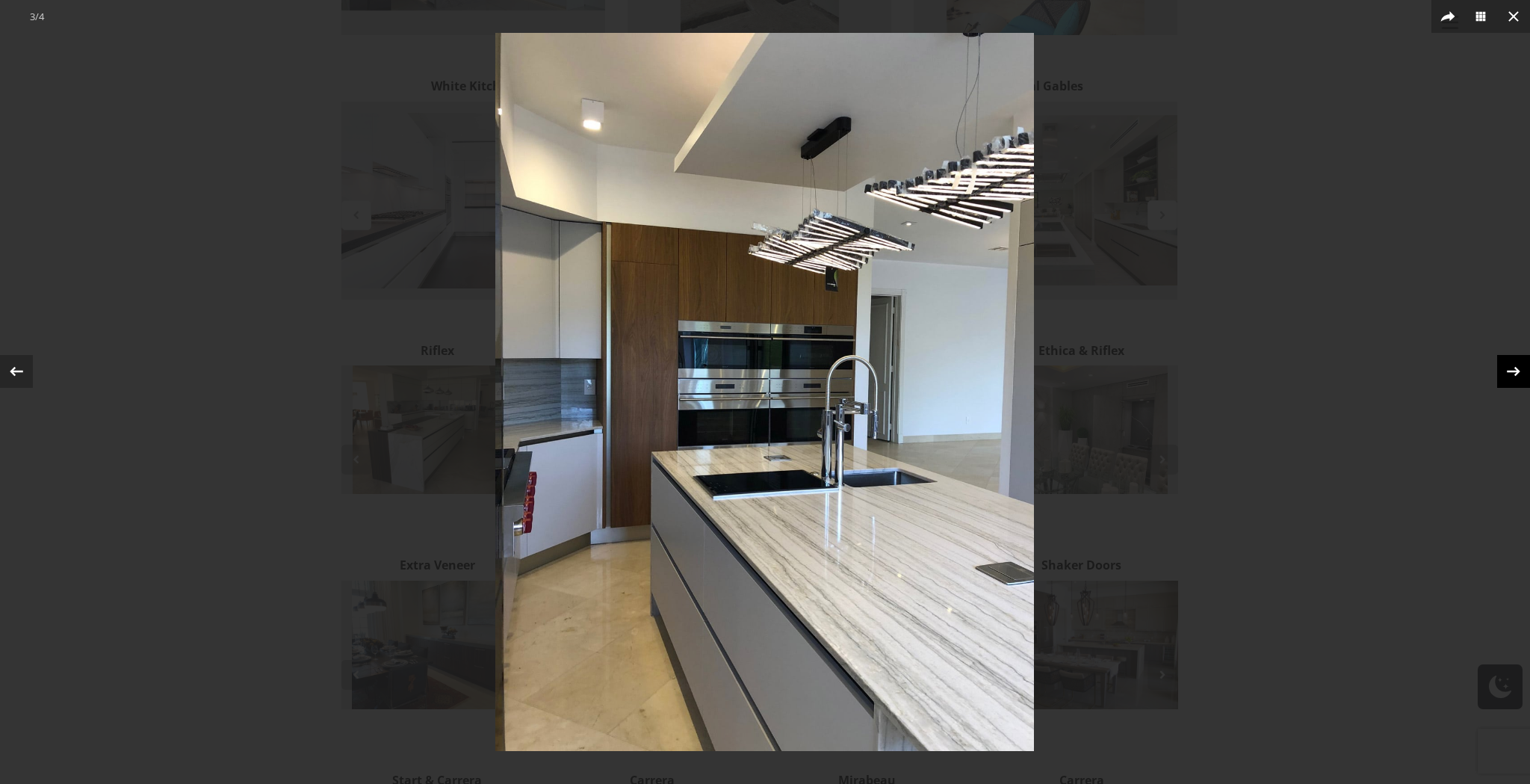
click at [1511, 369] on icon at bounding box center [1513, 371] width 23 height 23
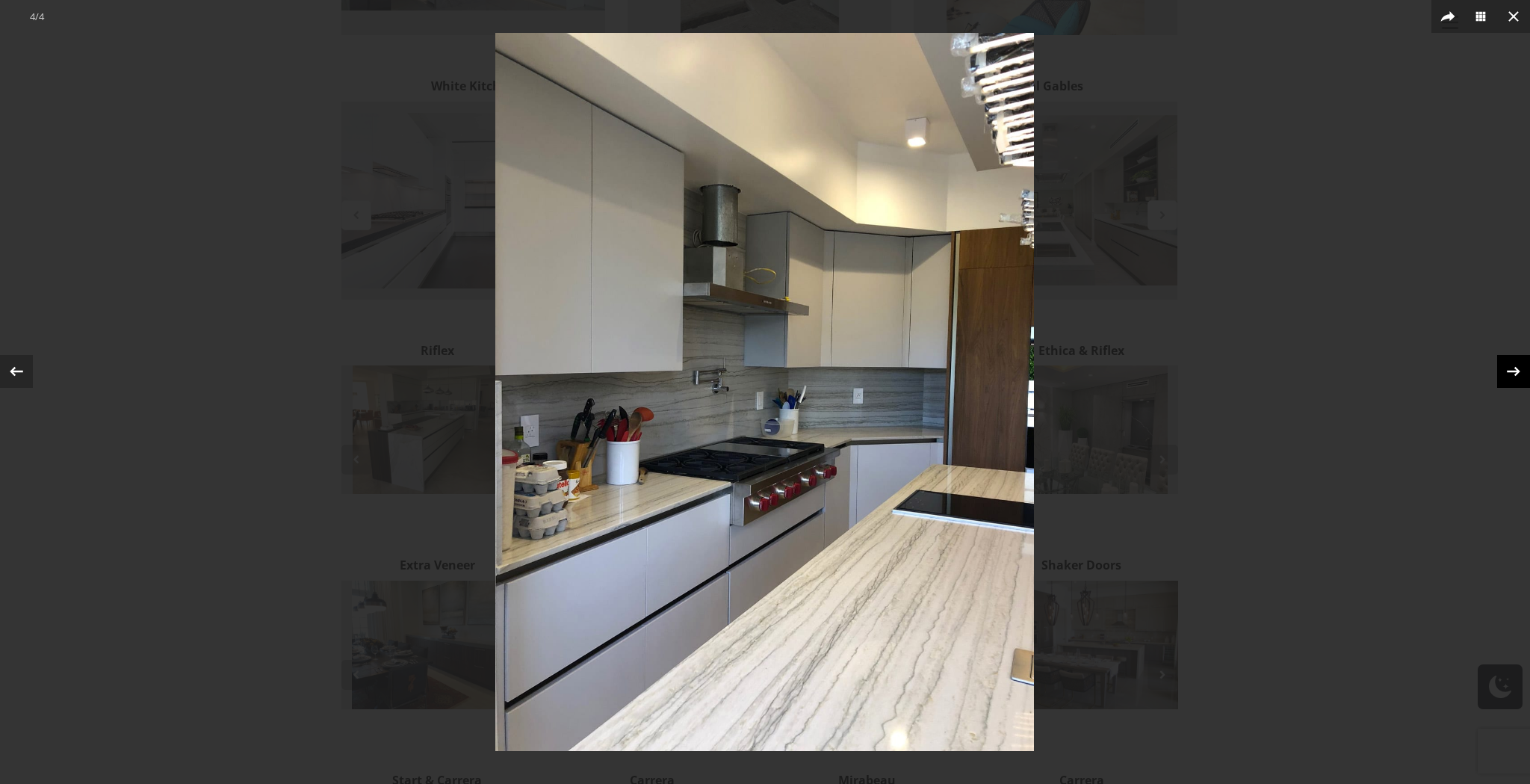
click at [1511, 369] on icon at bounding box center [1513, 371] width 23 height 23
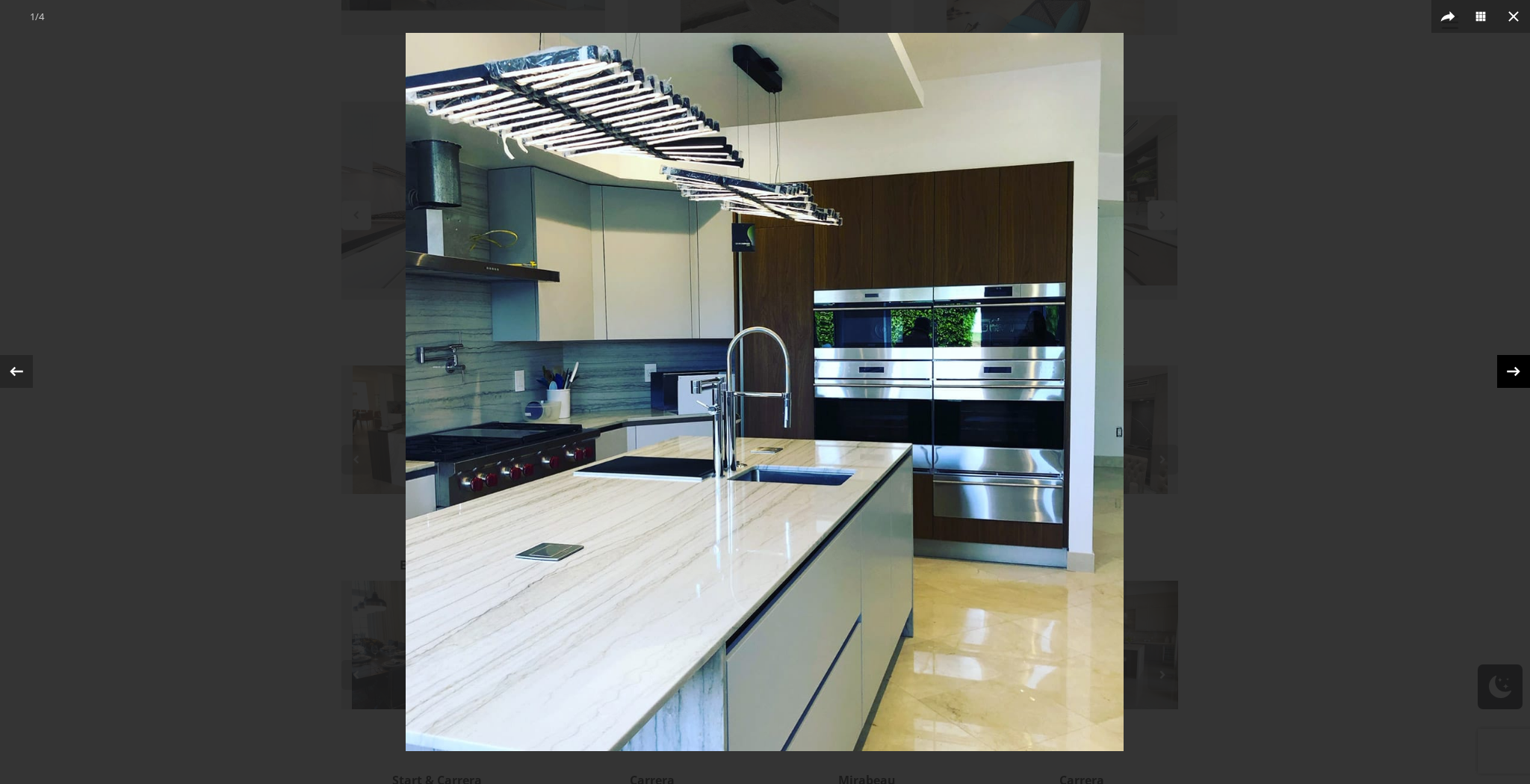
click at [1511, 369] on icon at bounding box center [1513, 371] width 23 height 23
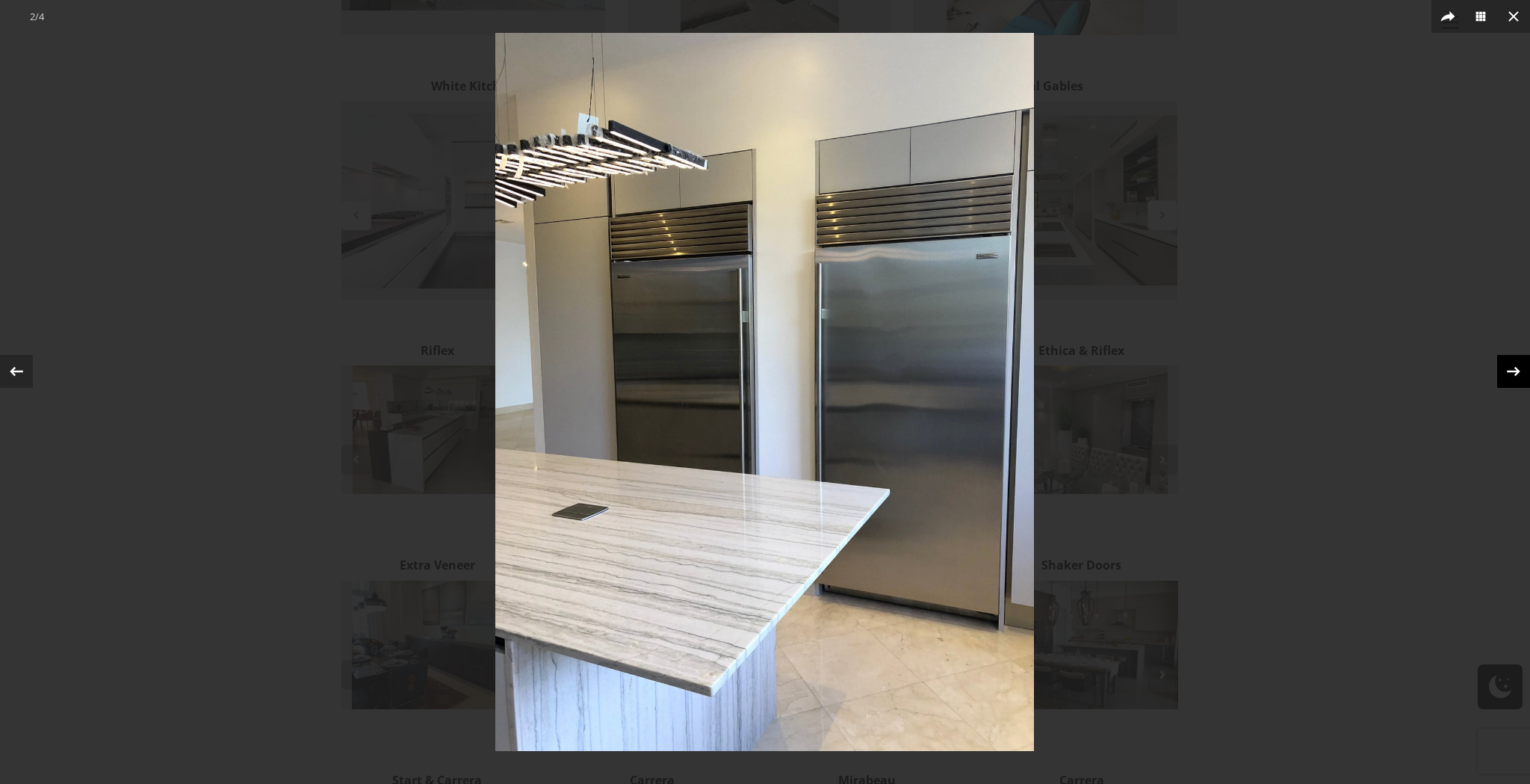
click at [1511, 369] on icon at bounding box center [1513, 371] width 23 height 23
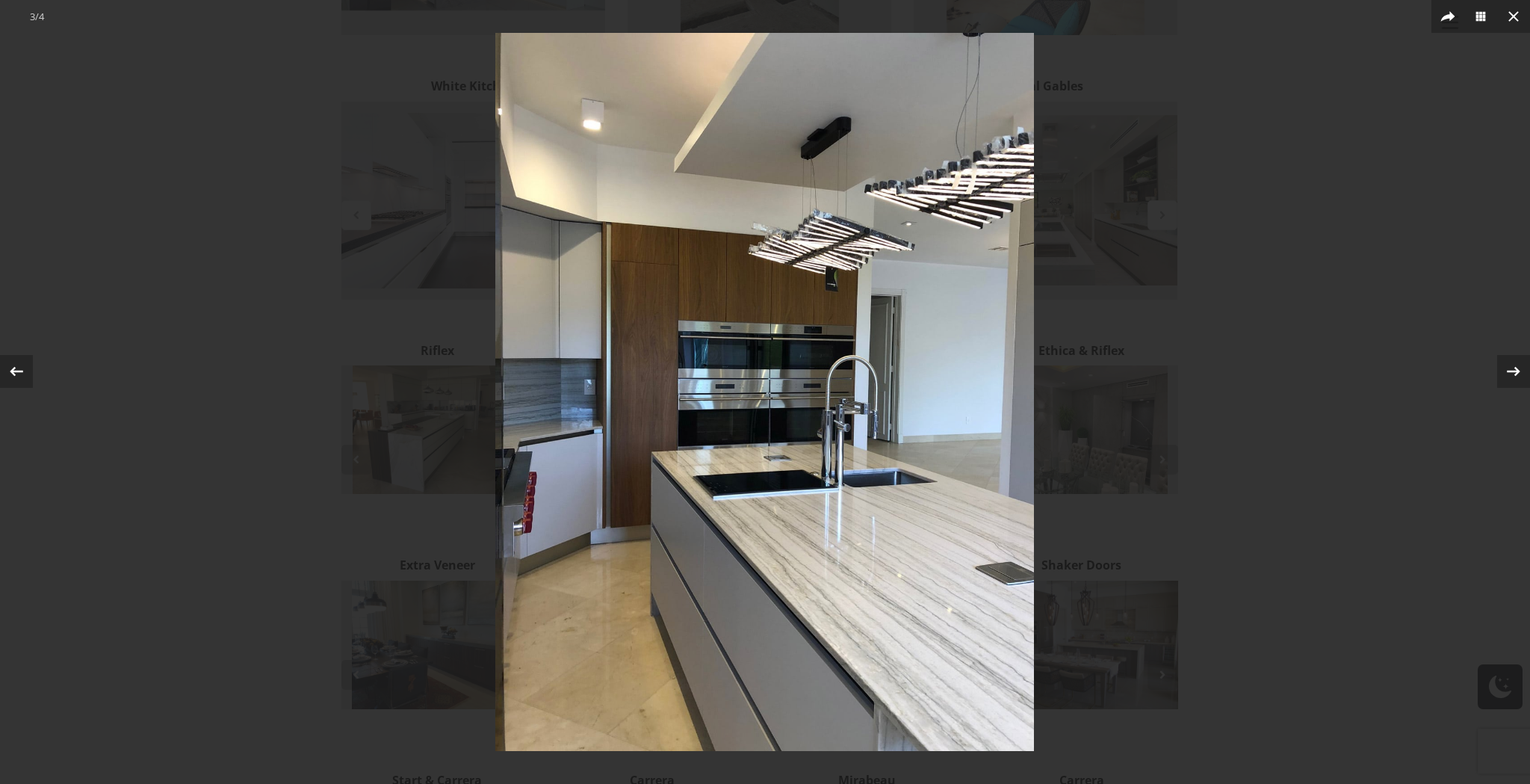
click at [1440, 311] on div at bounding box center [765, 392] width 1530 height 784
click at [1516, 23] on icon at bounding box center [1513, 16] width 18 height 18
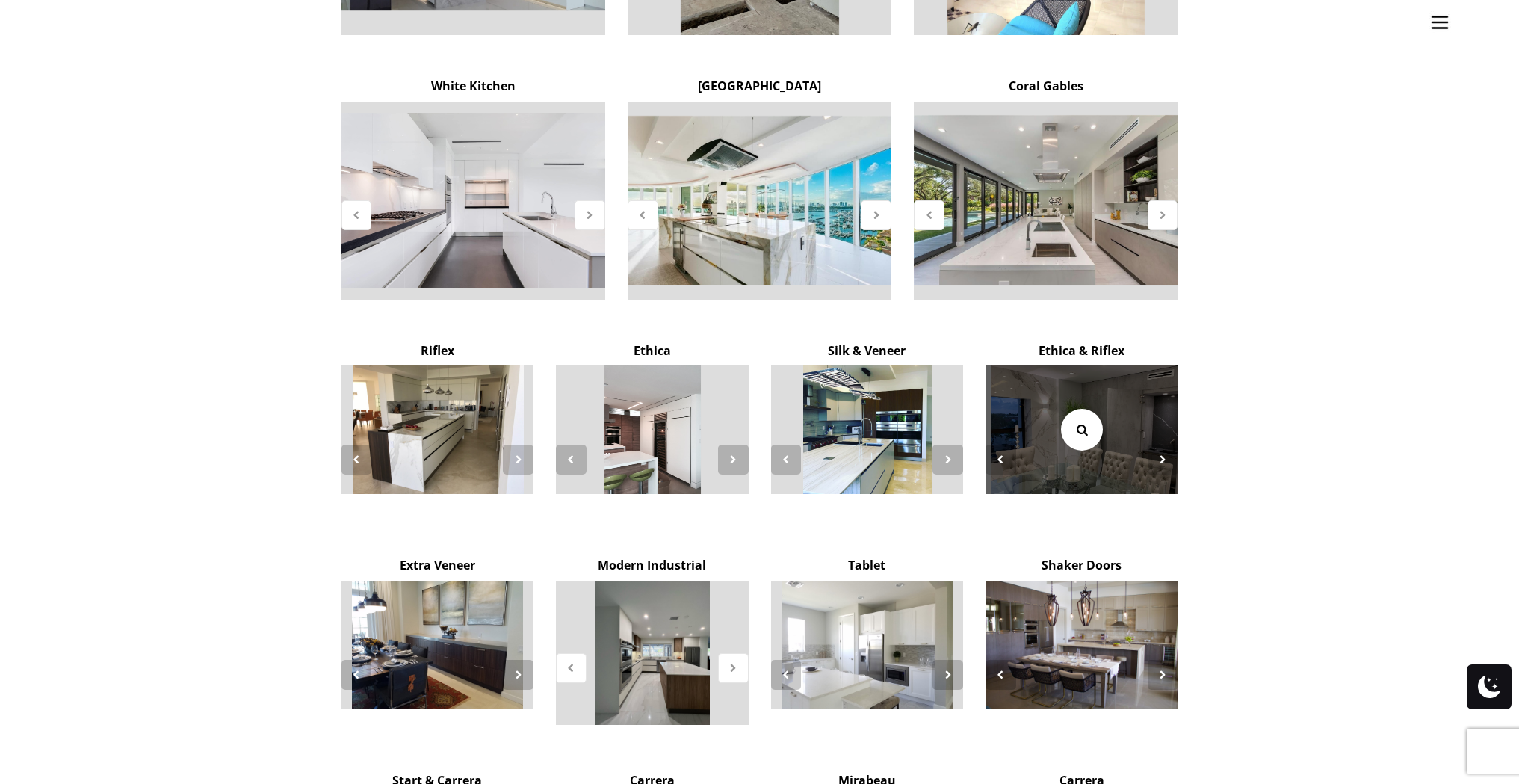
click at [1088, 422] on icon at bounding box center [1081, 429] width 16 height 16
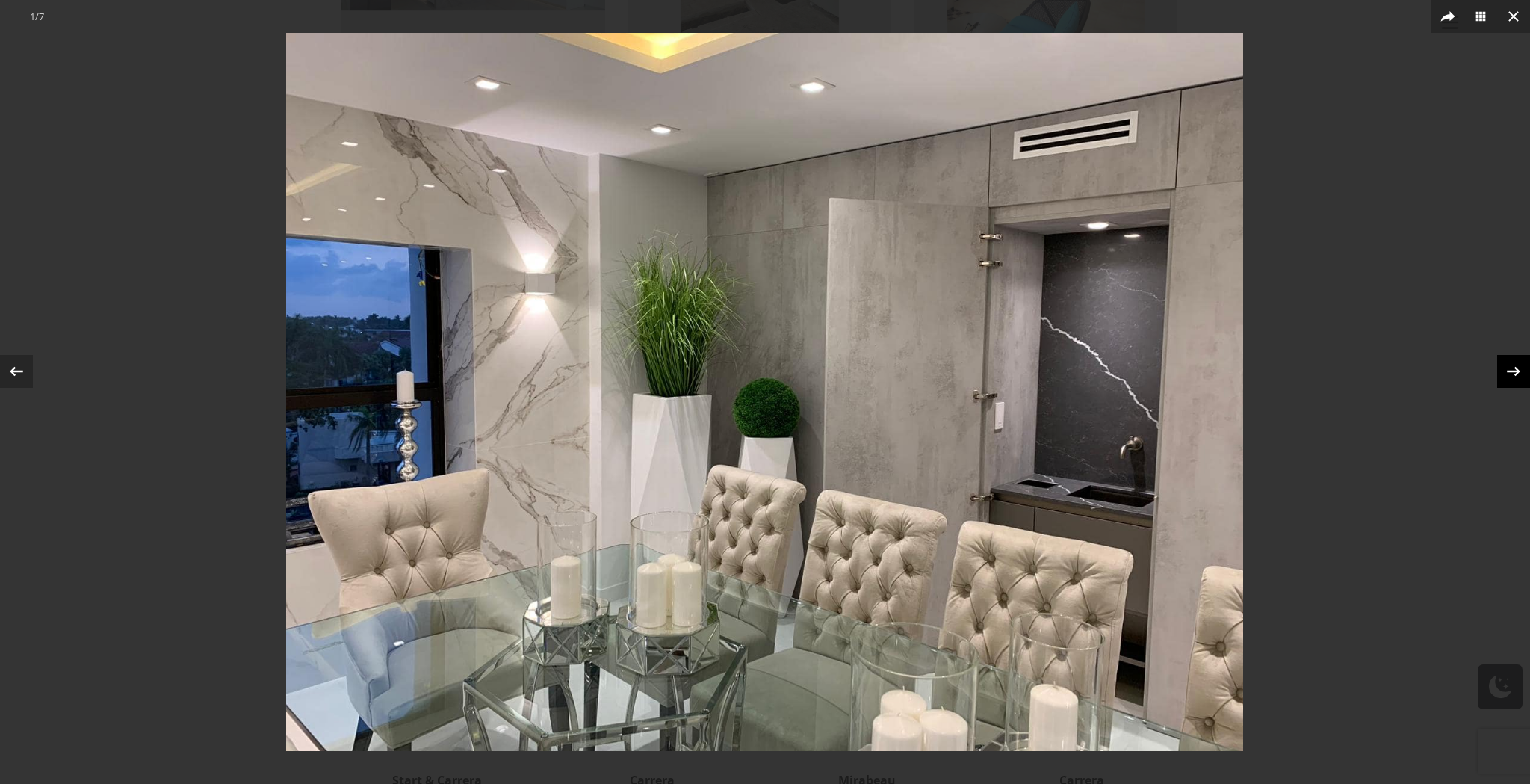
click at [1518, 371] on icon at bounding box center [1514, 370] width 14 height 9
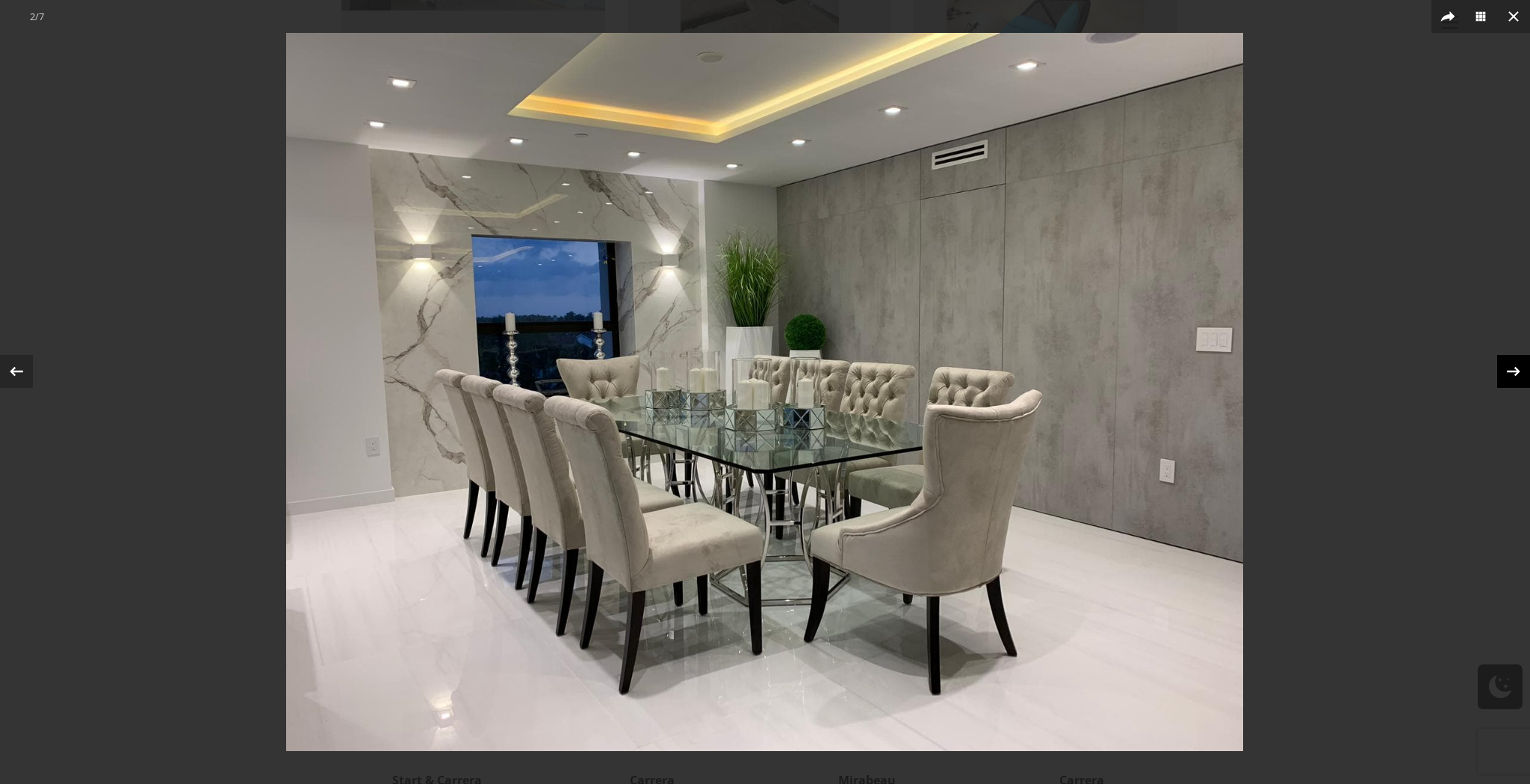
click at [1518, 371] on icon at bounding box center [1514, 370] width 14 height 9
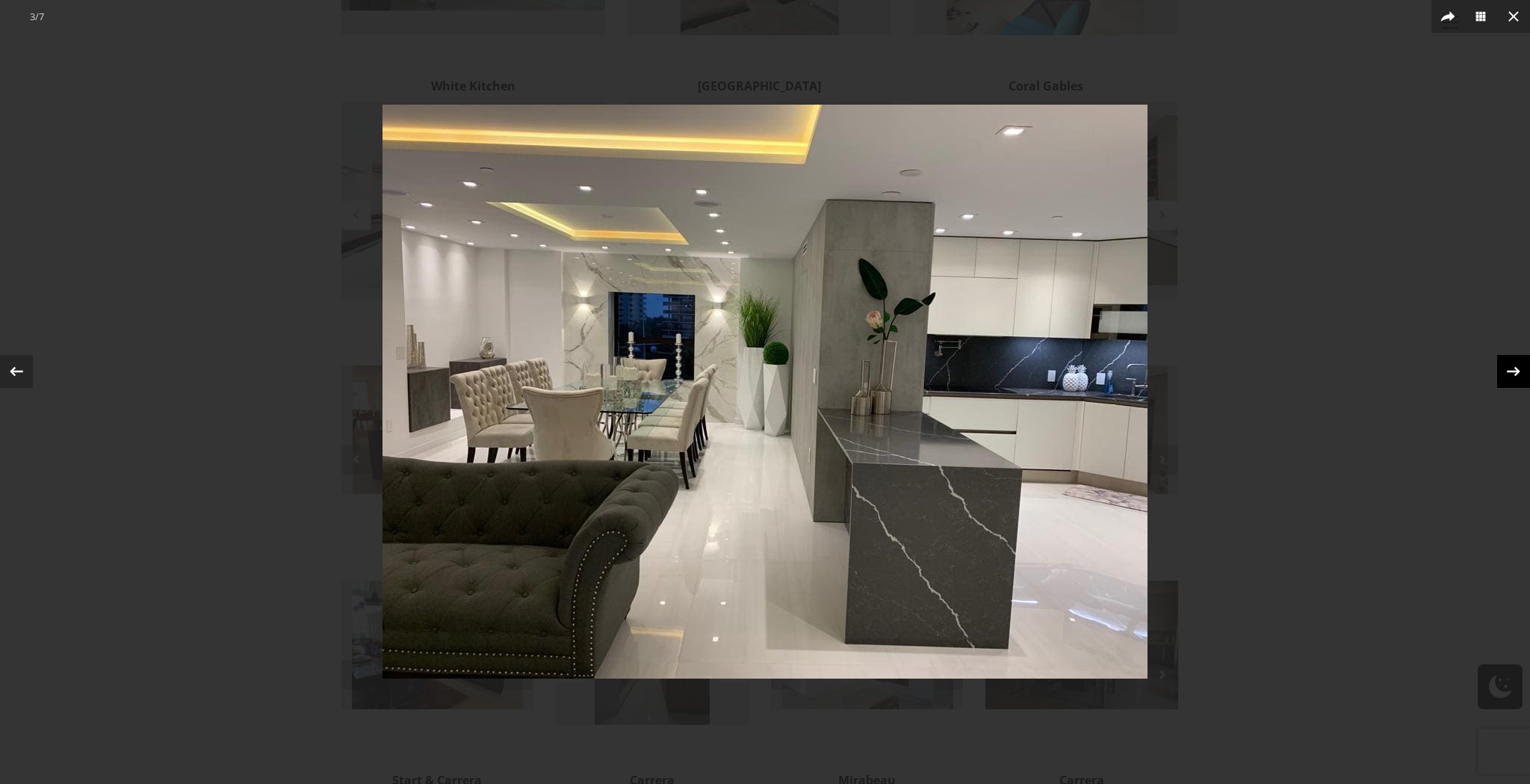
click at [1518, 371] on icon at bounding box center [1514, 370] width 14 height 9
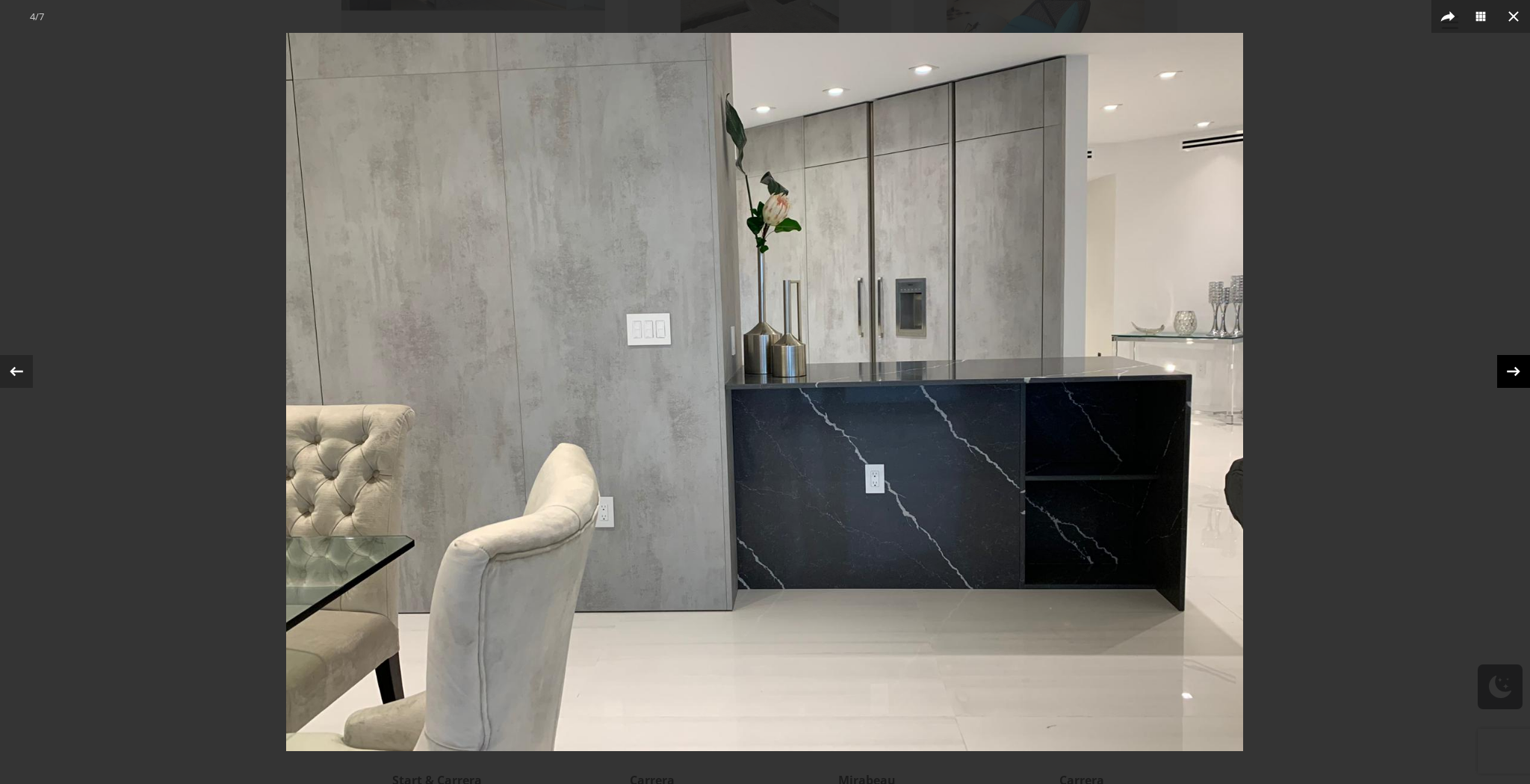
click at [1518, 371] on icon at bounding box center [1514, 370] width 14 height 9
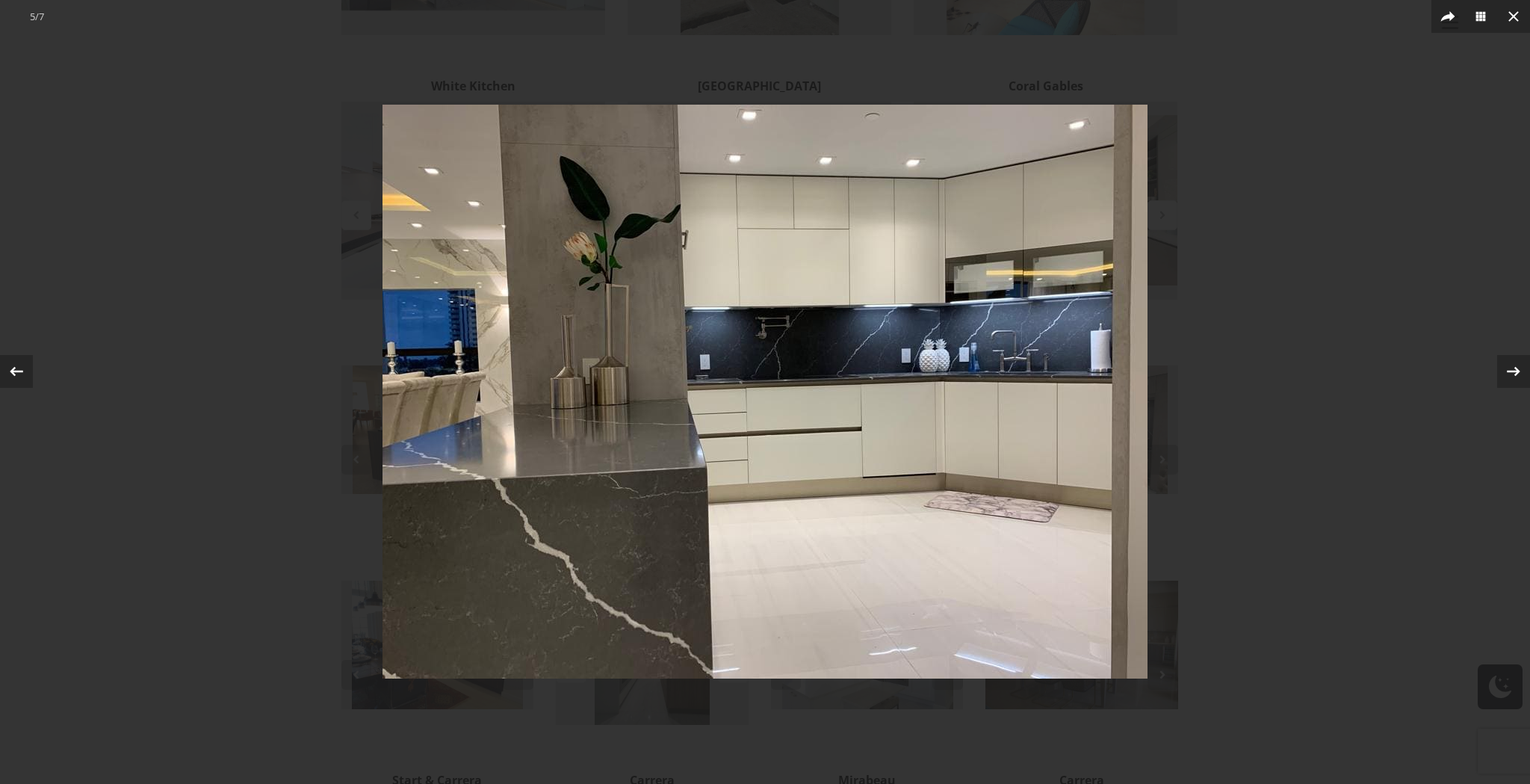
click at [1455, 283] on div at bounding box center [765, 392] width 1530 height 784
click at [1516, 14] on icon at bounding box center [1513, 16] width 10 height 10
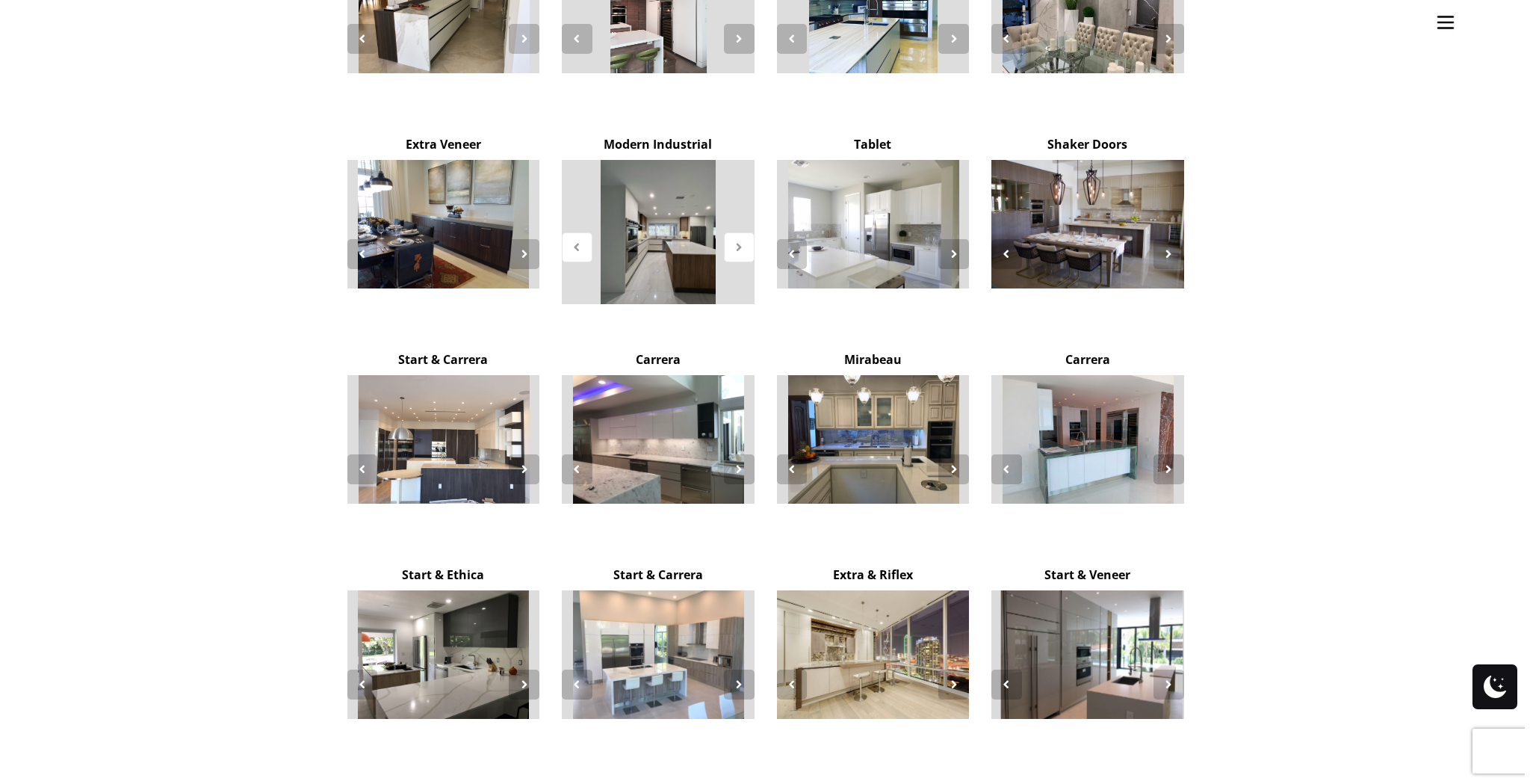
scroll to position [2786, 0]
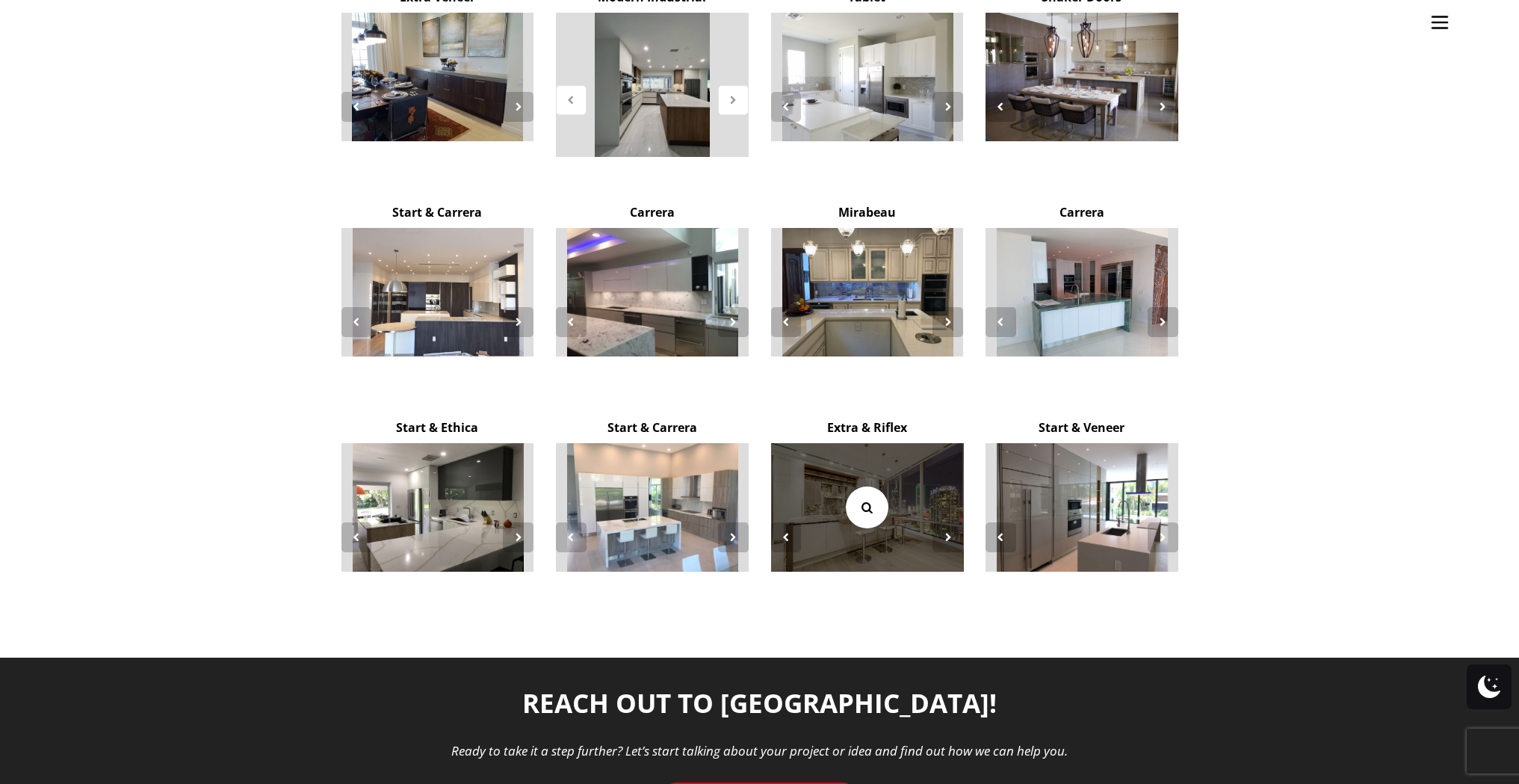
click at [862, 499] on icon at bounding box center [866, 507] width 16 height 16
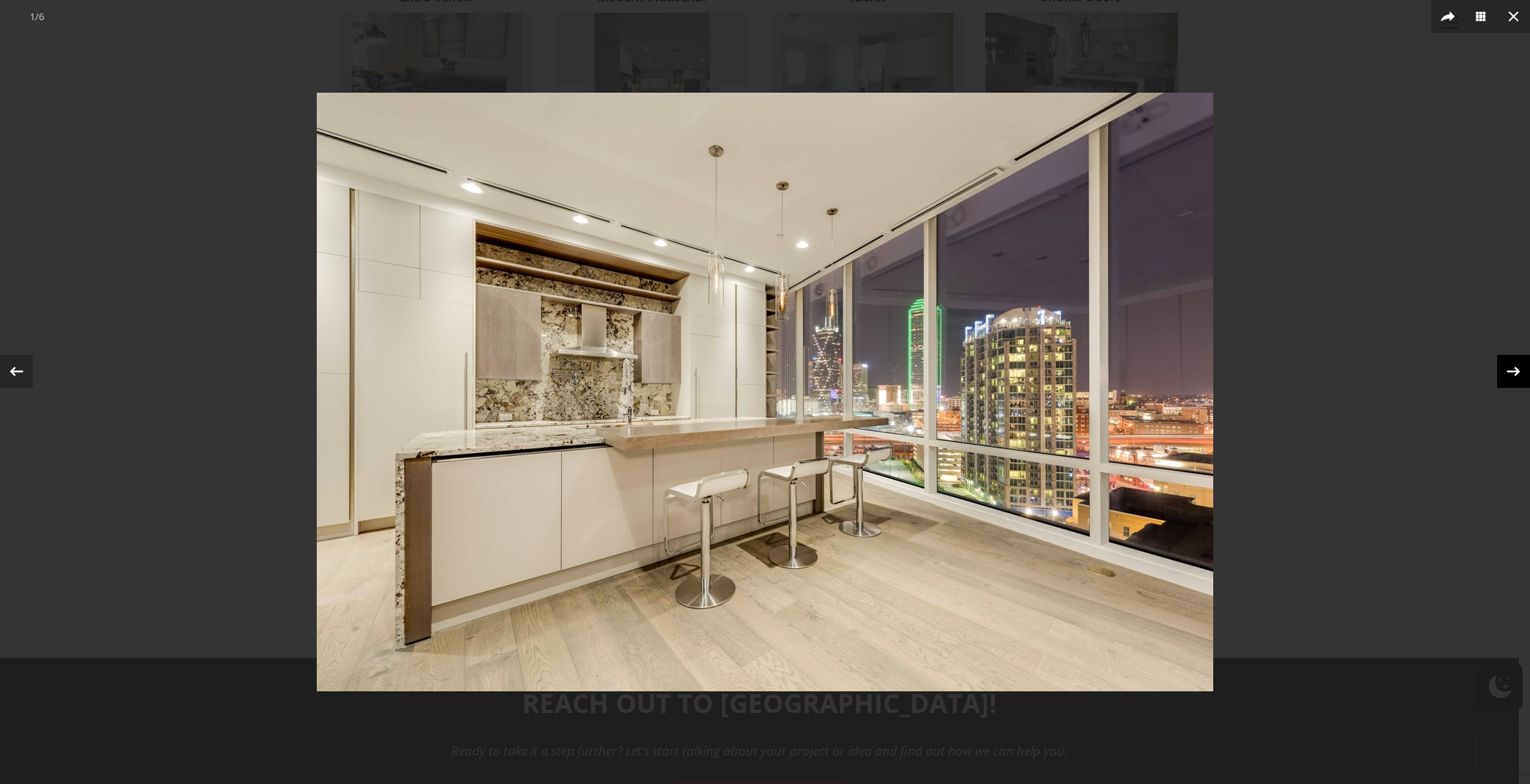
click at [1517, 368] on icon at bounding box center [1513, 371] width 23 height 23
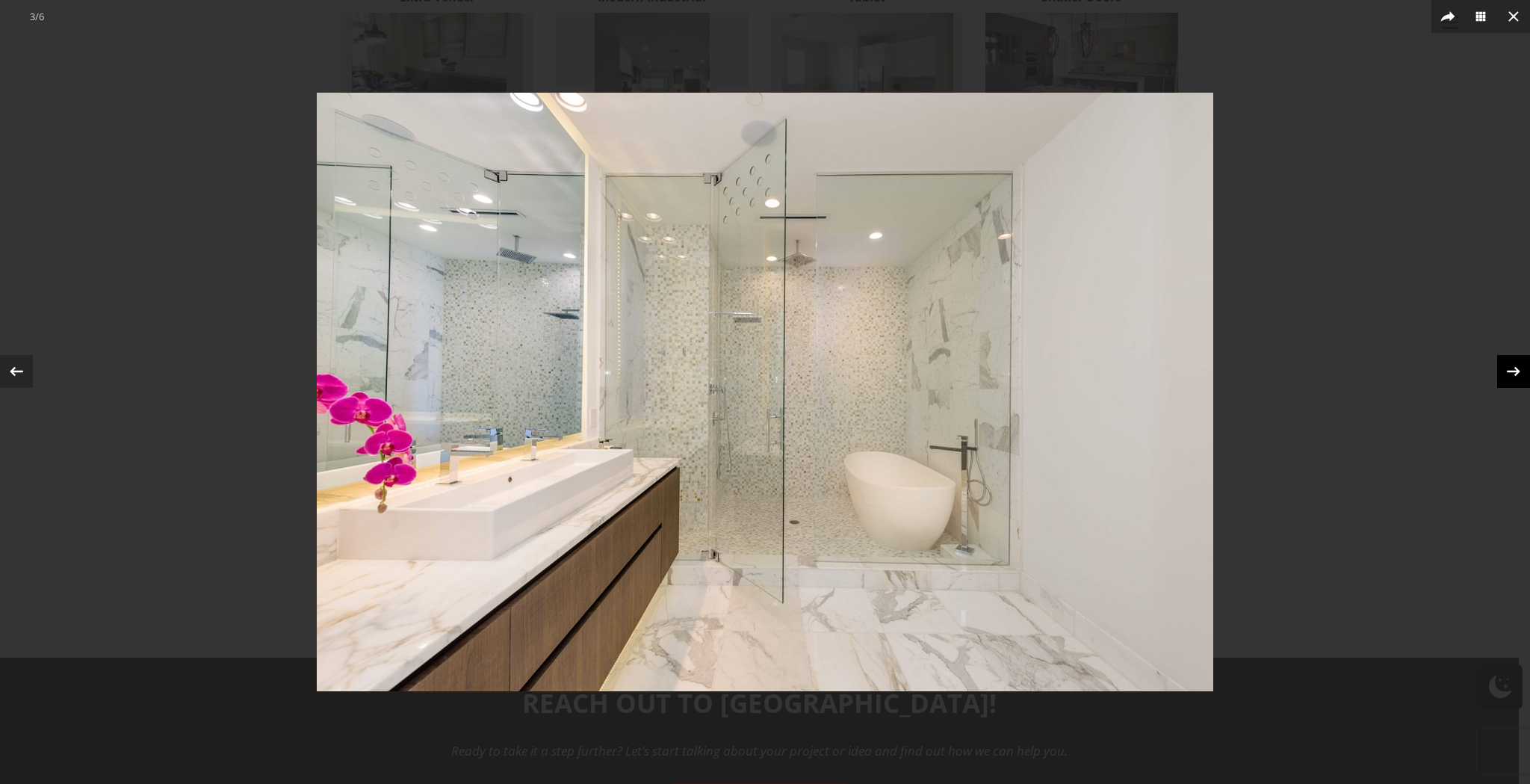
click at [1517, 368] on icon at bounding box center [1513, 371] width 23 height 23
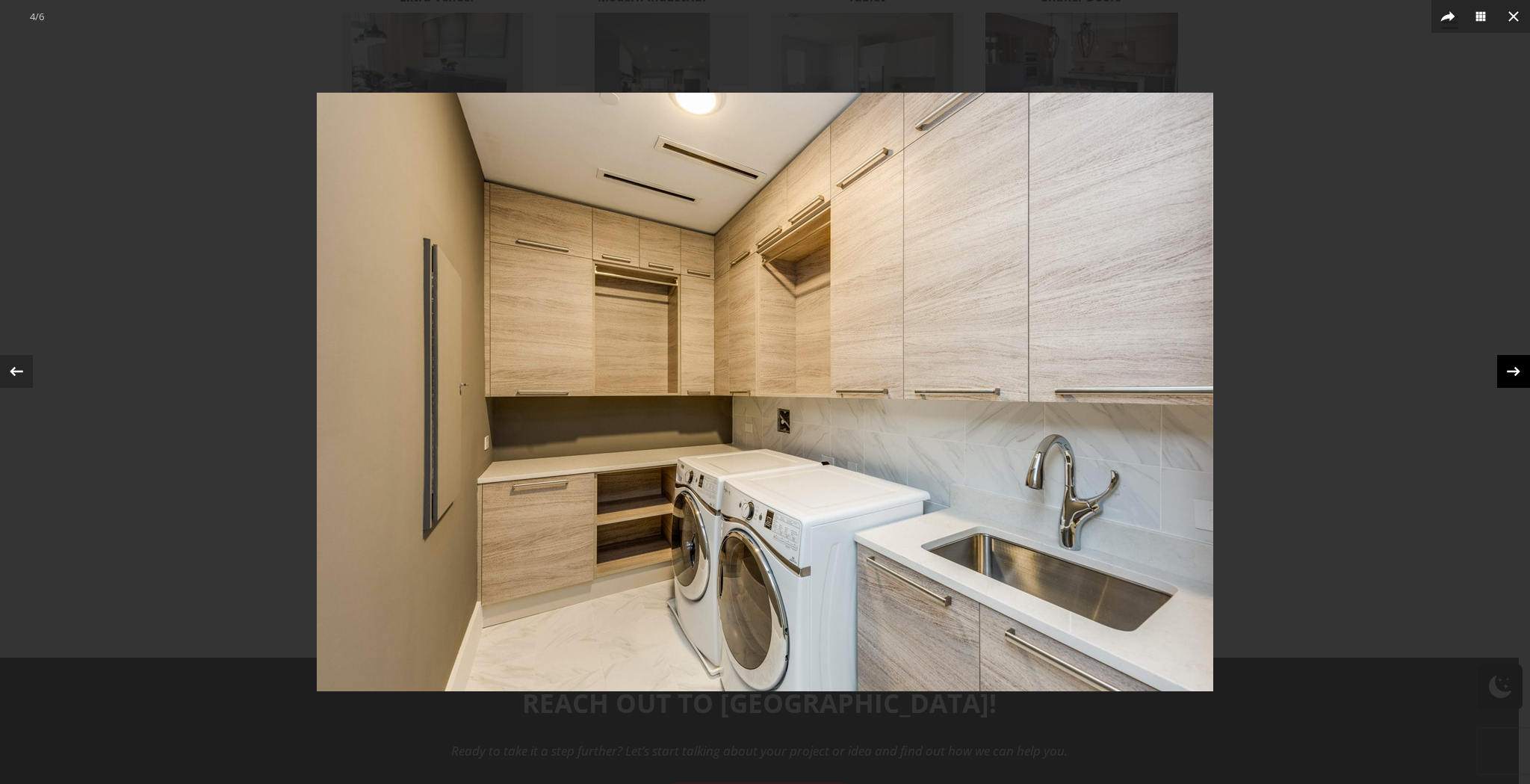
click at [1517, 368] on icon at bounding box center [1513, 371] width 23 height 23
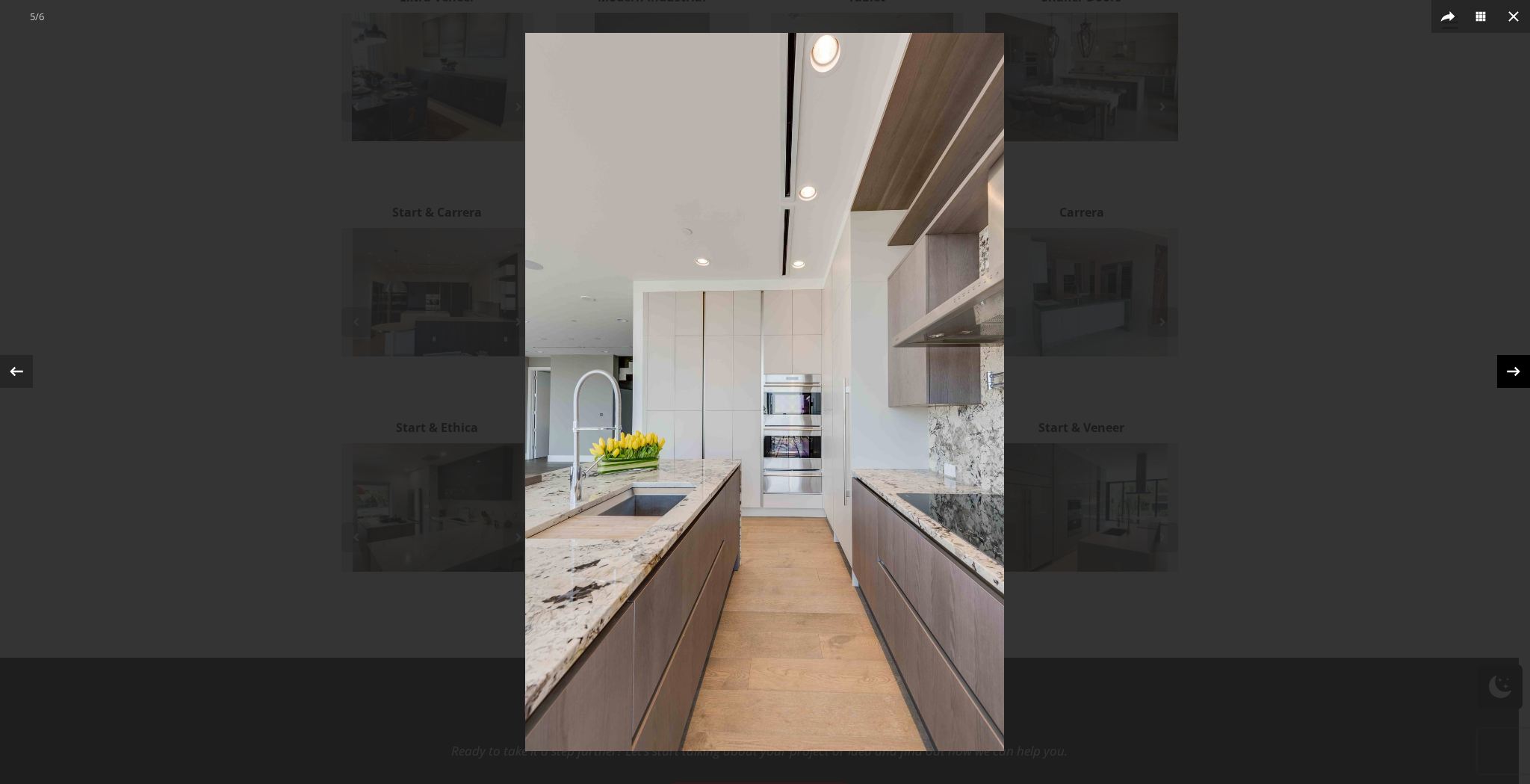
click at [1517, 368] on icon at bounding box center [1513, 371] width 23 height 23
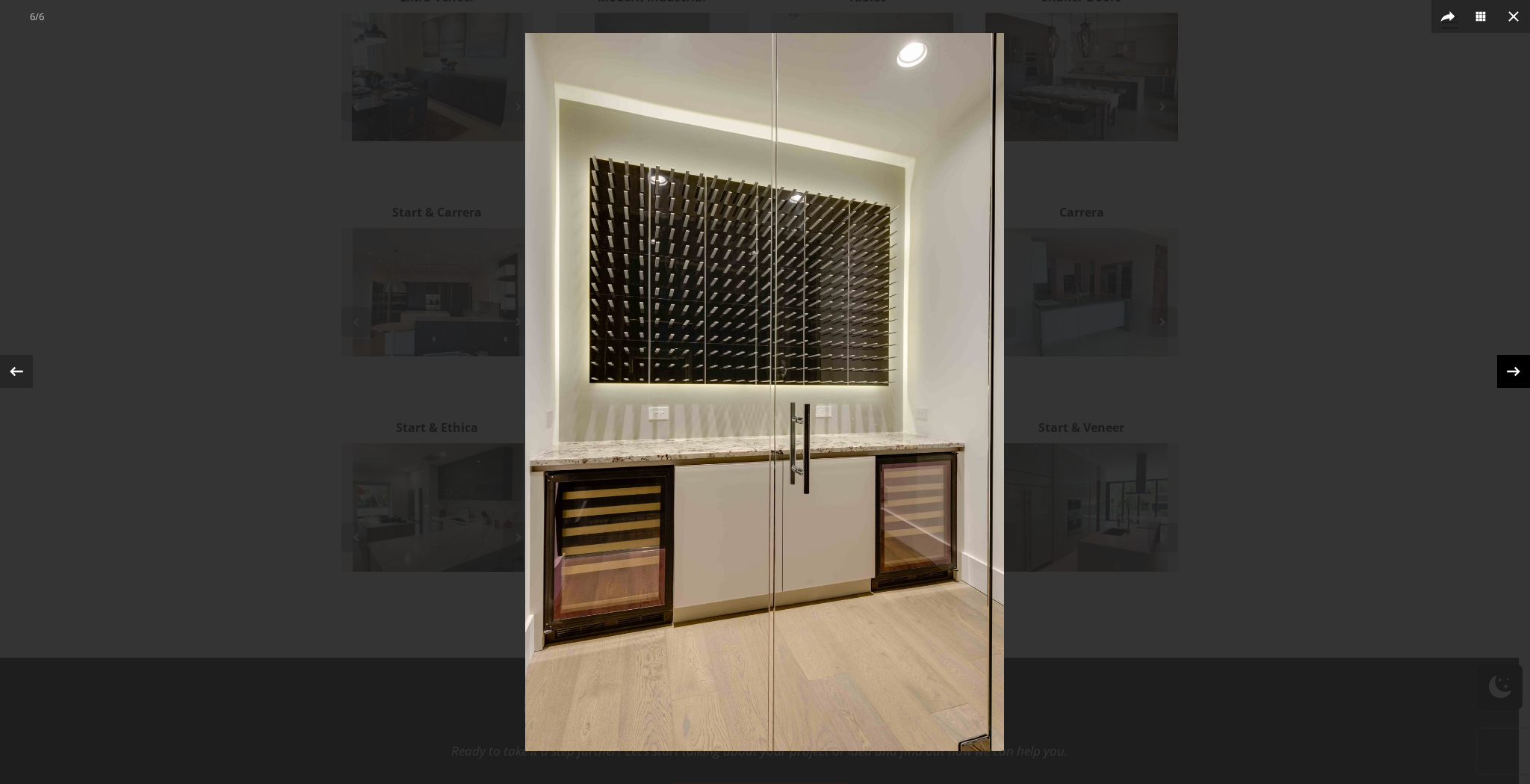
click at [1513, 361] on icon at bounding box center [1513, 371] width 23 height 23
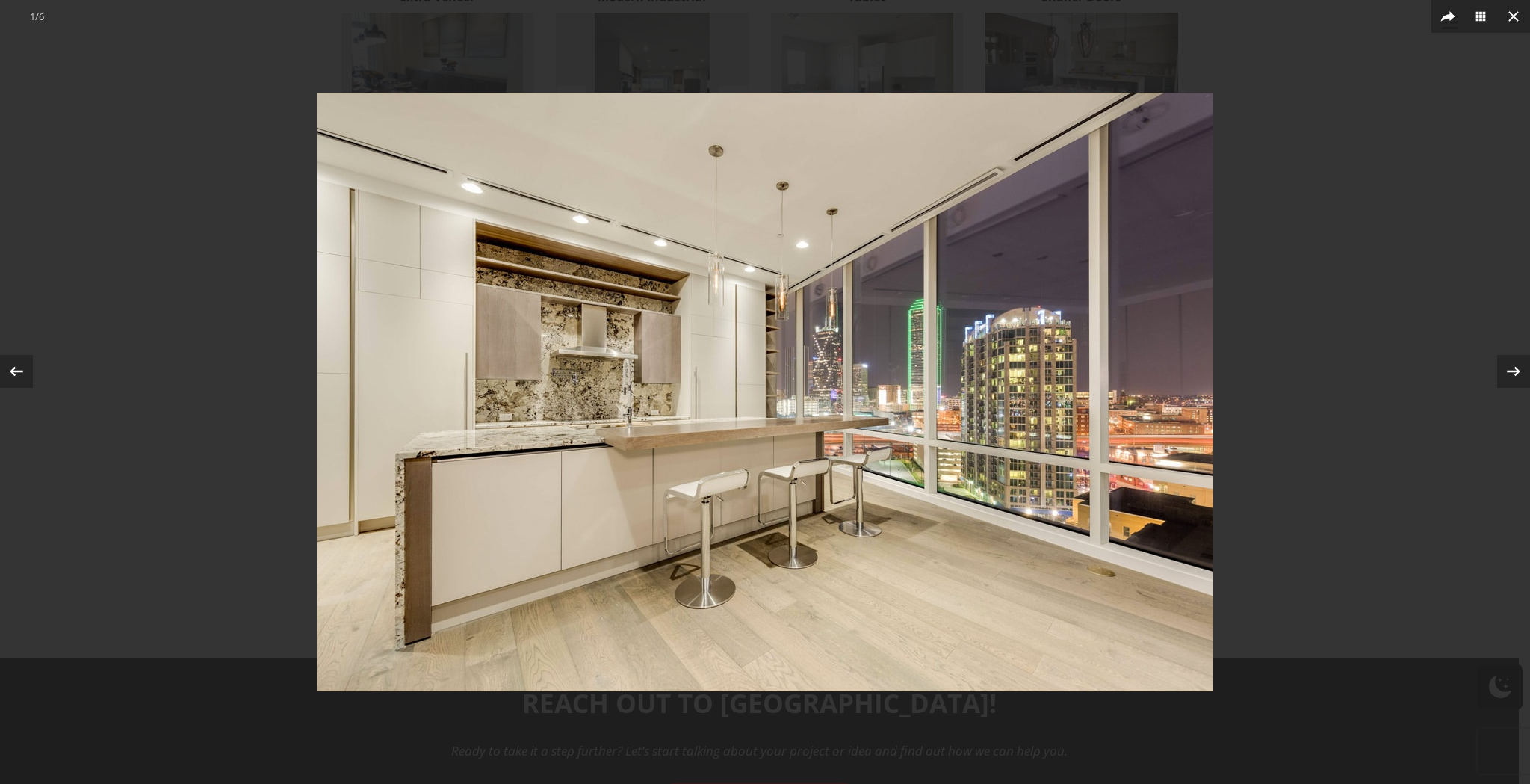
click at [1359, 353] on div at bounding box center [765, 392] width 1530 height 784
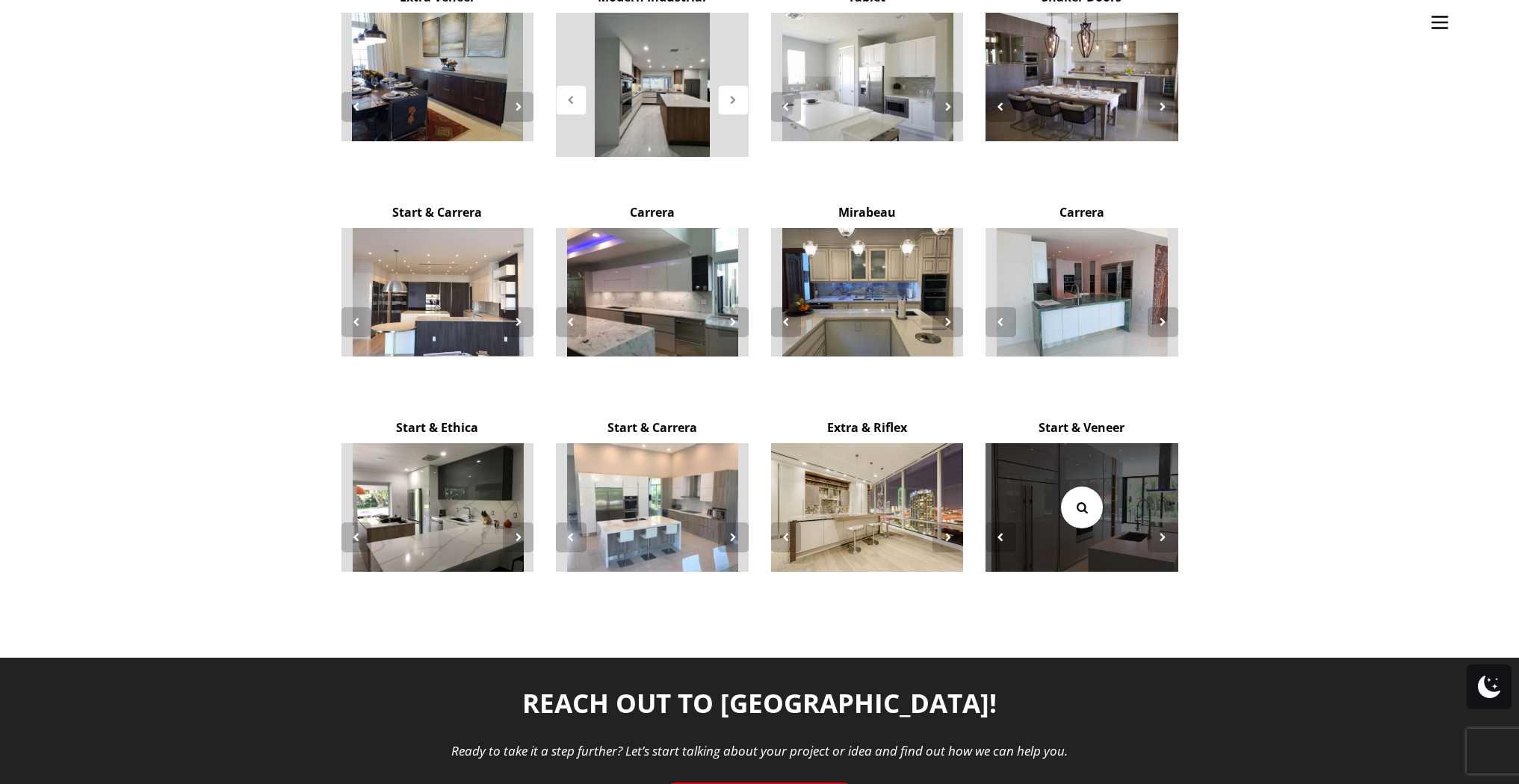
click at [1075, 487] on link at bounding box center [1082, 508] width 42 height 42
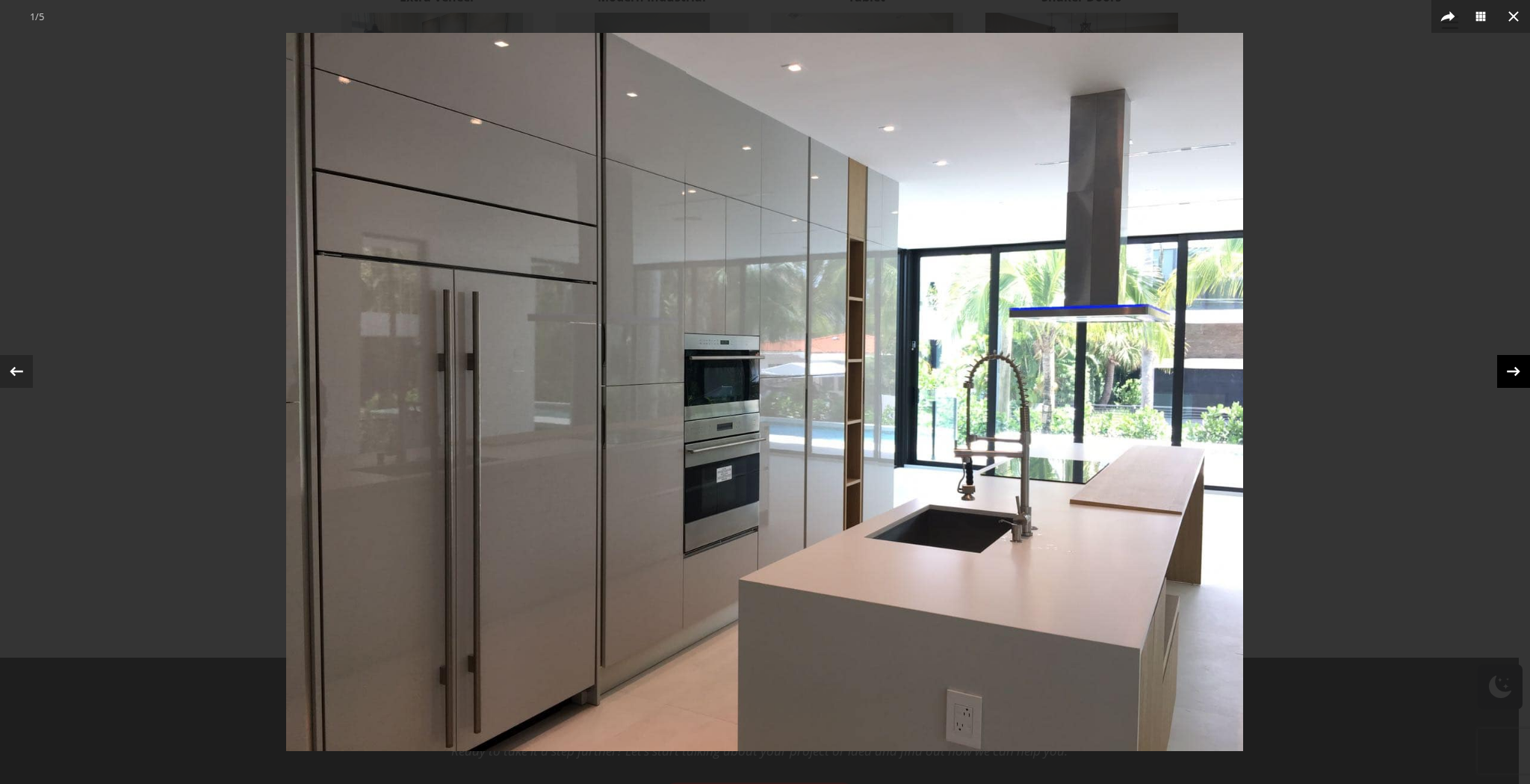
click at [1502, 376] on icon at bounding box center [1513, 371] width 23 height 23
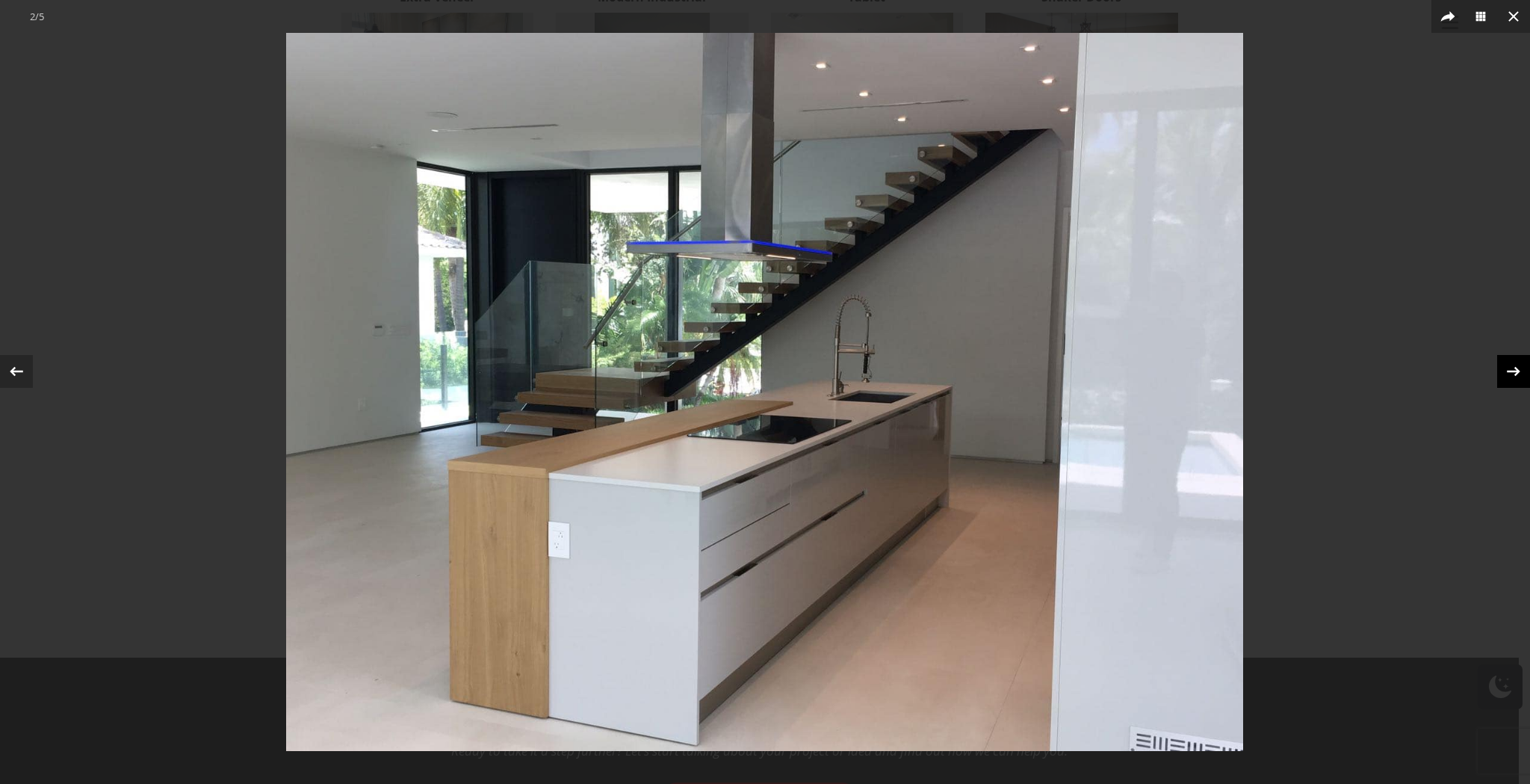
click at [1502, 376] on div at bounding box center [1513, 371] width 33 height 33
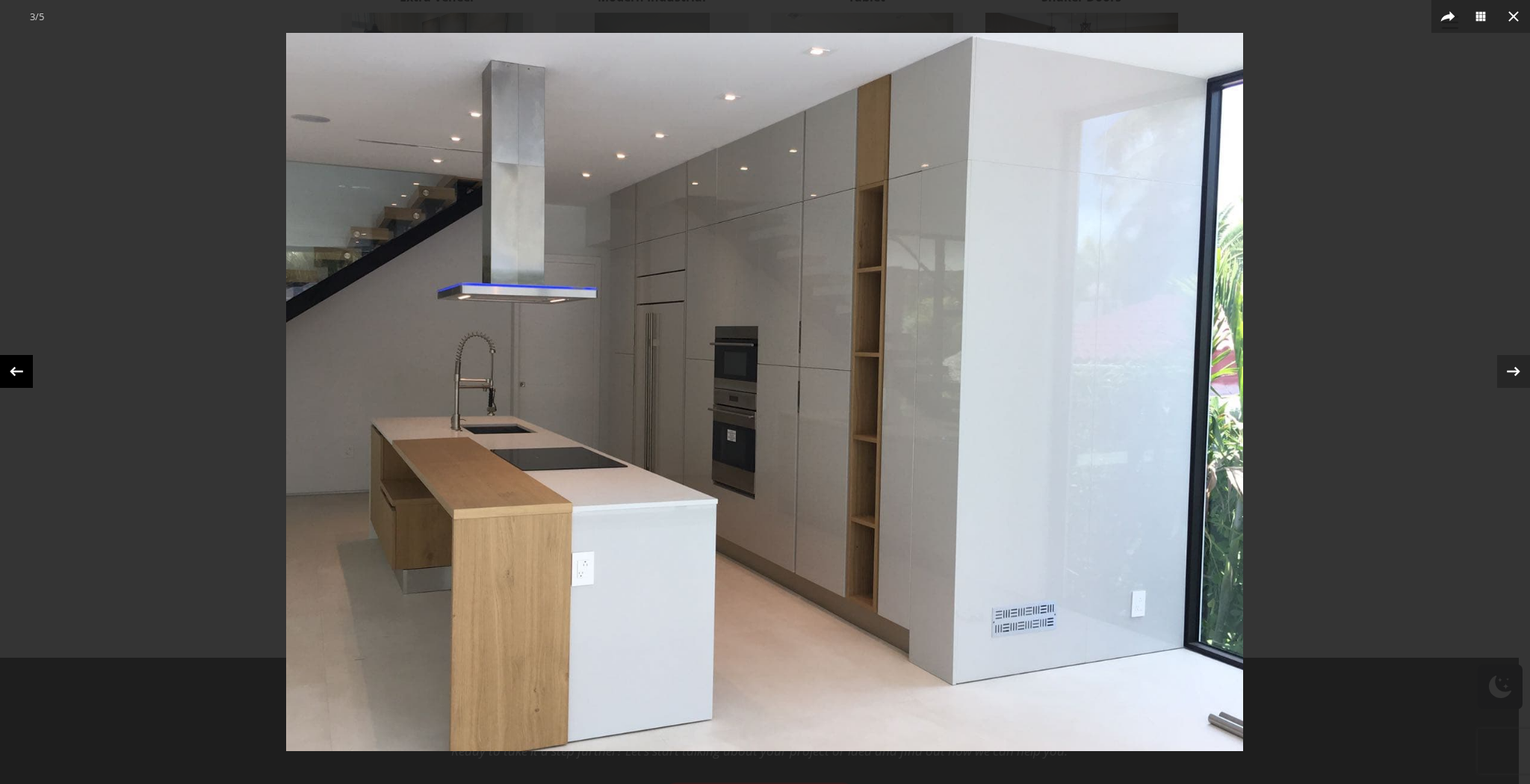
click at [18, 363] on icon at bounding box center [16, 371] width 23 height 23
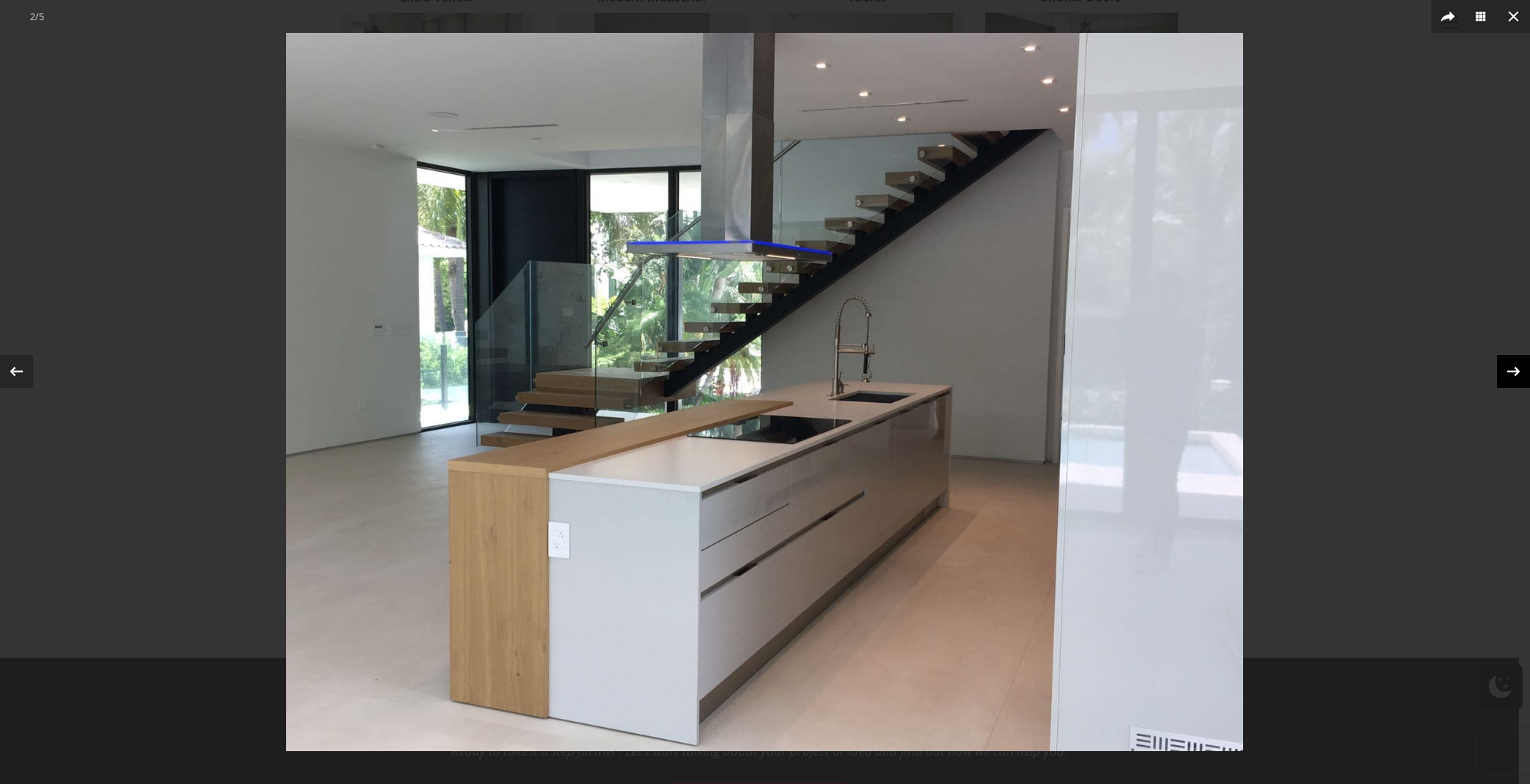
click at [1515, 377] on icon at bounding box center [1513, 371] width 23 height 23
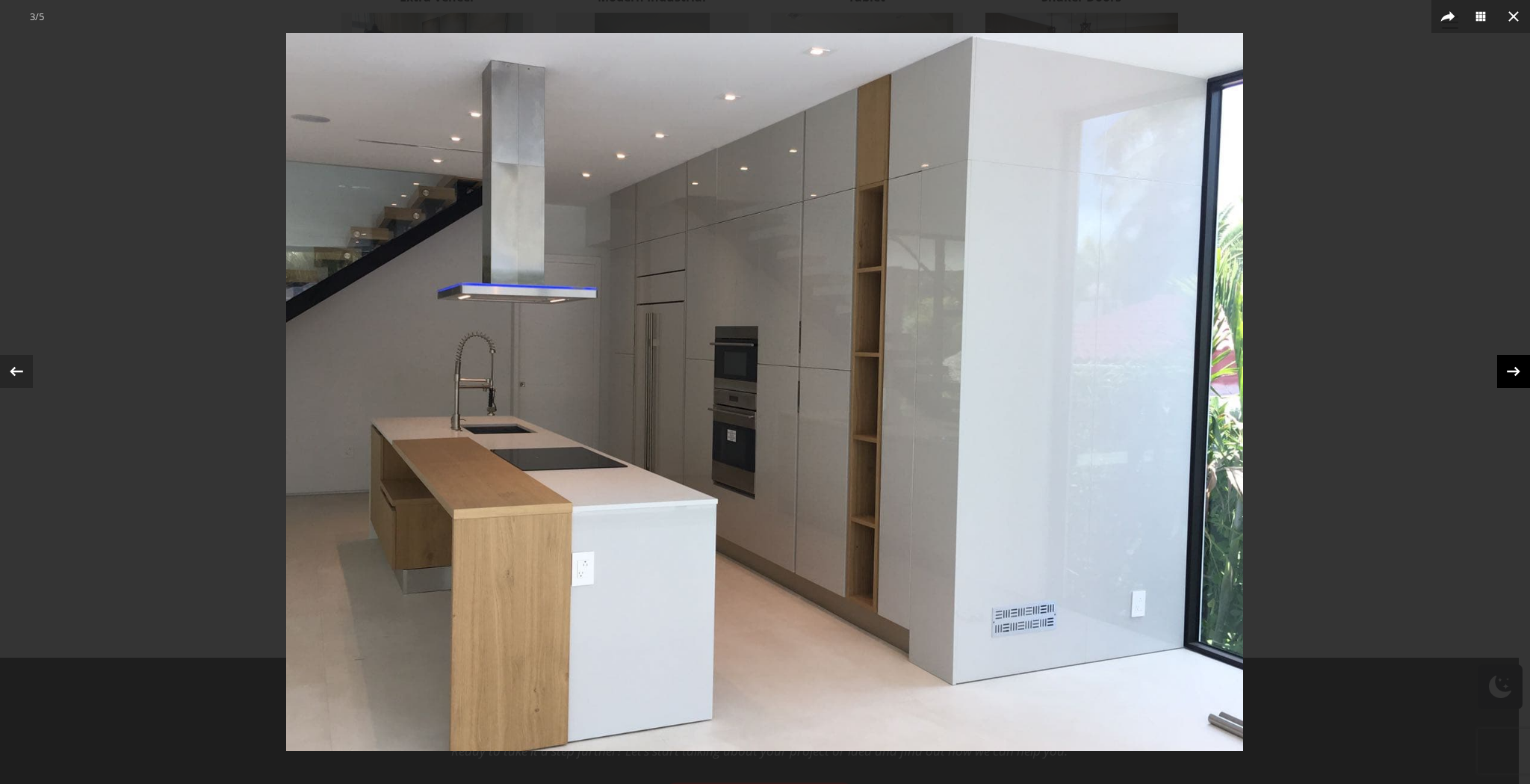
click at [1515, 377] on icon at bounding box center [1513, 371] width 23 height 23
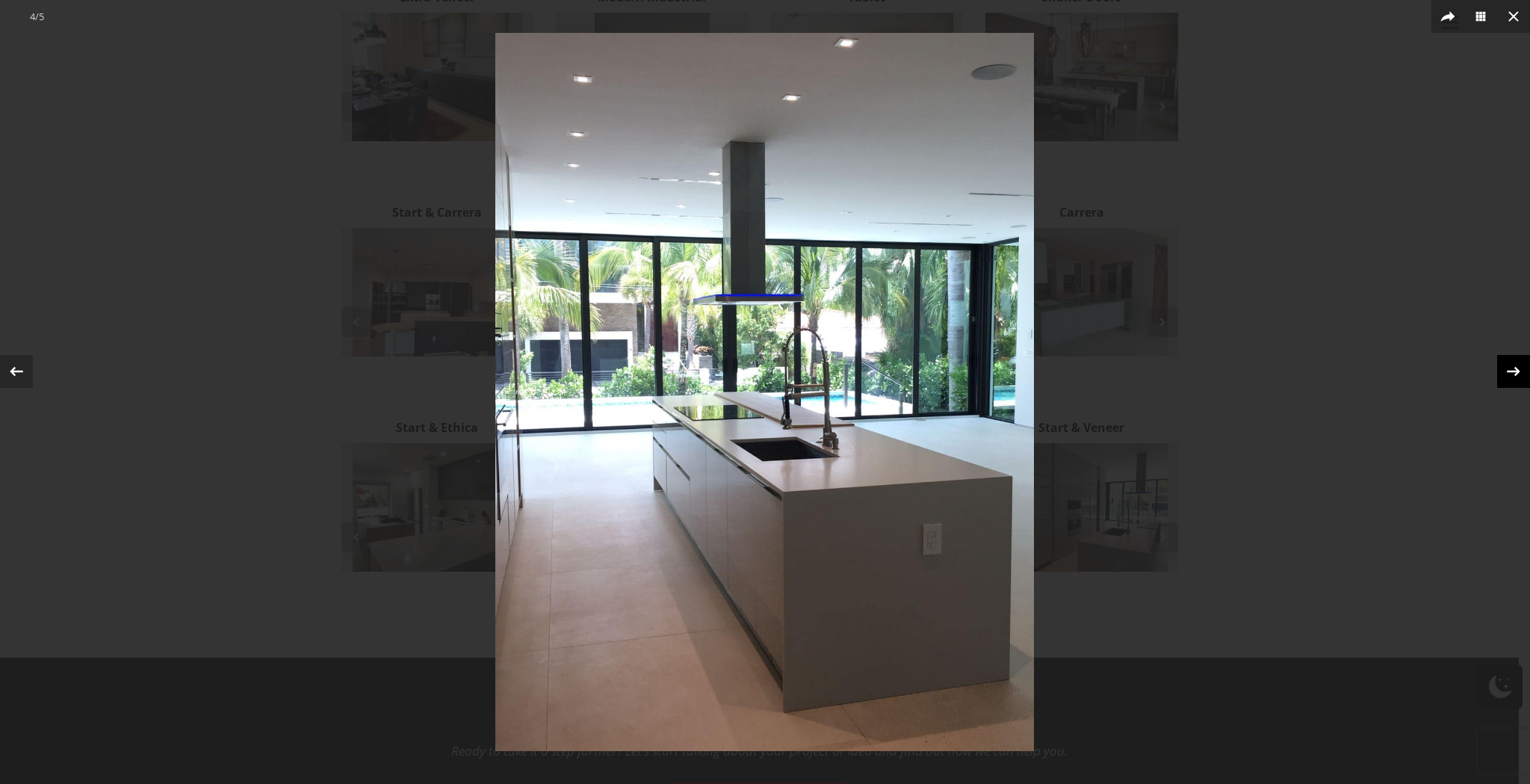
click at [1515, 377] on icon at bounding box center [1513, 371] width 23 height 23
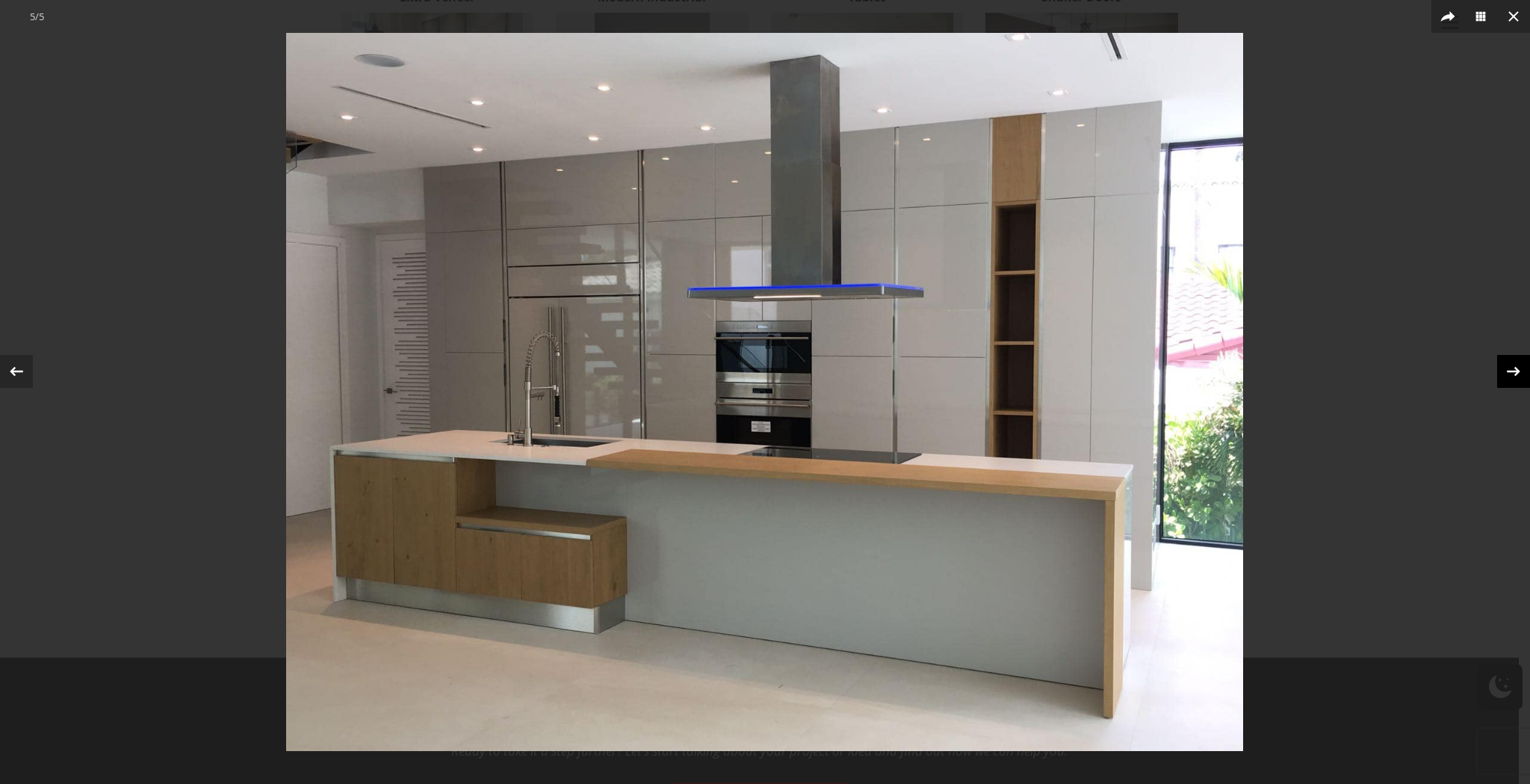
click at [1515, 377] on icon at bounding box center [1513, 371] width 23 height 23
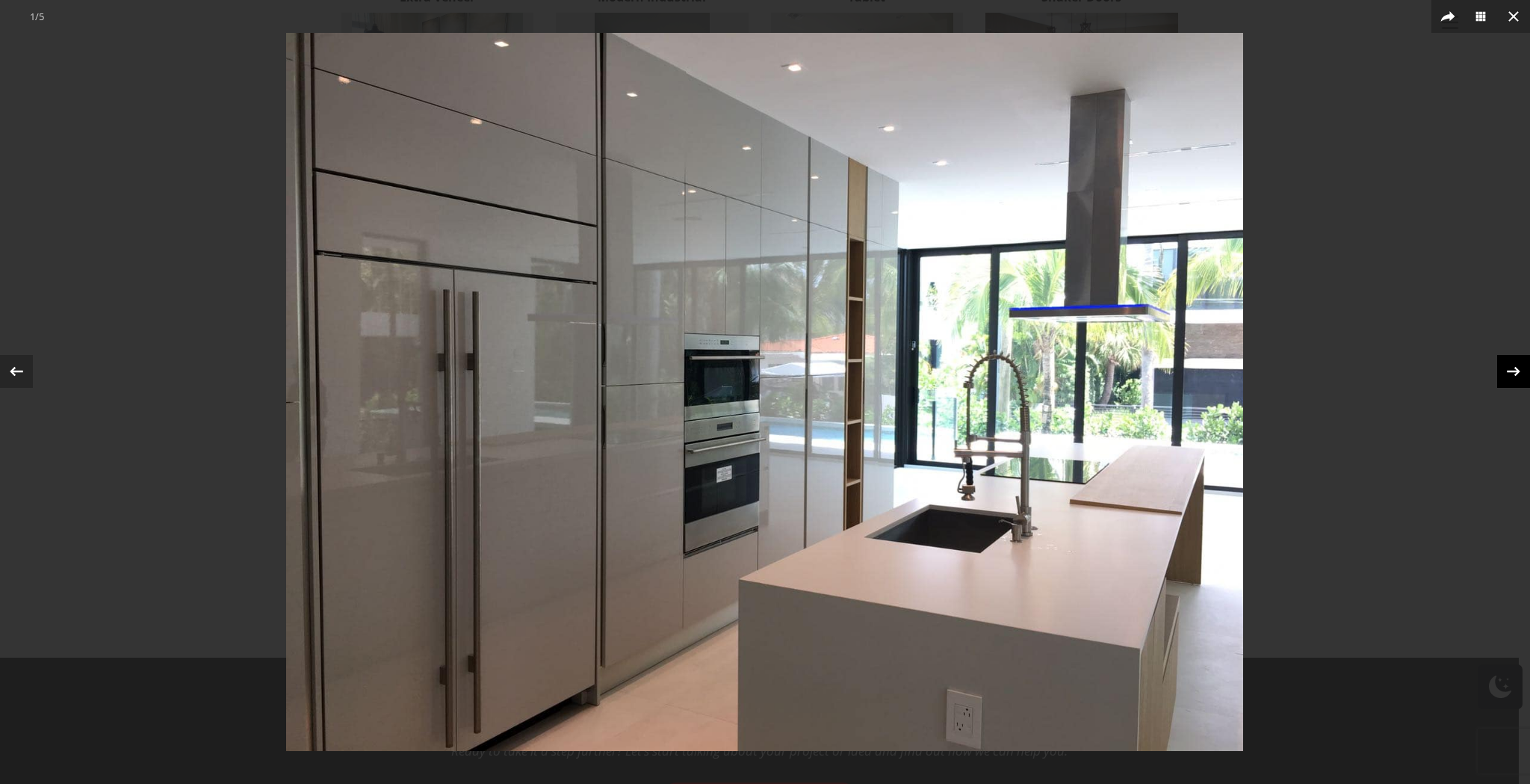
click at [1515, 377] on icon at bounding box center [1513, 371] width 23 height 23
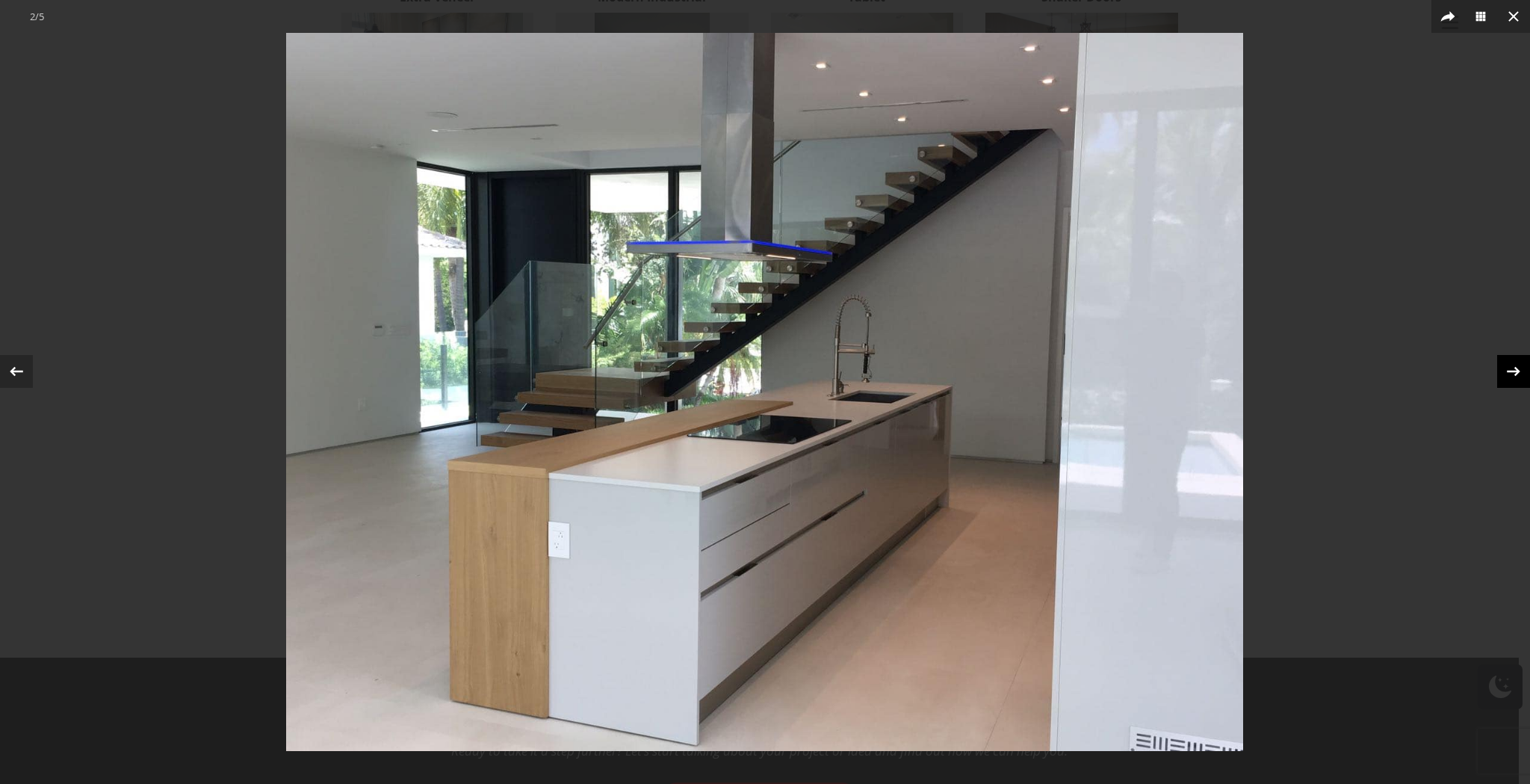
click at [1515, 377] on icon at bounding box center [1513, 371] width 23 height 23
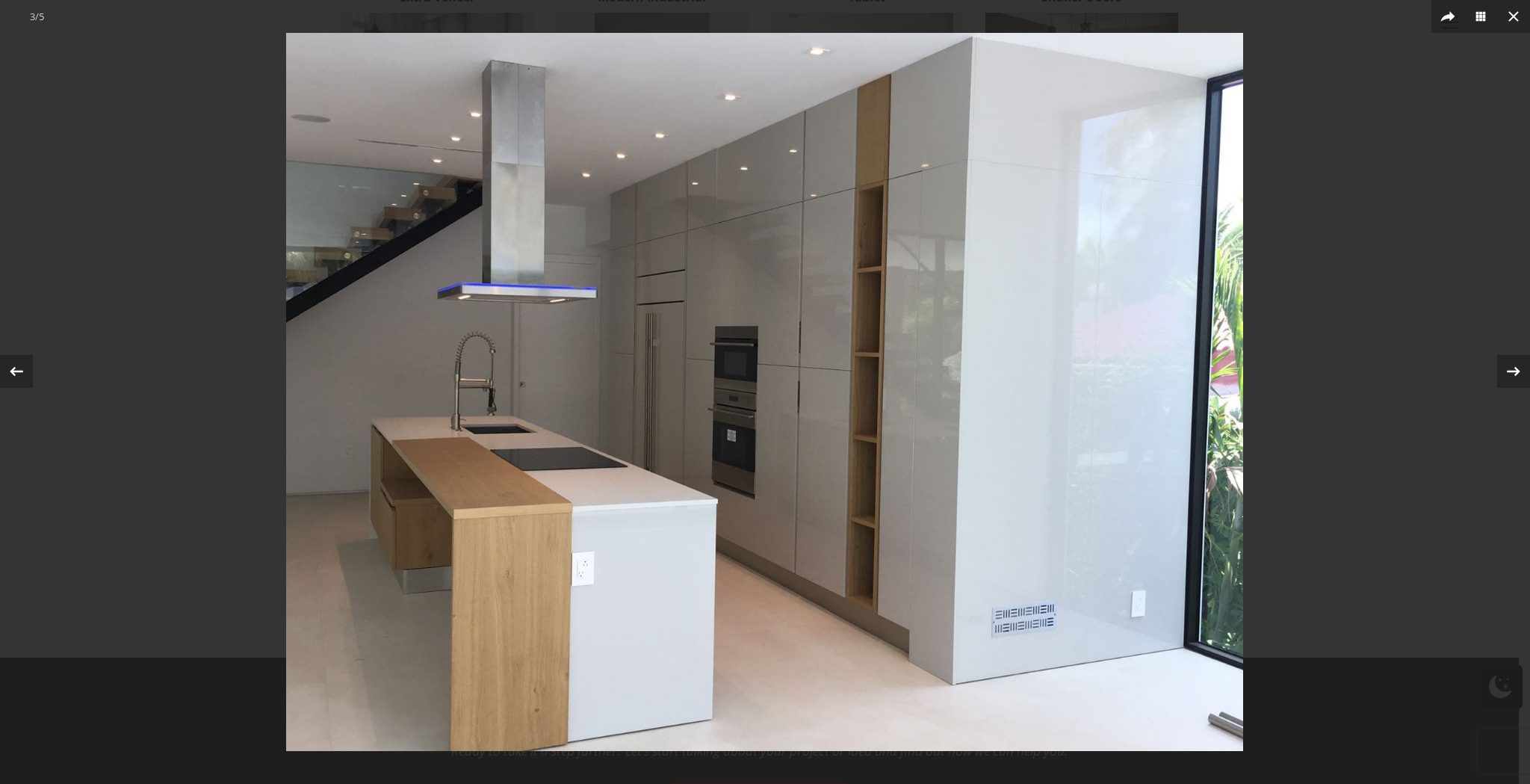
click at [1343, 275] on div at bounding box center [765, 392] width 1530 height 784
